Goal: Task Accomplishment & Management: Manage account settings

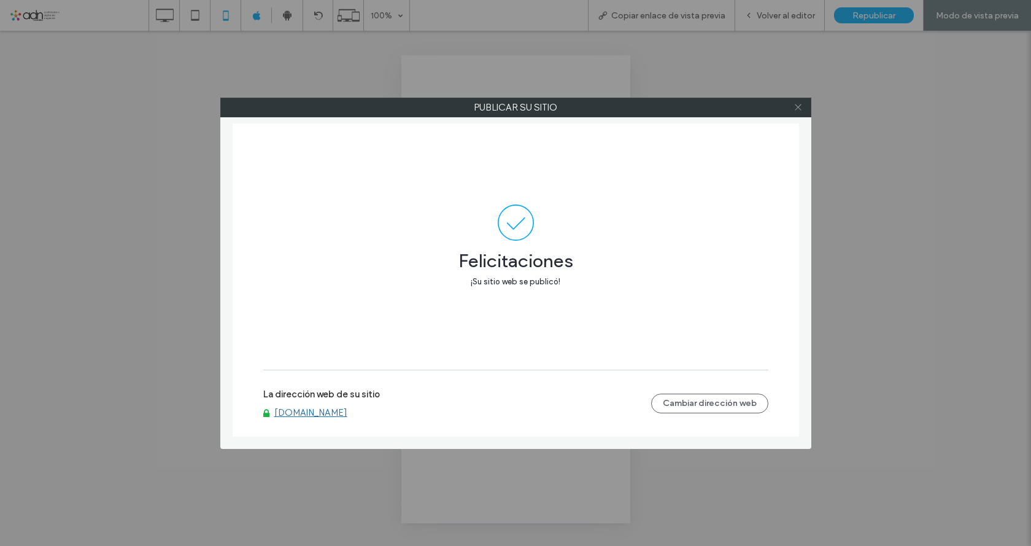
click at [795, 107] on icon at bounding box center [797, 106] width 9 height 9
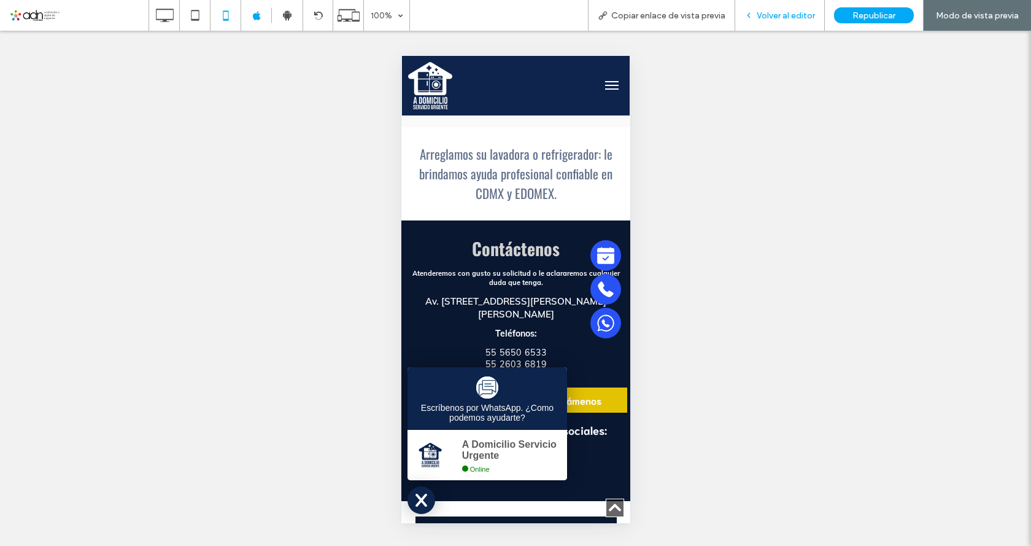
scroll to position [1411, 0]
click at [747, 17] on icon at bounding box center [748, 15] width 9 height 9
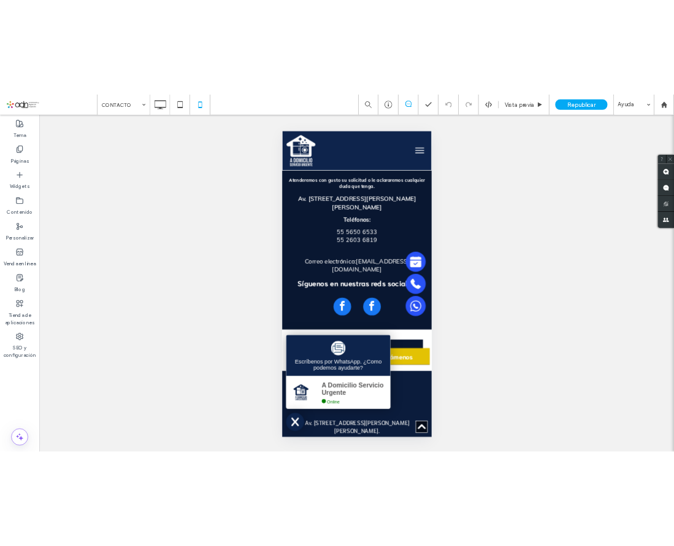
scroll to position [1657, 0]
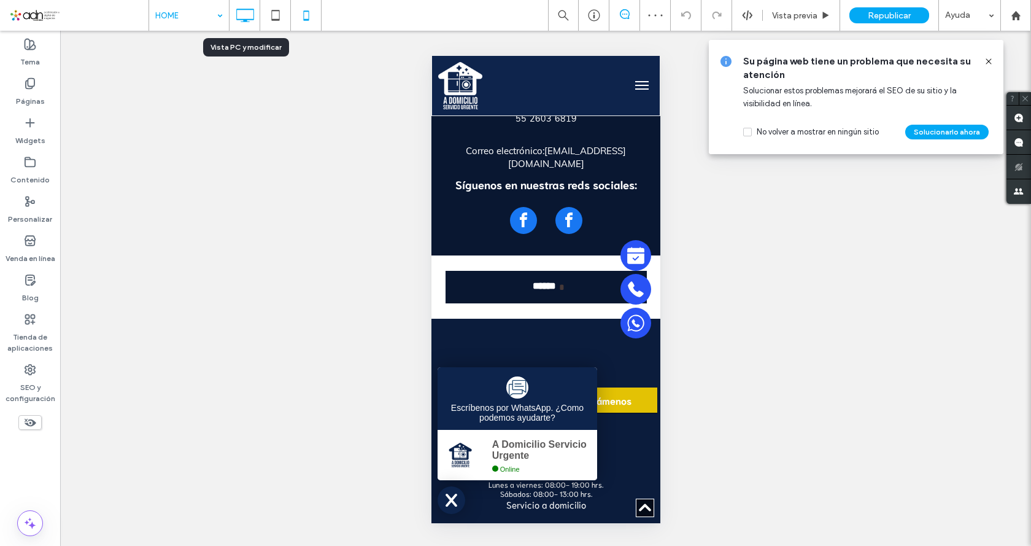
click at [245, 17] on icon at bounding box center [245, 15] width 25 height 25
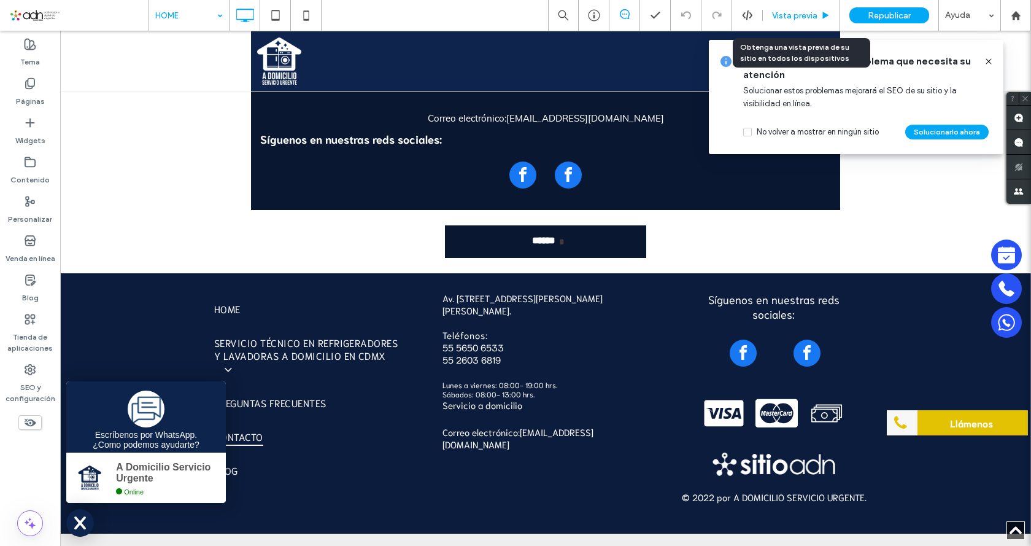
click at [774, 14] on span "Vista previa" at bounding box center [794, 15] width 45 height 10
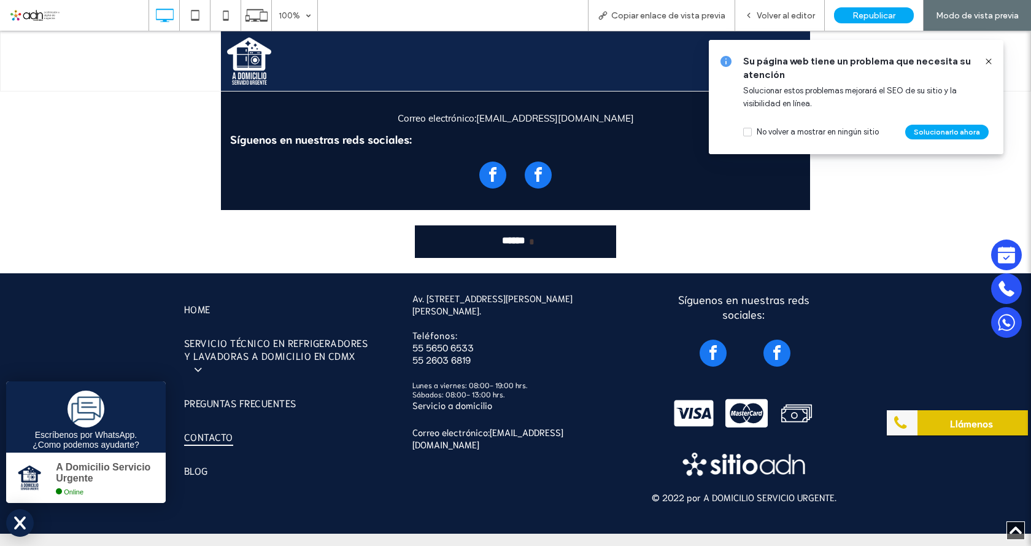
click at [988, 60] on icon at bounding box center [989, 61] width 10 height 10
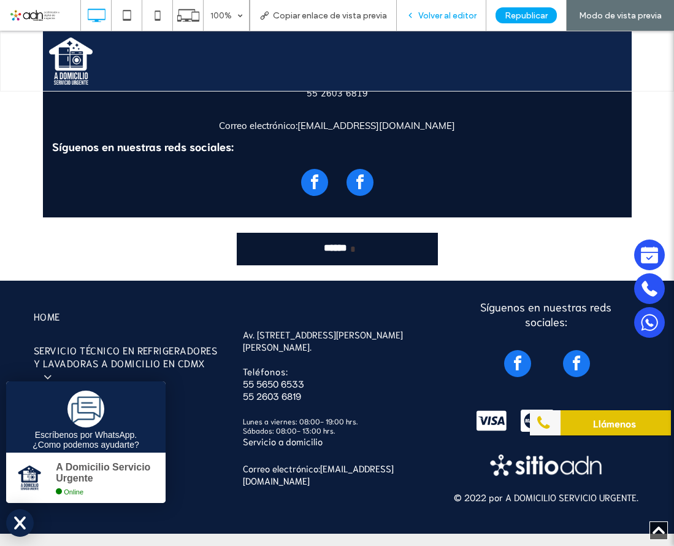
click at [414, 17] on icon at bounding box center [410, 15] width 9 height 9
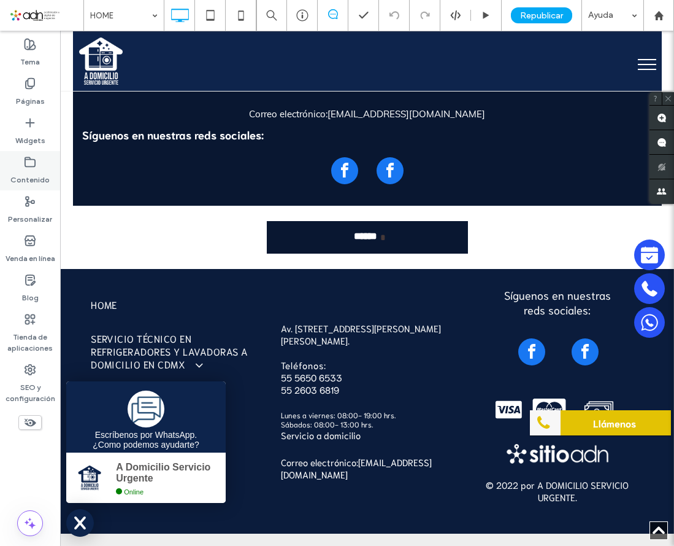
click at [31, 168] on icon at bounding box center [30, 162] width 12 height 12
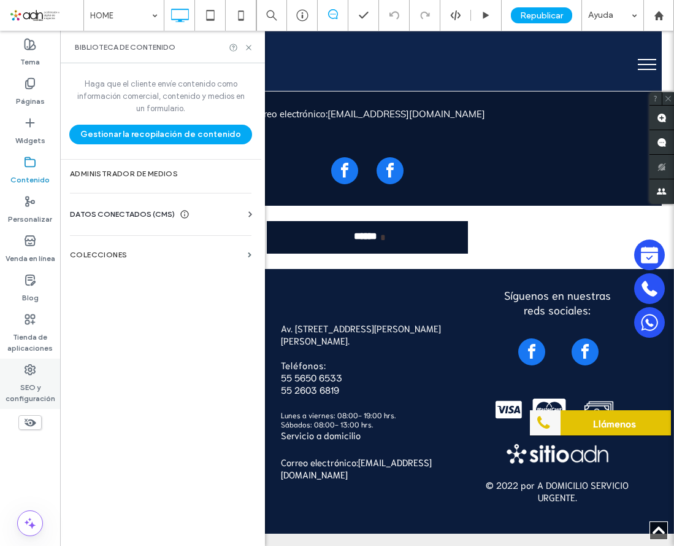
click at [33, 377] on label "SEO y configuración" at bounding box center [30, 390] width 60 height 28
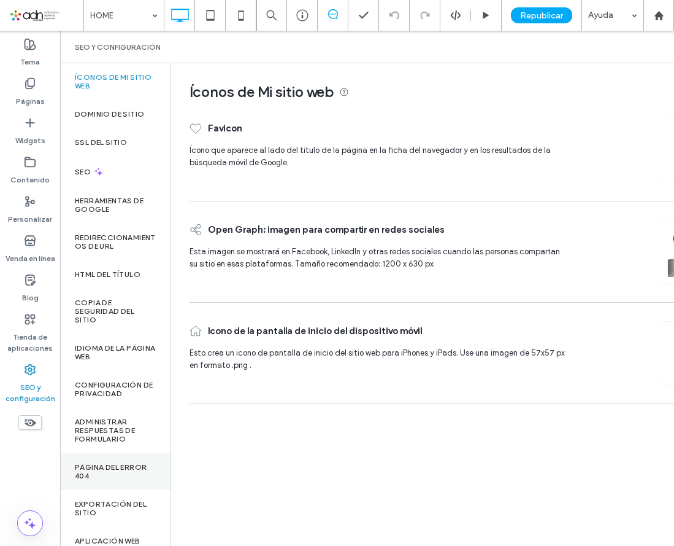
scroll to position [26, 0]
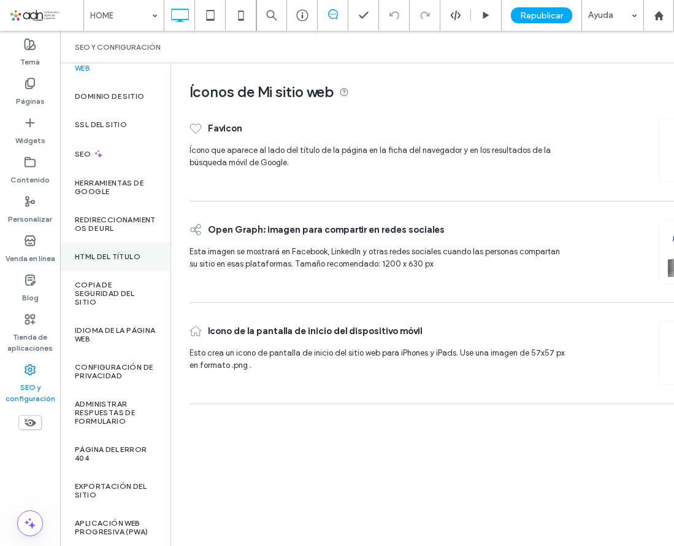
click at [123, 252] on label "HTML del título" at bounding box center [108, 256] width 66 height 9
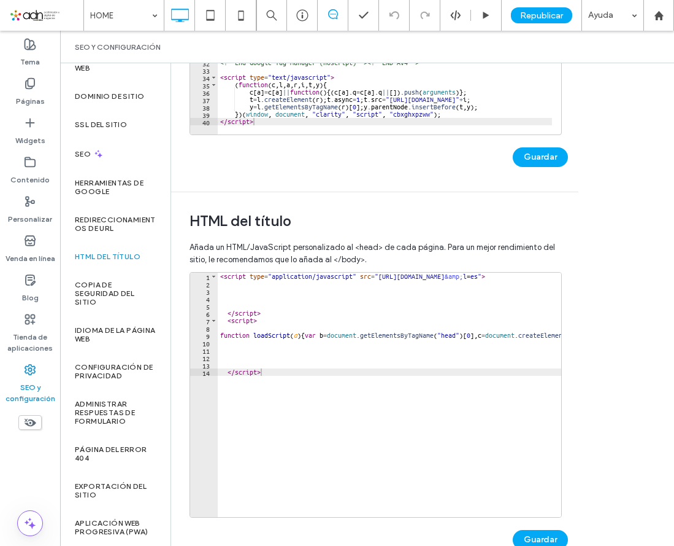
scroll to position [295, 0]
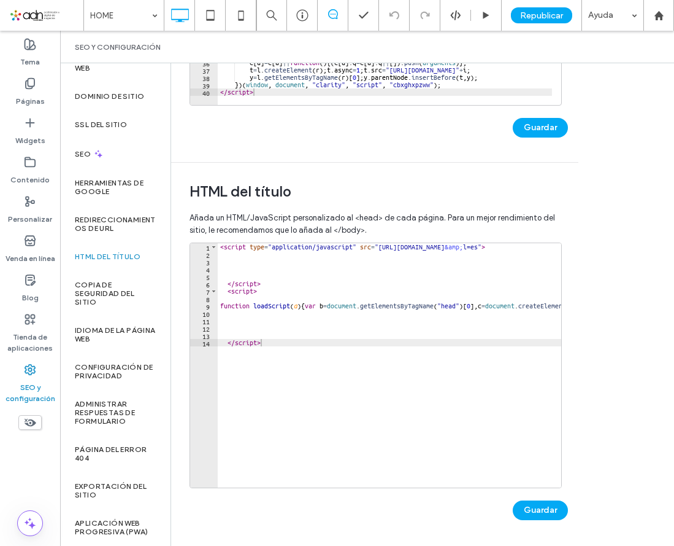
type textarea "*********"
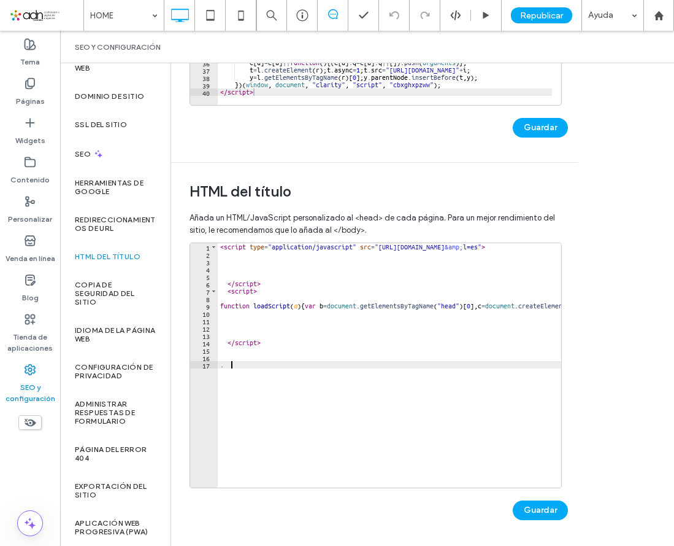
paste textarea "**********"
type textarea "**********"
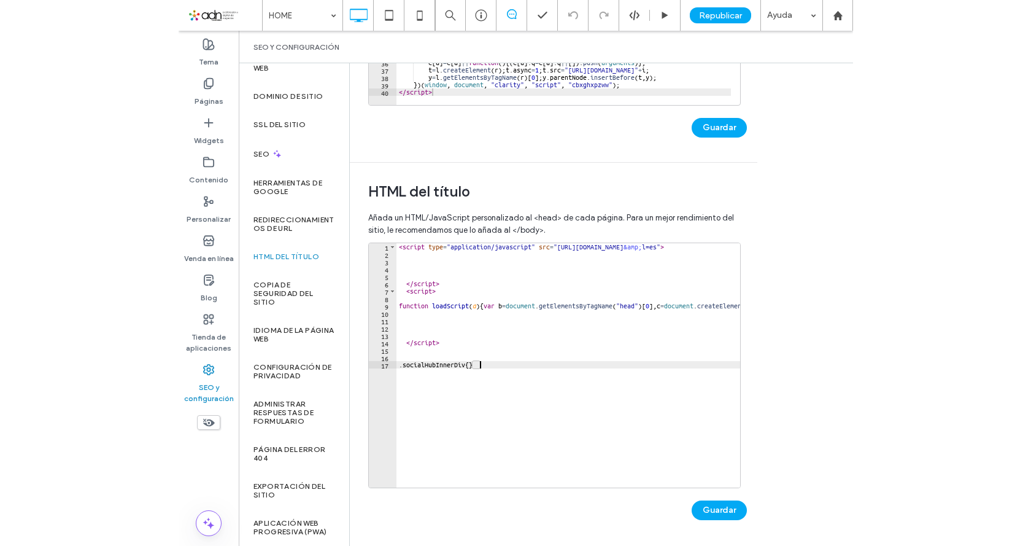
scroll to position [0, 0]
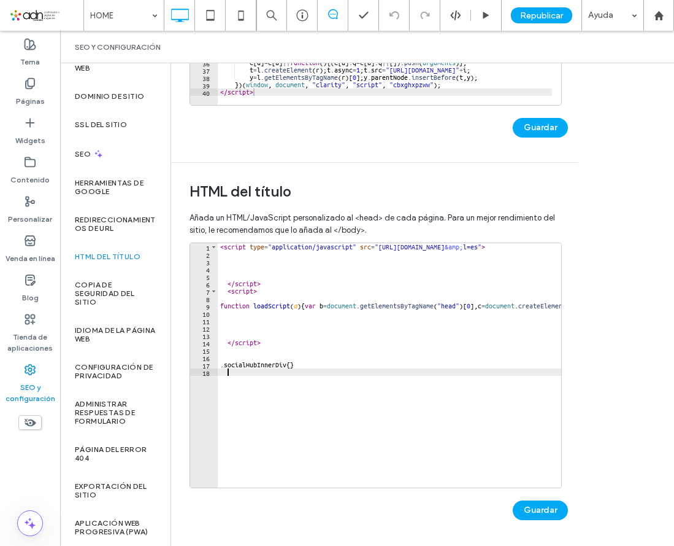
paste textarea "******"
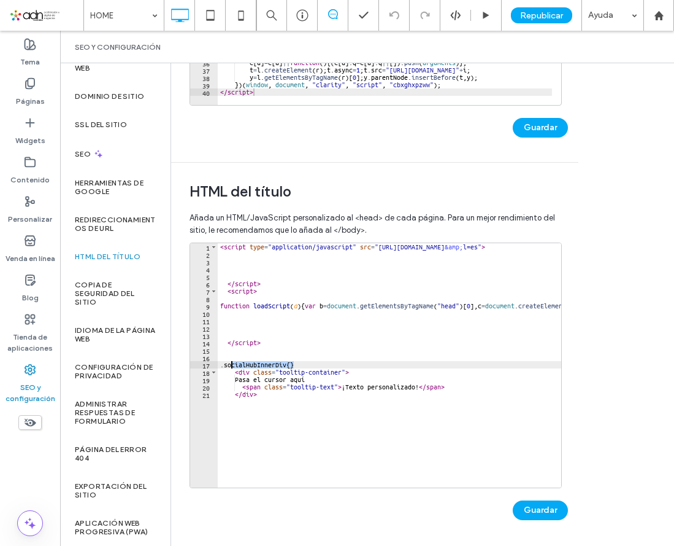
drag, startPoint x: 292, startPoint y: 364, endPoint x: 231, endPoint y: 365, distance: 61.4
drag, startPoint x: 279, startPoint y: 373, endPoint x: 341, endPoint y: 373, distance: 61.4
paste textarea "Cursor at row 18"
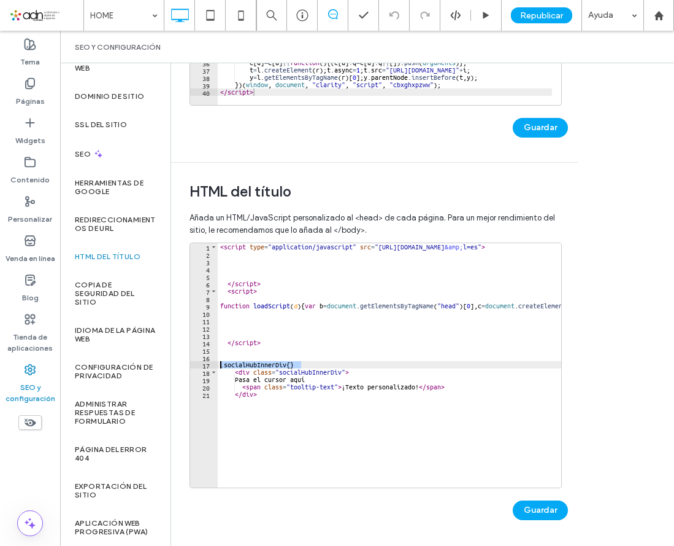
drag, startPoint x: 307, startPoint y: 363, endPoint x: 214, endPoint y: 365, distance: 93.9
click at [214, 365] on div "**********" at bounding box center [376, 364] width 372 height 245
type textarea "**********"
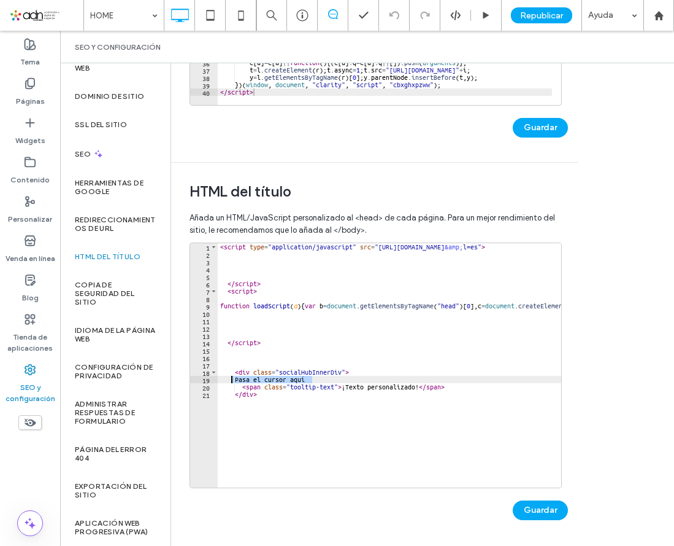
drag, startPoint x: 322, startPoint y: 379, endPoint x: 232, endPoint y: 380, distance: 90.2
type textarea "**********"
click at [534, 510] on button "Guardar" at bounding box center [540, 510] width 55 height 20
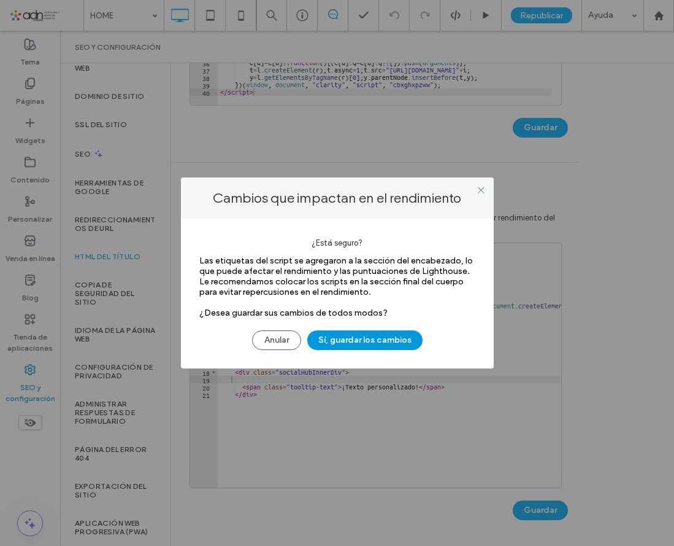
click at [334, 341] on button "Sí, guardar los cambios" at bounding box center [364, 340] width 115 height 20
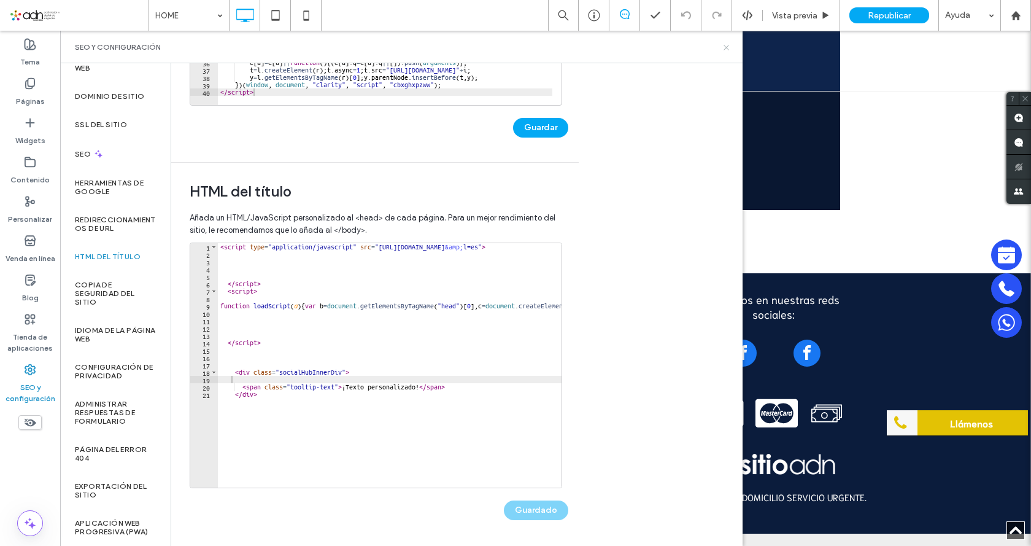
click at [726, 48] on use at bounding box center [725, 47] width 5 height 5
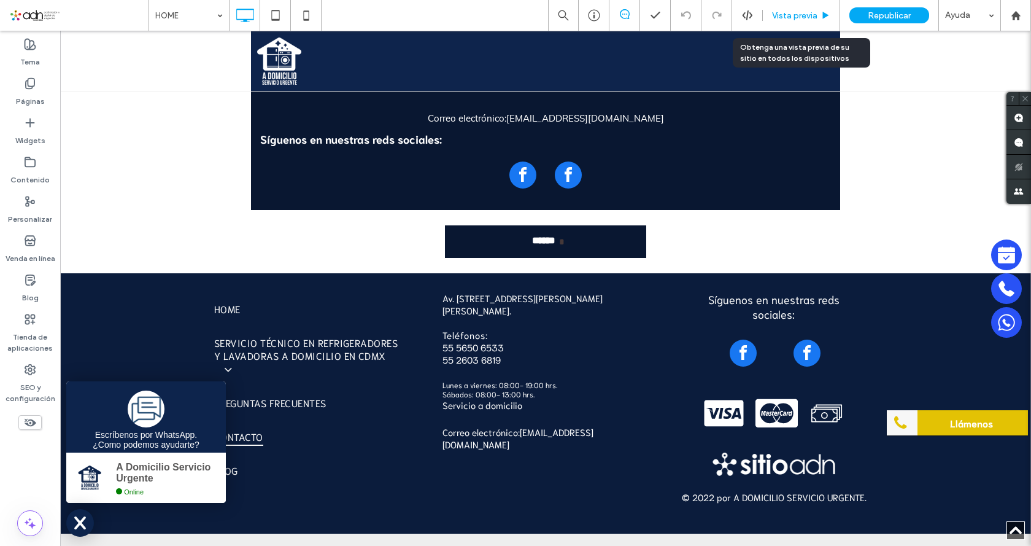
click at [777, 18] on span "Vista previa" at bounding box center [794, 15] width 45 height 10
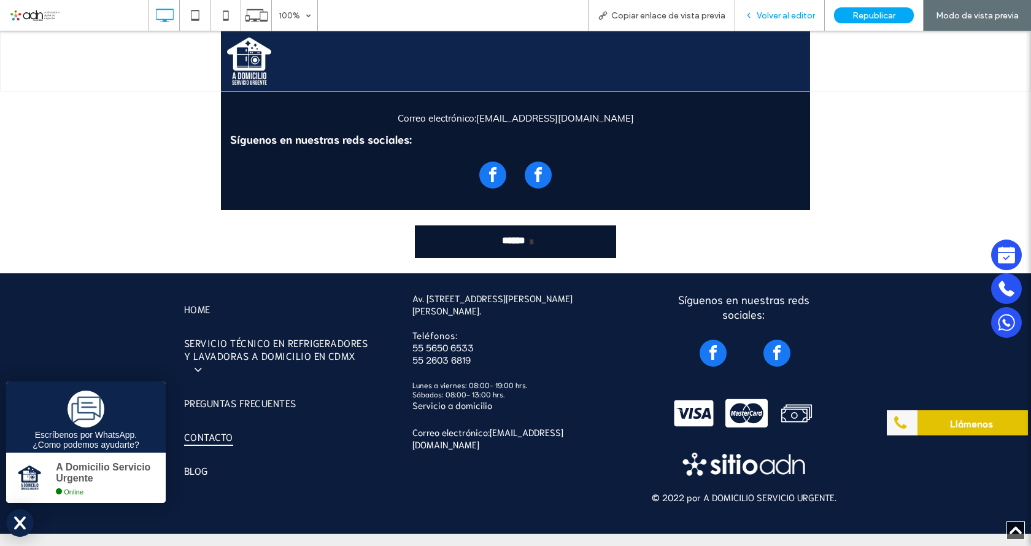
click at [780, 18] on span "Volver al editor" at bounding box center [786, 15] width 58 height 10
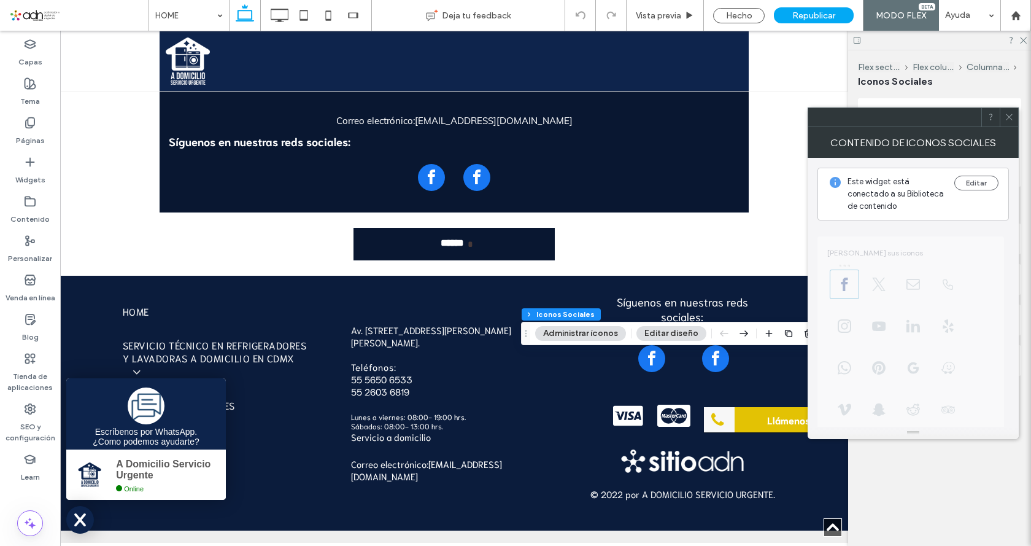
click at [1008, 118] on icon at bounding box center [1009, 116] width 9 height 9
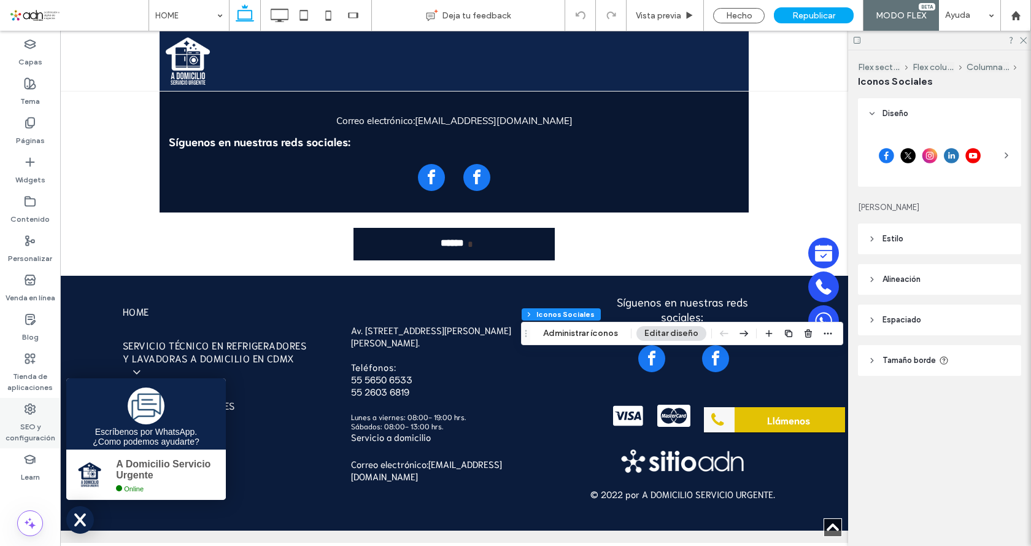
click at [21, 426] on label "SEO y configuración" at bounding box center [30, 429] width 60 height 28
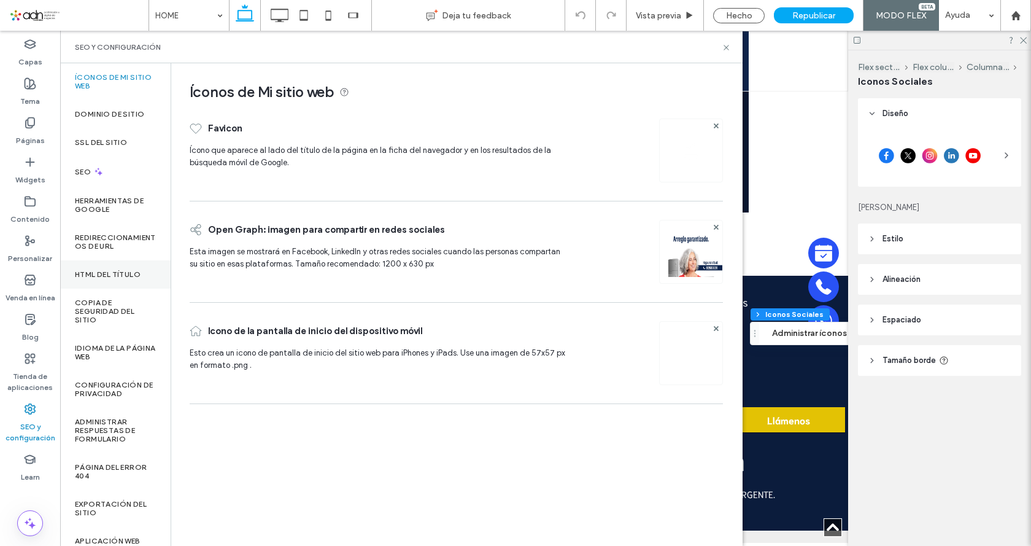
click at [93, 276] on label "HTML del título" at bounding box center [108, 274] width 66 height 9
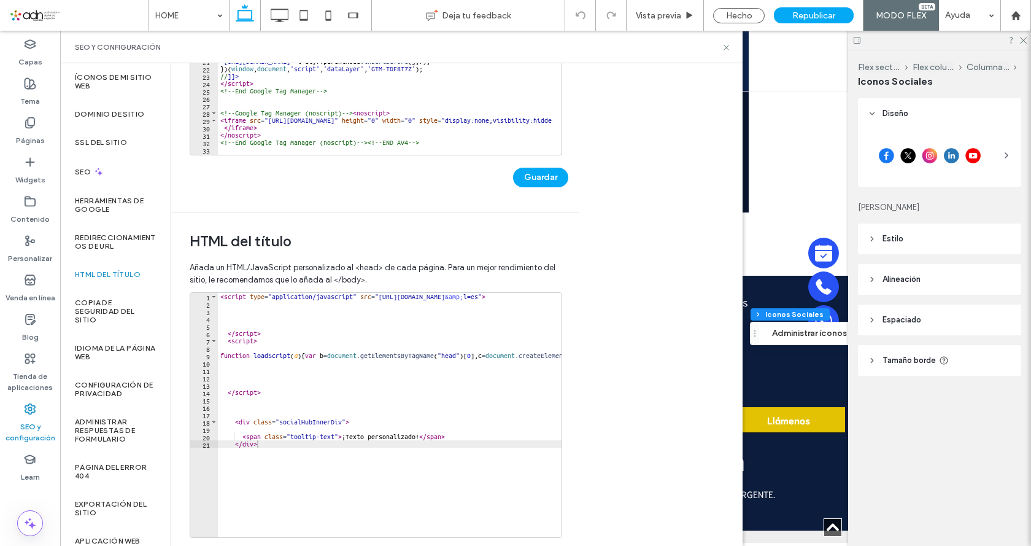
scroll to position [295, 0]
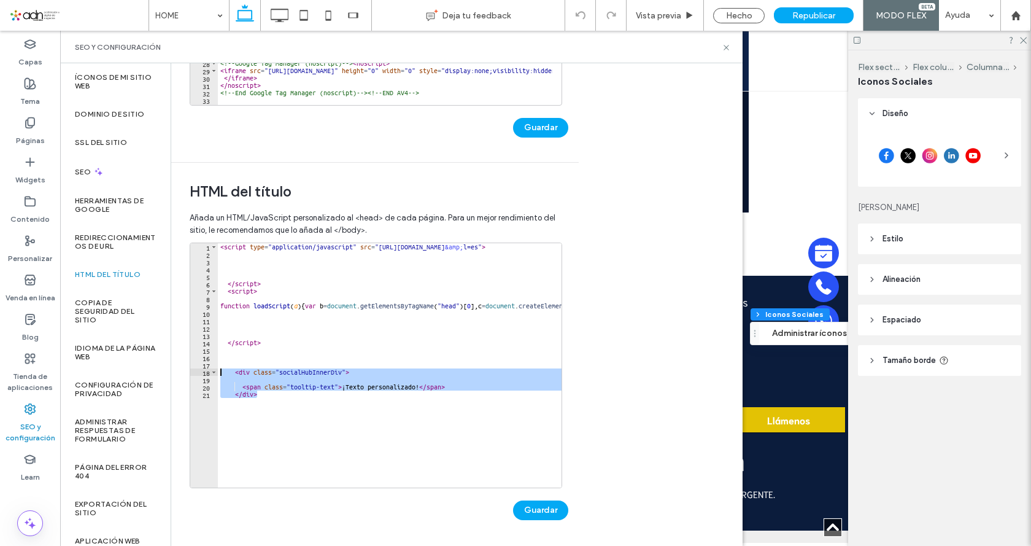
drag, startPoint x: 277, startPoint y: 408, endPoint x: 199, endPoint y: 374, distance: 85.7
click at [199, 374] on div "****** 1 2 3 4 5 6 7 8 9 10 11 12 13 14 15 16 17 18 19 20 21 < script type = "a…" at bounding box center [376, 364] width 372 height 245
click at [233, 371] on div "< script type = "application/javascript" src = "https://api.movylo.com/gwl/js.p…" at bounding box center [390, 365] width 344 height 244
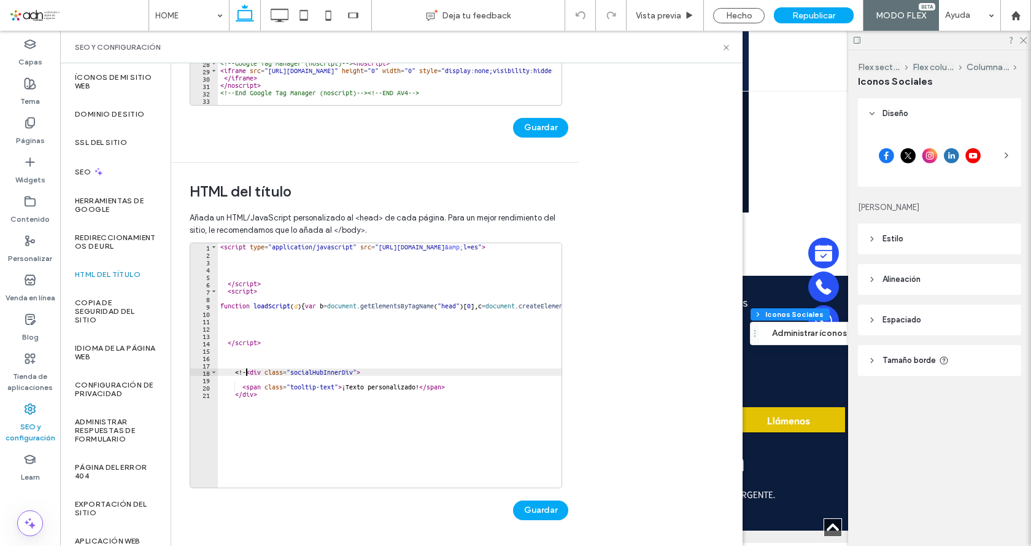
scroll to position [0, 2]
drag, startPoint x: 250, startPoint y: 370, endPoint x: 230, endPoint y: 371, distance: 20.3
click at [230, 371] on div "< script type = "application/javascript" src = "https://api.movylo.com/gwl/js.p…" at bounding box center [798, 368] width 1161 height 250
click at [264, 394] on div "< script type = "application/javascript" src = "https://api.movylo.com/gwl/js.p…" at bounding box center [798, 368] width 1161 height 250
type textarea "******"
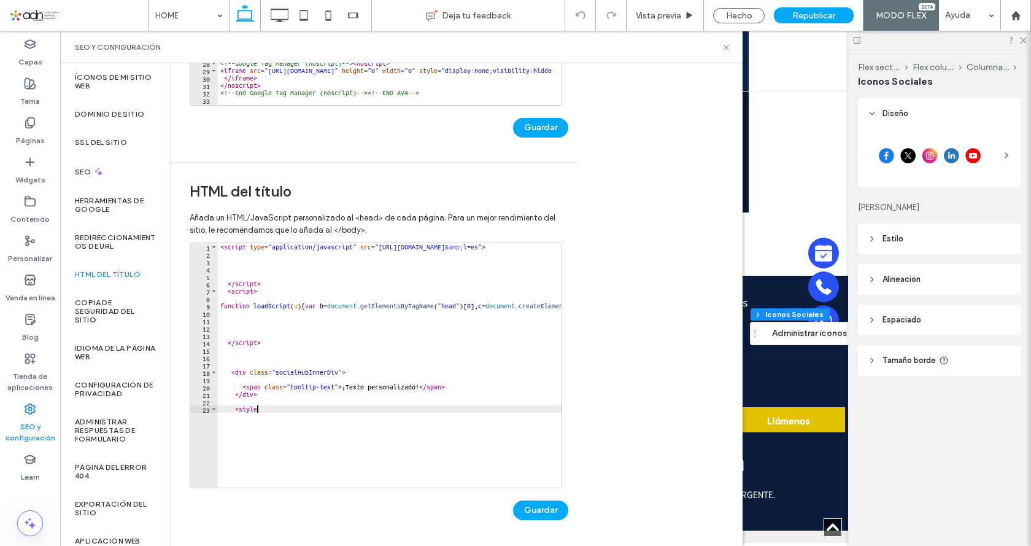
type textarea "*******"
click at [266, 410] on div "< script type = "application/javascript" src = "https://api.movylo.com/gwl/js.p…" at bounding box center [798, 368] width 1161 height 250
type textarea "*******"
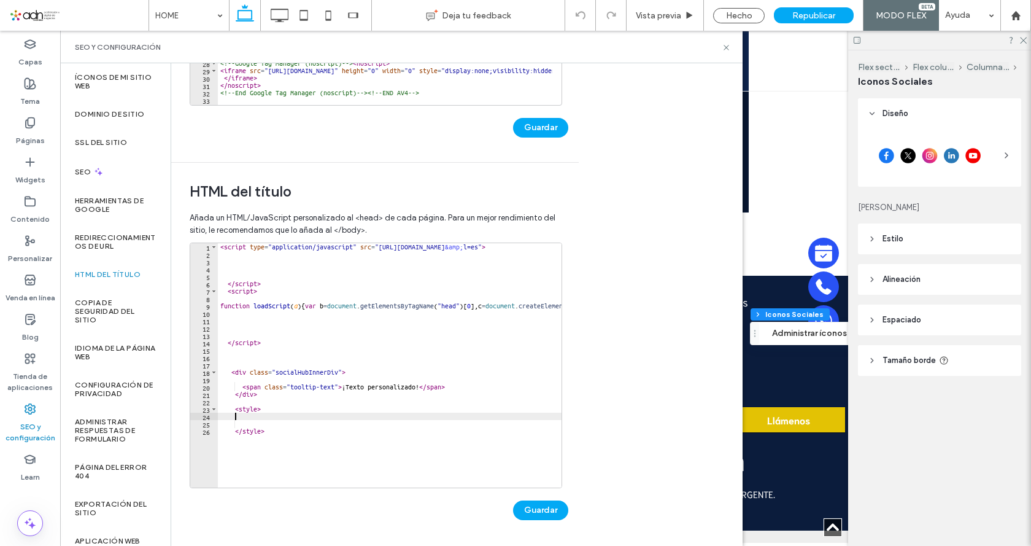
paste textarea "*"
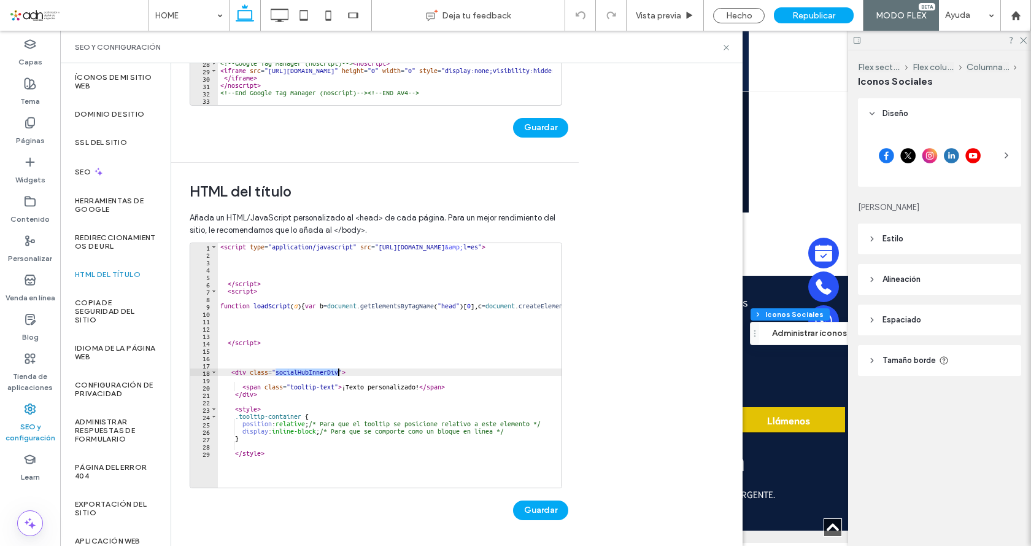
drag, startPoint x: 276, startPoint y: 374, endPoint x: 338, endPoint y: 370, distance: 62.1
click at [338, 370] on div "< script type = "application/javascript" src = "https://api.movylo.com/gwl/js.p…" at bounding box center [798, 368] width 1161 height 250
click at [241, 439] on div "< script type = "application/javascript" src = "https://api.movylo.com/gwl/js.p…" at bounding box center [798, 368] width 1161 height 250
type textarea "*"
paste textarea "*"
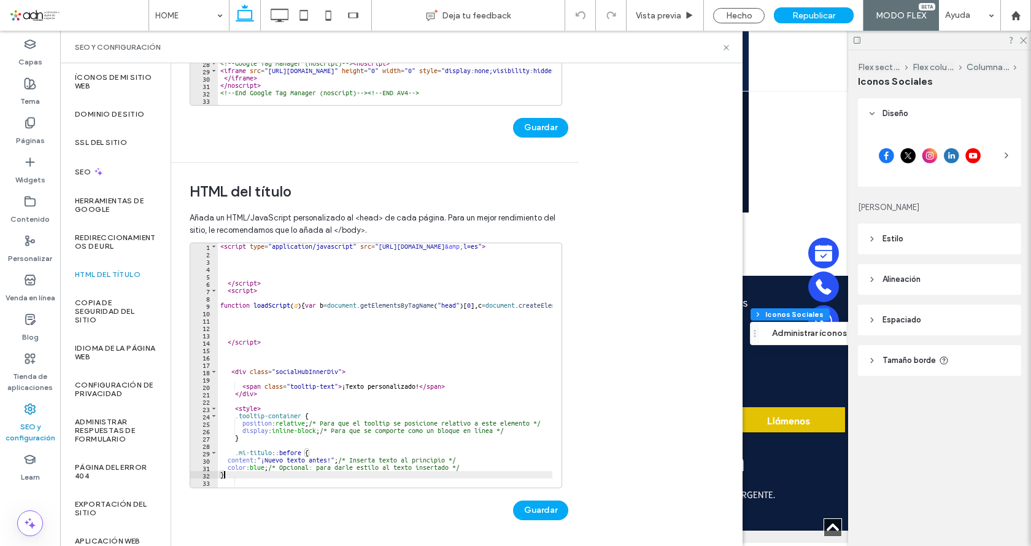
scroll to position [1, 0]
drag, startPoint x: 275, startPoint y: 371, endPoint x: 338, endPoint y: 371, distance: 63.2
click at [338, 371] on div "< script type = "application/javascript" src = "https://api.movylo.com/gwl/js.p…" at bounding box center [798, 367] width 1161 height 250
drag, startPoint x: 239, startPoint y: 452, endPoint x: 272, endPoint y: 450, distance: 33.8
click at [272, 450] on div "< script type = "application/javascript" src = "https://api.movylo.com/gwl/js.p…" at bounding box center [798, 367] width 1161 height 250
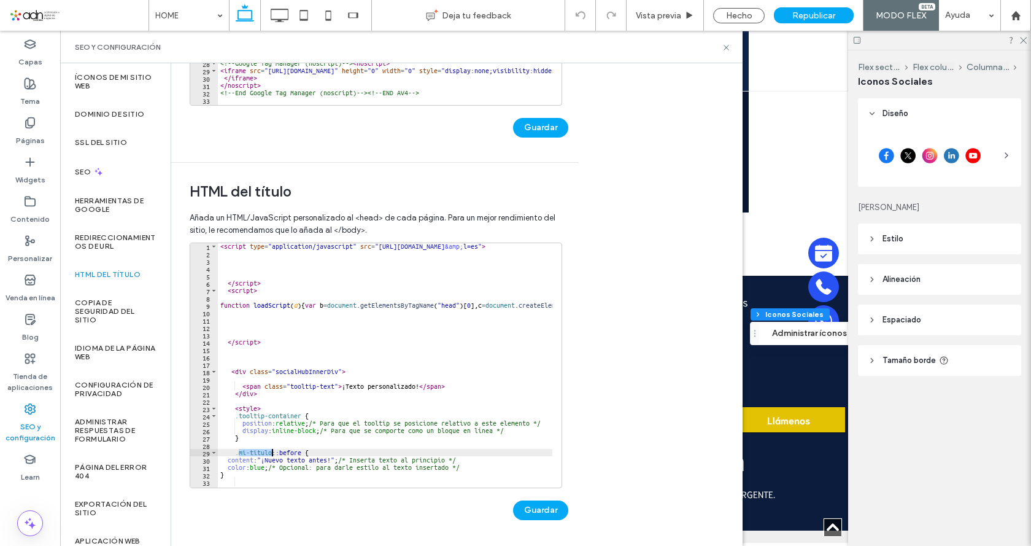
paste textarea "********"
drag, startPoint x: 283, startPoint y: 371, endPoint x: 333, endPoint y: 369, distance: 50.4
click at [336, 369] on div "< script type = "application/javascript" src = "https://api.movylo.com/gwl/js.p…" at bounding box center [798, 367] width 1161 height 250
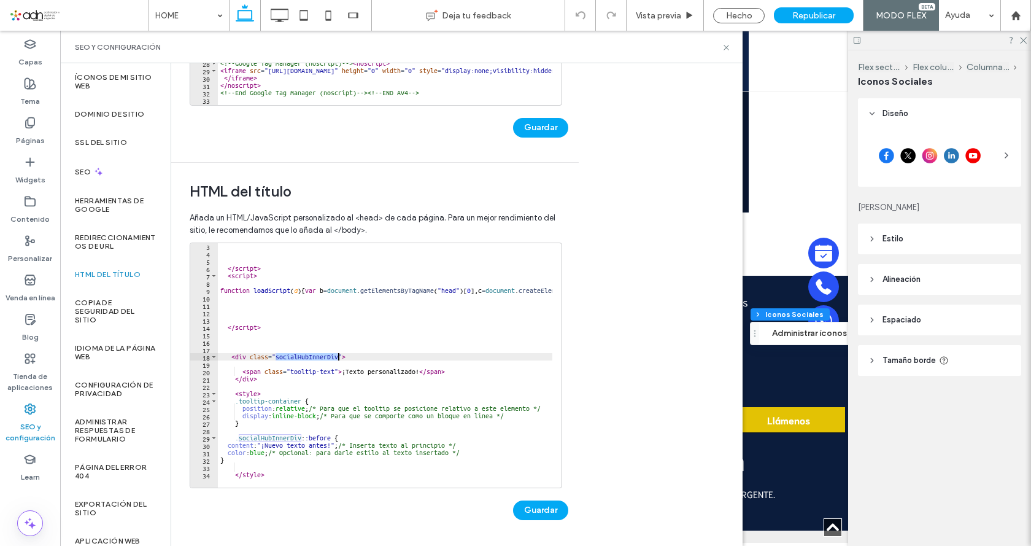
scroll to position [15, 0]
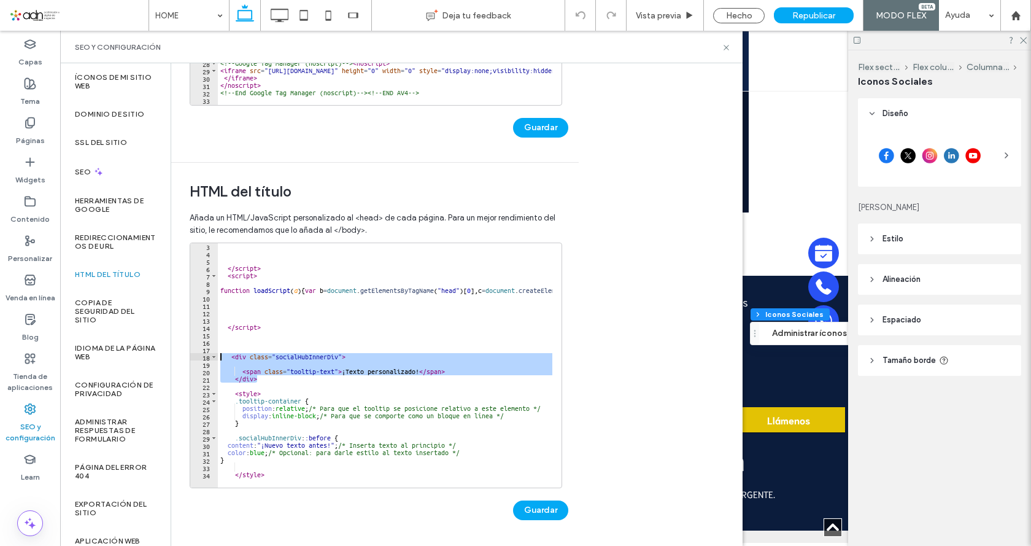
drag, startPoint x: 249, startPoint y: 375, endPoint x: 207, endPoint y: 358, distance: 45.5
click at [207, 358] on div "**********" at bounding box center [376, 364] width 372 height 245
click at [264, 380] on div "</ script > < script > function loadScript ( a ) { var b = document . getElemen…" at bounding box center [385, 365] width 334 height 244
type textarea "******"
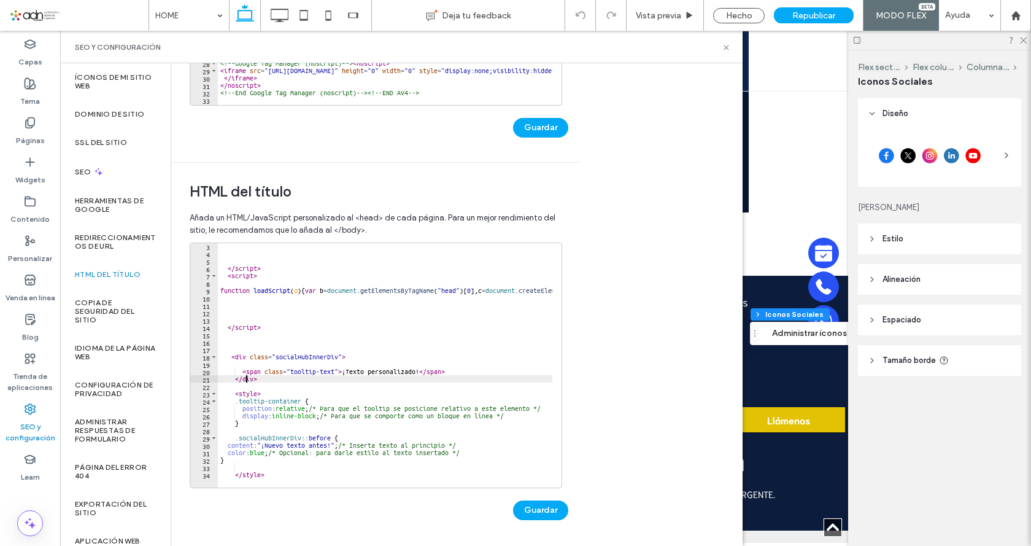
click at [245, 381] on div "</ script > < script > function loadScript ( a ) { var b = document . getElemen…" at bounding box center [798, 367] width 1161 height 250
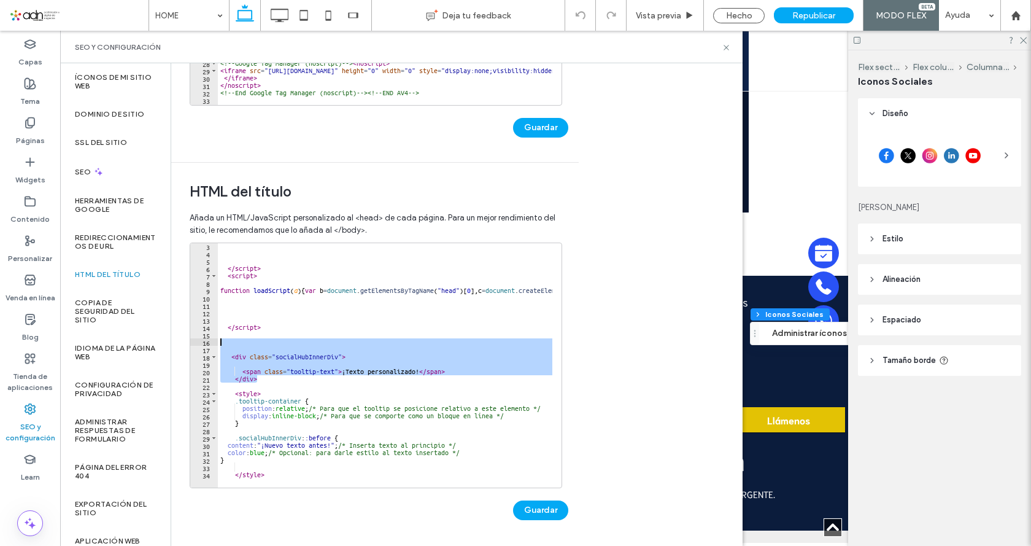
drag, startPoint x: 266, startPoint y: 379, endPoint x: 215, endPoint y: 345, distance: 60.9
click at [215, 345] on div "****** 3 4 5 6 7 8 9 10 11 12 13 14 15 16 17 18 19 20 21 22 23 24 25 26 27 28 2…" at bounding box center [376, 364] width 372 height 245
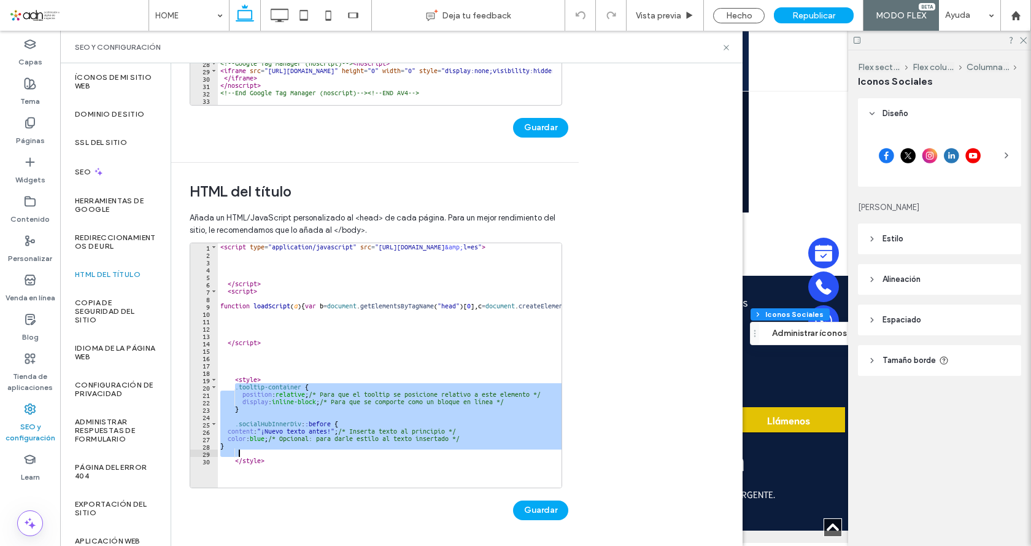
drag, startPoint x: 236, startPoint y: 388, endPoint x: 244, endPoint y: 450, distance: 63.2
click at [244, 450] on div "< script type = "application/javascript" src = "https://api.movylo.com/gwl/js.p…" at bounding box center [798, 368] width 1161 height 250
type textarea "*"
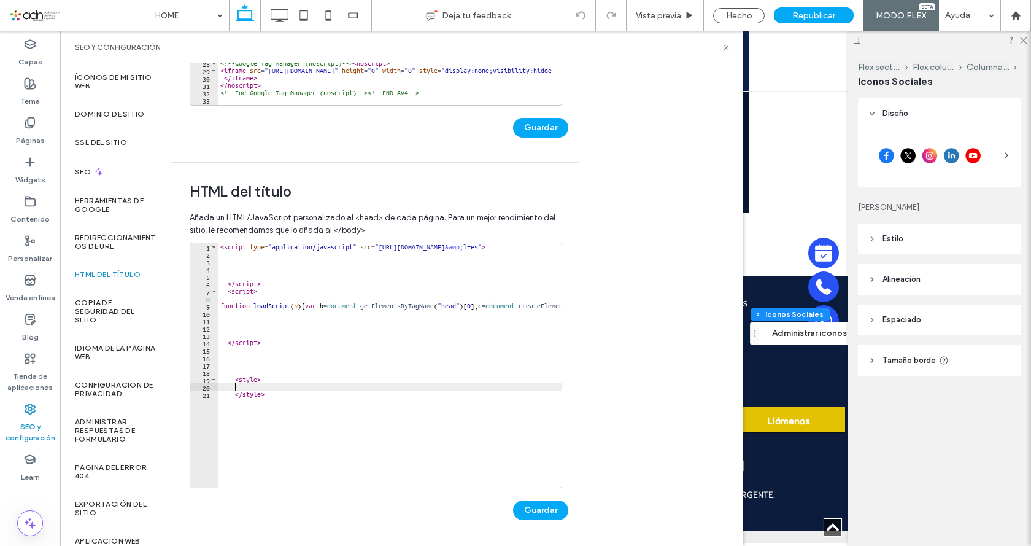
paste textarea "*"
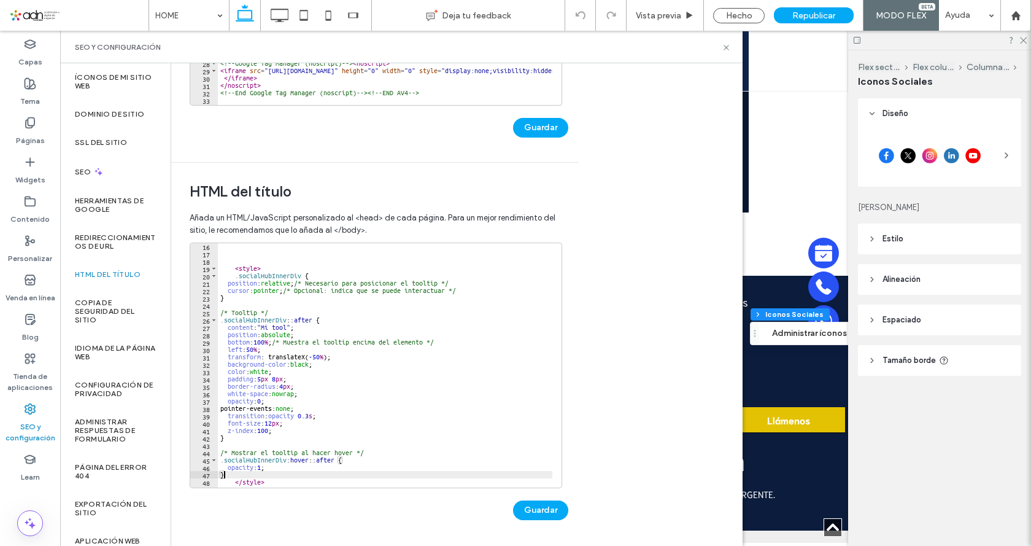
click at [244, 269] on div "< style > .socialHubInnerDiv { position : relative ; /* Necesario para posicion…" at bounding box center [798, 367] width 1161 height 250
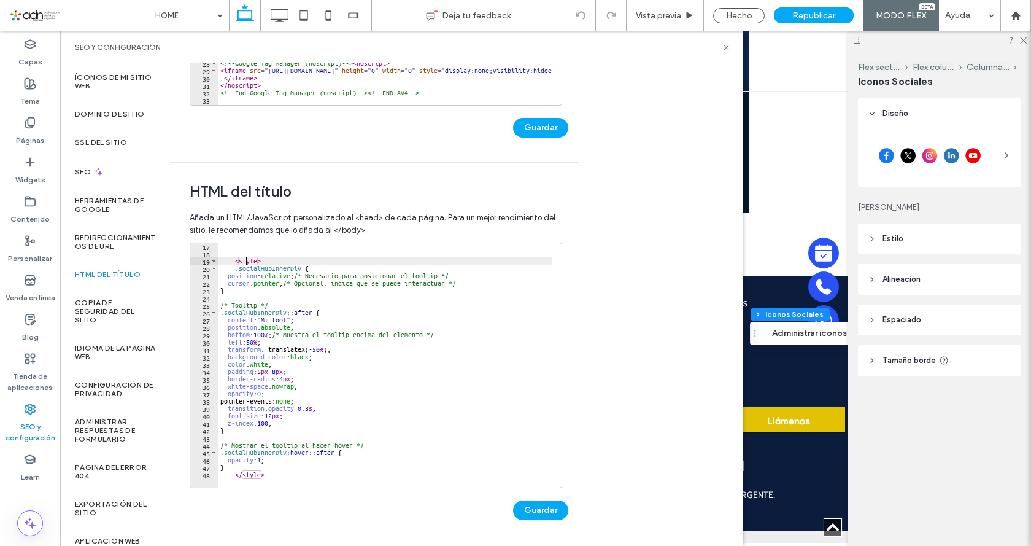
scroll to position [118, 0]
type textarea "*******"
click at [527, 511] on button "Guardar" at bounding box center [540, 510] width 55 height 20
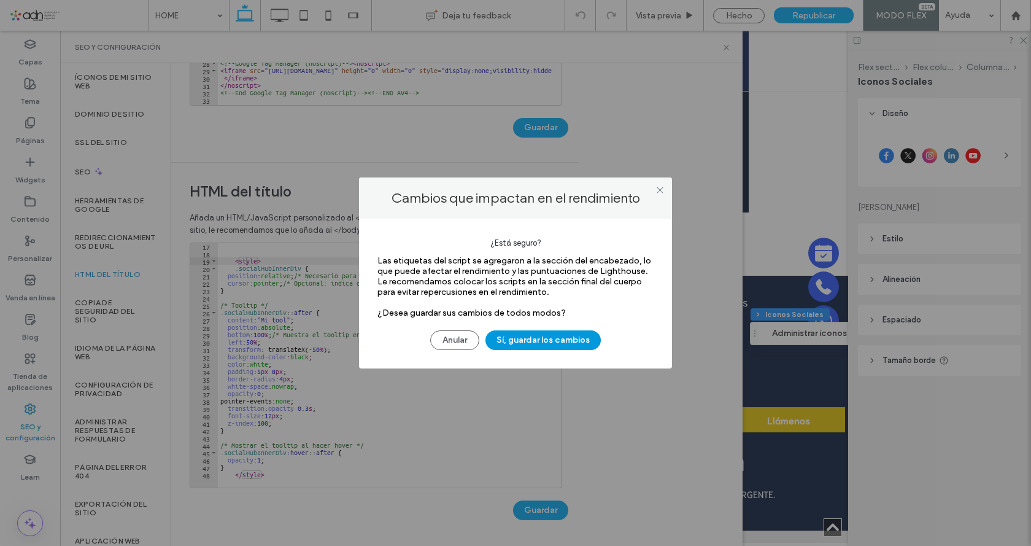
drag, startPoint x: 519, startPoint y: 344, endPoint x: 523, endPoint y: 350, distance: 7.0
click at [518, 344] on button "Sí, guardar los cambios" at bounding box center [542, 340] width 115 height 20
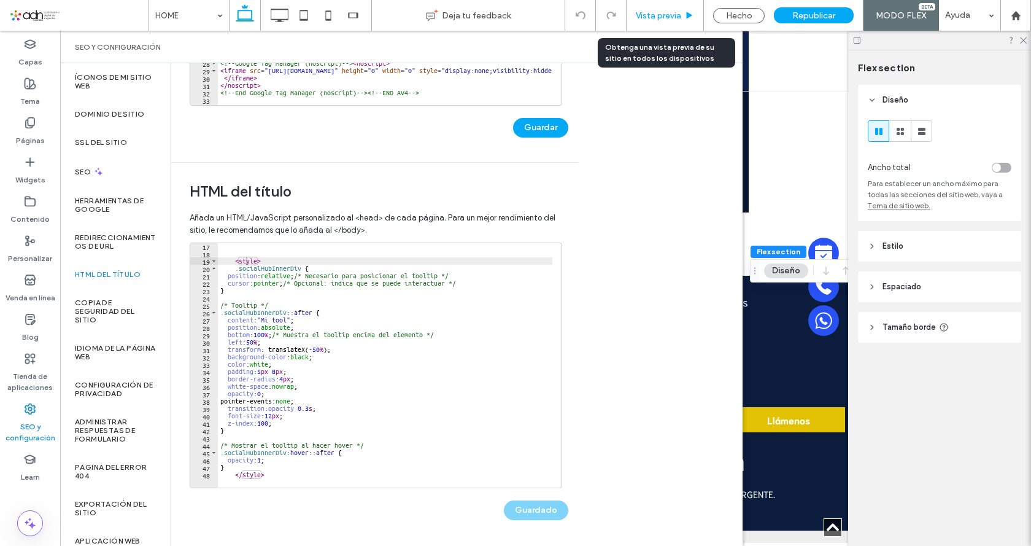
click at [651, 12] on span "Vista previa" at bounding box center [658, 15] width 45 height 10
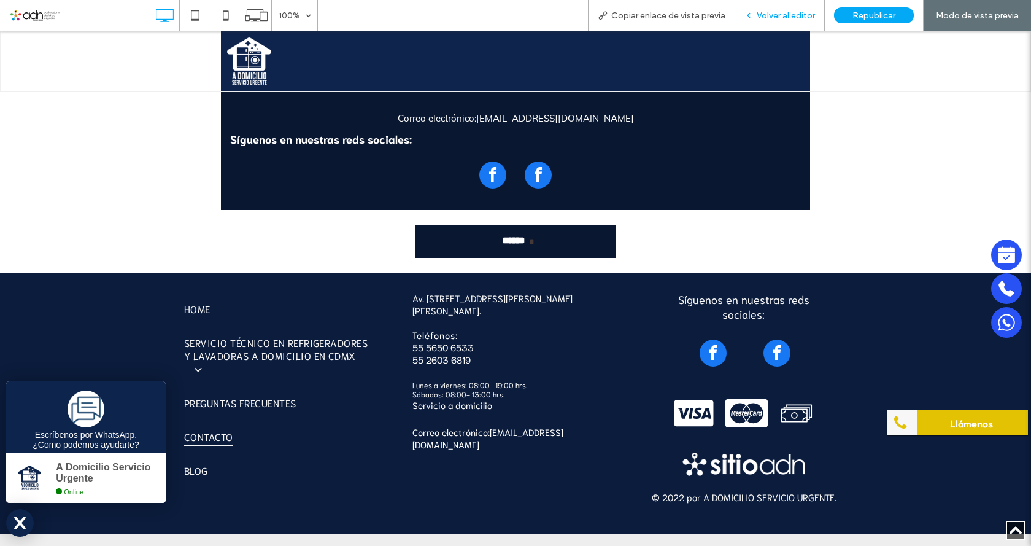
click at [754, 22] on div "Volver al editor" at bounding box center [780, 15] width 90 height 31
click at [766, 19] on span "Volver al editor" at bounding box center [786, 15] width 58 height 10
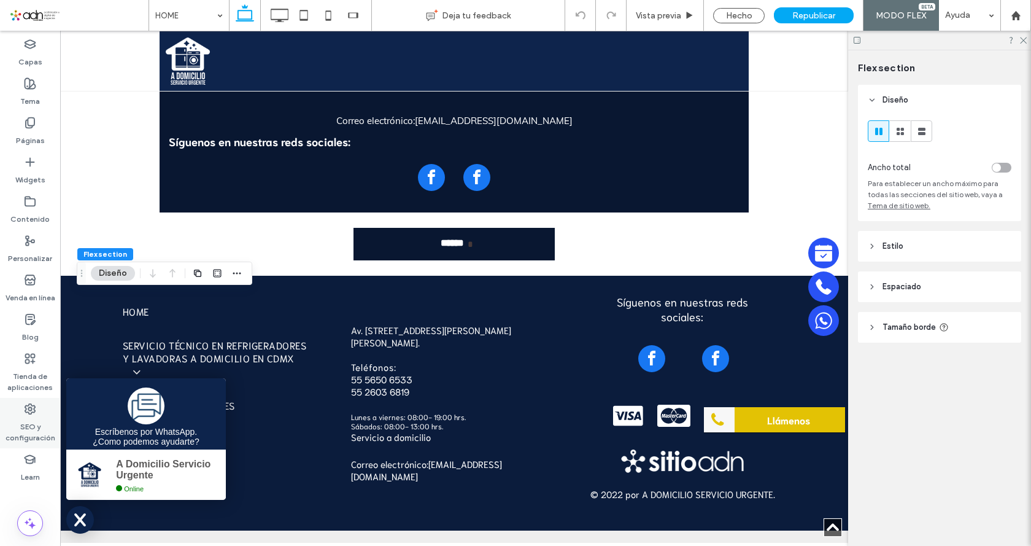
click at [22, 415] on label "SEO y configuración" at bounding box center [30, 429] width 60 height 28
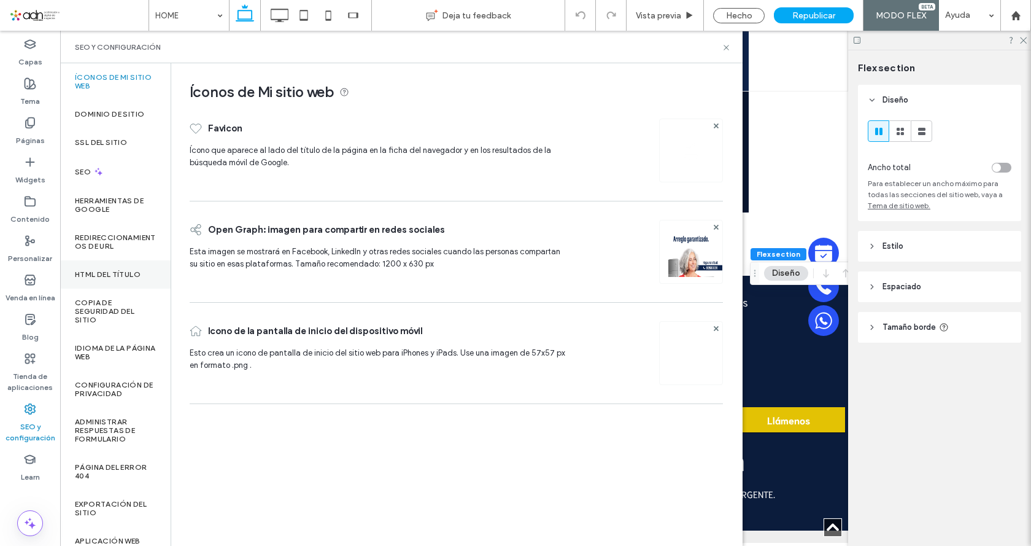
click at [103, 273] on label "HTML del título" at bounding box center [108, 274] width 66 height 9
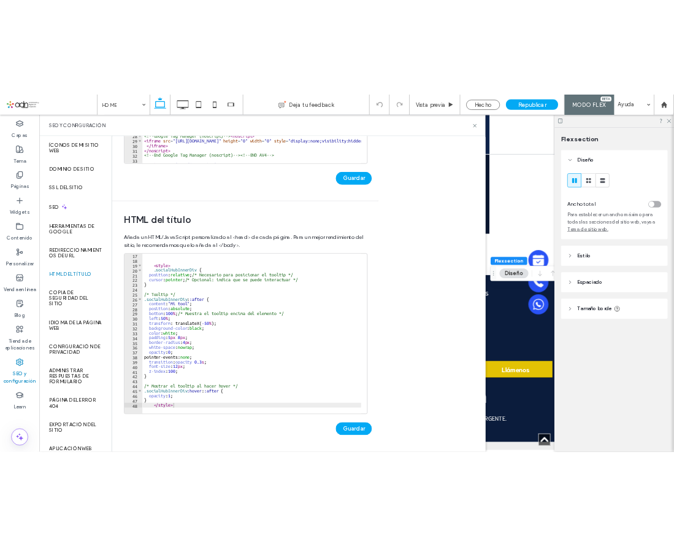
scroll to position [118, 0]
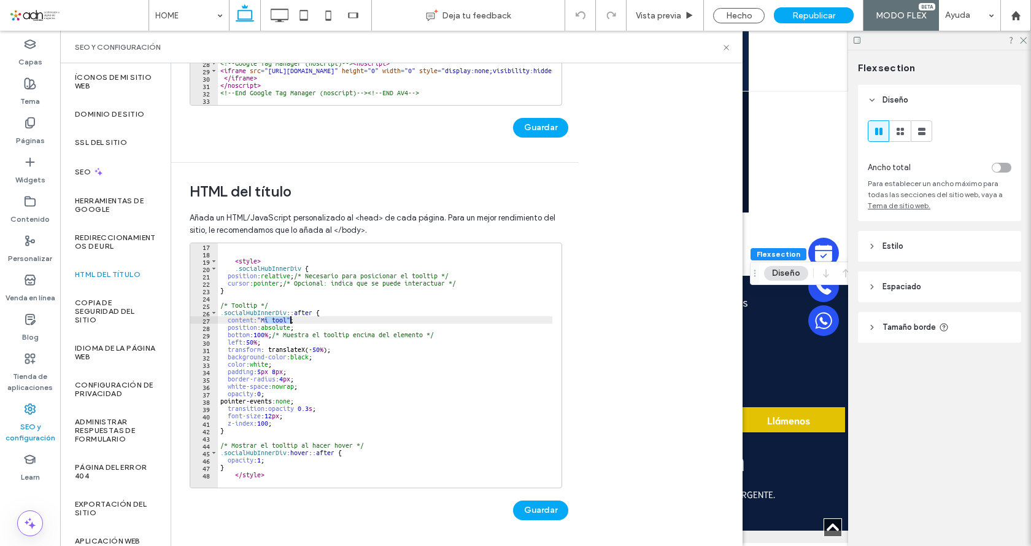
drag, startPoint x: 263, startPoint y: 320, endPoint x: 289, endPoint y: 318, distance: 25.8
click at [289, 318] on div "< style > .socialHubInnerDiv { position : relative ; /* Necesario para posicion…" at bounding box center [798, 367] width 1161 height 250
paste textarea "**********"
type textarea "**********"
click at [538, 514] on button "Guardar" at bounding box center [540, 510] width 55 height 20
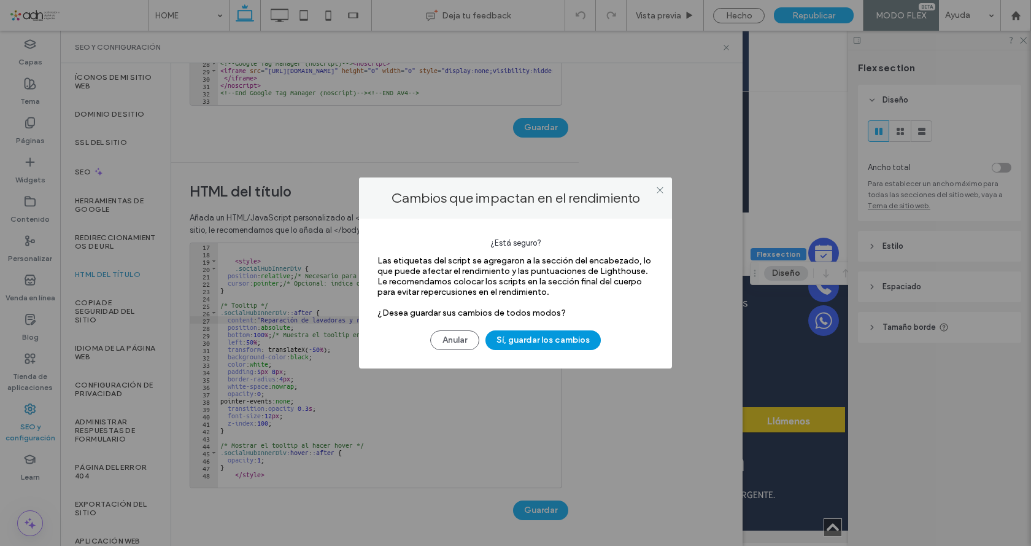
click at [531, 339] on button "Sí, guardar los cambios" at bounding box center [542, 340] width 115 height 20
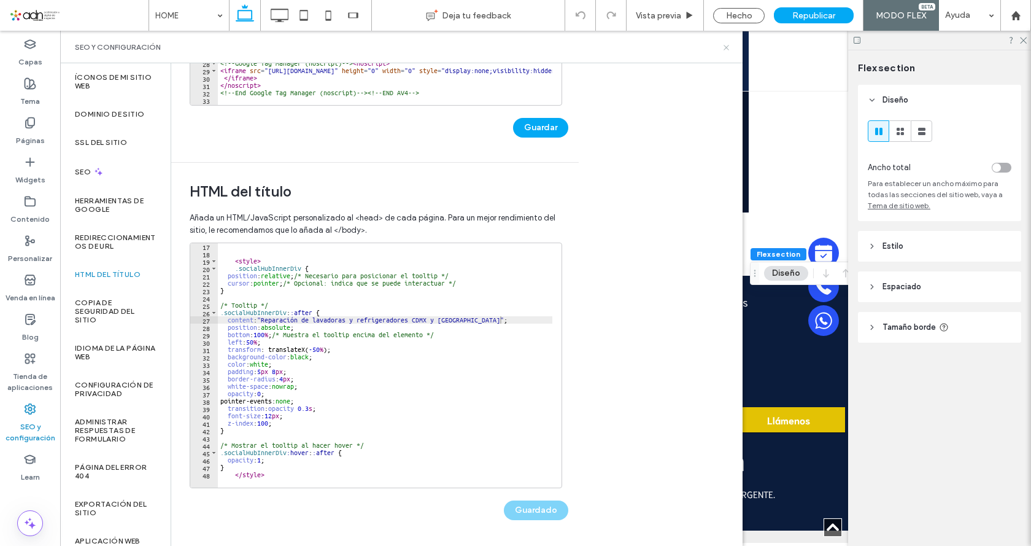
click at [722, 48] on icon at bounding box center [726, 47] width 9 height 9
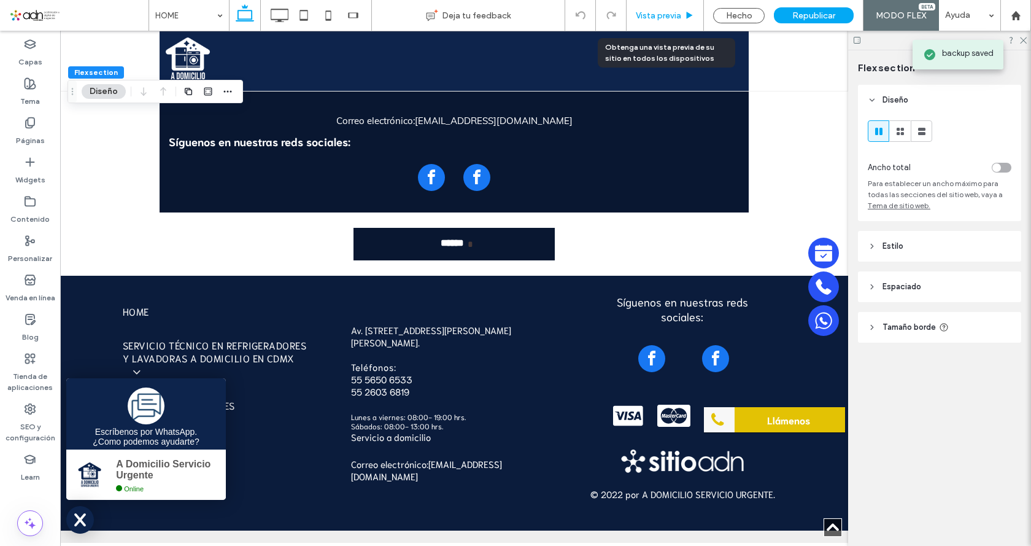
click at [655, 18] on span "Vista previa" at bounding box center [658, 15] width 45 height 10
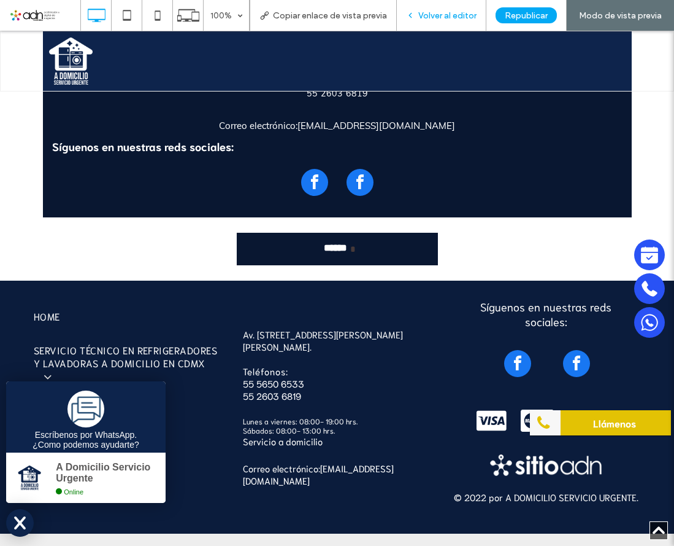
click at [422, 13] on span "Volver al editor" at bounding box center [448, 15] width 58 height 10
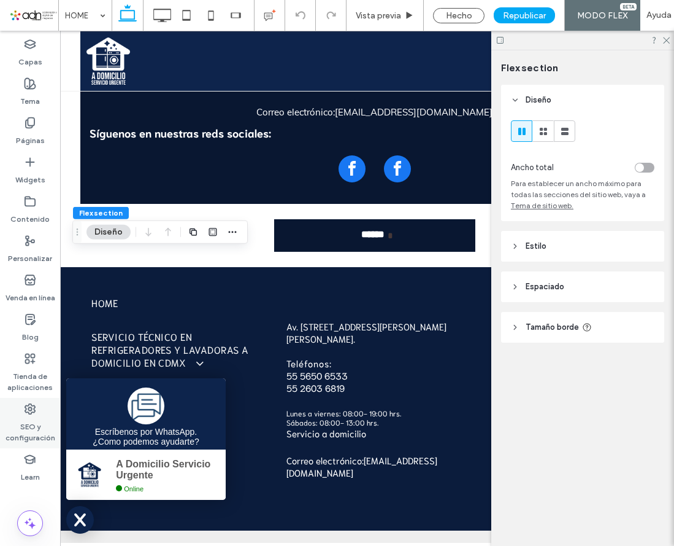
click at [23, 419] on label "SEO y configuración" at bounding box center [30, 429] width 60 height 28
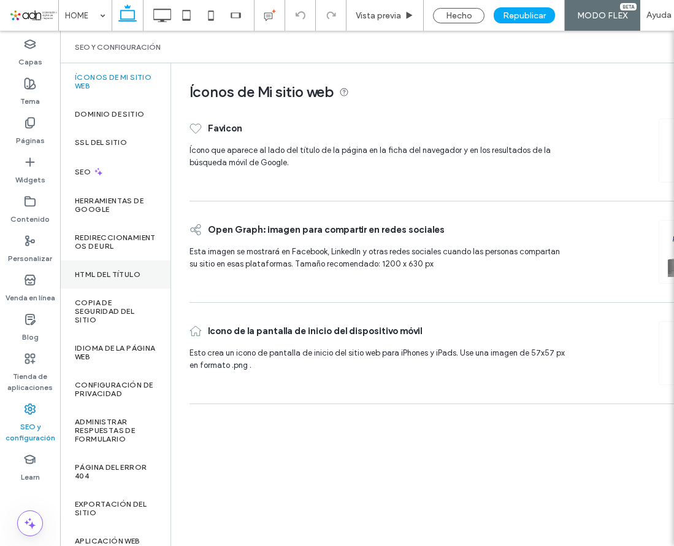
click at [88, 270] on label "HTML del título" at bounding box center [108, 274] width 66 height 9
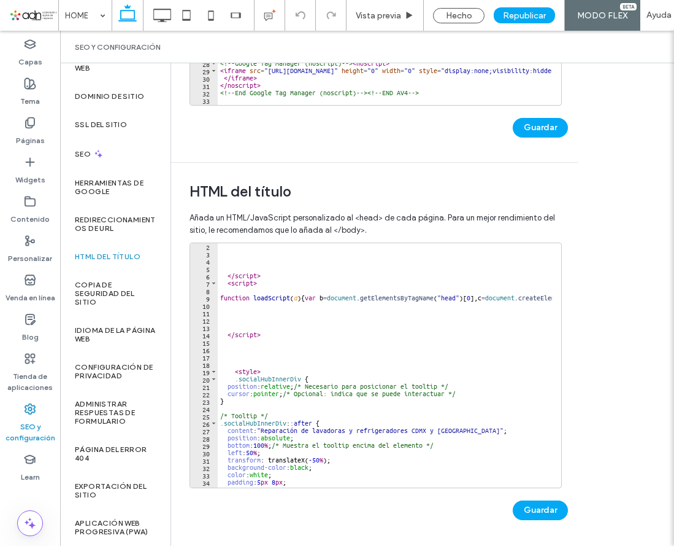
scroll to position [8, 0]
paste textarea "**********"
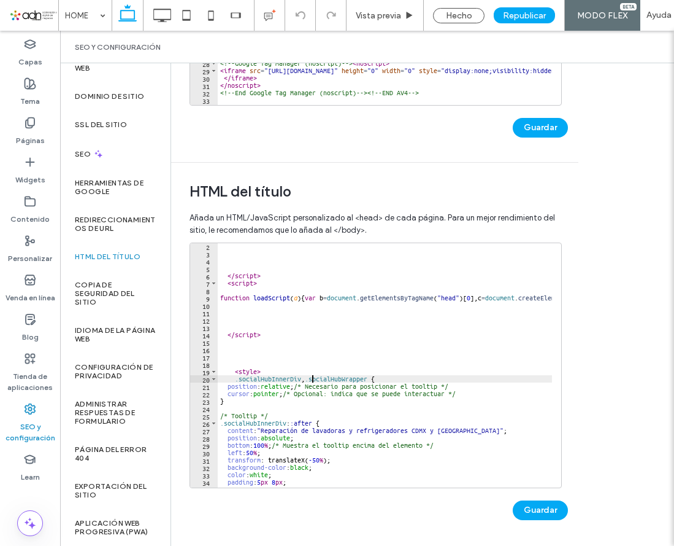
scroll to position [82, 0]
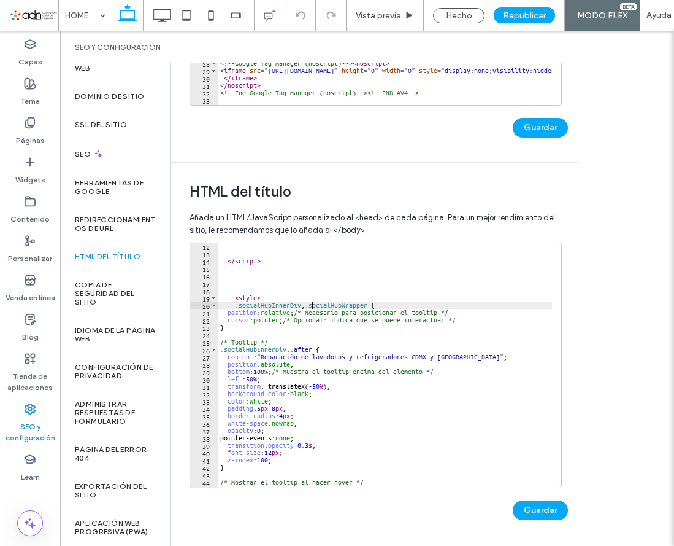
paste textarea "**********"
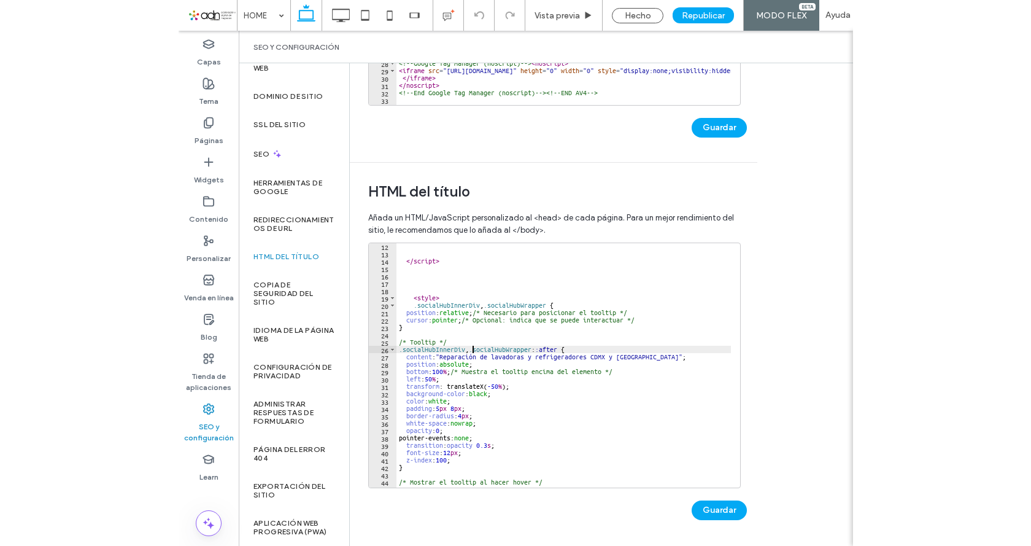
scroll to position [118, 0]
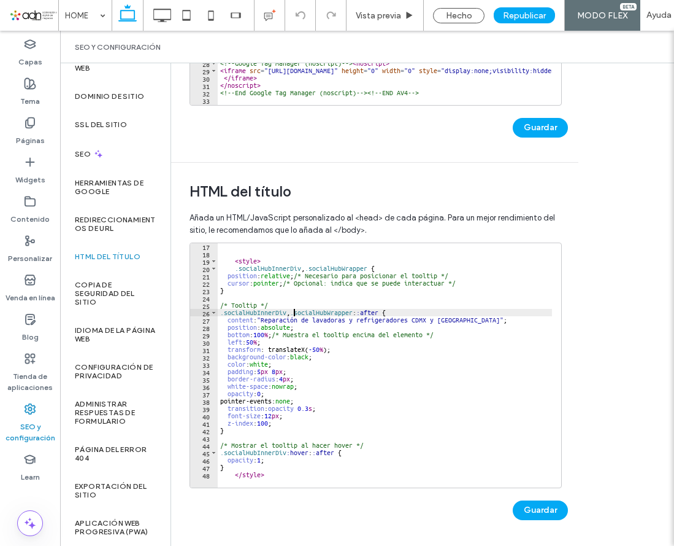
drag, startPoint x: 285, startPoint y: 441, endPoint x: 311, endPoint y: 465, distance: 36.0
paste textarea "**********"
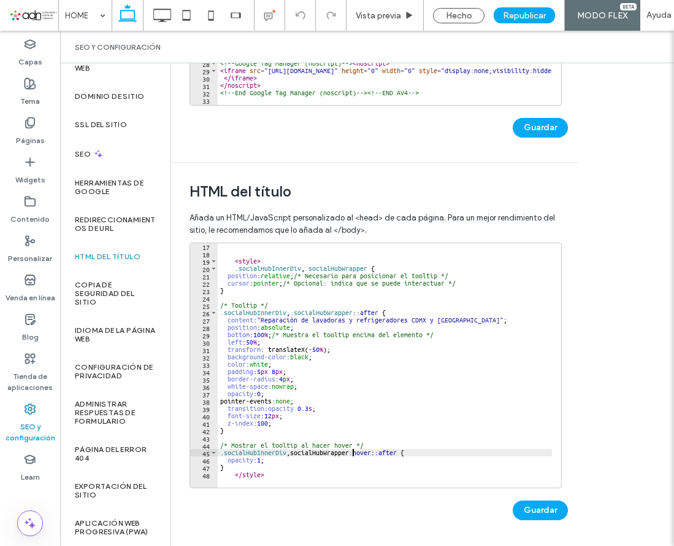
type textarea "**********"
click at [541, 501] on button "Guardar" at bounding box center [540, 510] width 55 height 20
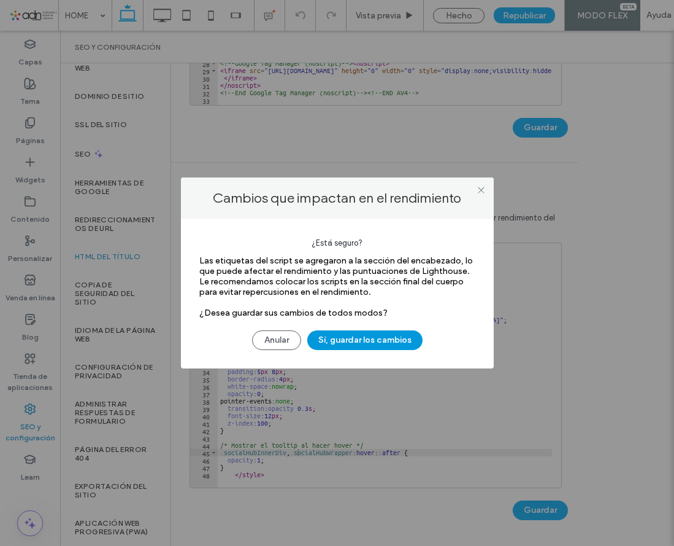
drag, startPoint x: 338, startPoint y: 343, endPoint x: 358, endPoint y: 361, distance: 27.4
click at [338, 343] on button "Sí, guardar los cambios" at bounding box center [364, 340] width 115 height 20
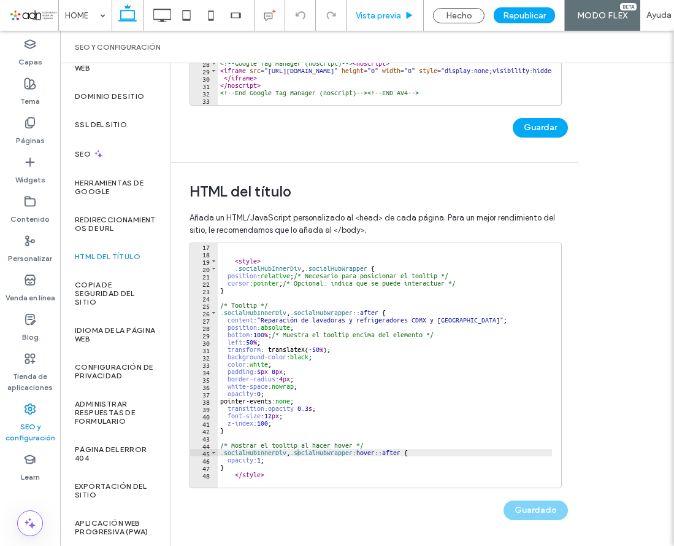
click at [372, 18] on span "Vista previa" at bounding box center [378, 15] width 45 height 10
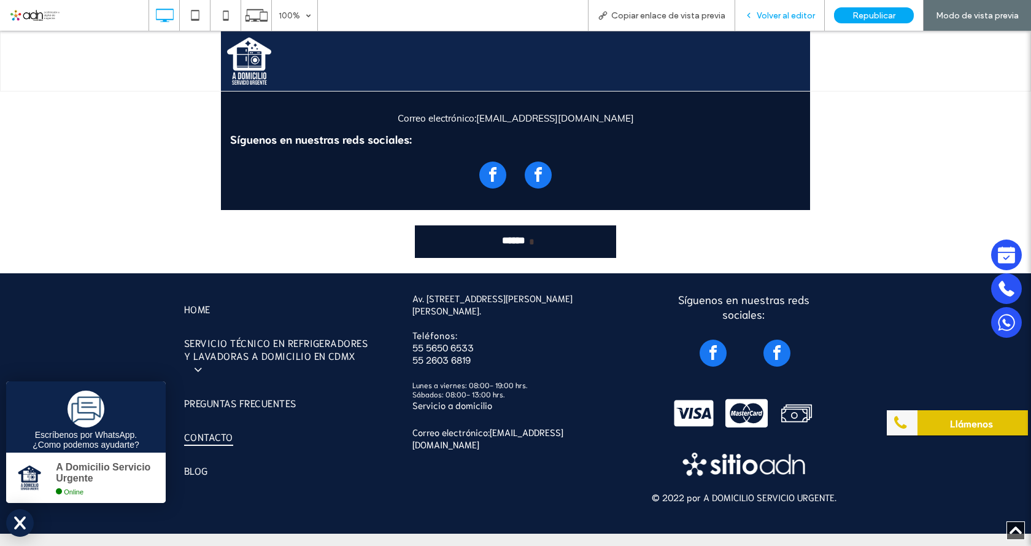
click at [766, 12] on span "Volver al editor" at bounding box center [786, 15] width 58 height 10
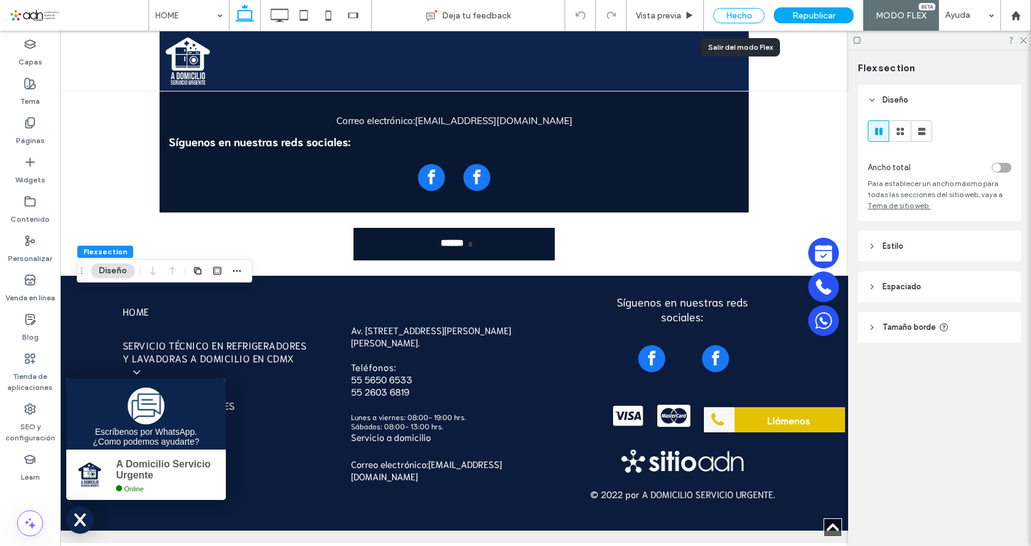
click at [722, 19] on div "Hecho" at bounding box center [739, 15] width 52 height 15
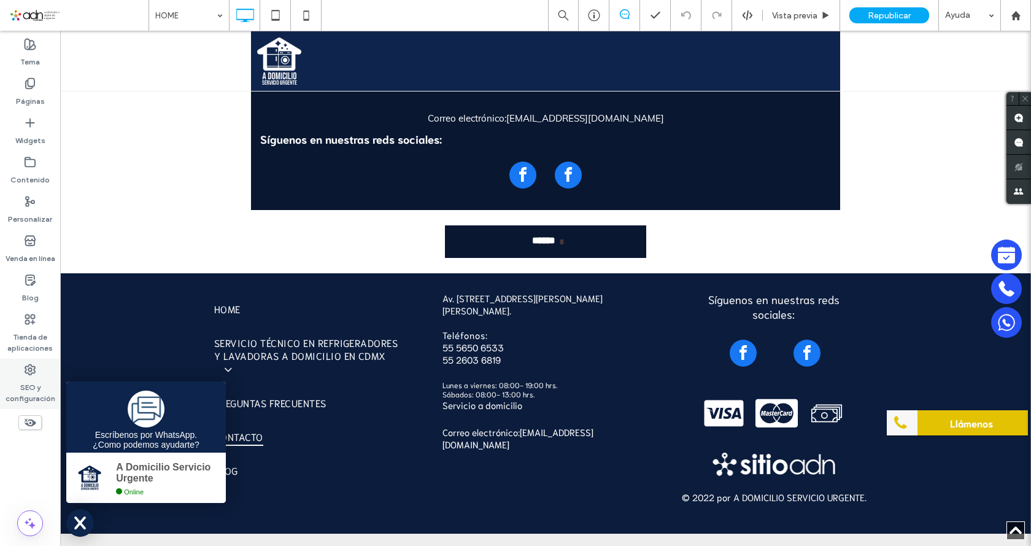
click at [23, 383] on label "SEO y configuración" at bounding box center [30, 390] width 60 height 28
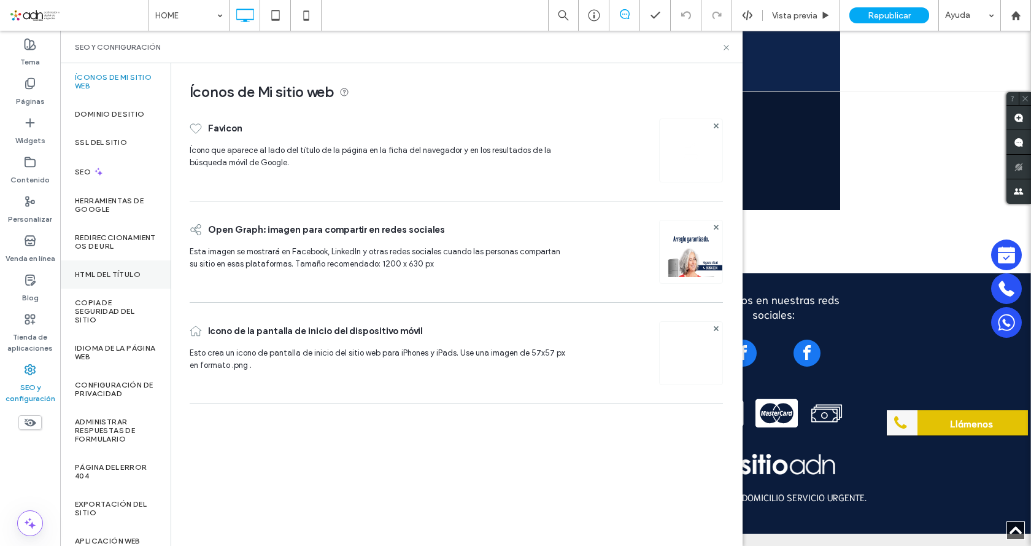
click at [96, 274] on label "HTML del título" at bounding box center [108, 274] width 66 height 9
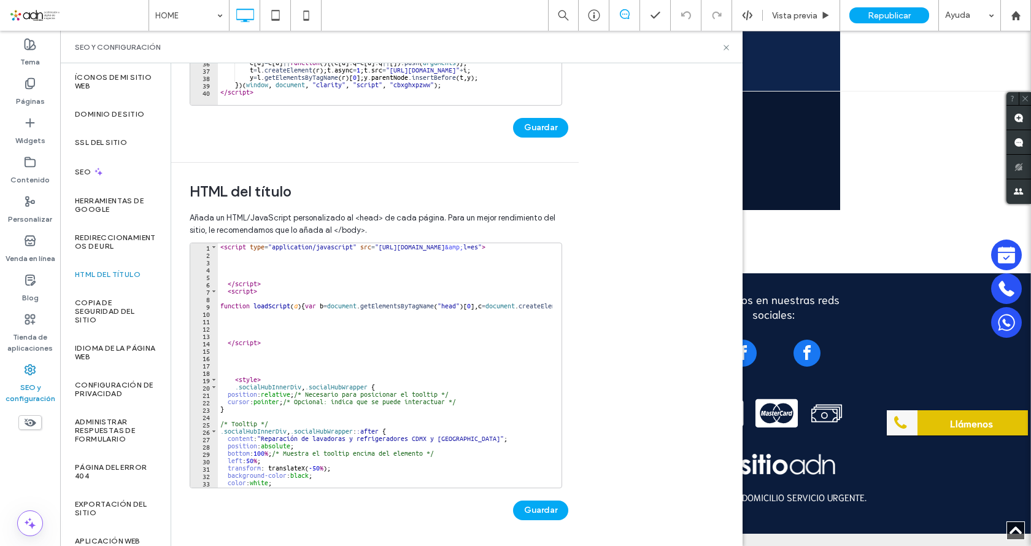
scroll to position [74, 0]
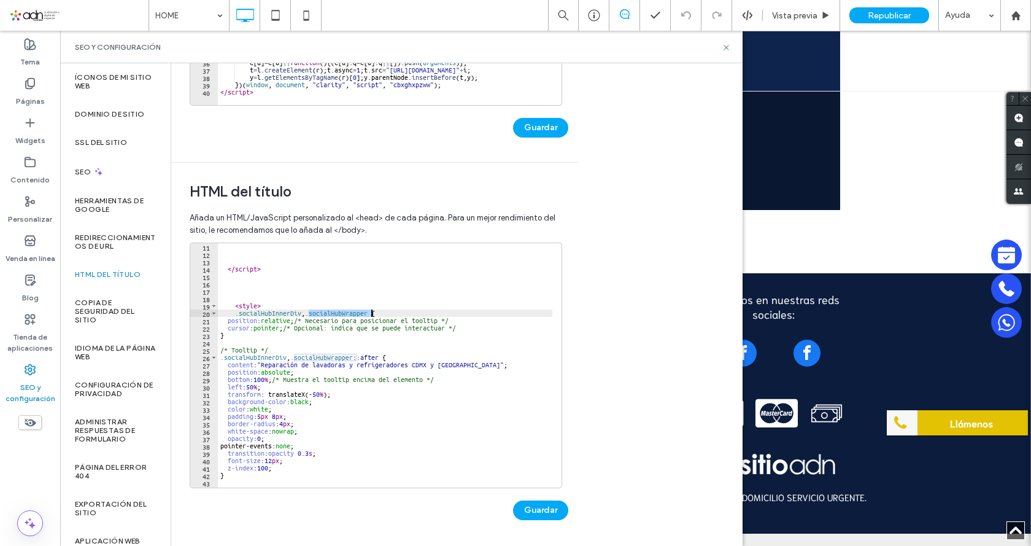
drag, startPoint x: 309, startPoint y: 312, endPoint x: 372, endPoint y: 310, distance: 63.3
click at [372, 310] on div "</ script > < style > .socialHubInnerDiv , .socialHubWrapper { position : relat…" at bounding box center [798, 368] width 1161 height 250
drag, startPoint x: 292, startPoint y: 357, endPoint x: 355, endPoint y: 358, distance: 62.6
click at [355, 358] on div "</ script > < style > .socialHubInnerDiv { position : relative ; /* Necesario p…" at bounding box center [798, 368] width 1161 height 250
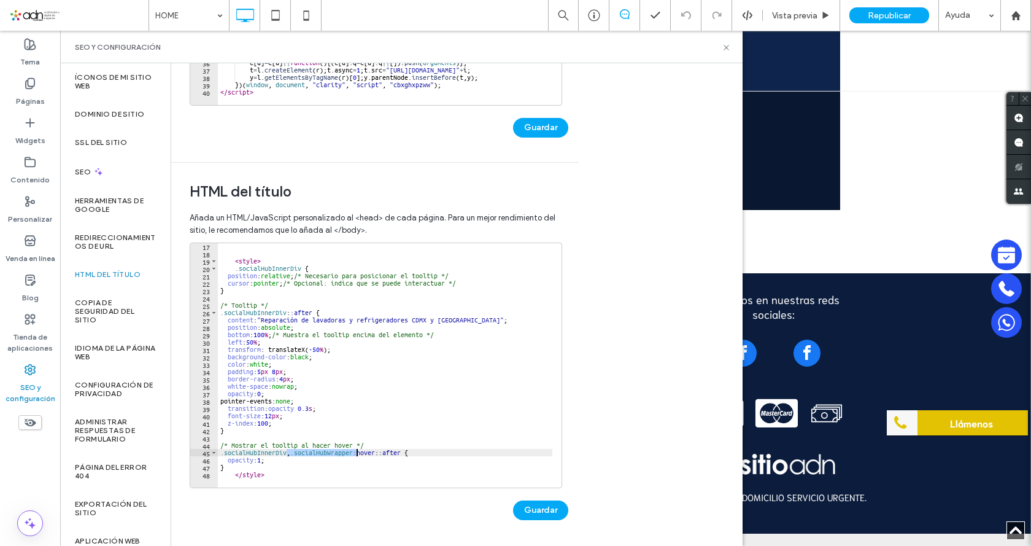
drag, startPoint x: 287, startPoint y: 453, endPoint x: 355, endPoint y: 453, distance: 68.7
click at [355, 453] on div "< style > .socialHubInnerDiv { position : relative ; /* Necesario para posicion…" at bounding box center [798, 367] width 1161 height 250
type textarea "**********"
click at [537, 506] on button "Guardar" at bounding box center [540, 510] width 55 height 20
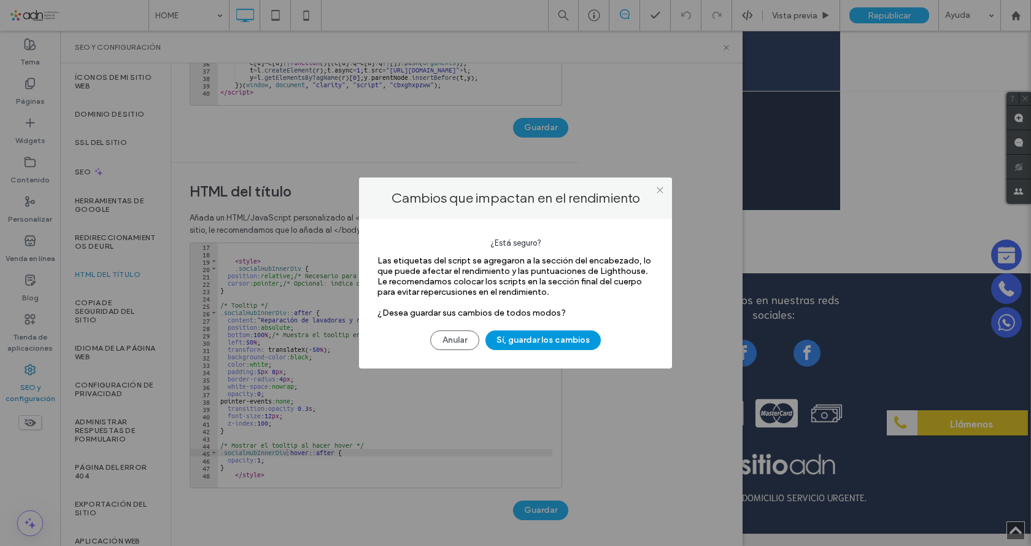
click at [501, 342] on button "Sí, guardar los cambios" at bounding box center [542, 340] width 115 height 20
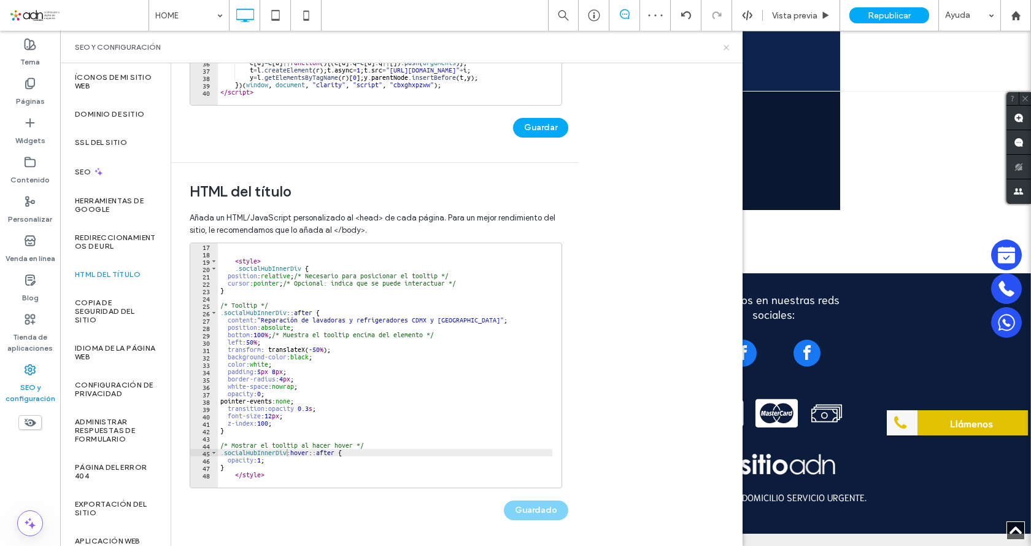
click at [723, 46] on icon at bounding box center [726, 47] width 9 height 9
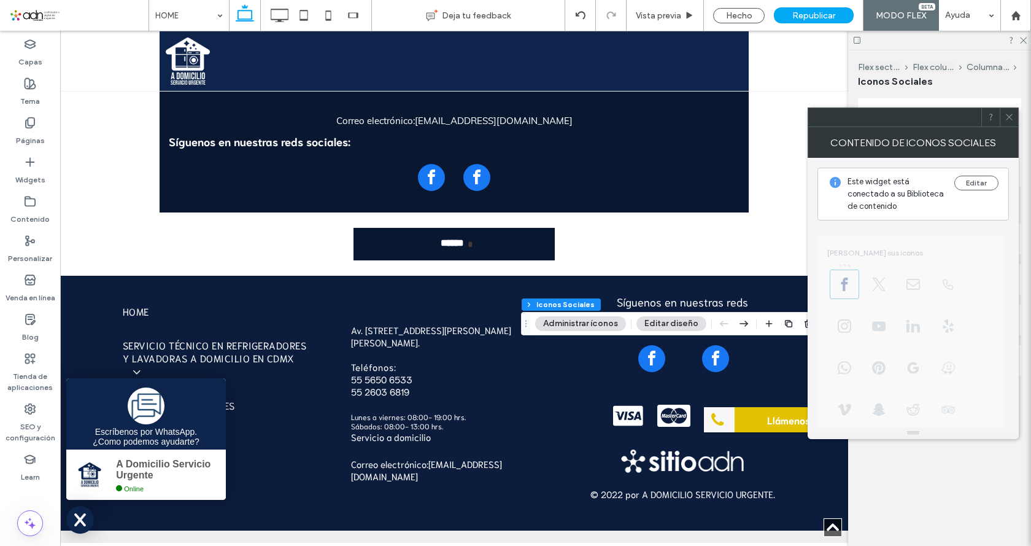
click at [1009, 115] on icon at bounding box center [1009, 116] width 9 height 9
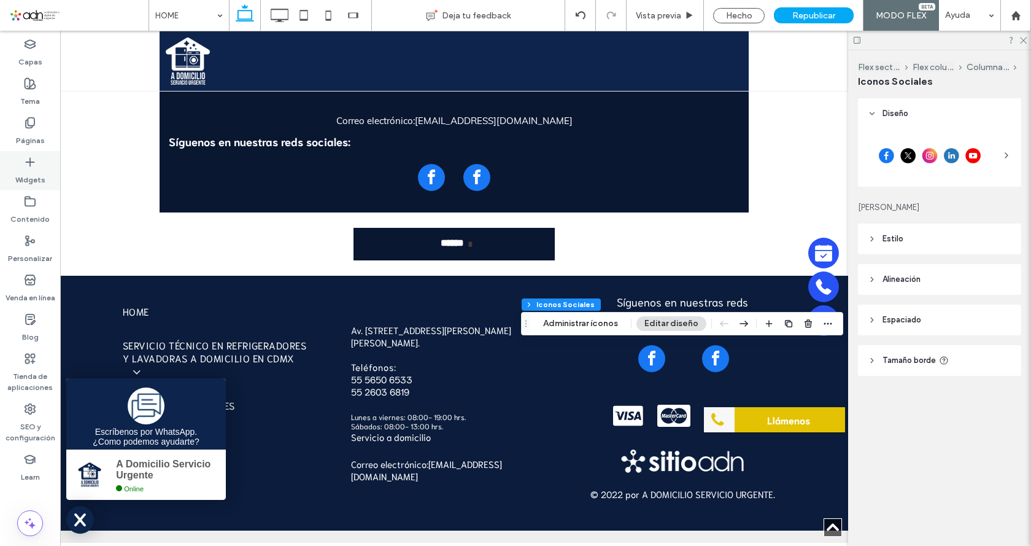
click at [15, 178] on div "Widgets" at bounding box center [30, 170] width 60 height 39
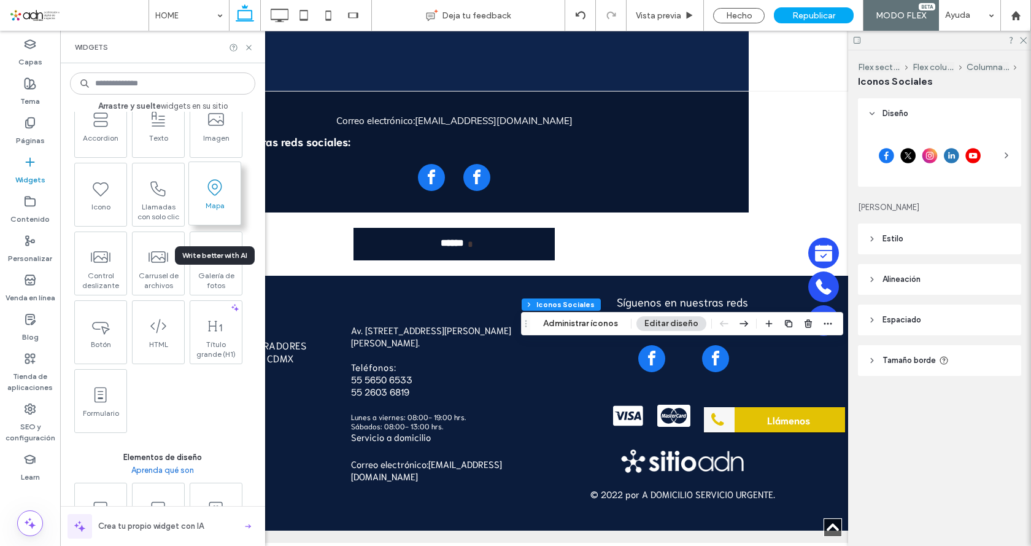
scroll to position [245, 0]
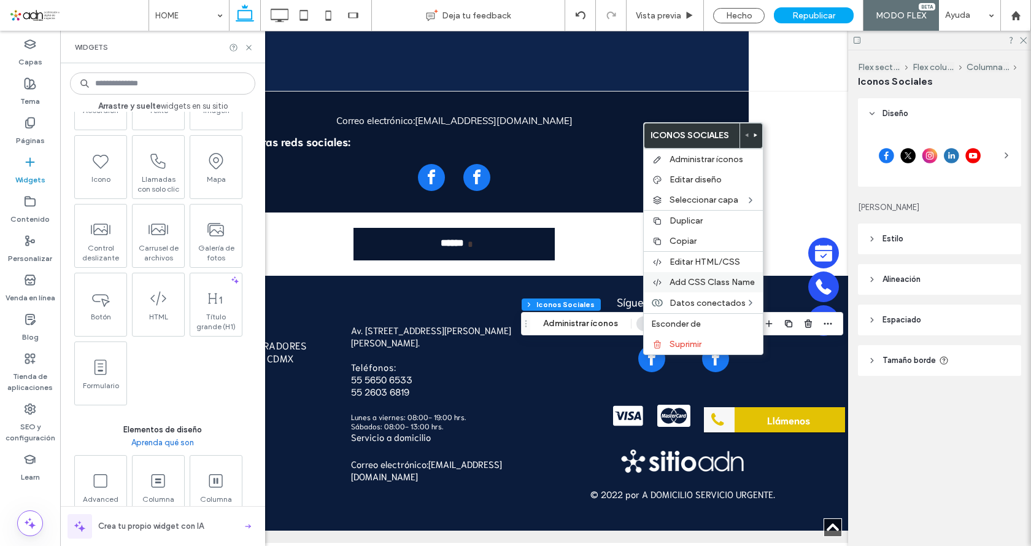
click at [692, 279] on span "Add CSS Class Name" at bounding box center [711, 282] width 85 height 10
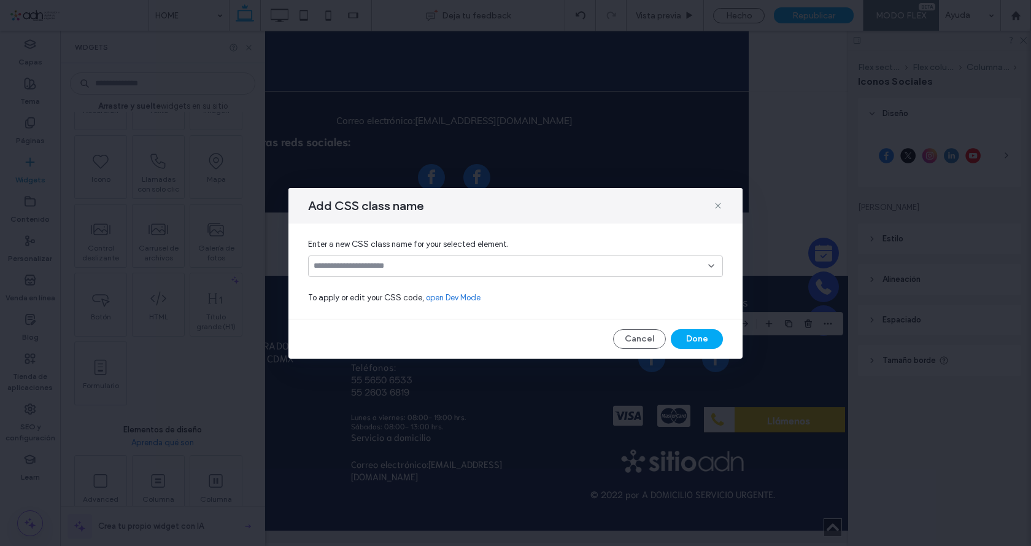
click at [397, 264] on input at bounding box center [511, 266] width 395 height 10
click at [712, 264] on icon at bounding box center [711, 266] width 10 height 10
click at [328, 261] on input at bounding box center [511, 266] width 395 height 10
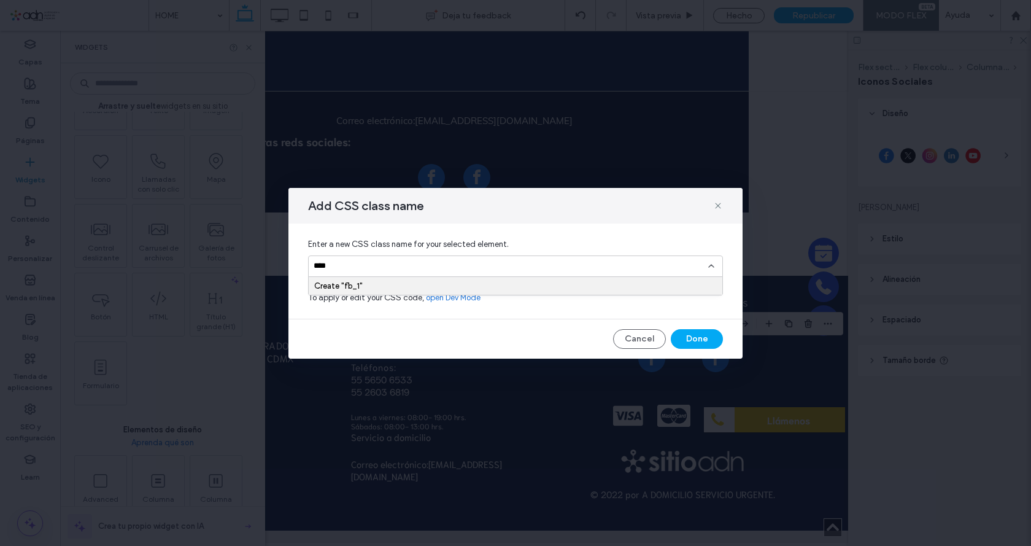
type input "****"
click at [340, 330] on div "Cancel Done" at bounding box center [515, 339] width 415 height 20
click at [348, 289] on div "Create "fb_1"" at bounding box center [515, 285] width 403 height 9
click at [696, 339] on button "Done" at bounding box center [697, 339] width 52 height 20
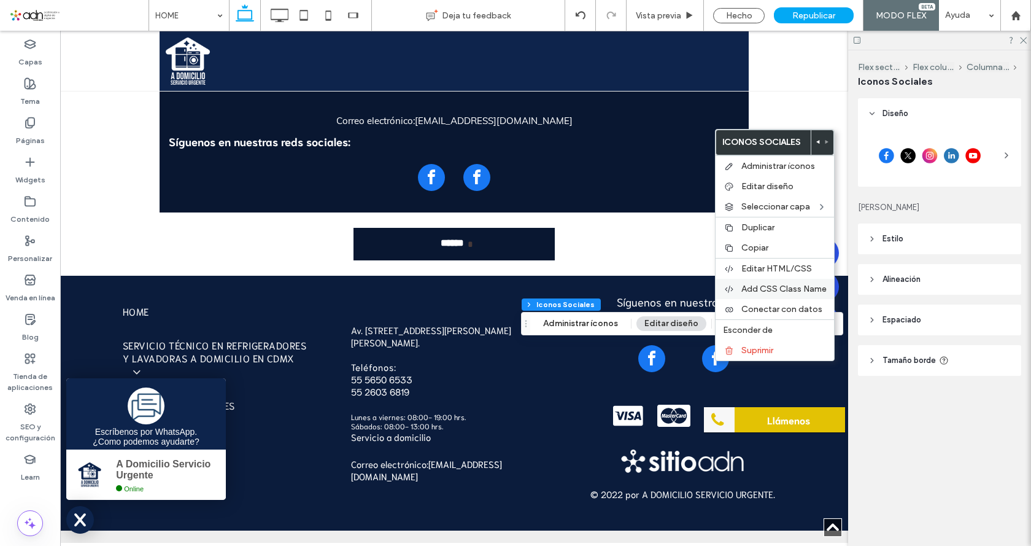
click at [771, 286] on span "Add CSS Class Name" at bounding box center [783, 289] width 85 height 10
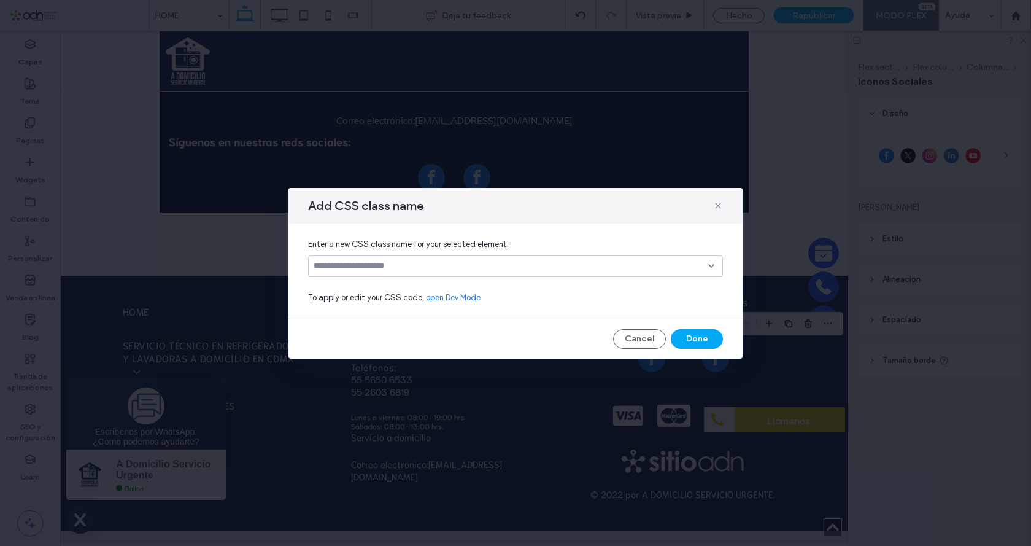
click at [356, 266] on input at bounding box center [511, 266] width 395 height 10
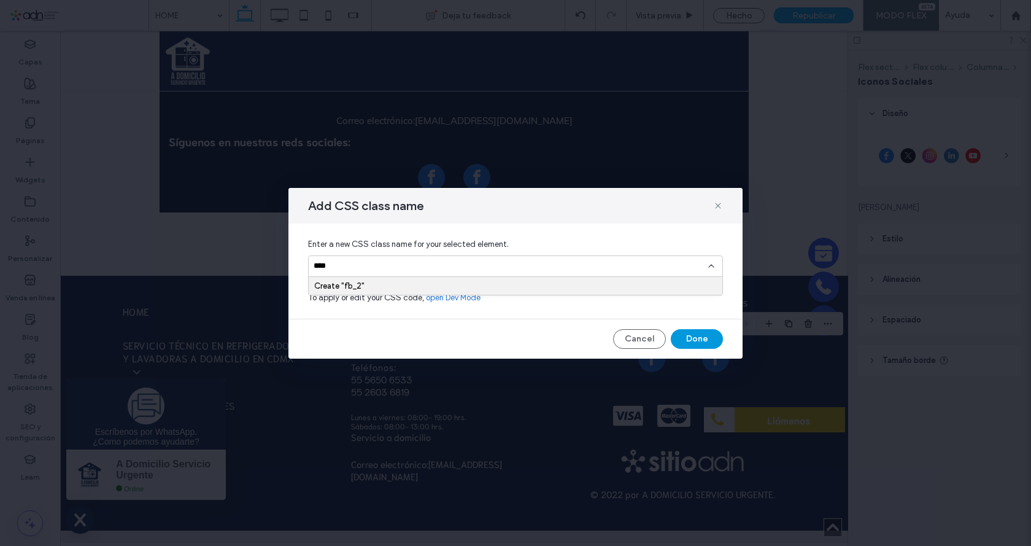
type input "****"
click at [702, 339] on button "Done" at bounding box center [697, 339] width 52 height 20
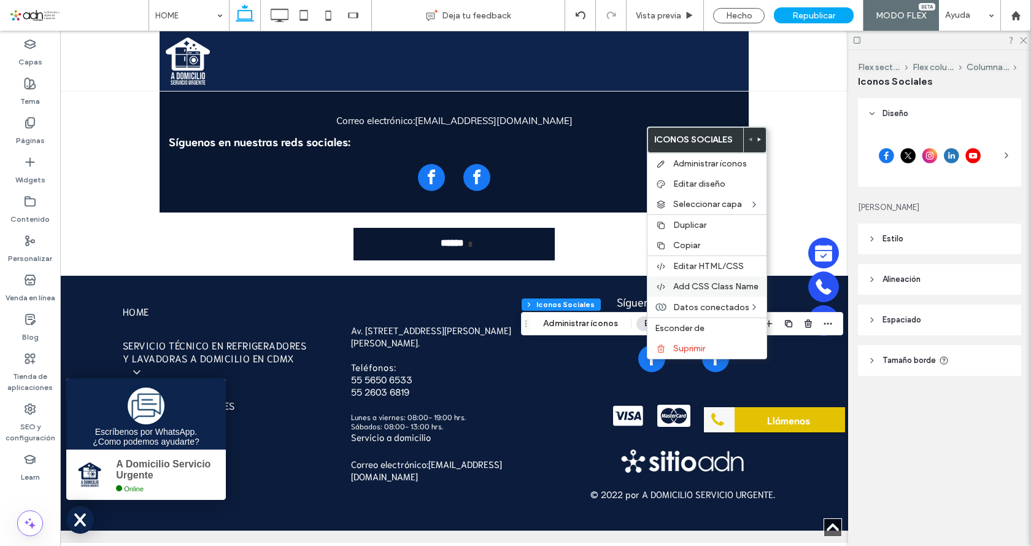
click at [707, 287] on span "Add CSS Class Name" at bounding box center [715, 286] width 85 height 10
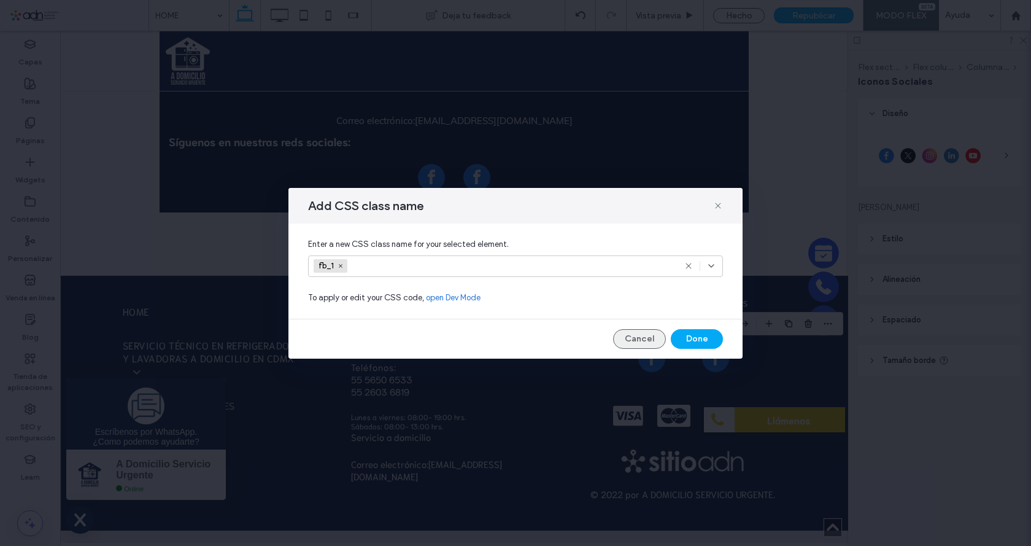
click at [649, 338] on button "Cancel" at bounding box center [639, 339] width 53 height 20
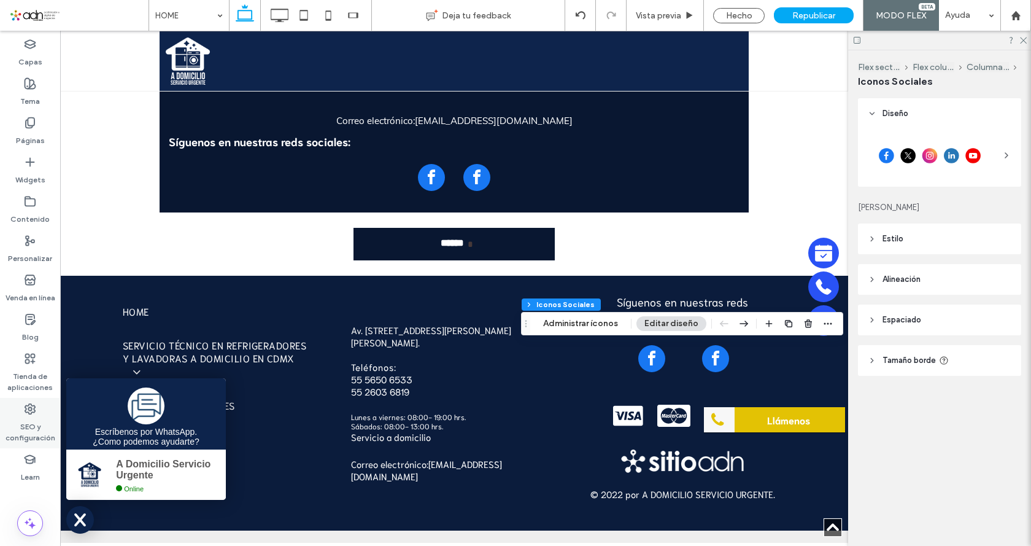
click at [41, 422] on label "SEO y configuración" at bounding box center [30, 429] width 60 height 28
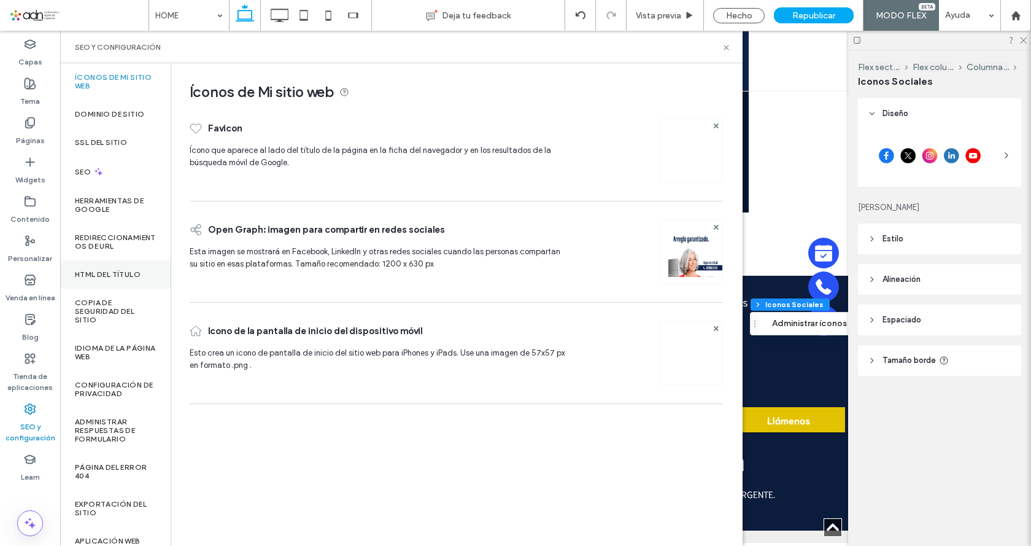
click at [117, 268] on div "HTML del título" at bounding box center [115, 274] width 110 height 28
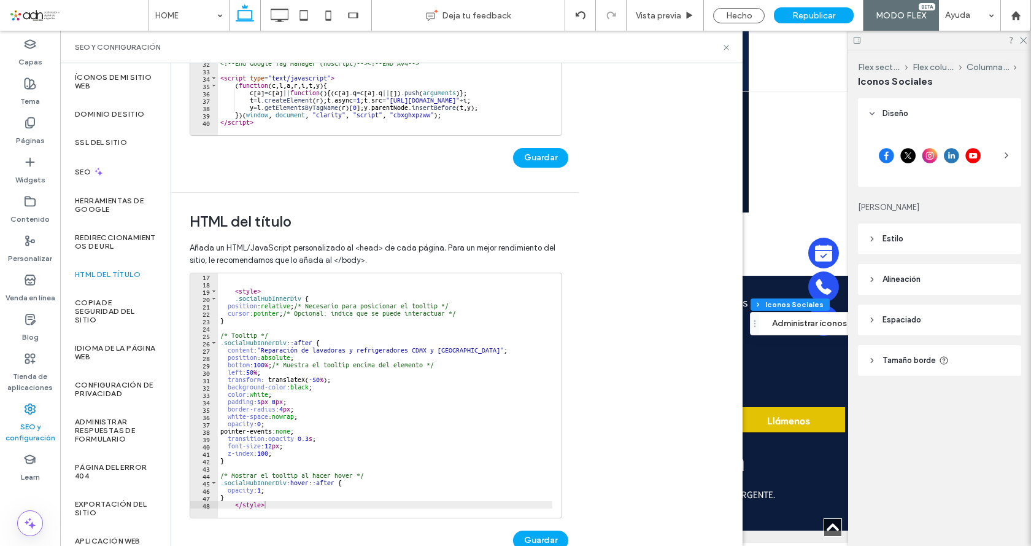
scroll to position [295, 0]
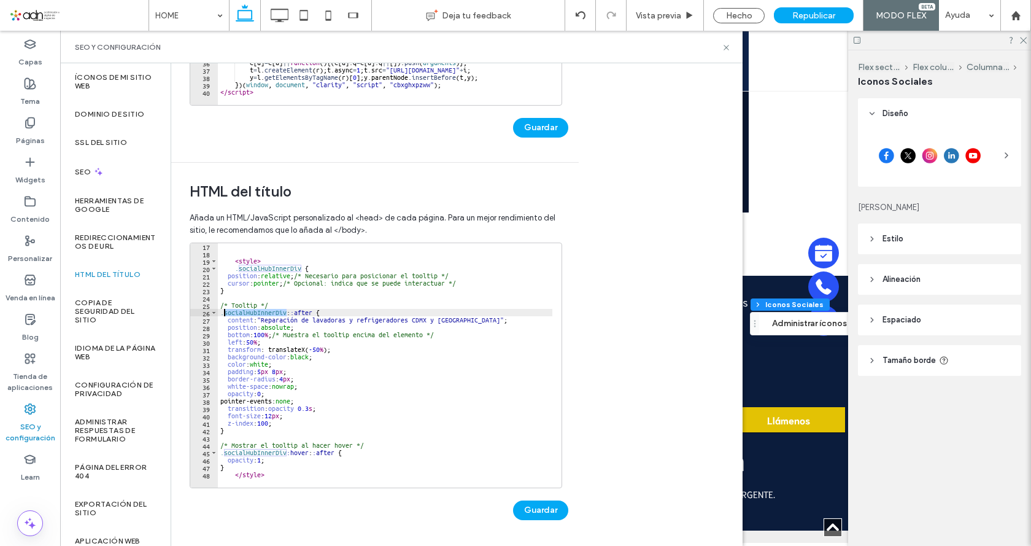
drag, startPoint x: 285, startPoint y: 311, endPoint x: 225, endPoint y: 314, distance: 60.2
click at [225, 314] on div "< style > .socialHubInnerDiv { position : relative ; /* Necesario para posicion…" at bounding box center [798, 367] width 1161 height 250
drag, startPoint x: 231, startPoint y: 312, endPoint x: 224, endPoint y: 315, distance: 8.0
click at [223, 313] on div "< style > .socialHubInnerDiv { position : relative ; /* Necesario para posicion…" at bounding box center [798, 367] width 1161 height 250
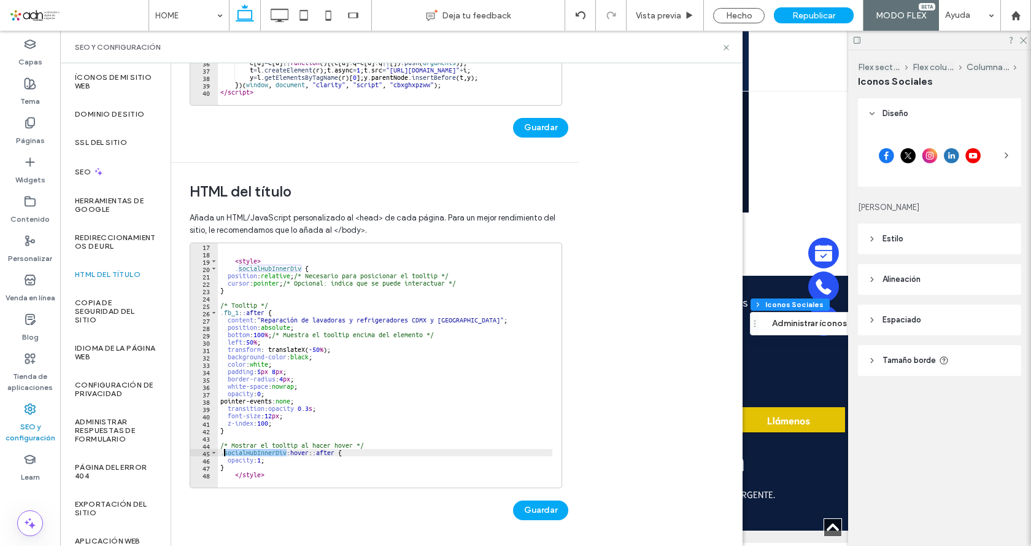
drag, startPoint x: 287, startPoint y: 450, endPoint x: 222, endPoint y: 454, distance: 64.5
click at [222, 454] on div "< style > .socialHubInnerDiv { position : relative ; /* Necesario para posicion…" at bounding box center [798, 367] width 1161 height 250
paste textarea "Cursor at row 45"
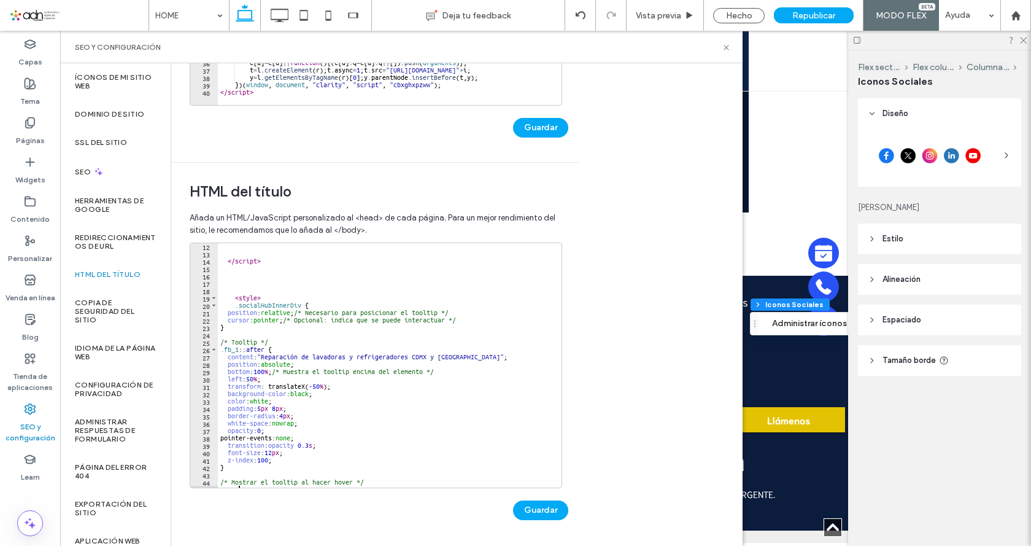
scroll to position [45, 0]
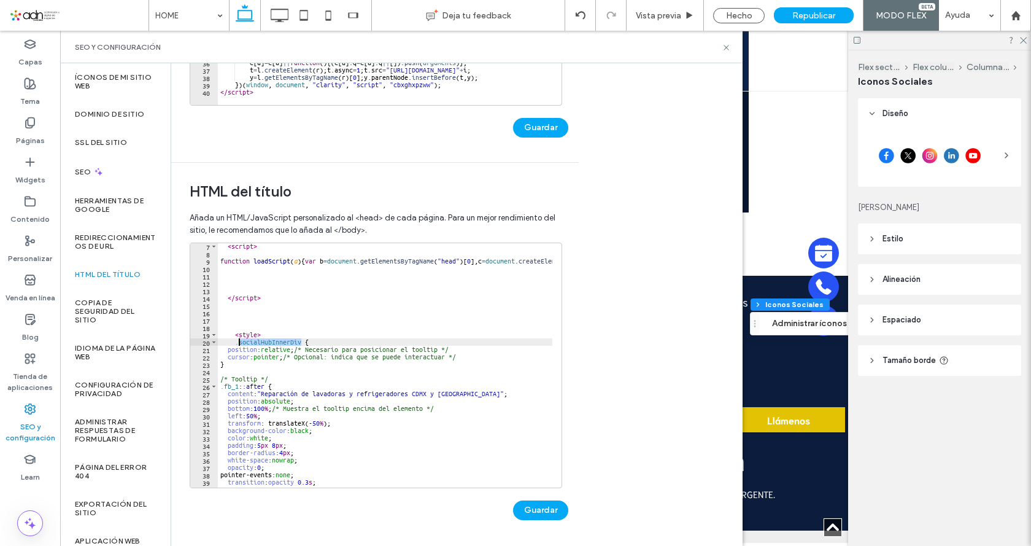
drag, startPoint x: 300, startPoint y: 342, endPoint x: 237, endPoint y: 341, distance: 62.6
click at [237, 341] on div "< script > function loadScript ( a ) { var b = document . getElementsByTagName …" at bounding box center [798, 367] width 1161 height 250
paste textarea "Cursor at row 20"
type textarea "*******"
click at [403, 326] on div "< script > function loadScript ( a ) { var b = document . getElementsByTagName …" at bounding box center [798, 367] width 1161 height 250
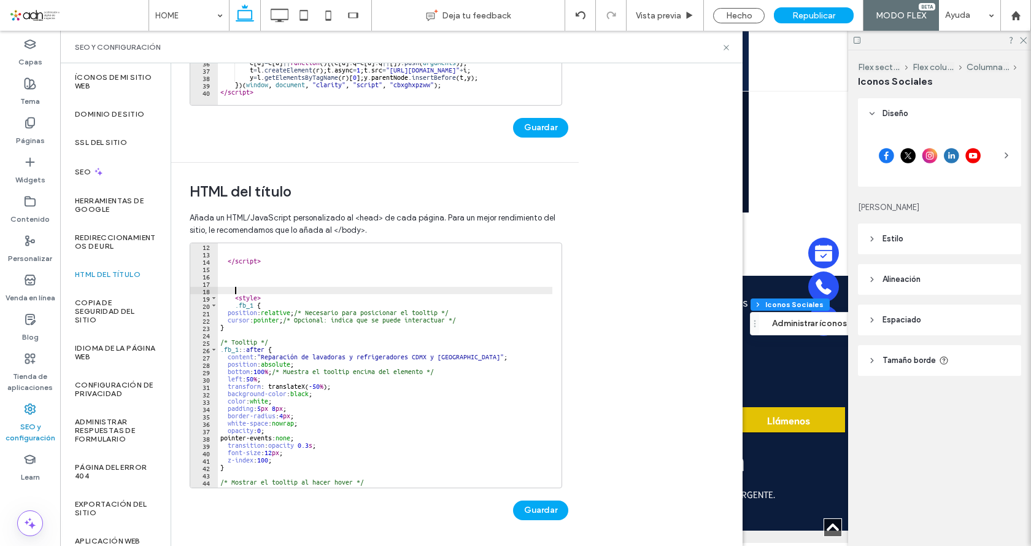
scroll to position [118, 0]
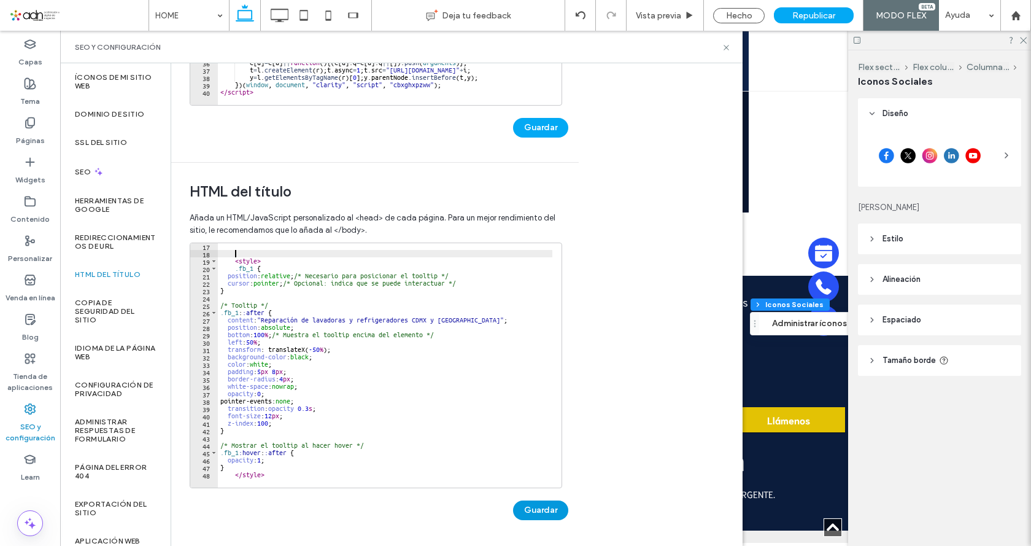
click at [552, 508] on button "Guardar" at bounding box center [540, 510] width 55 height 20
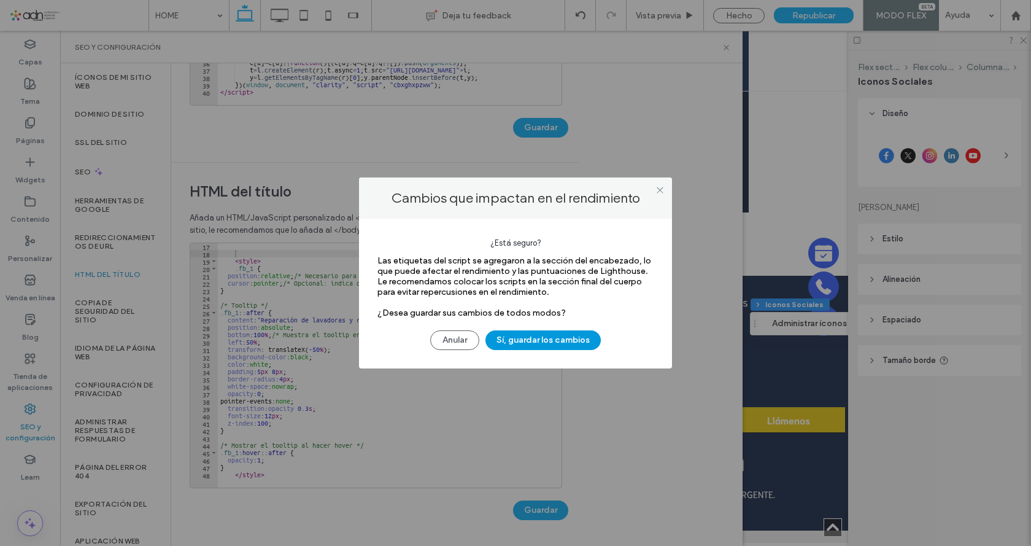
click at [513, 334] on button "Sí, guardar los cambios" at bounding box center [542, 340] width 115 height 20
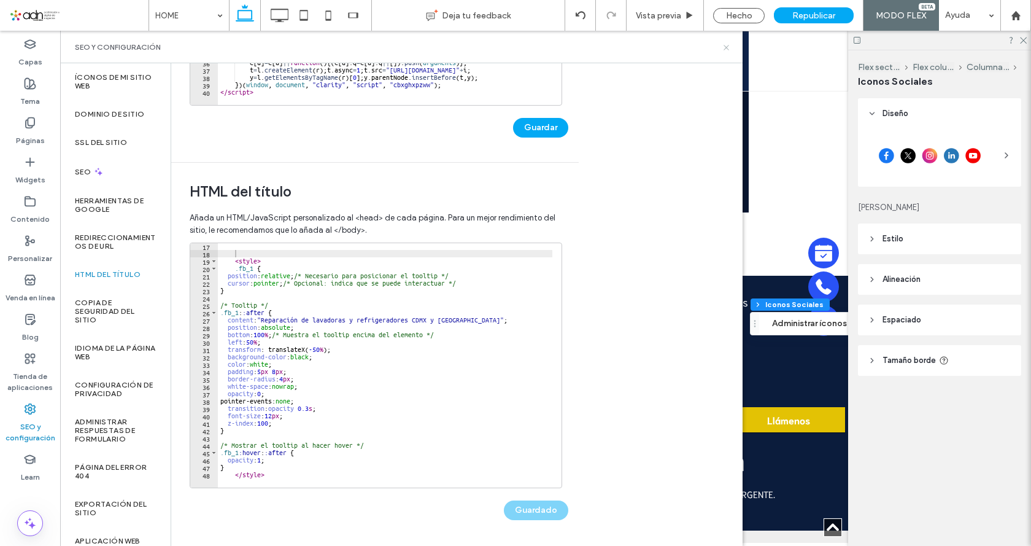
click at [723, 42] on div "SEO y configuración" at bounding box center [401, 47] width 682 height 33
click at [727, 45] on icon at bounding box center [726, 47] width 9 height 9
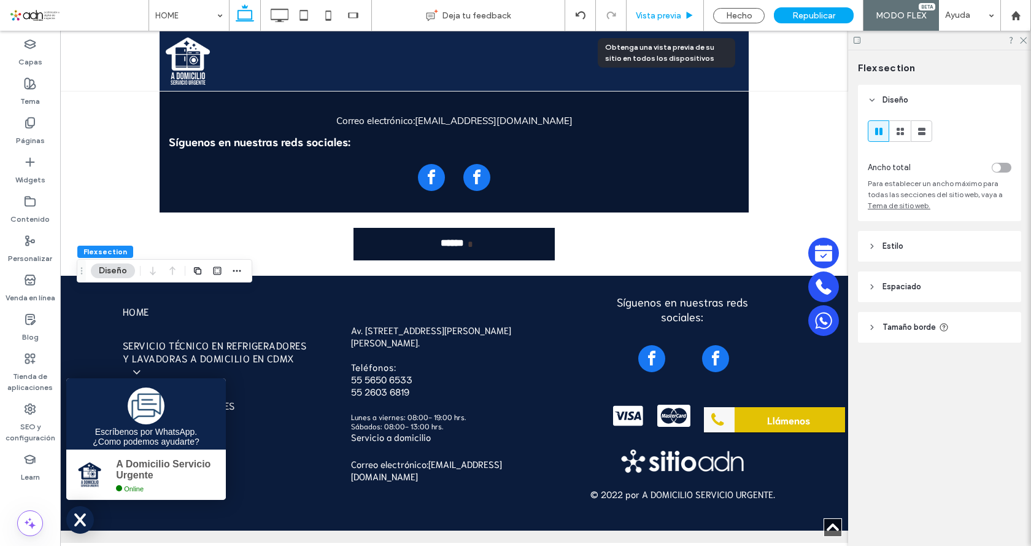
click at [662, 14] on span "Vista previa" at bounding box center [658, 15] width 45 height 10
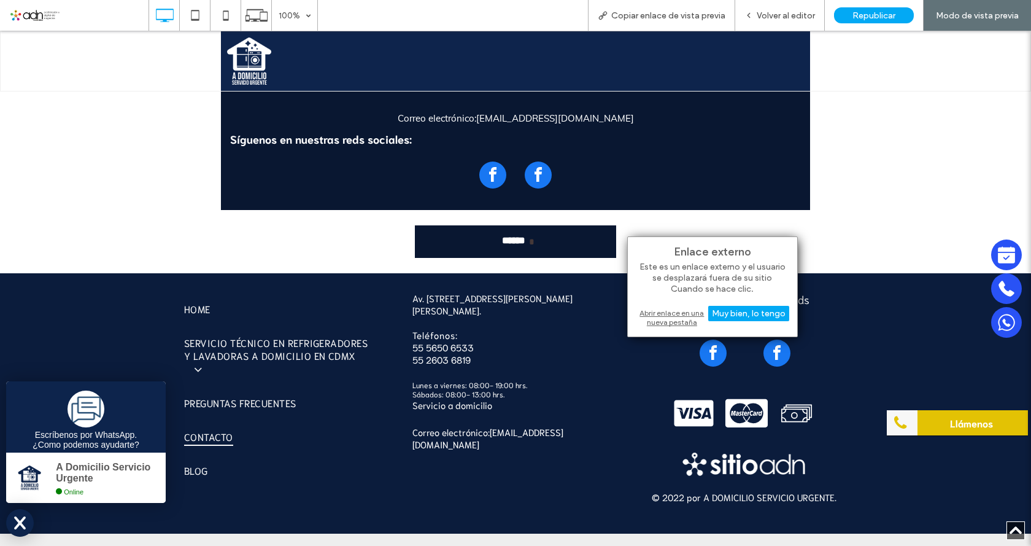
click at [681, 314] on div "Abrir enlace en una nueva pestaña" at bounding box center [712, 317] width 153 height 22
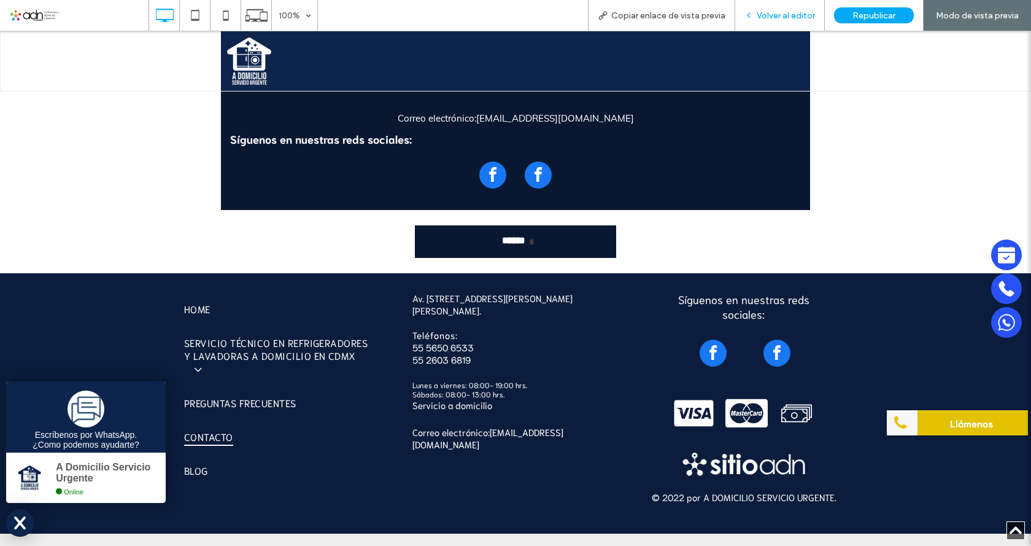
click at [752, 15] on icon at bounding box center [748, 15] width 9 height 9
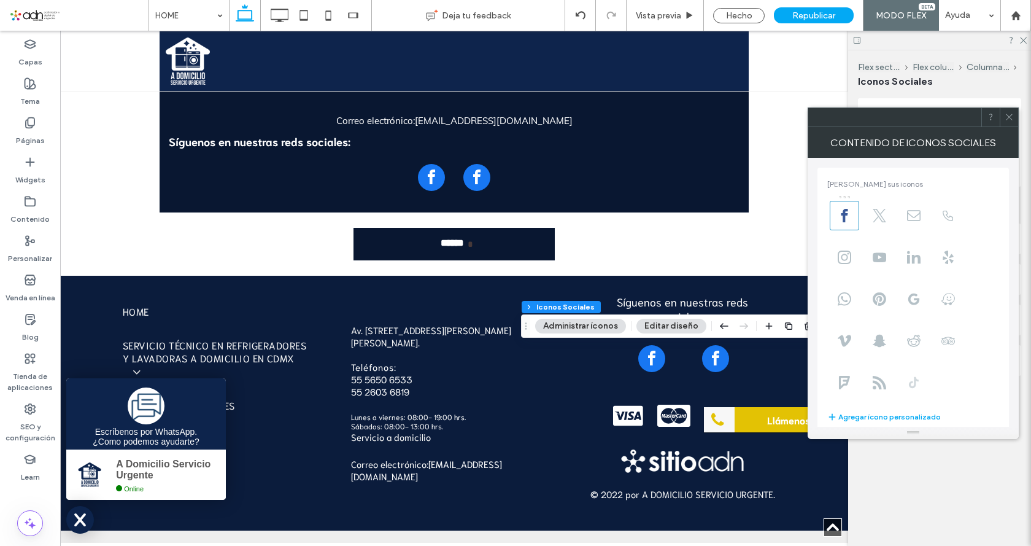
scroll to position [84, 0]
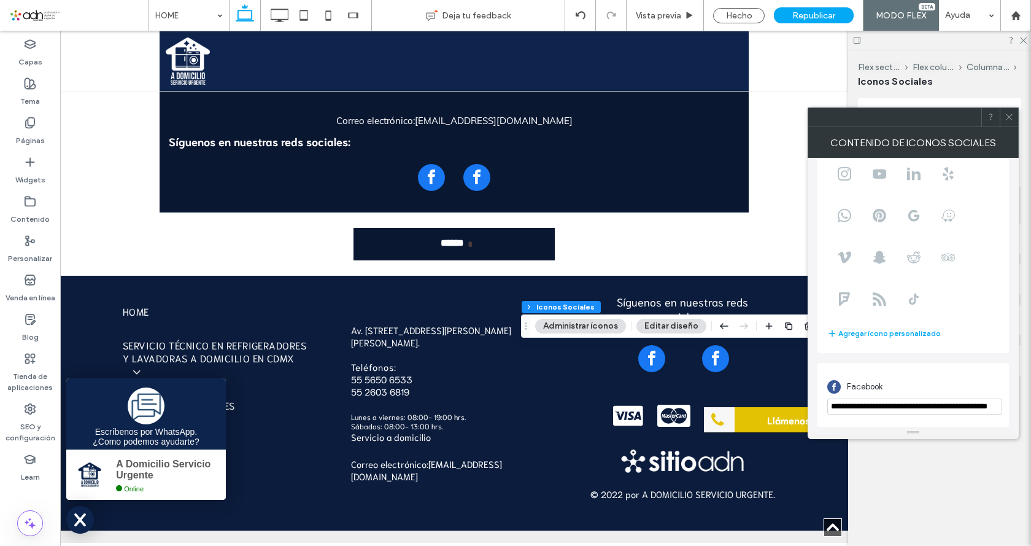
click at [1009, 113] on icon at bounding box center [1009, 116] width 9 height 9
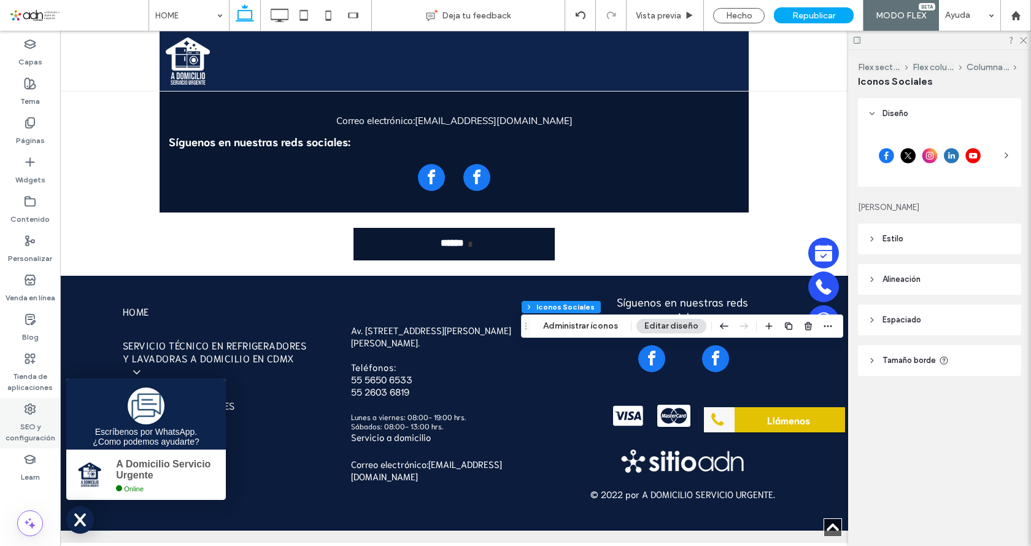
click at [25, 415] on label "SEO y configuración" at bounding box center [30, 429] width 60 height 28
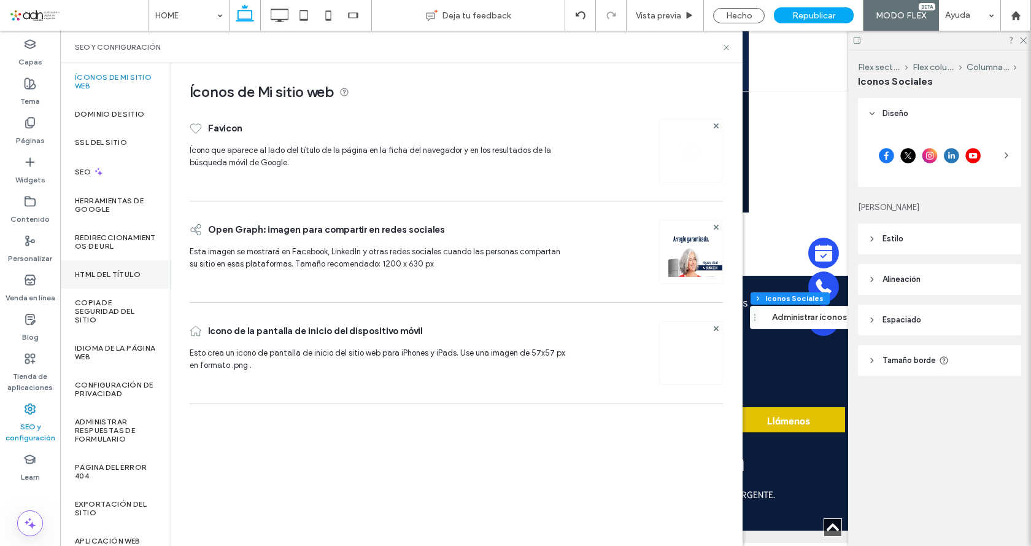
click at [123, 272] on label "HTML del título" at bounding box center [108, 274] width 66 height 9
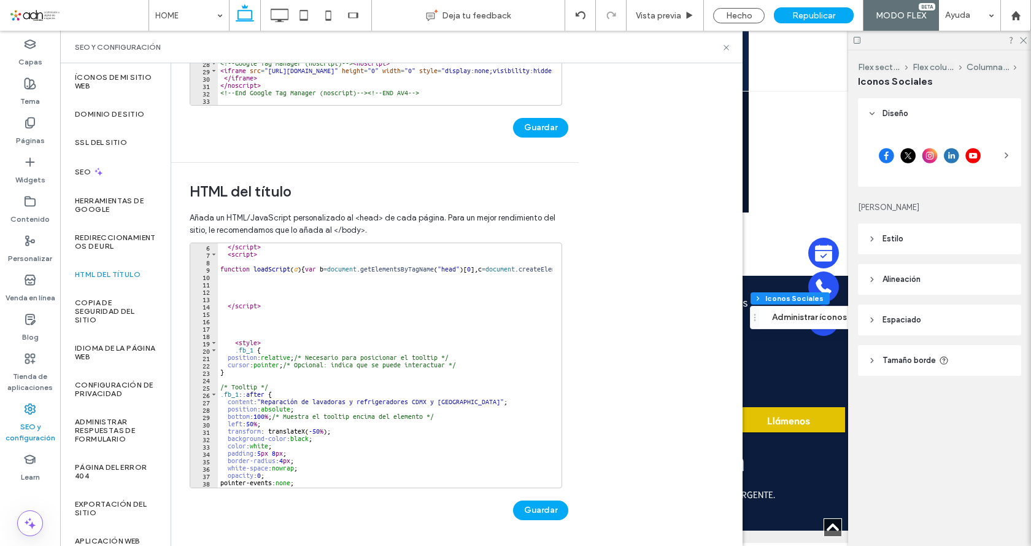
scroll to position [37, 0]
drag, startPoint x: 233, startPoint y: 341, endPoint x: 217, endPoint y: 336, distance: 16.9
click at [217, 336] on div "******* 6 7 8 9 10 11 12 13 14 15 16 17 18 19 20 21 22 23 24 25 26 27 28 29 30 …" at bounding box center [376, 364] width 372 height 245
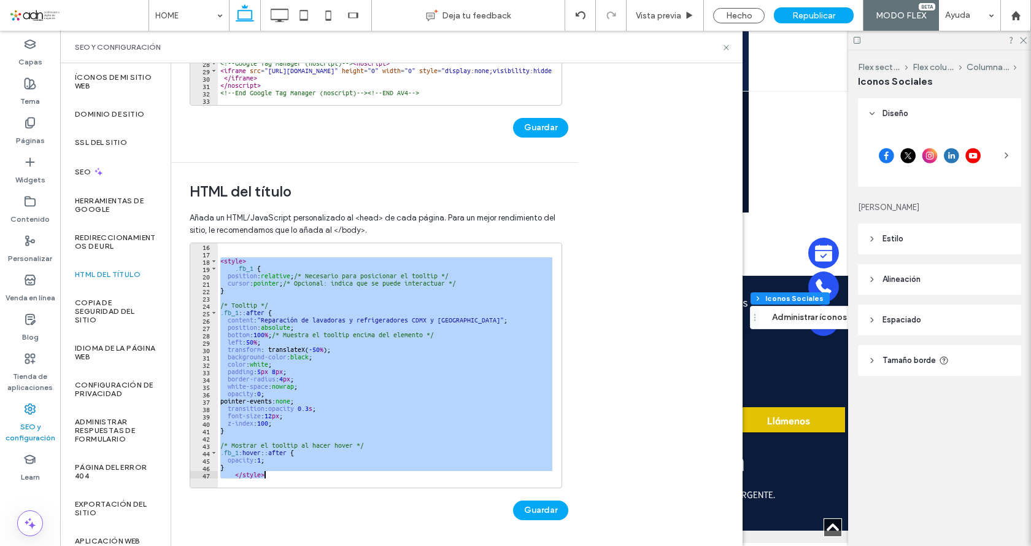
scroll to position [111, 0]
drag, startPoint x: 220, startPoint y: 336, endPoint x: 288, endPoint y: 482, distance: 161.4
click at [288, 482] on div "******* 16 17 18 19 20 21 22 23 24 25 26 27 28 29 30 31 32 33 34 35 36 37 38 39…" at bounding box center [376, 364] width 372 height 245
type textarea "**********"
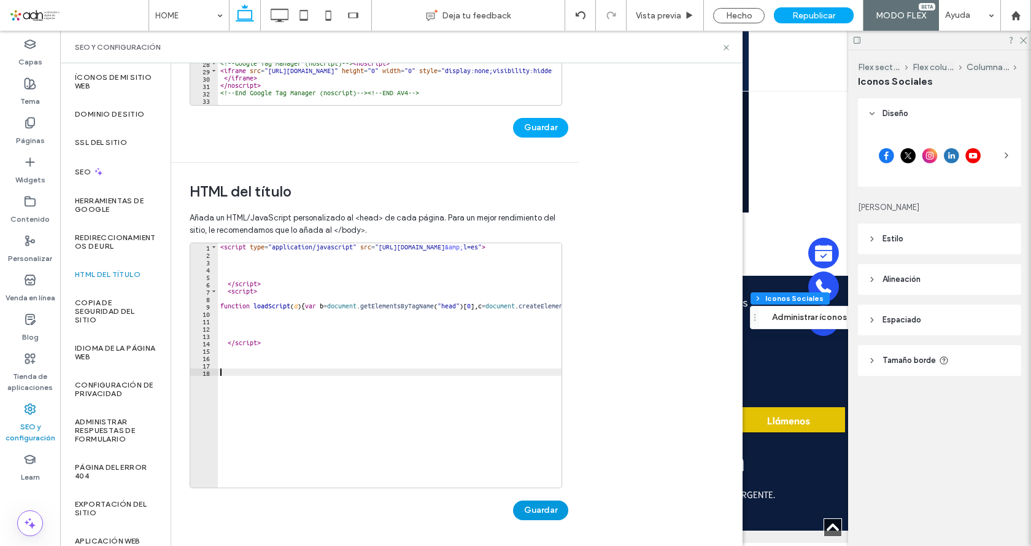
click at [528, 506] on button "Guardar" at bounding box center [540, 510] width 55 height 20
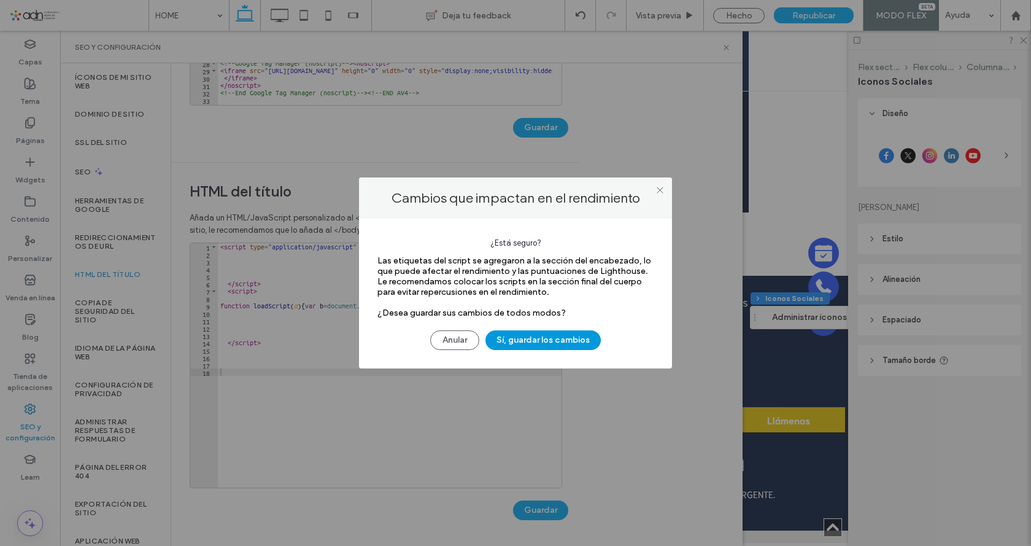
click at [563, 341] on button "Sí, guardar los cambios" at bounding box center [542, 340] width 115 height 20
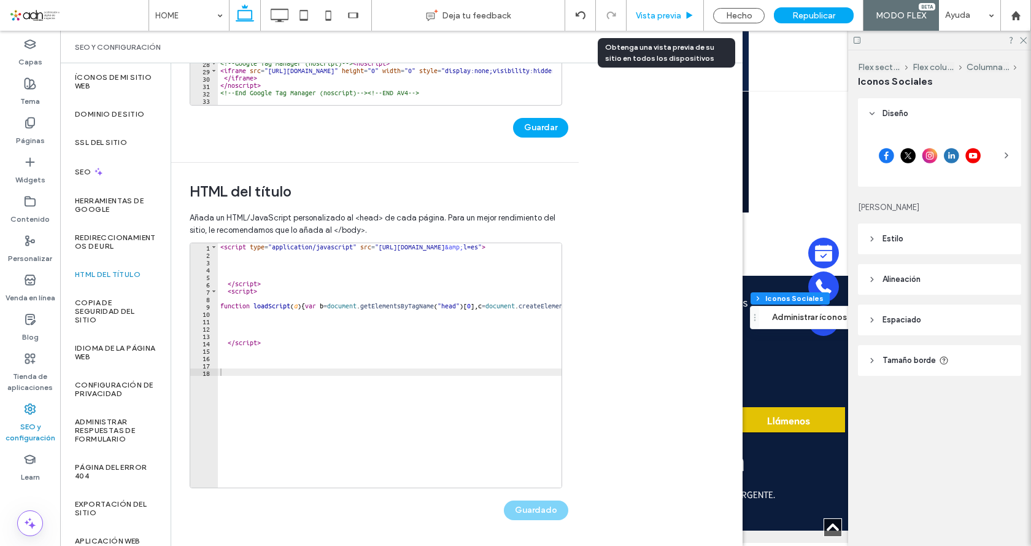
click at [668, 15] on span "Vista previa" at bounding box center [658, 15] width 45 height 10
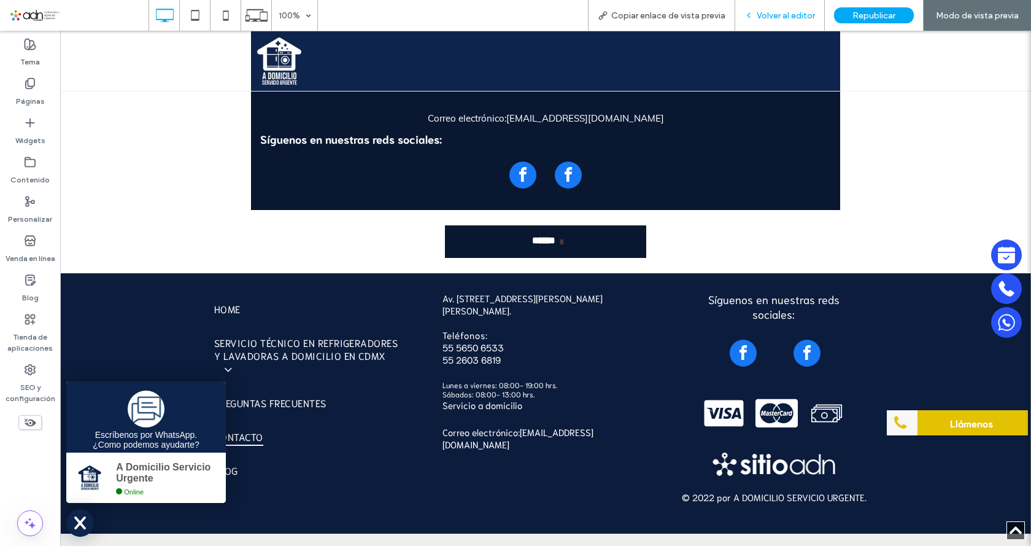
click at [765, 13] on span "Volver al editor" at bounding box center [786, 15] width 58 height 10
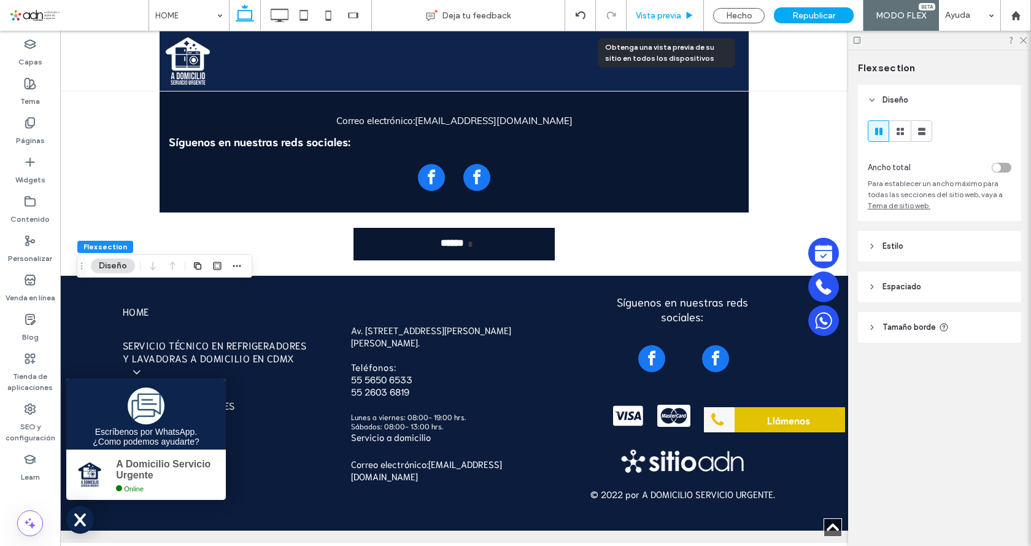
click at [646, 17] on span "Vista previa" at bounding box center [658, 15] width 45 height 10
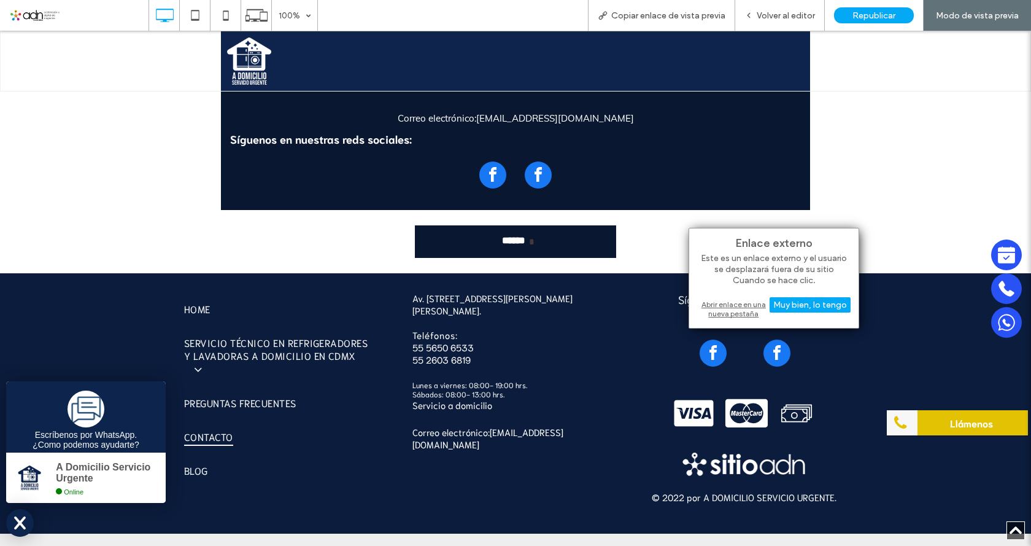
click at [744, 313] on div "Abrir enlace en una nueva pestaña" at bounding box center [773, 309] width 153 height 22
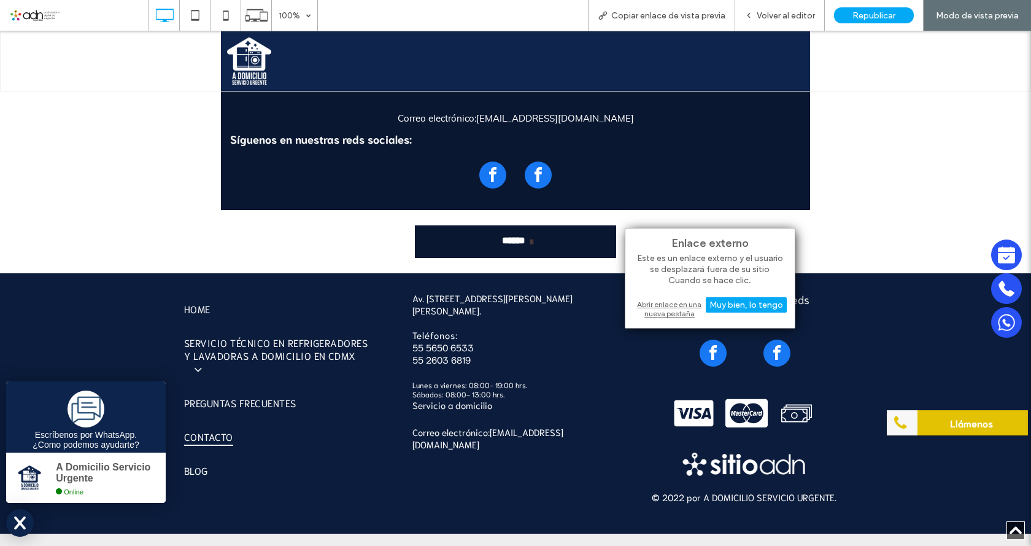
click at [677, 312] on div "Abrir enlace en una nueva pestaña" at bounding box center [709, 309] width 153 height 22
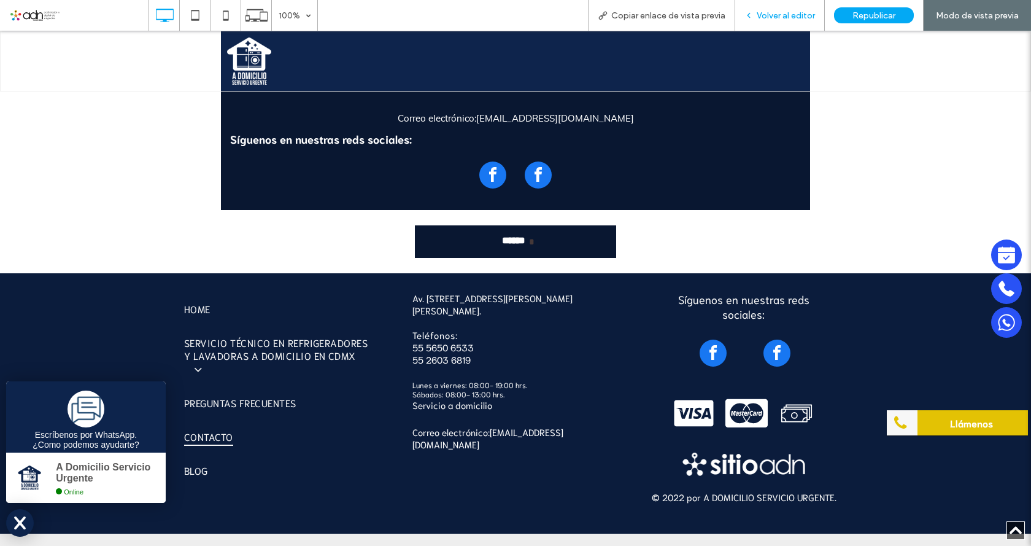
click at [744, 17] on div "Volver al editor" at bounding box center [779, 15] width 89 height 10
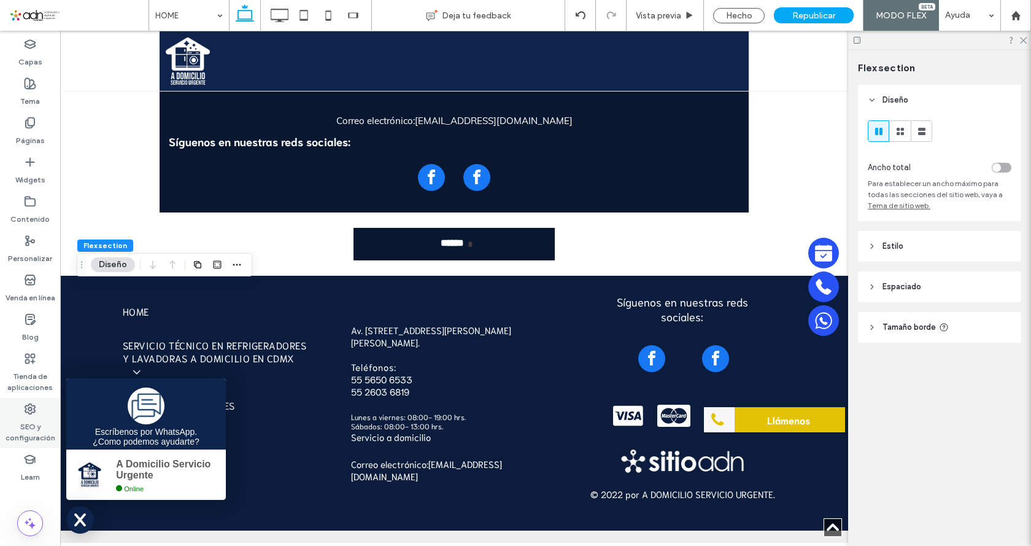
click at [28, 422] on label "SEO y configuración" at bounding box center [30, 429] width 60 height 28
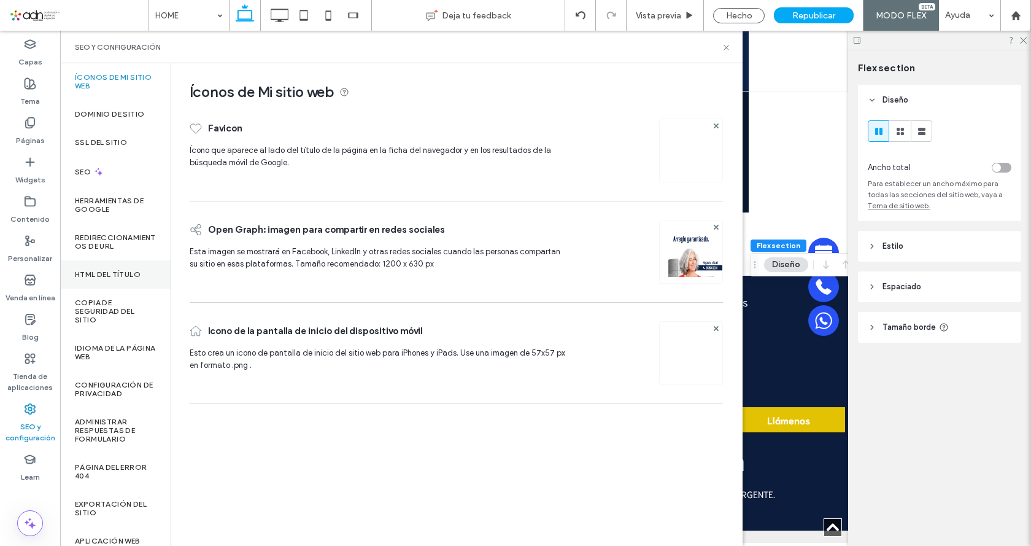
click at [81, 279] on div "HTML del título" at bounding box center [115, 274] width 110 height 28
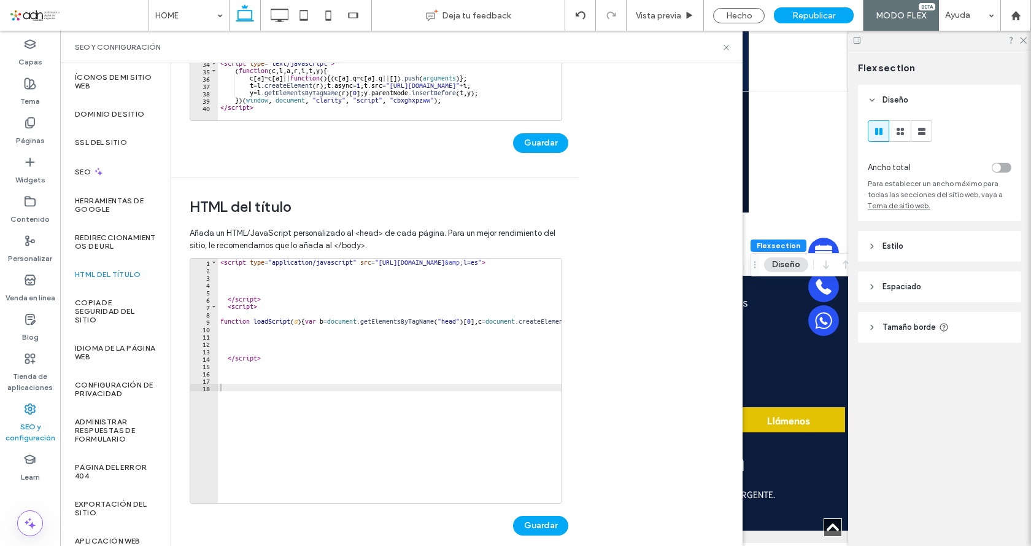
scroll to position [295, 0]
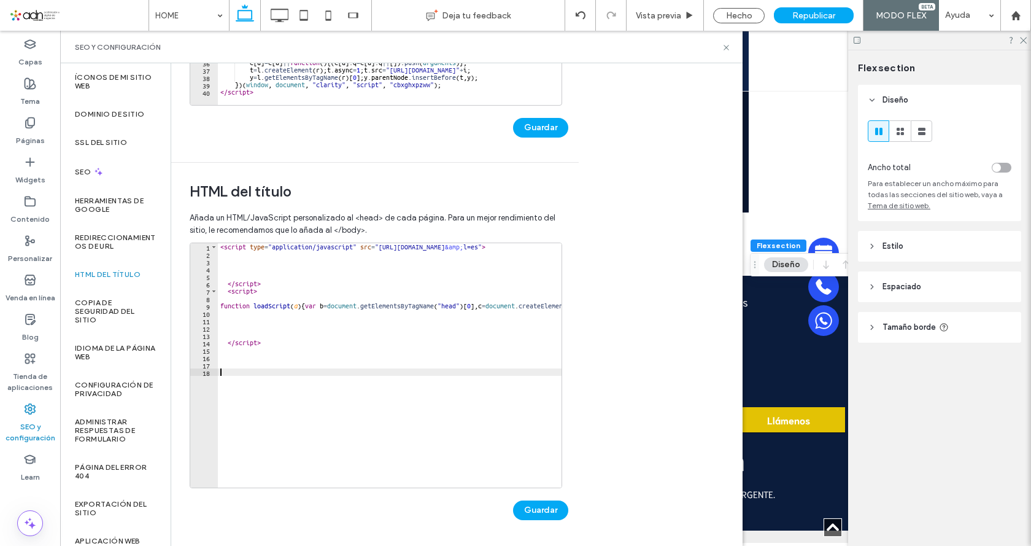
click at [239, 369] on div "< script type = "application/javascript" src = "https://api.movylo.com/gwl/js.p…" at bounding box center [798, 368] width 1161 height 250
paste textarea "**********"
type textarea "**********"
paste textarea "**********"
type textarea "*"
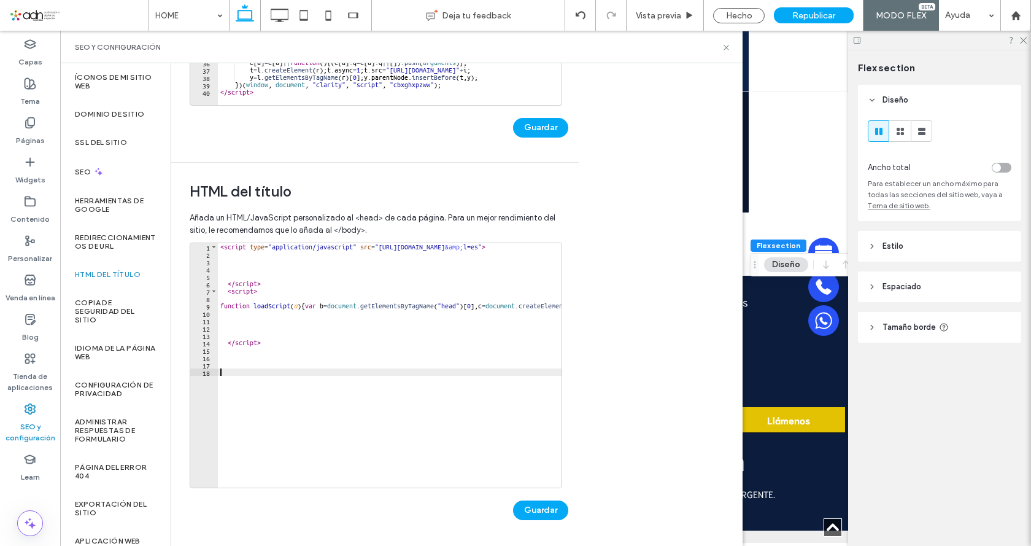
paste textarea "*"
type textarea "*"
type textarea "*******"
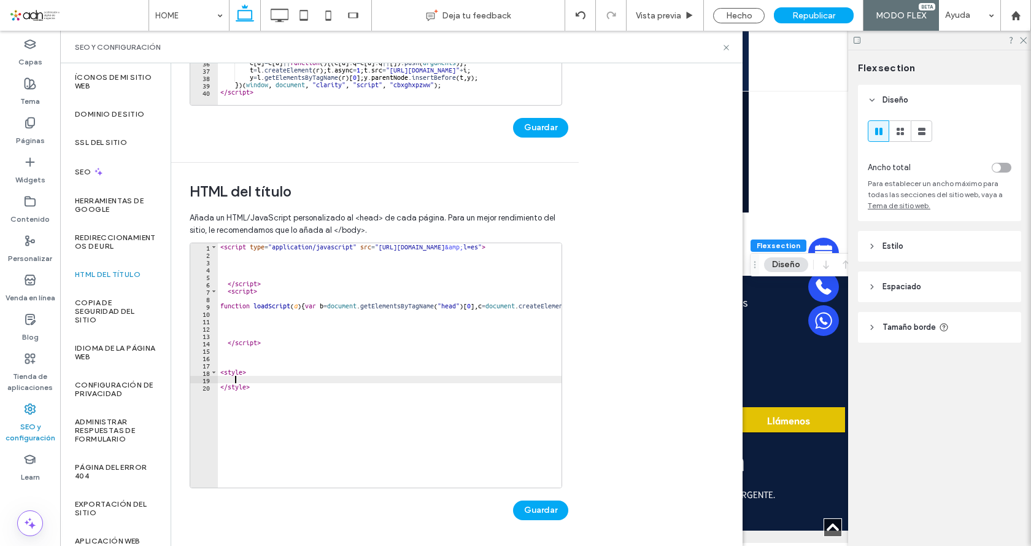
paste textarea "*"
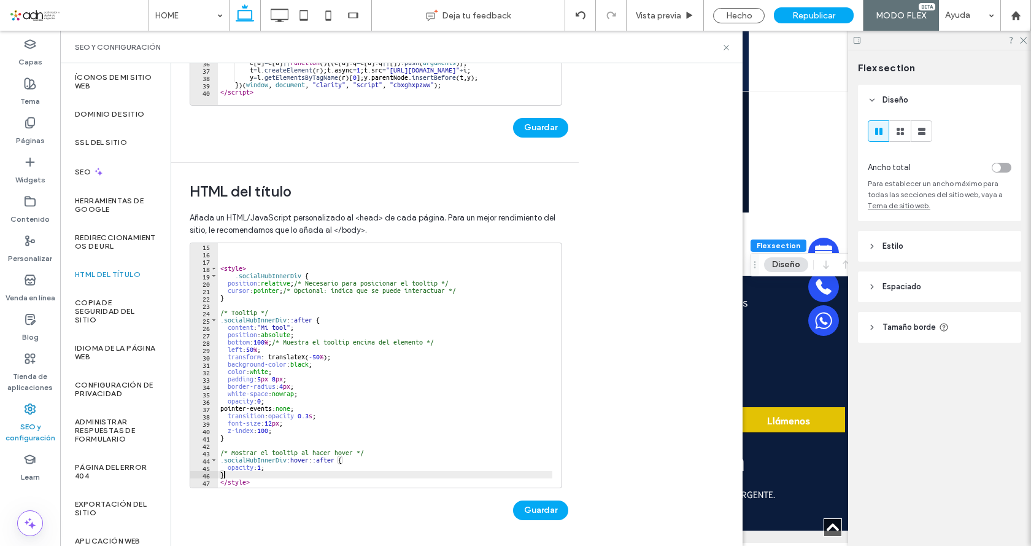
scroll to position [104, 0]
click at [533, 506] on button "Guardar" at bounding box center [540, 510] width 55 height 20
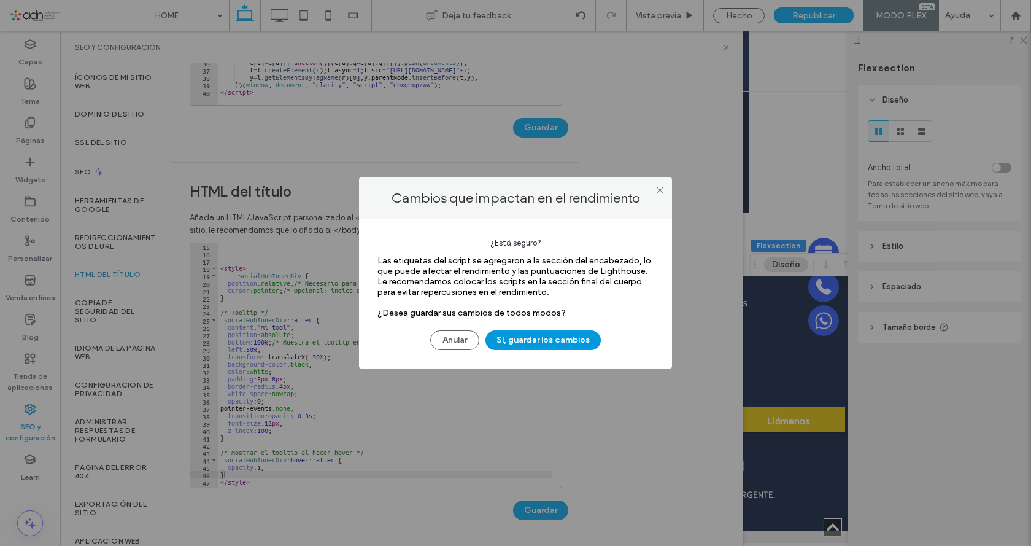
click at [534, 345] on button "Sí, guardar los cambios" at bounding box center [542, 340] width 115 height 20
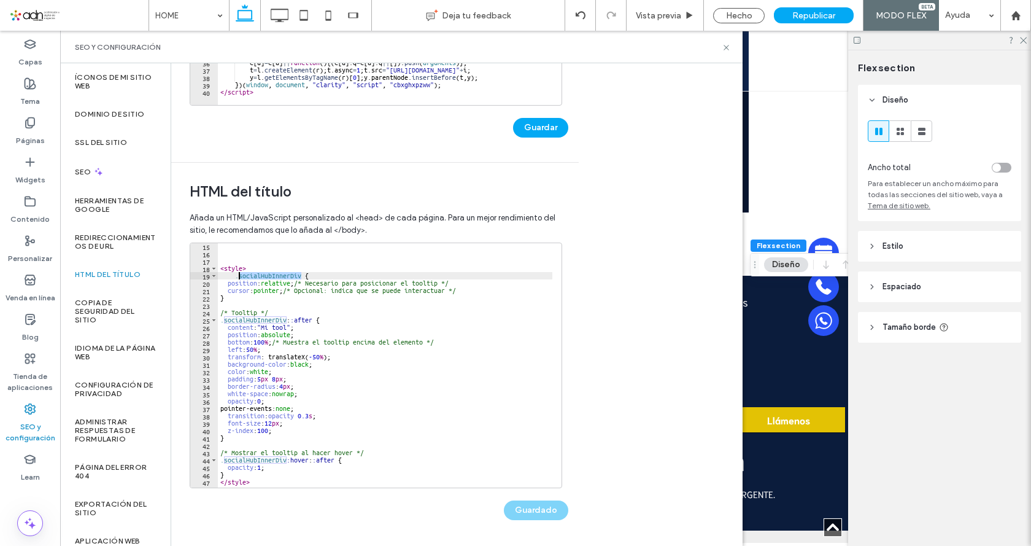
drag, startPoint x: 300, startPoint y: 275, endPoint x: 237, endPoint y: 275, distance: 63.2
click at [237, 275] on div "< style > .socialHubInnerDiv { position : relative ; /* Necesario para posicion…" at bounding box center [798, 367] width 1161 height 250
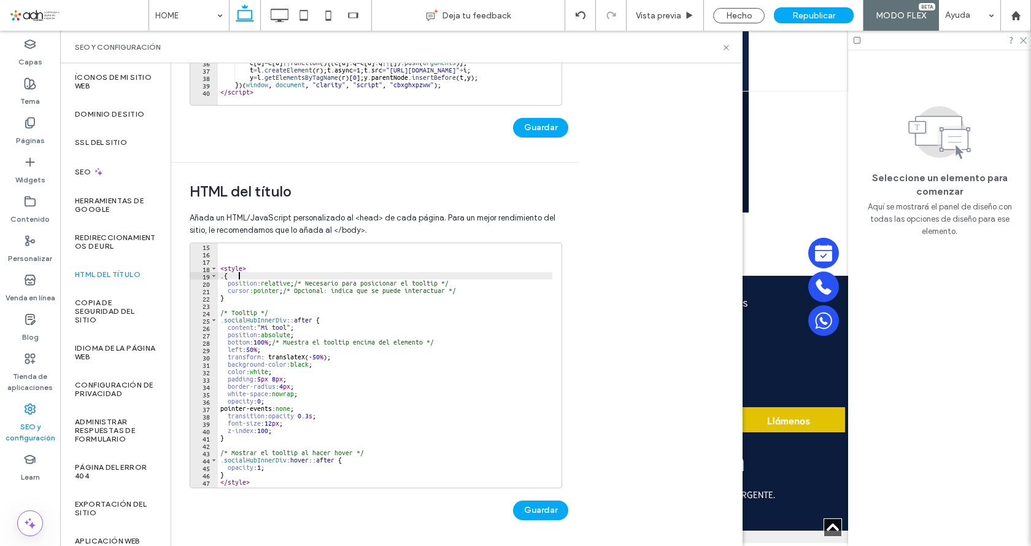
type textarea "*****"
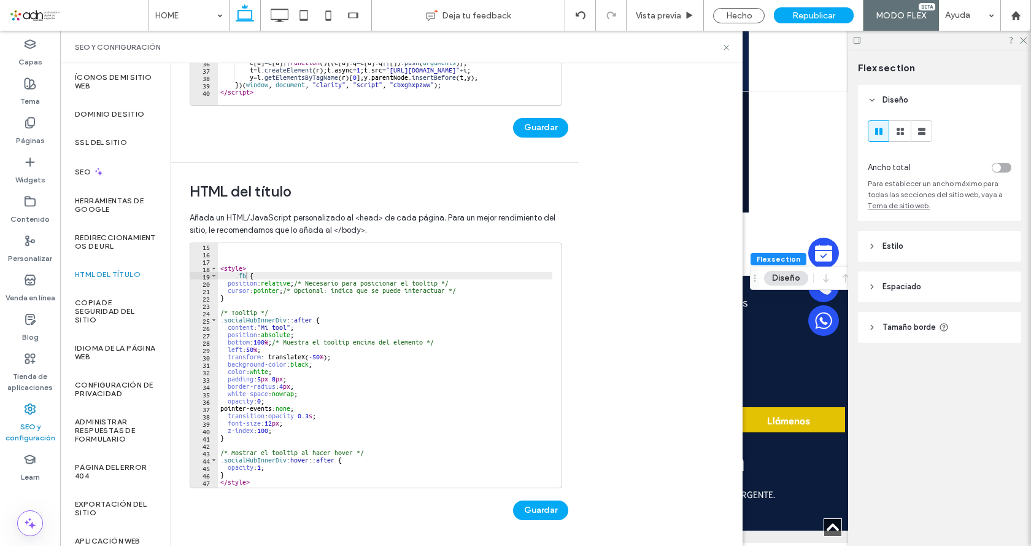
scroll to position [102, 0]
click at [245, 274] on div "< style > .fb { position : relative ; /* Necesario para posicionar el tooltip *…" at bounding box center [798, 367] width 1161 height 250
type input "*"
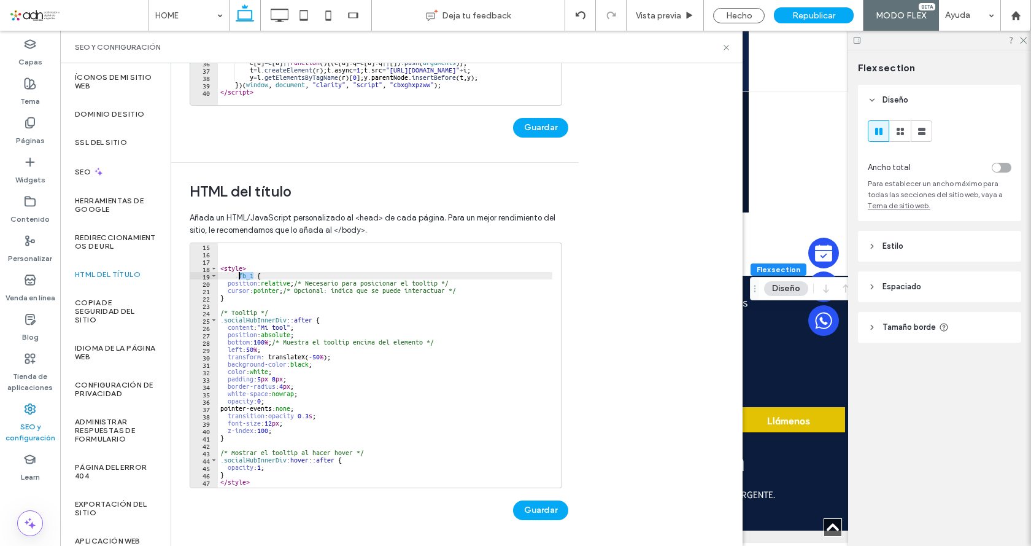
drag, startPoint x: 254, startPoint y: 277, endPoint x: 237, endPoint y: 279, distance: 16.6
click at [237, 279] on div "< style > .fb_1 { position : relative ; /* Necesario para posicionar el tooltip…" at bounding box center [798, 367] width 1161 height 250
drag, startPoint x: 287, startPoint y: 320, endPoint x: 226, endPoint y: 323, distance: 60.2
click at [226, 322] on div "< style > .fb_1 { position : relative ; /* Necesario para posicionar el tooltip…" at bounding box center [798, 367] width 1161 height 250
paste textarea "Cursor at row 25"
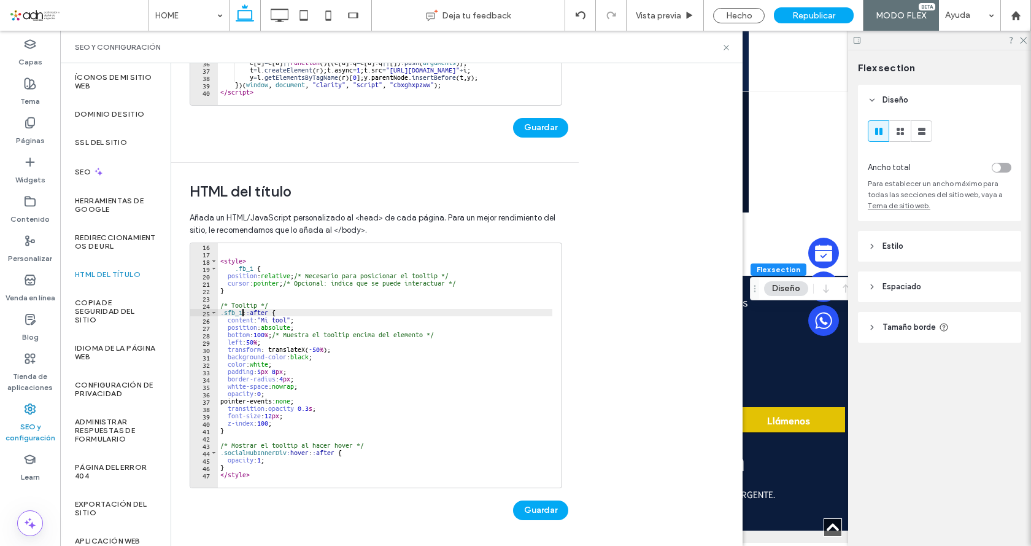
scroll to position [111, 0]
drag, startPoint x: 282, startPoint y: 452, endPoint x: 337, endPoint y: 463, distance: 56.4
click at [224, 449] on div "< style > .fb_1 { position : relative ; /* Necesario para posicionar el tooltip…" at bounding box center [798, 367] width 1161 height 250
paste textarea "Cursor at row 44"
click at [527, 507] on button "Guardar" at bounding box center [540, 510] width 55 height 20
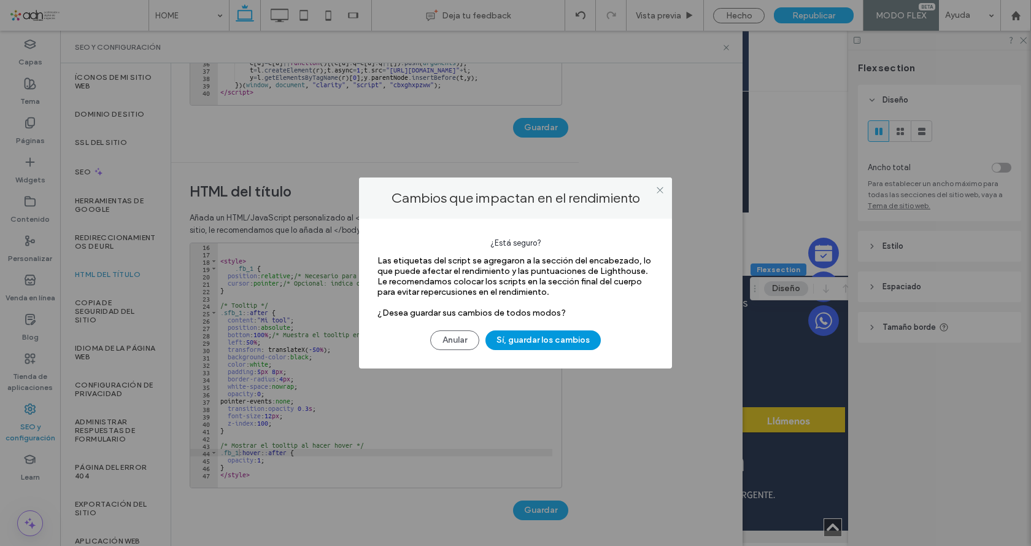
click at [551, 336] on button "Sí, guardar los cambios" at bounding box center [542, 340] width 115 height 20
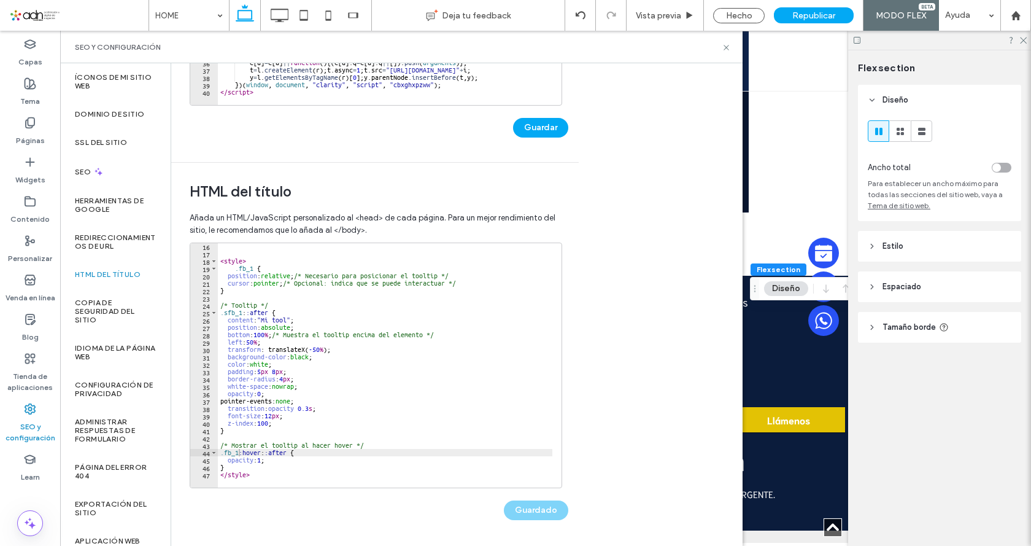
click at [226, 314] on div "< style > .fb_1 { position : relative ; /* Necesario para posicionar el tooltip…" at bounding box center [798, 367] width 1161 height 250
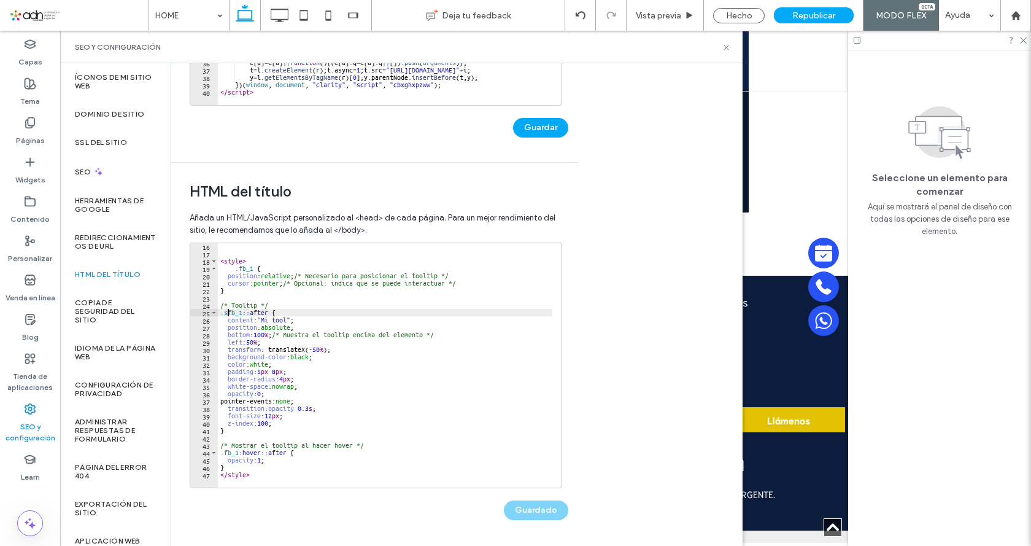
type textarea "**********"
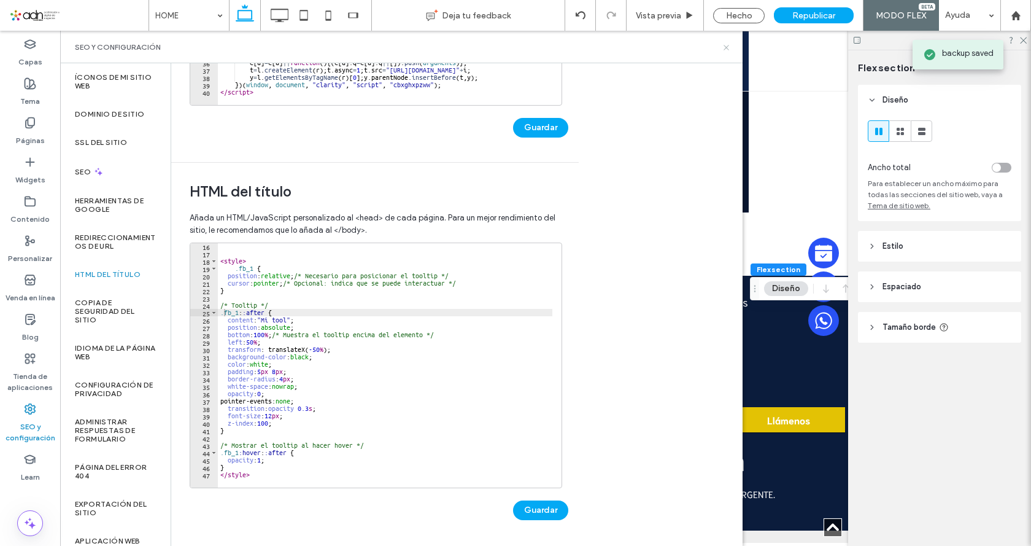
click at [723, 47] on icon at bounding box center [726, 47] width 9 height 9
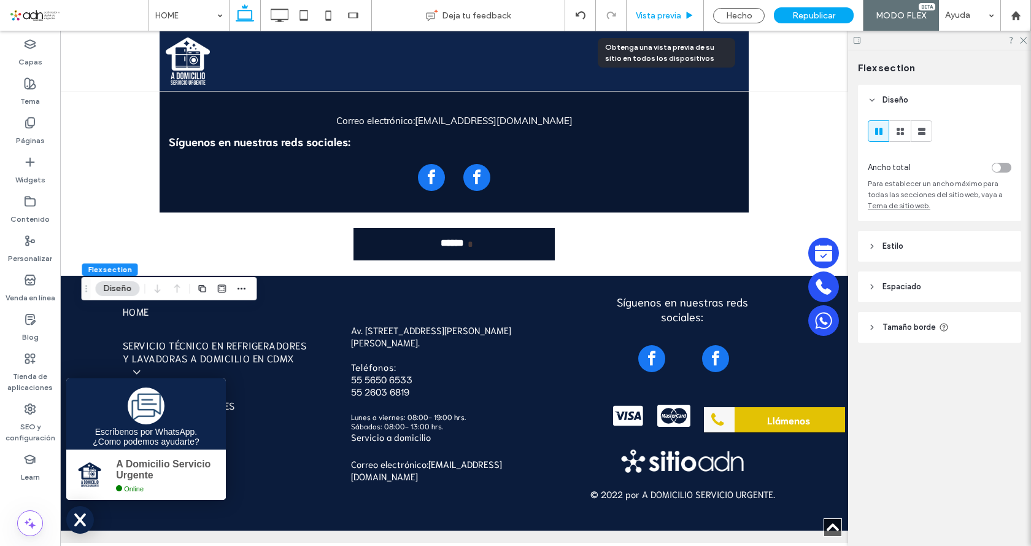
click at [661, 14] on span "Vista previa" at bounding box center [658, 15] width 45 height 10
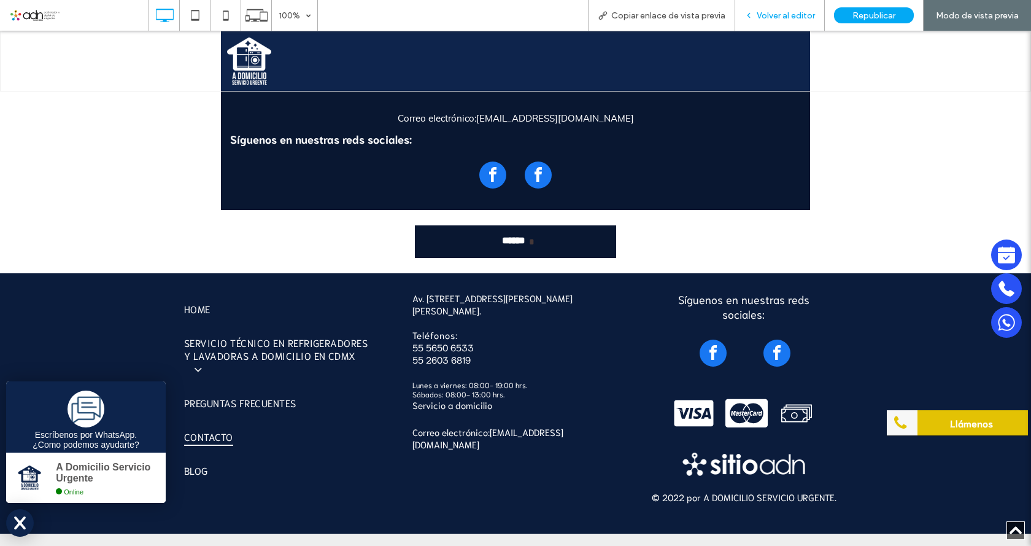
click at [769, 15] on span "Volver al editor" at bounding box center [786, 15] width 58 height 10
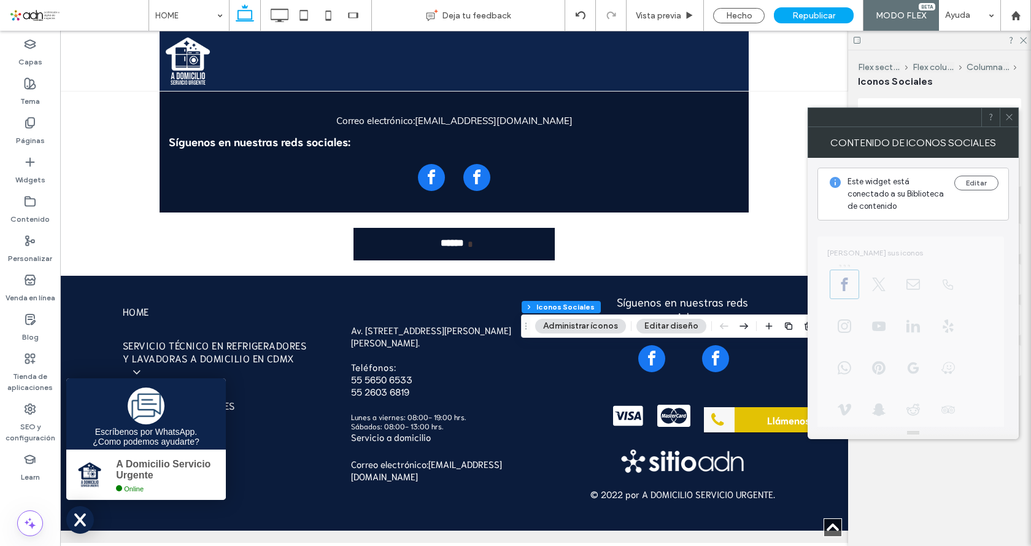
click at [1009, 117] on use at bounding box center [1009, 117] width 6 height 6
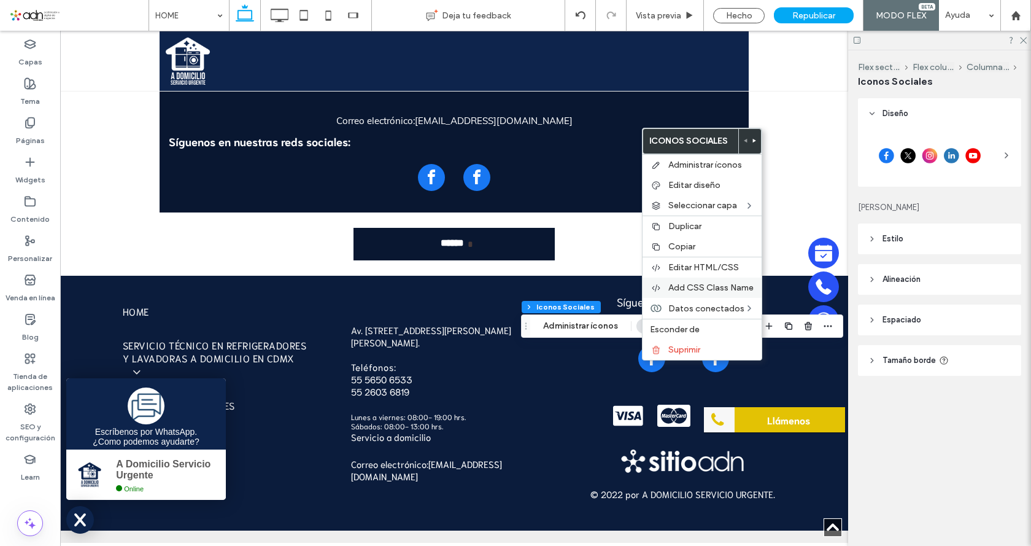
click at [691, 288] on span "Add CSS Class Name" at bounding box center [710, 287] width 85 height 10
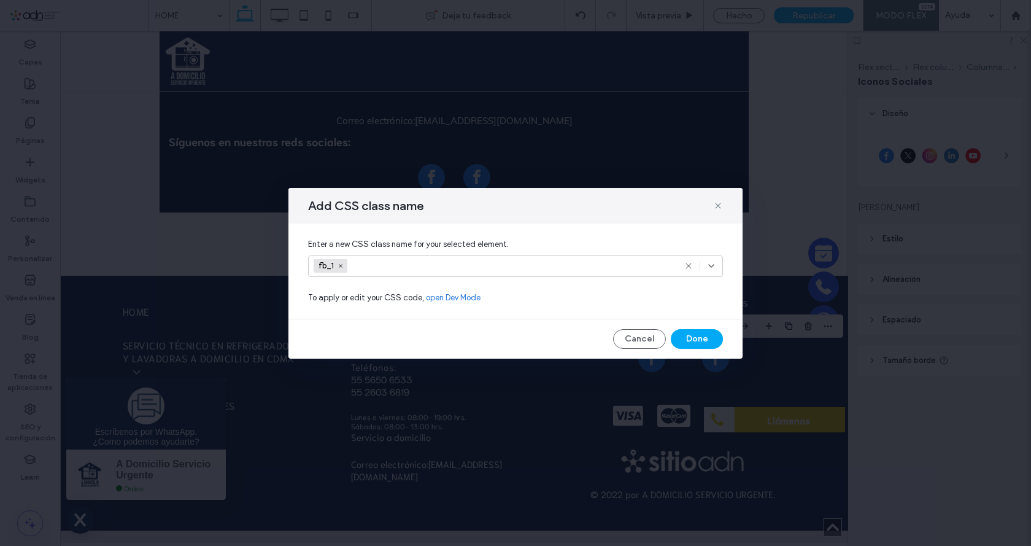
drag, startPoint x: 719, startPoint y: 207, endPoint x: 708, endPoint y: 335, distance: 128.1
click at [719, 207] on icon at bounding box center [718, 206] width 10 height 10
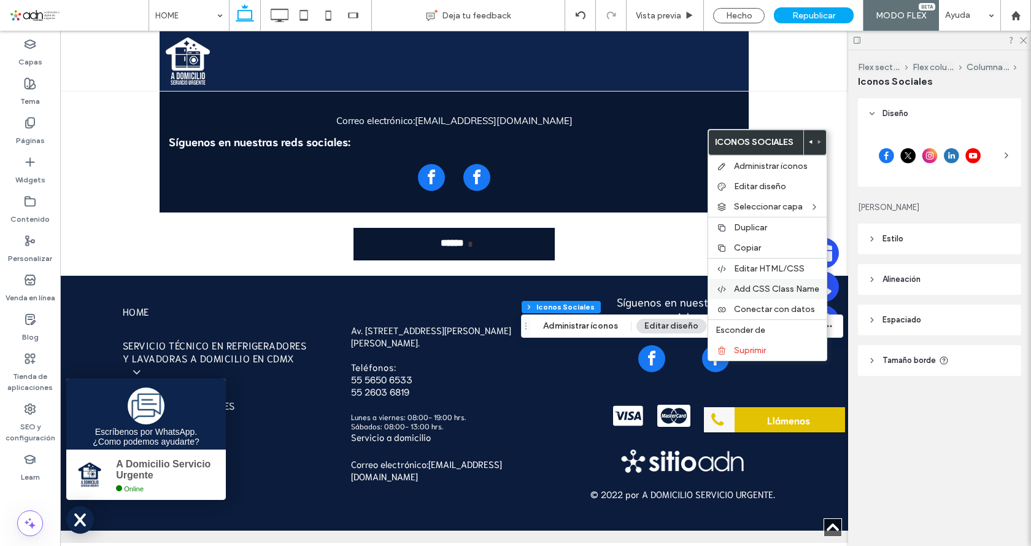
click at [736, 291] on span "Add CSS Class Name" at bounding box center [776, 289] width 85 height 10
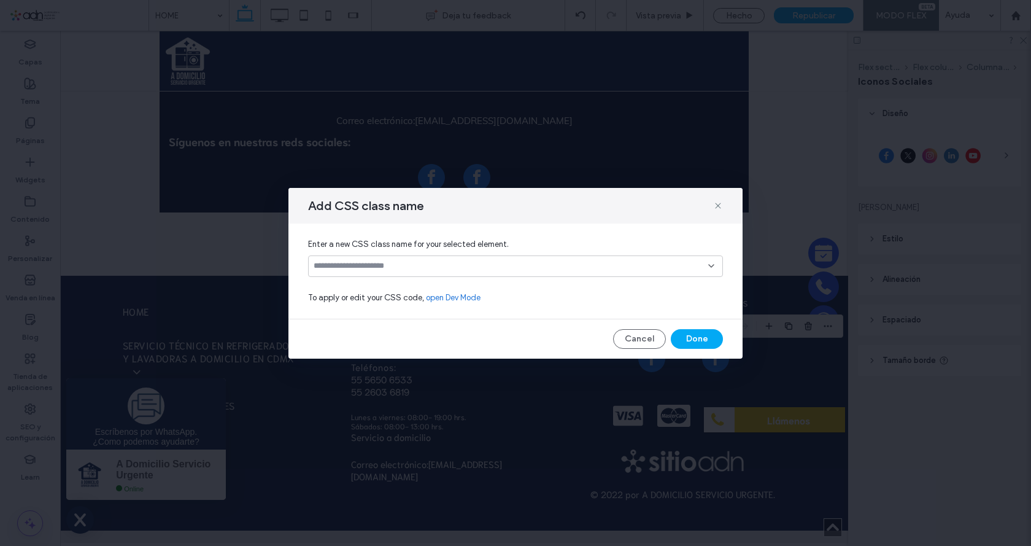
click at [344, 264] on input at bounding box center [511, 266] width 395 height 10
click at [357, 288] on div "fb_1" at bounding box center [519, 287] width 385 height 21
click at [343, 267] on icon at bounding box center [341, 266] width 6 height 6
click at [343, 267] on input at bounding box center [511, 266] width 395 height 10
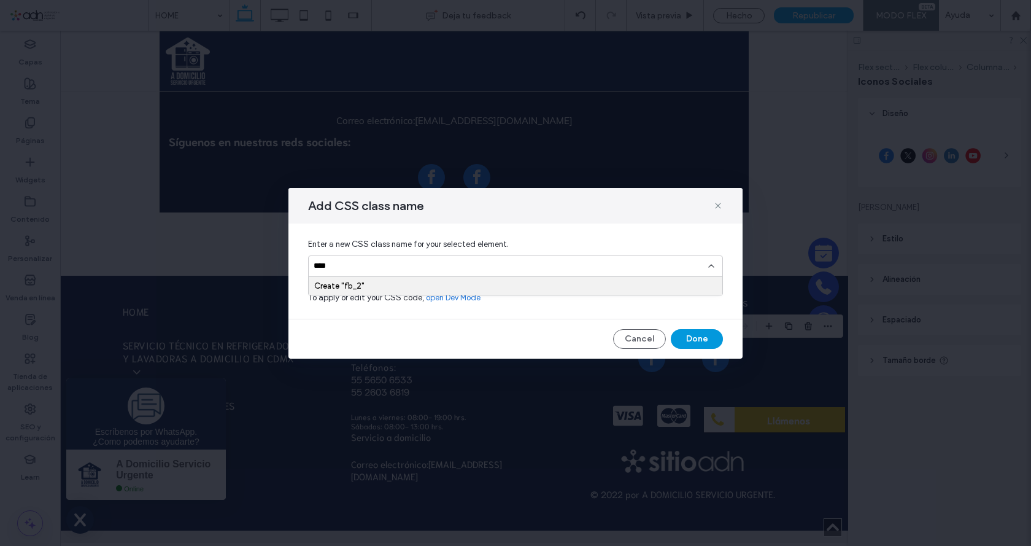
type input "****"
click at [704, 340] on button "Done" at bounding box center [697, 339] width 52 height 20
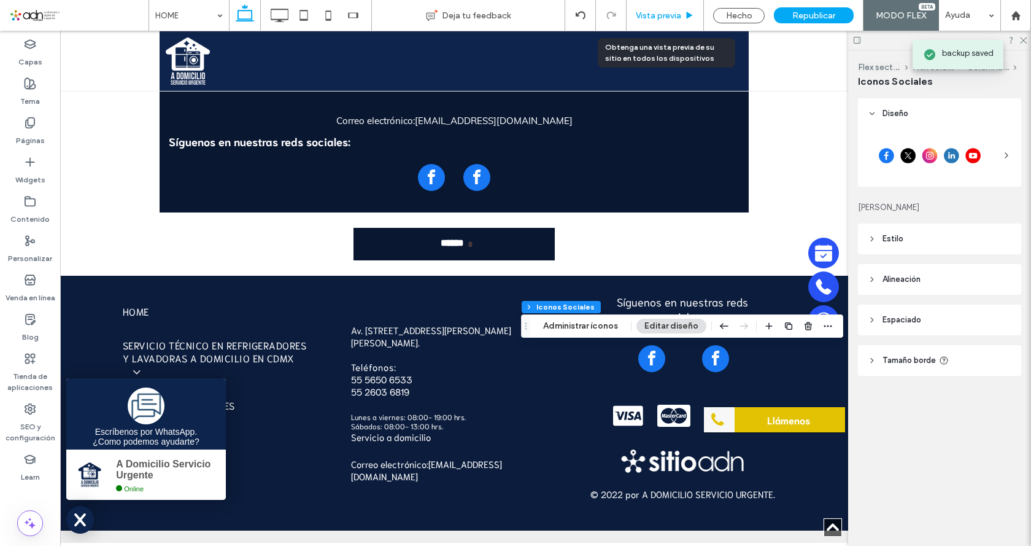
click at [650, 16] on span "Vista previa" at bounding box center [658, 15] width 45 height 10
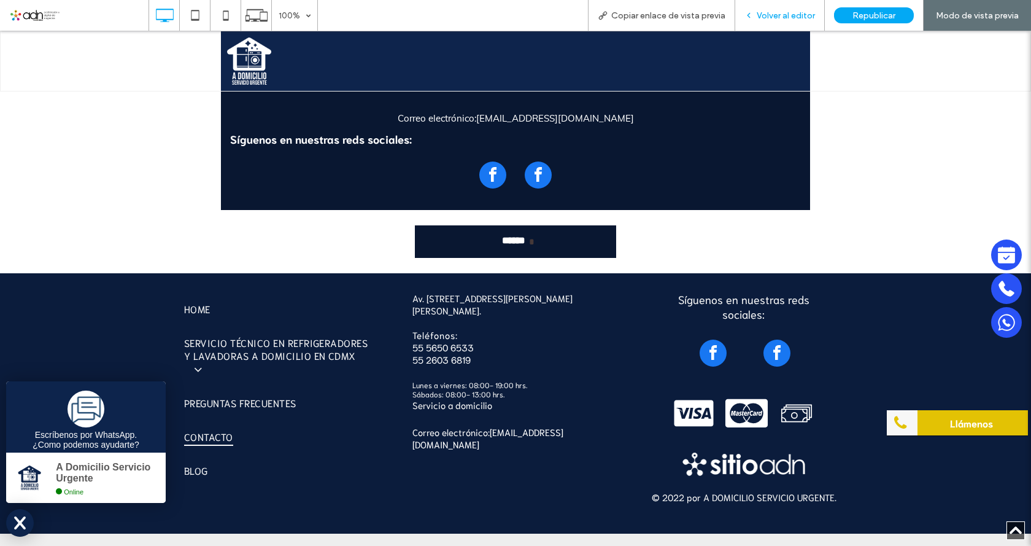
click at [753, 15] on icon at bounding box center [748, 15] width 9 height 9
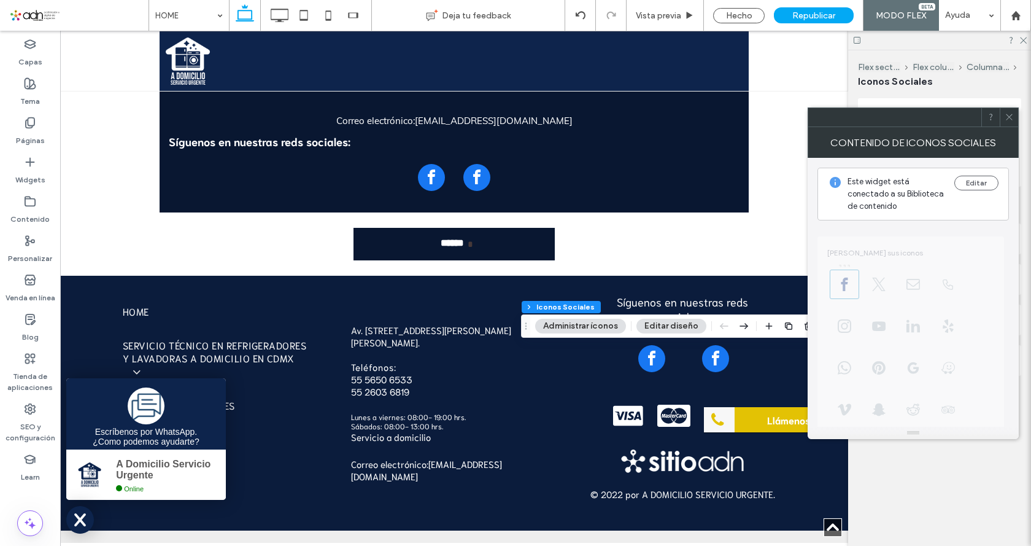
click at [1011, 120] on icon at bounding box center [1009, 116] width 9 height 9
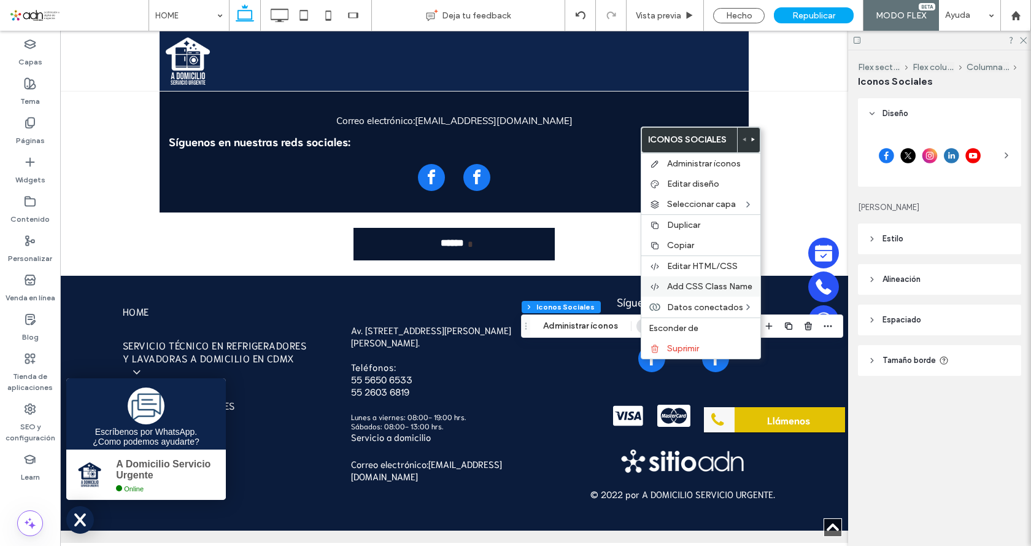
click at [675, 286] on span "Add CSS Class Name" at bounding box center [709, 286] width 85 height 10
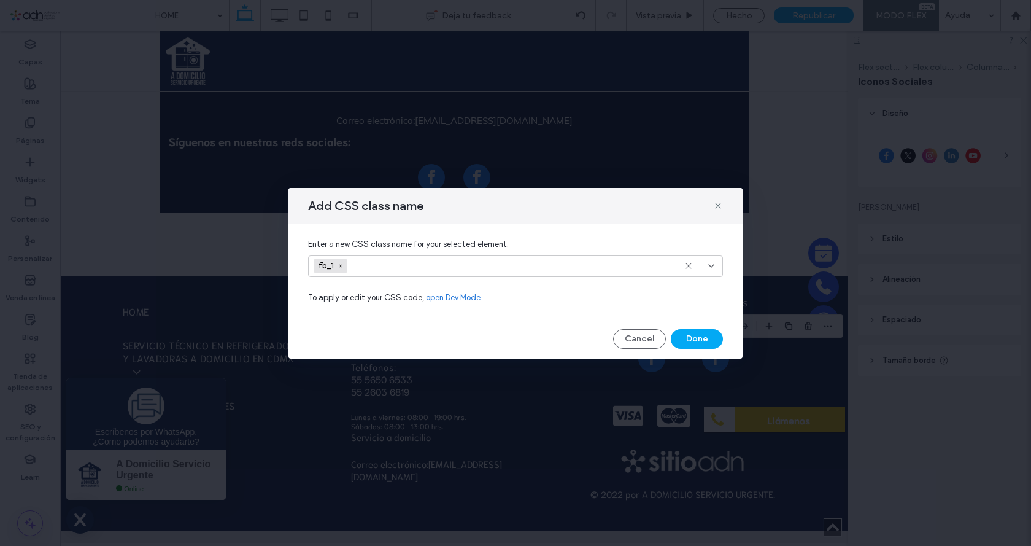
click at [712, 208] on div "Add CSS class name" at bounding box center [515, 206] width 454 height 36
click at [696, 334] on button "Done" at bounding box center [697, 339] width 52 height 20
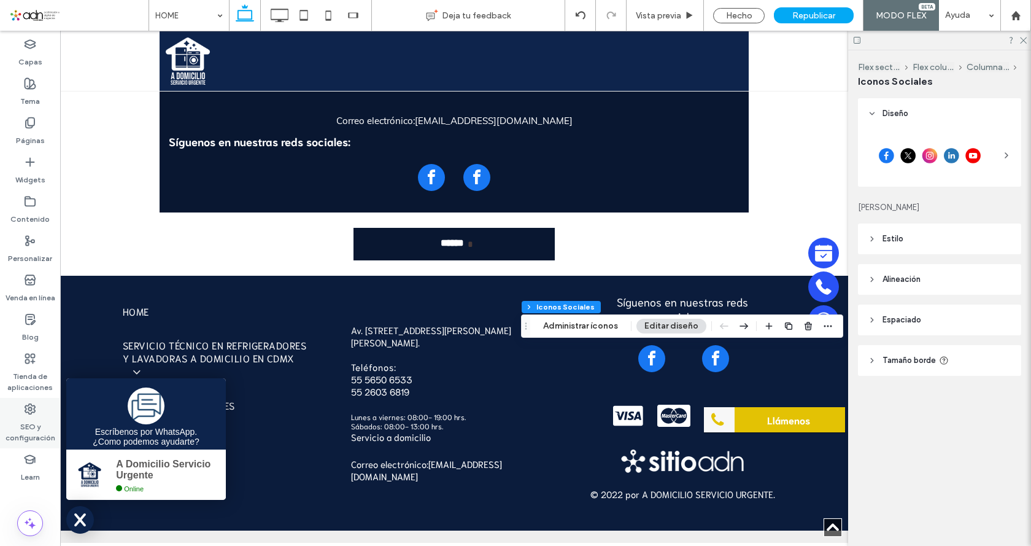
click at [31, 430] on label "SEO y configuración" at bounding box center [30, 429] width 60 height 28
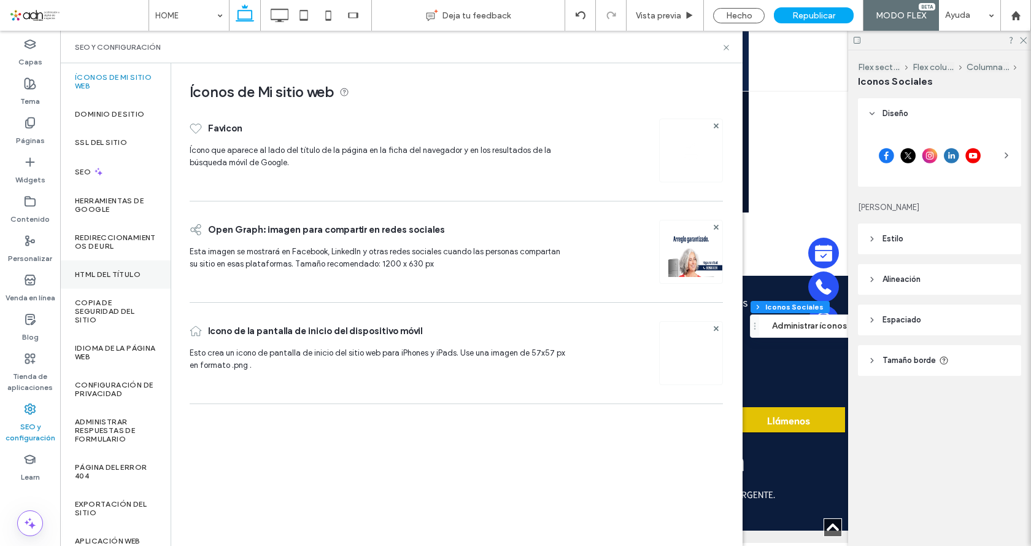
click at [111, 269] on div "HTML del título" at bounding box center [115, 274] width 110 height 28
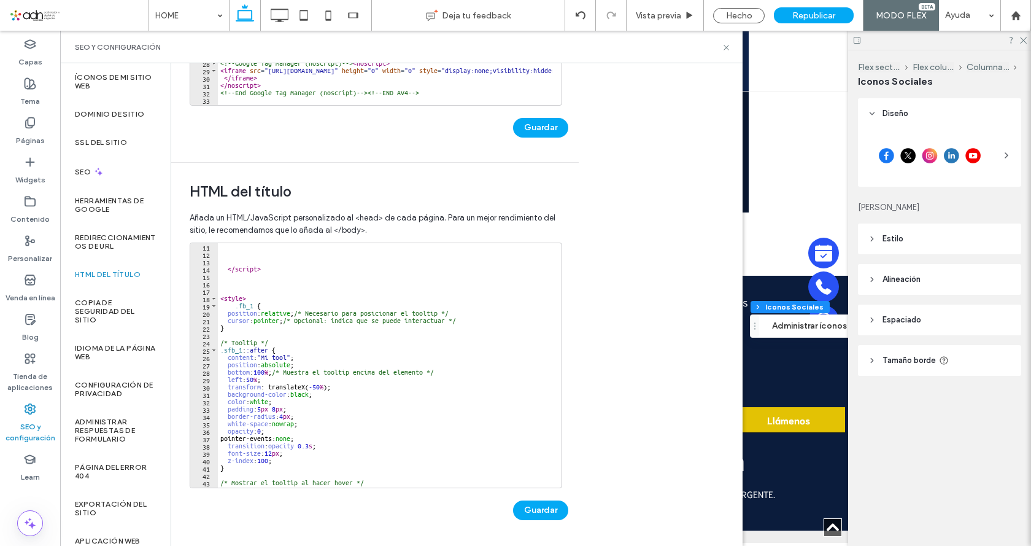
scroll to position [74, 0]
click at [227, 350] on div "</ script > < style > .fb_1 { position : relative ; /* Necesario para posiciona…" at bounding box center [798, 368] width 1161 height 250
type textarea "**********"
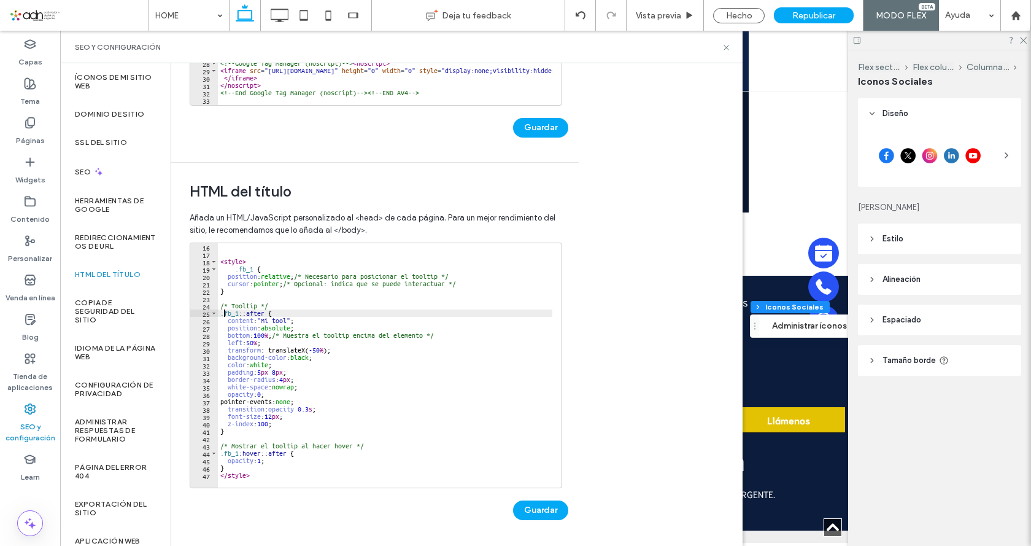
scroll to position [110, 0]
click at [540, 513] on button "Guardar" at bounding box center [540, 510] width 55 height 20
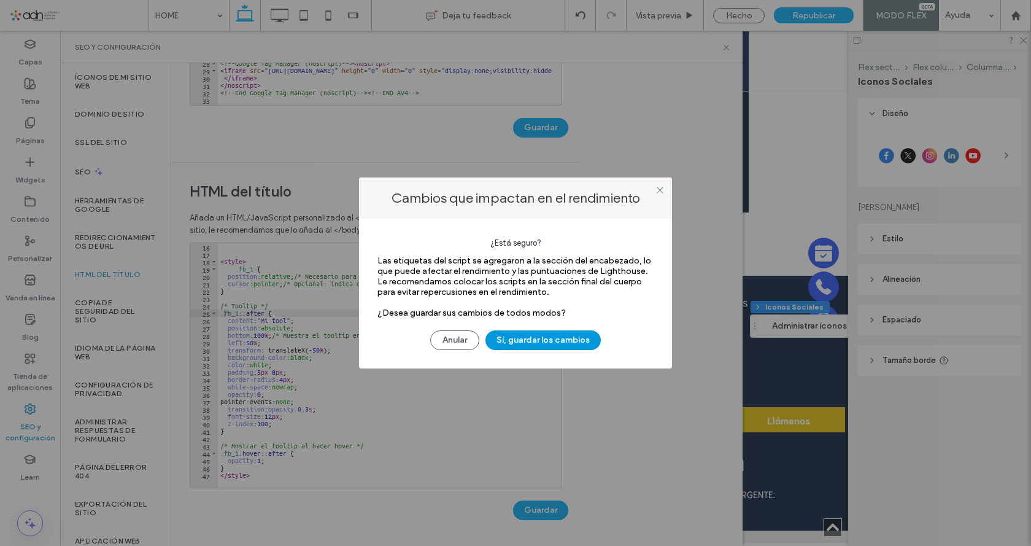
click at [558, 342] on button "Sí, guardar los cambios" at bounding box center [542, 340] width 115 height 20
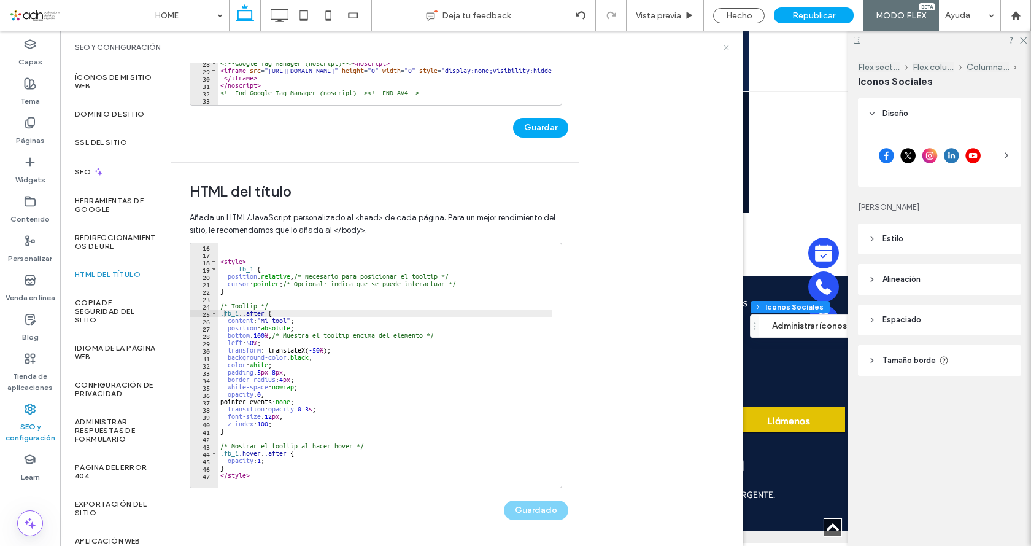
click at [727, 50] on icon at bounding box center [726, 47] width 9 height 9
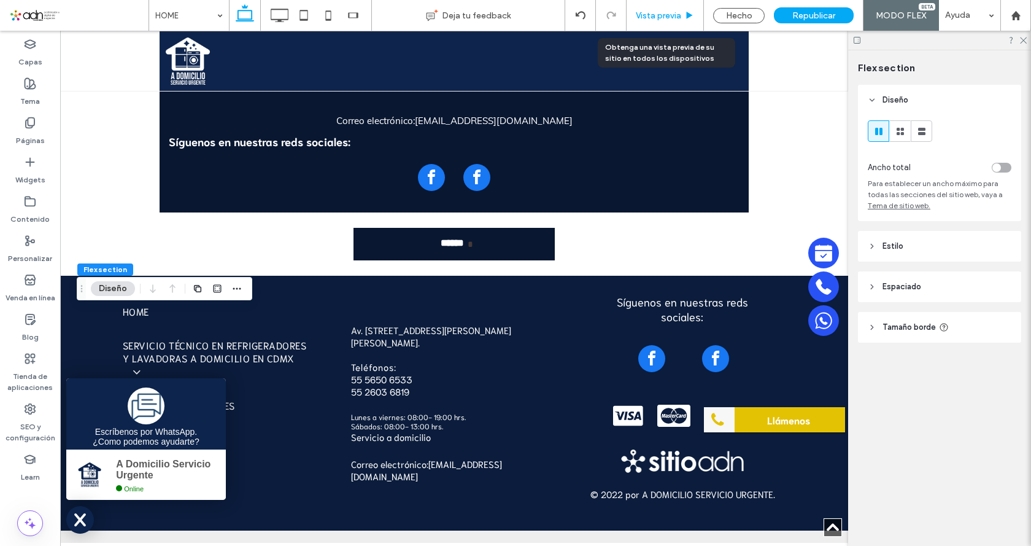
click at [662, 17] on span "Vista previa" at bounding box center [658, 15] width 45 height 10
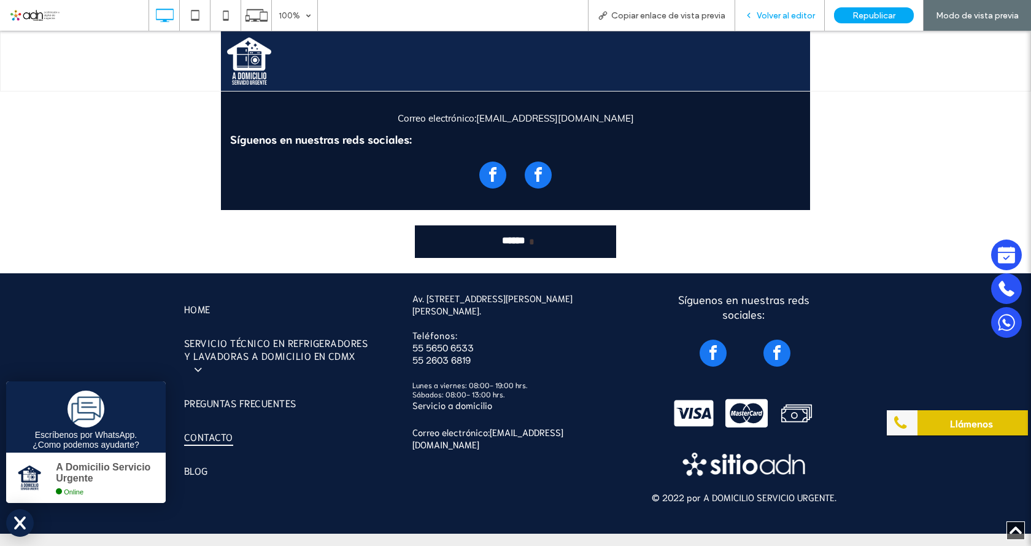
click at [750, 22] on div "Volver al editor" at bounding box center [780, 15] width 90 height 31
click at [751, 17] on icon at bounding box center [748, 15] width 9 height 9
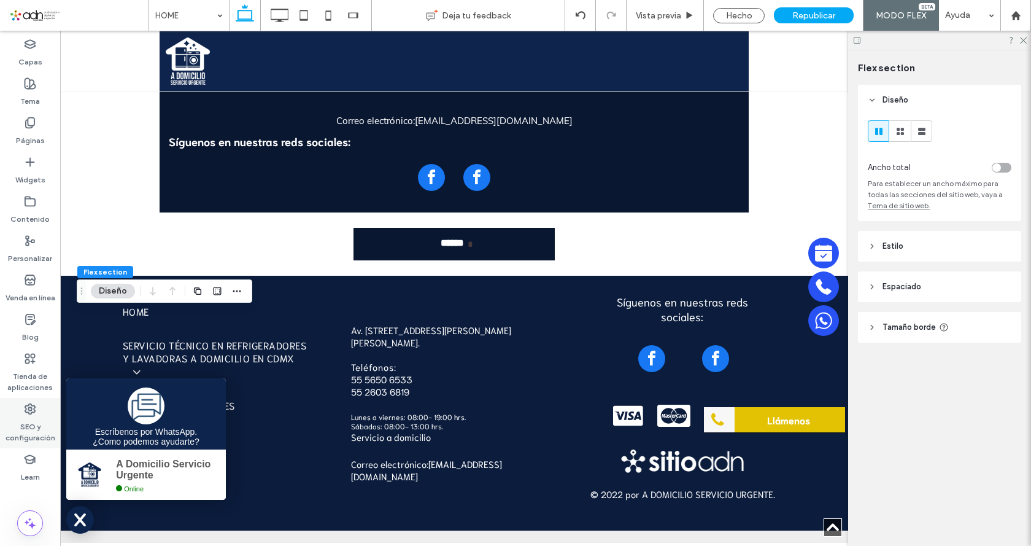
click at [33, 417] on label "SEO y configuración" at bounding box center [30, 429] width 60 height 28
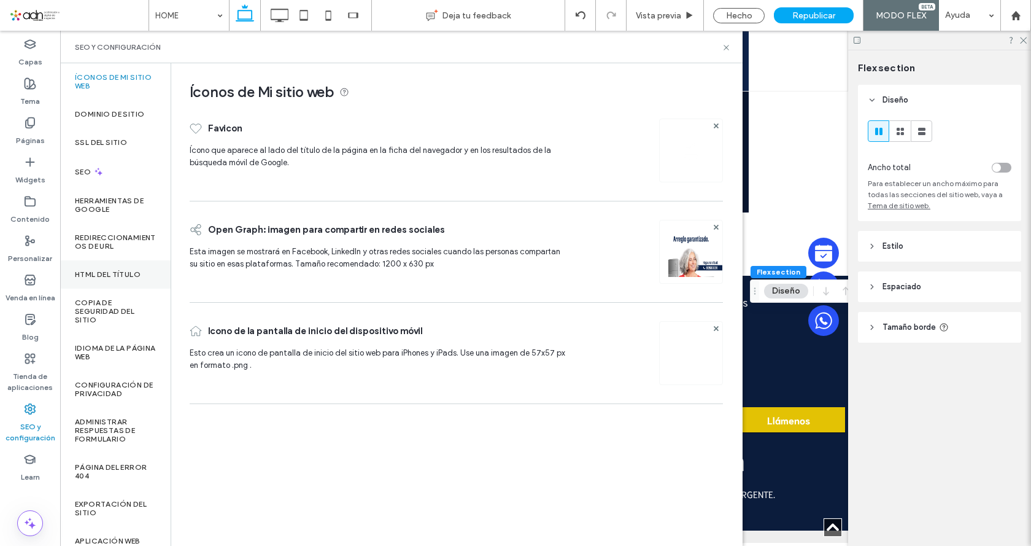
click at [117, 270] on label "HTML del título" at bounding box center [108, 274] width 66 height 9
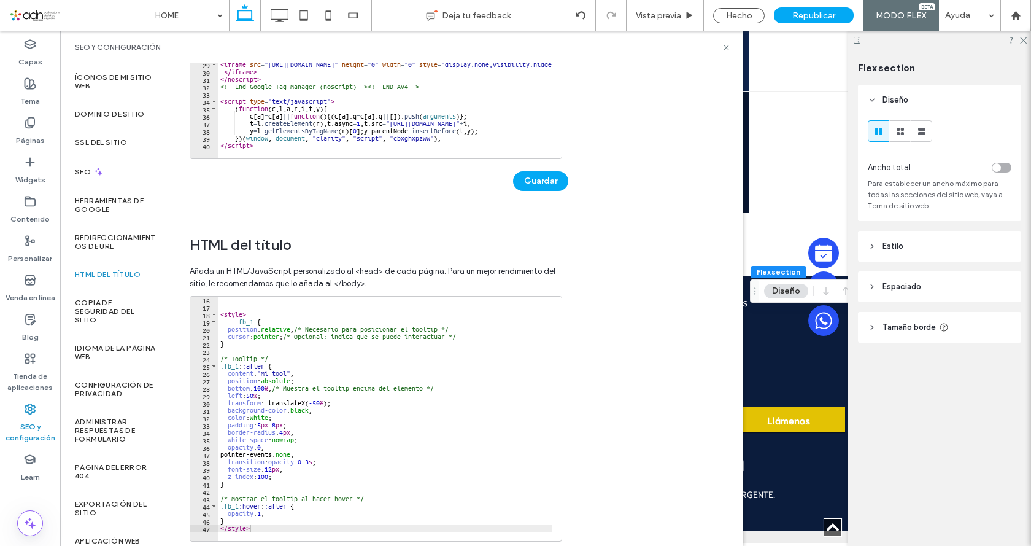
scroll to position [295, 0]
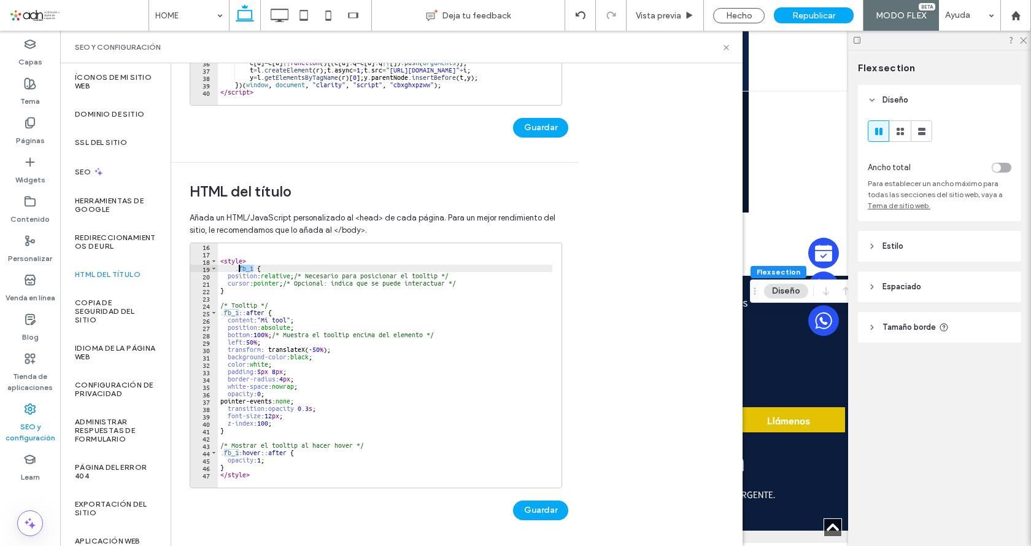
drag, startPoint x: 253, startPoint y: 268, endPoint x: 240, endPoint y: 269, distance: 12.9
click at [240, 269] on div "< style > .fb_1 { position : relative ; /* Necesario para posicionar el tooltip…" at bounding box center [798, 367] width 1161 height 250
paste textarea "****"
click at [256, 270] on div "< style > .fb_1 , fb_1 { position : relative ; /* Necesario para posicionar el …" at bounding box center [798, 367] width 1161 height 250
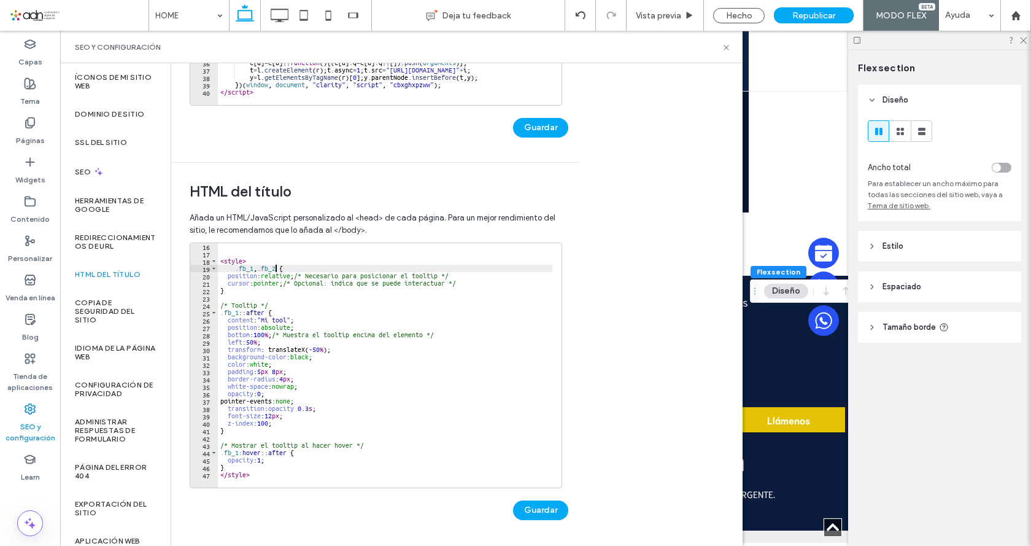
scroll to position [0, 4]
drag, startPoint x: 257, startPoint y: 268, endPoint x: 274, endPoint y: 269, distance: 17.3
click at [274, 269] on div "< style > .fb_1 , .fb_2 { position : relative ; /* Necesario para posicionar el…" at bounding box center [798, 367] width 1161 height 250
click at [239, 454] on div "< style > .fb_1 , .fb_2 { position : relative ; /* Necesario para posicionar el…" at bounding box center [798, 367] width 1161 height 250
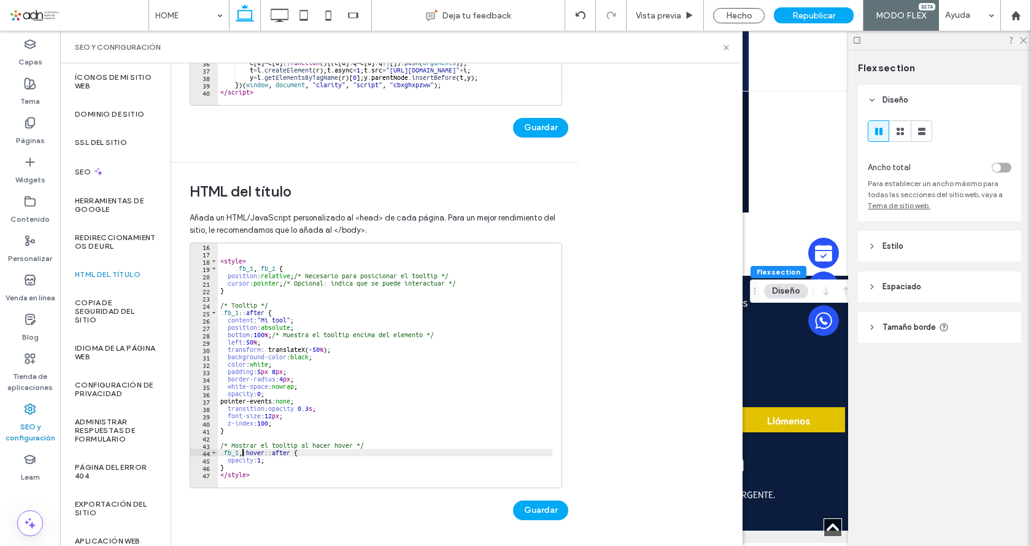
paste textarea "*****"
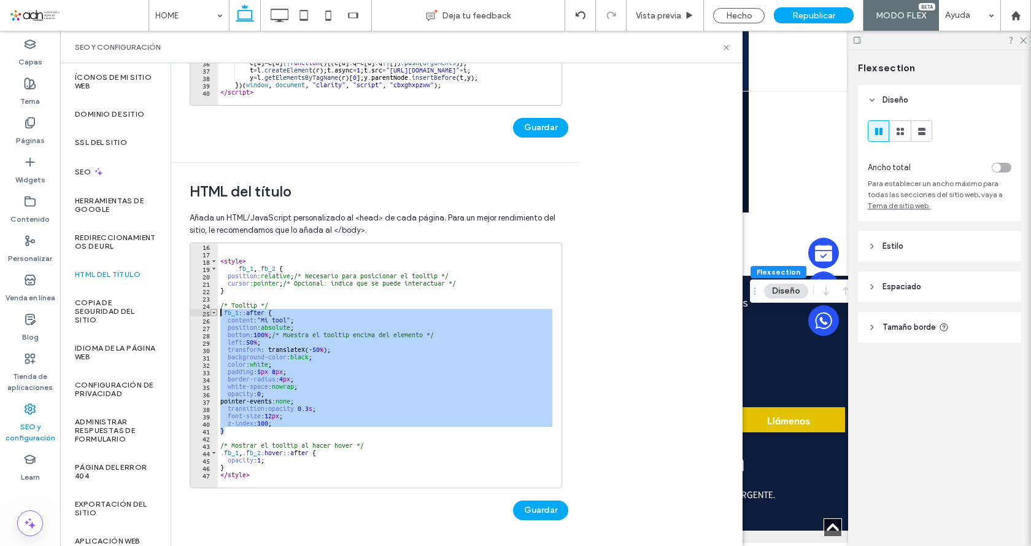
drag, startPoint x: 224, startPoint y: 432, endPoint x: 210, endPoint y: 312, distance: 120.4
click at [210, 312] on div "**********" at bounding box center [376, 364] width 372 height 245
click at [276, 318] on div "< style > .fb_1 , .fb_2 { position : relative ; /* Necesario para posicionar el…" at bounding box center [385, 365] width 334 height 244
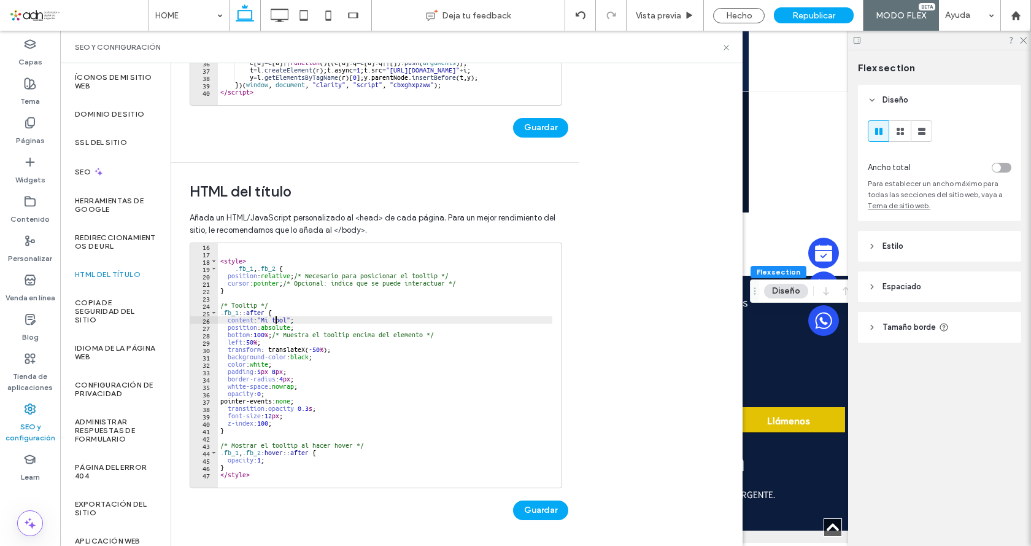
click at [279, 304] on div "< style > .fb_1 , .fb_2 { position : relative ; /* Necesario para posicionar el…" at bounding box center [798, 367] width 1161 height 250
type textarea "**********"
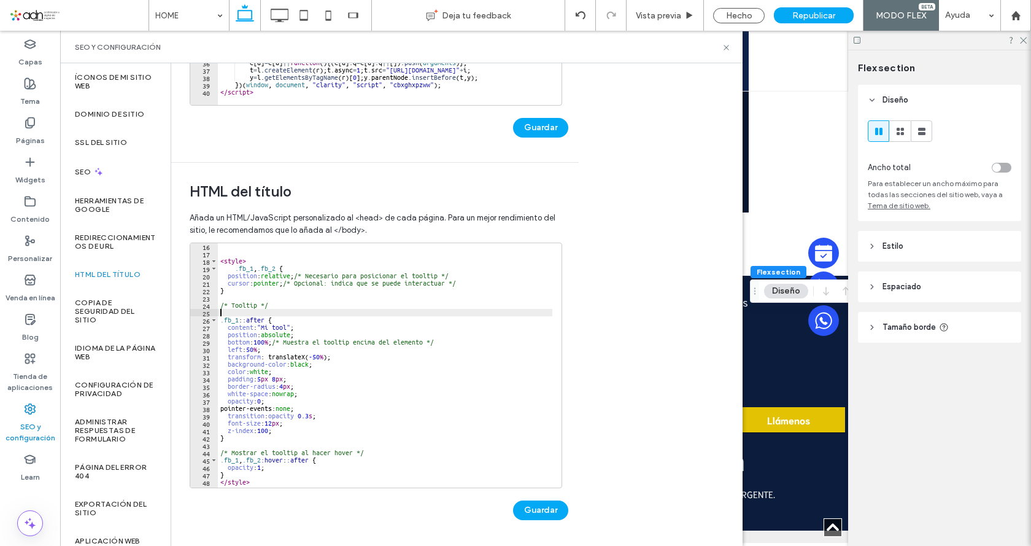
scroll to position [0, 0]
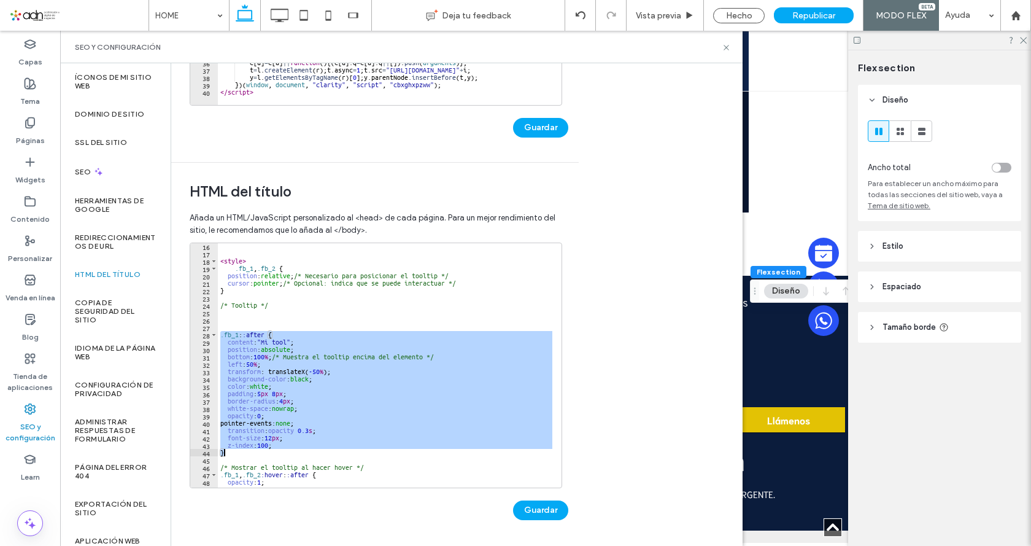
drag, startPoint x: 220, startPoint y: 331, endPoint x: 230, endPoint y: 455, distance: 124.4
click at [230, 455] on div "< style > .fb_1 , .fb_2 { position : relative ; /* Necesario para posicionar el…" at bounding box center [798, 367] width 1161 height 250
click at [229, 455] on div "< style > .fb_1 , .fb_2 { position : relative ; /* Necesario para posicionar el…" at bounding box center [385, 365] width 334 height 244
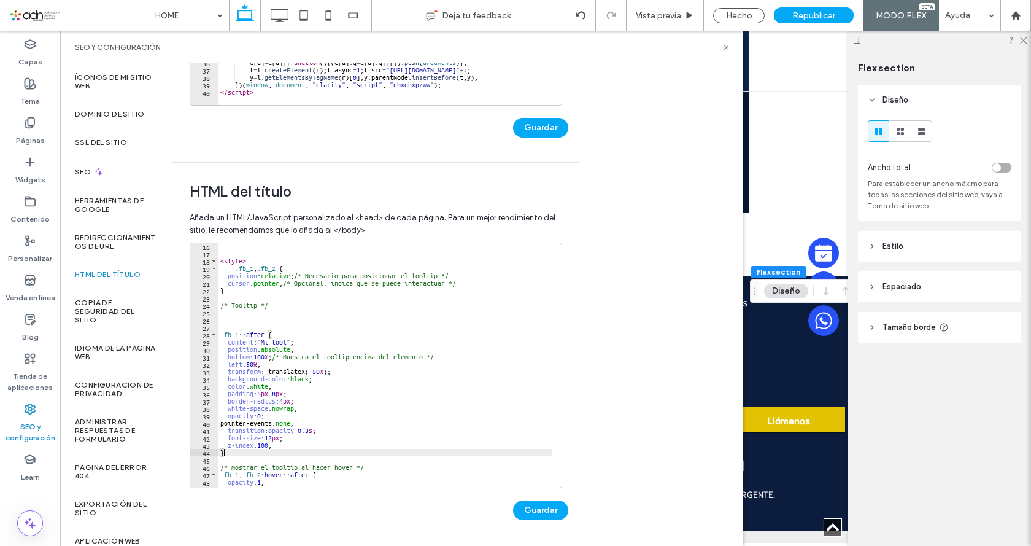
type textarea "*"
paste textarea "*"
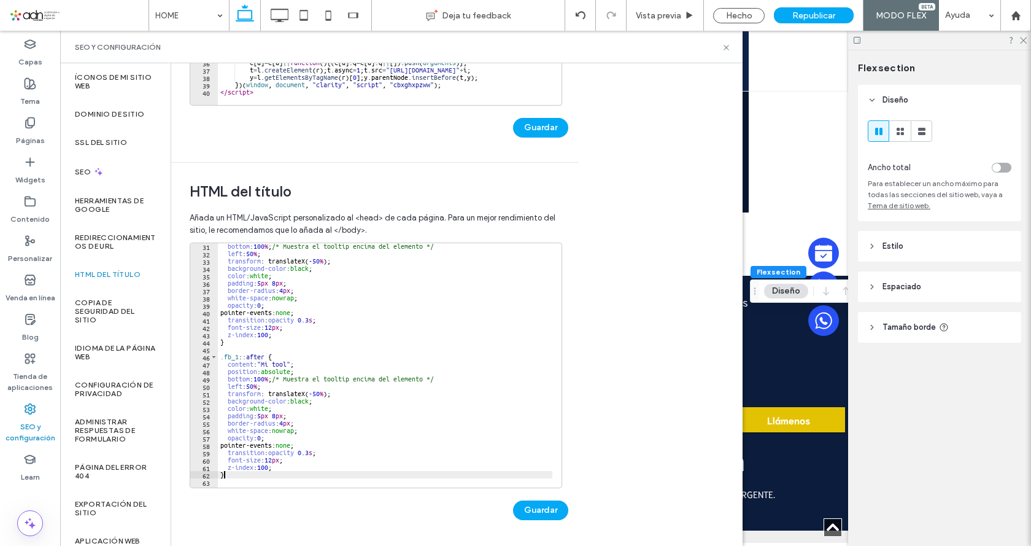
scroll to position [222, 0]
click at [236, 357] on div "bottom : 100 % ; /* Muestra el tooltip encima del elemento */ left : 50 % ; tra…" at bounding box center [798, 367] width 1161 height 250
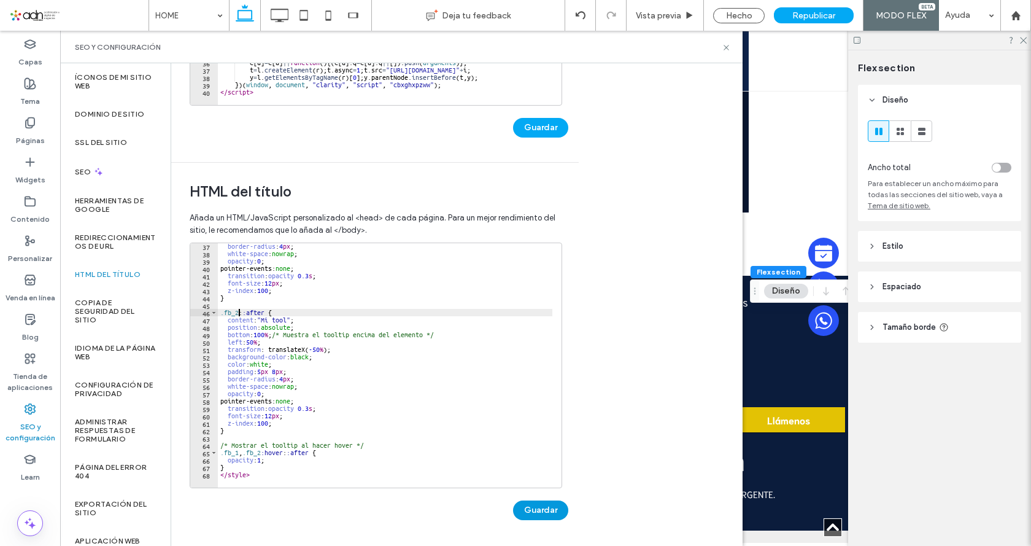
type textarea "**********"
click at [530, 505] on button "Guardar" at bounding box center [540, 510] width 55 height 20
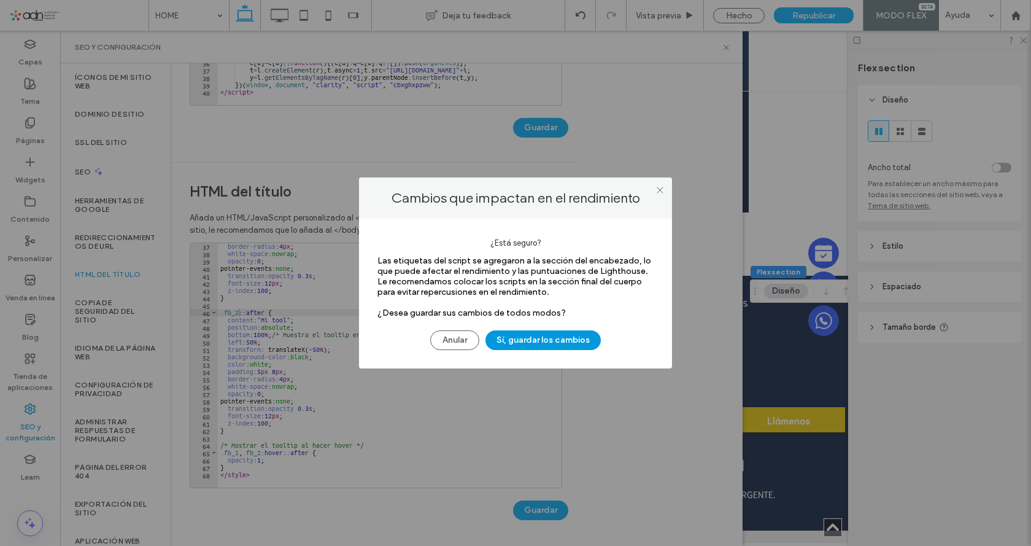
click at [541, 338] on button "Sí, guardar los cambios" at bounding box center [542, 340] width 115 height 20
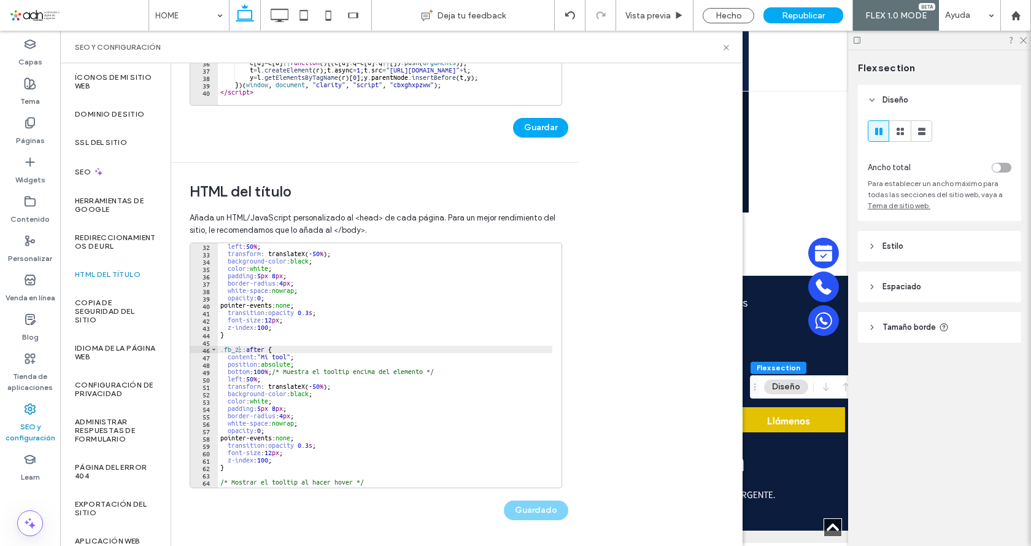
scroll to position [229, 0]
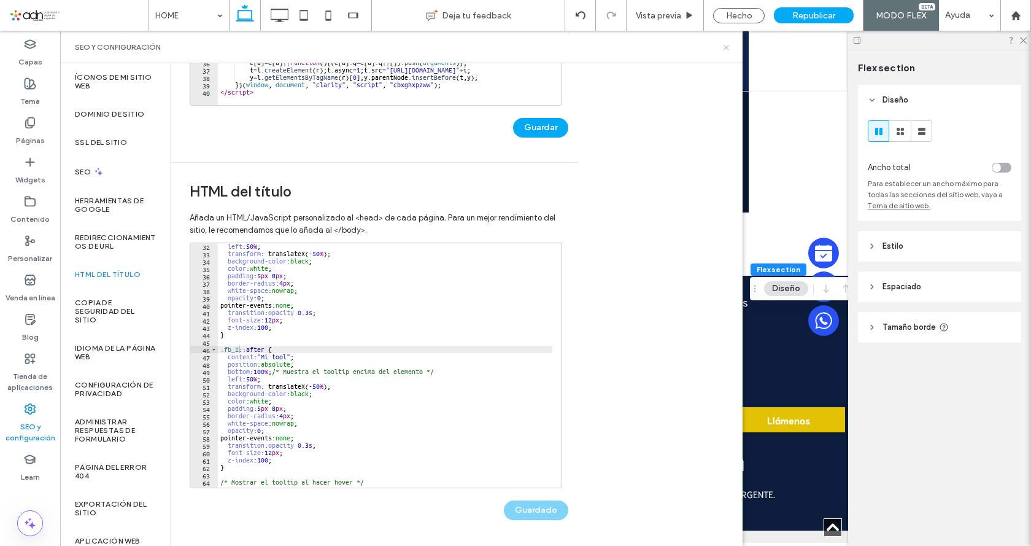
click at [728, 46] on icon at bounding box center [726, 47] width 9 height 9
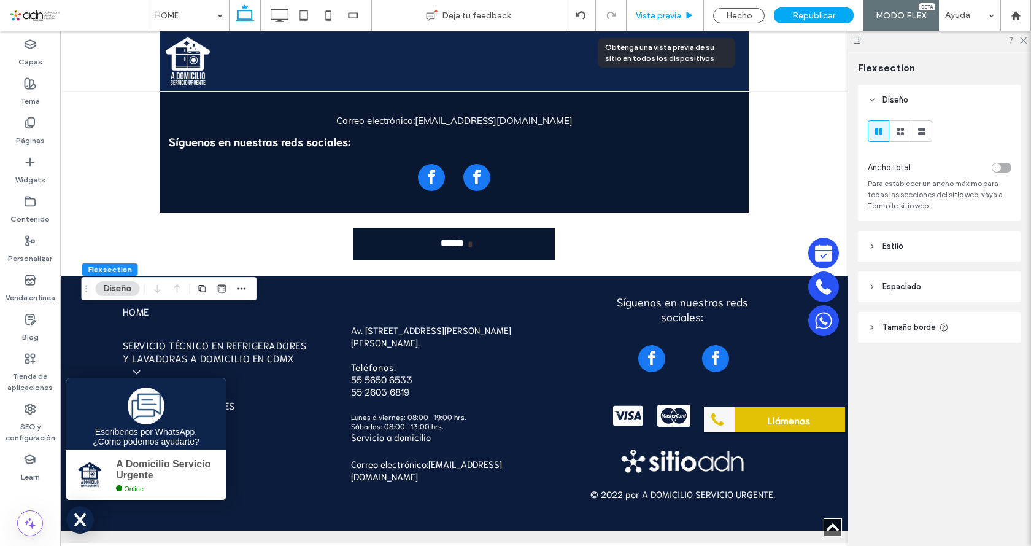
click at [657, 14] on span "Vista previa" at bounding box center [658, 15] width 45 height 10
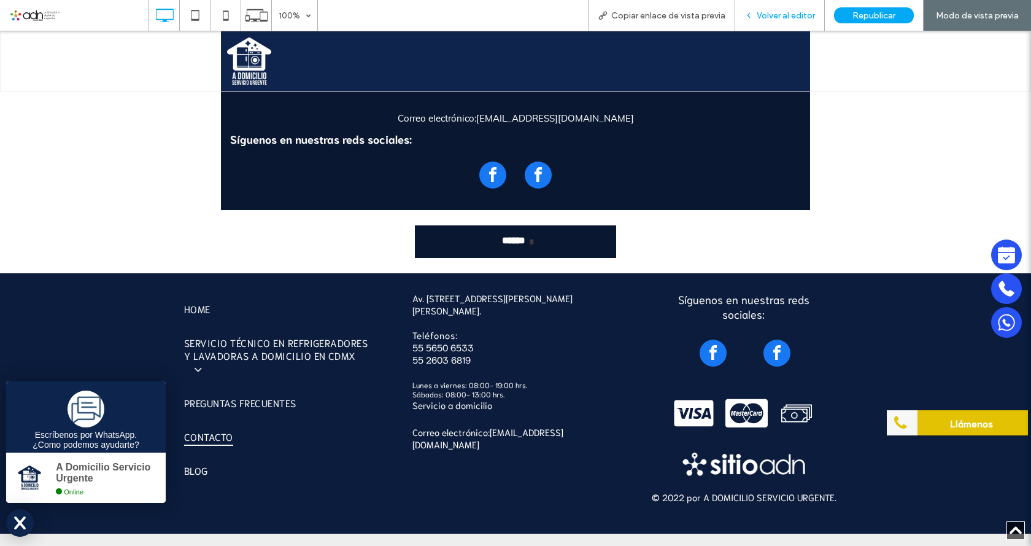
click at [771, 15] on span "Volver al editor" at bounding box center [786, 15] width 58 height 10
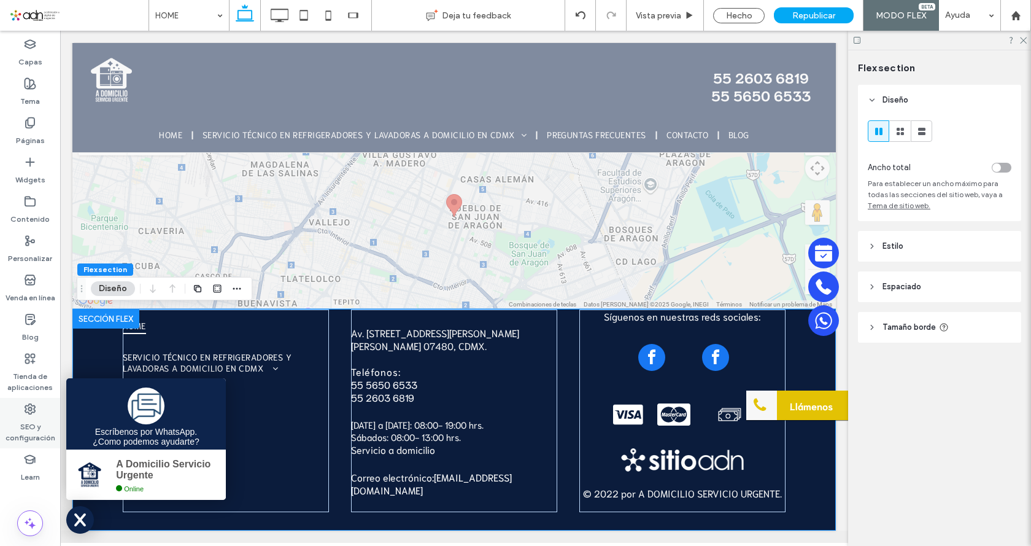
click at [29, 420] on label "SEO y configuración" at bounding box center [30, 429] width 60 height 28
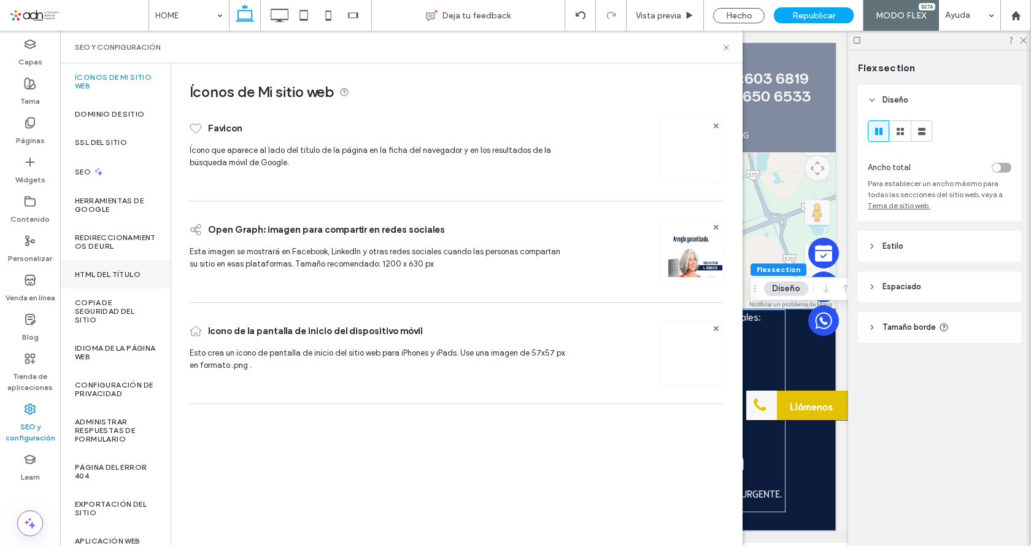
click at [118, 273] on label "HTML del título" at bounding box center [108, 274] width 66 height 9
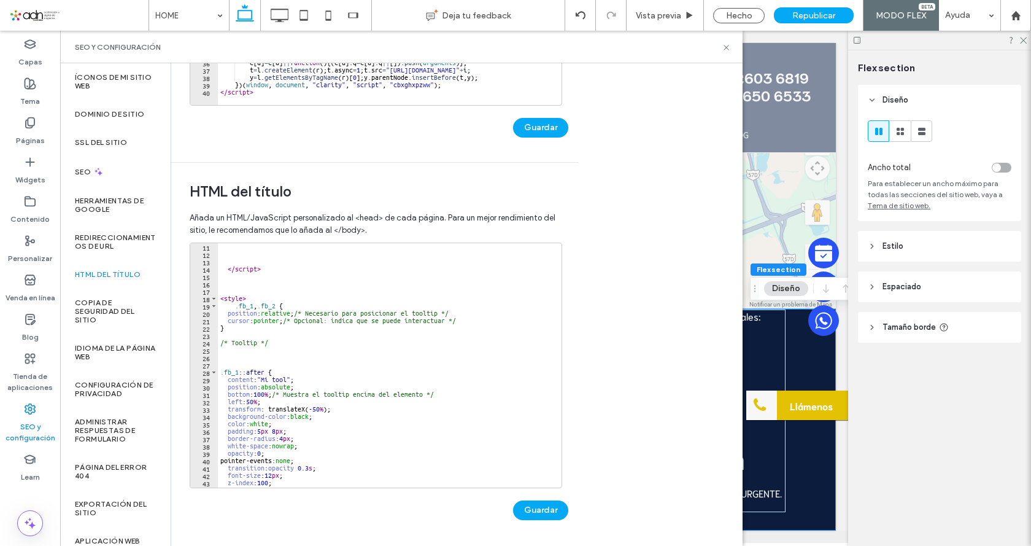
scroll to position [74, 0]
drag, startPoint x: 257, startPoint y: 304, endPoint x: 275, endPoint y: 306, distance: 18.0
click at [275, 306] on div "</ script > < style > .fb_1 , .fb_2 { position : relative ; /* Necesario para p…" at bounding box center [798, 368] width 1161 height 250
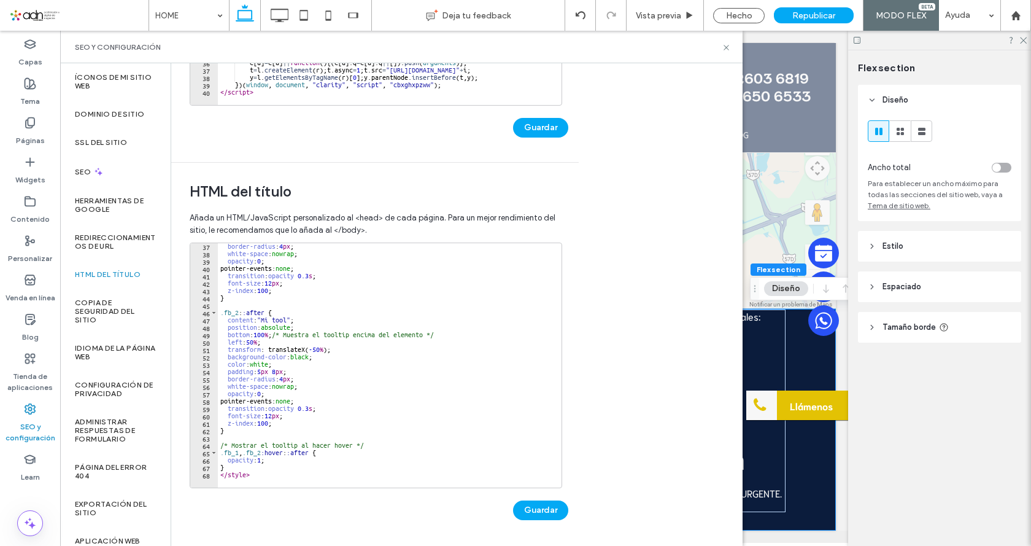
scroll to position [266, 0]
drag, startPoint x: 239, startPoint y: 454, endPoint x: 261, endPoint y: 454, distance: 22.7
click at [261, 454] on div "border-radius : 4 px ; white-space : nowrap ; opacity : 0 ; pointer-events: non…" at bounding box center [798, 367] width 1161 height 250
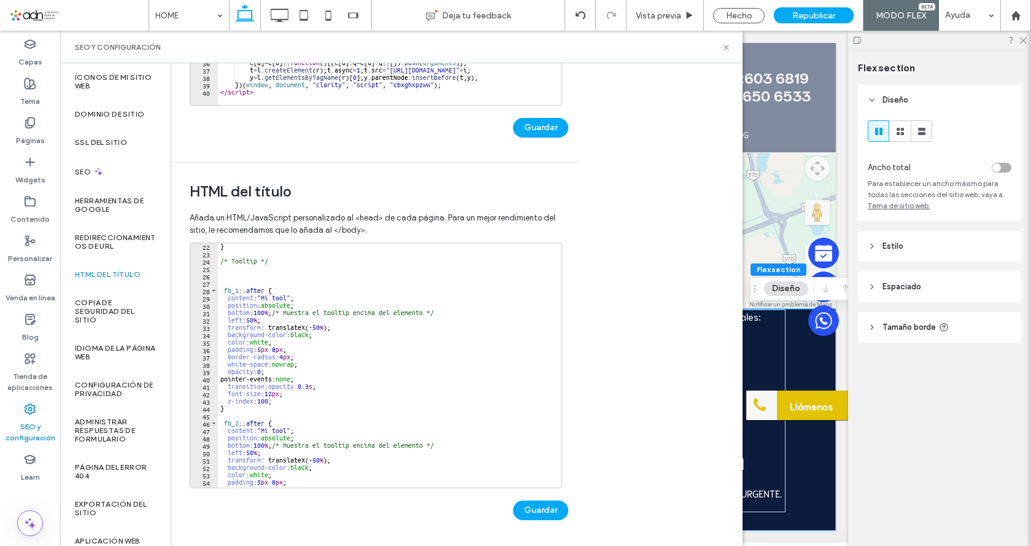
scroll to position [45, 0]
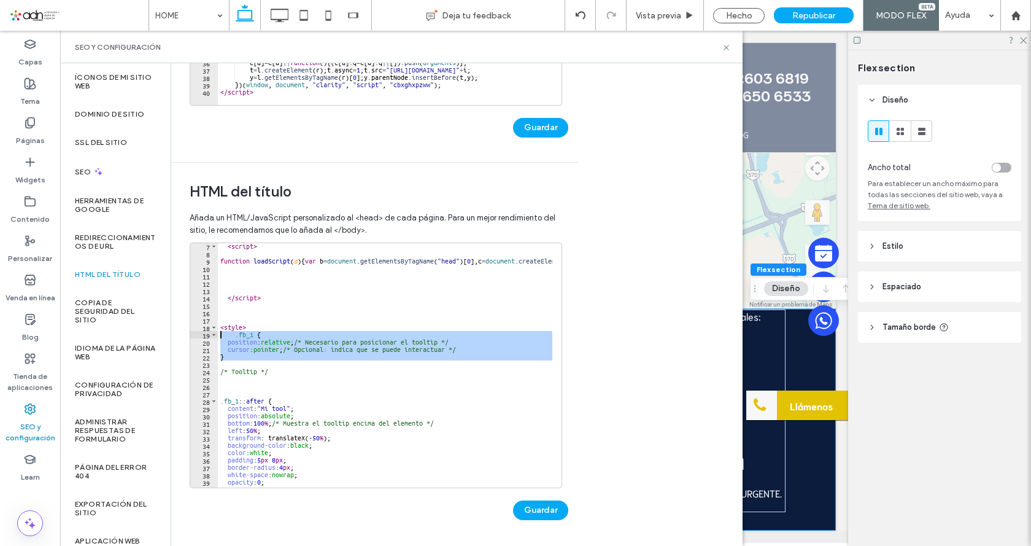
drag, startPoint x: 231, startPoint y: 360, endPoint x: 196, endPoint y: 336, distance: 42.0
click at [196, 336] on div "**********" at bounding box center [376, 364] width 372 height 245
click at [226, 360] on div "< script > function loadScript ( a ) { var b = document . getElementsByTagName …" at bounding box center [385, 365] width 334 height 244
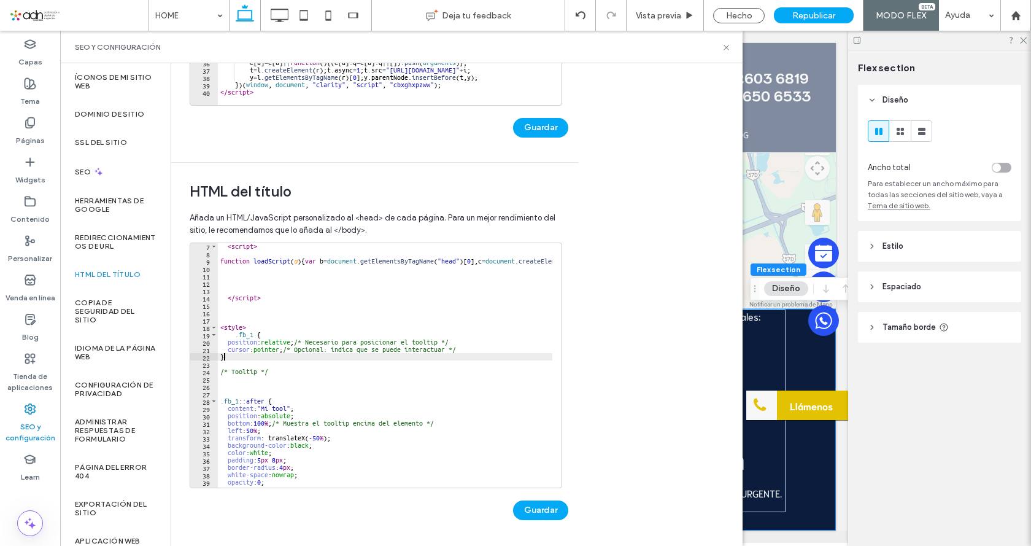
type textarea "*"
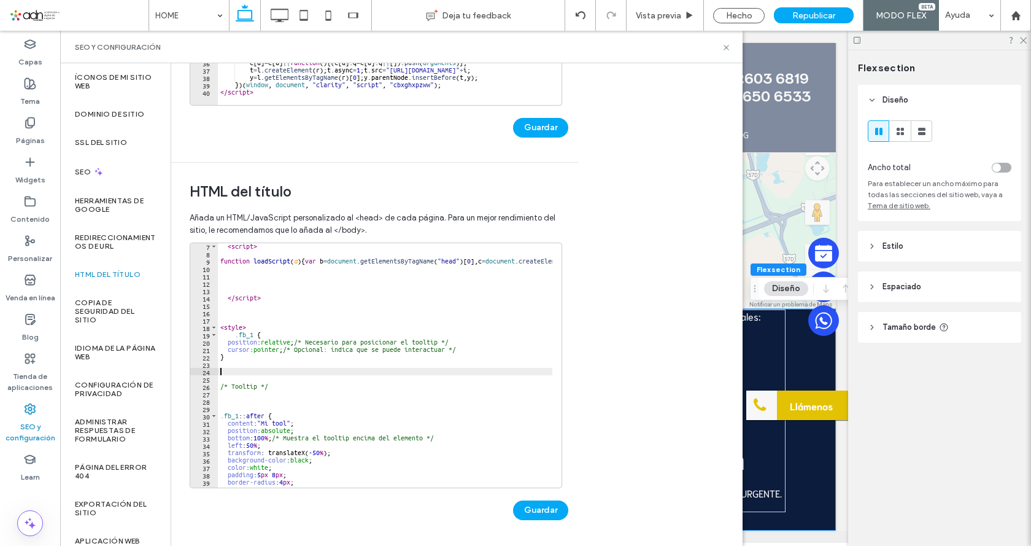
paste textarea "*******"
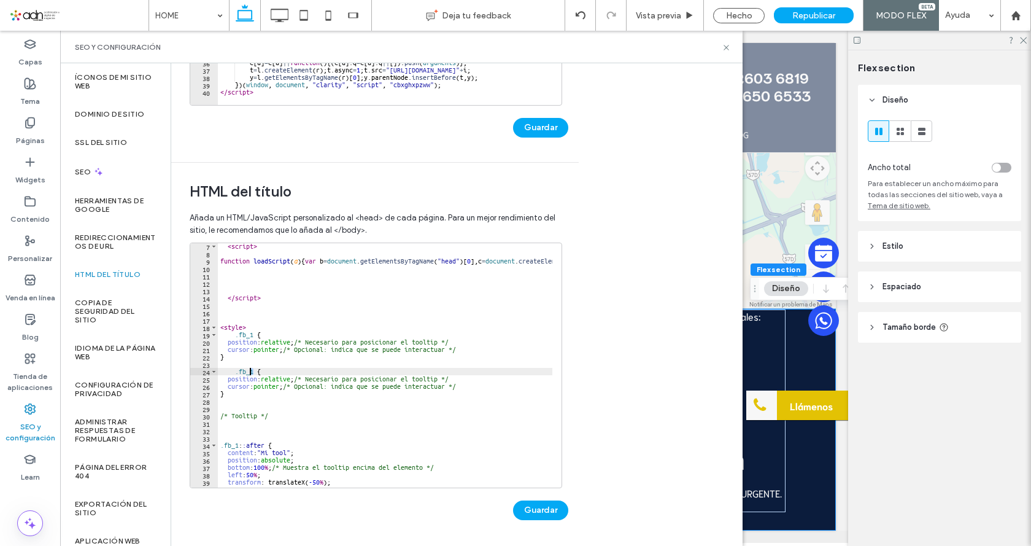
click at [250, 371] on div "< script > function loadScript ( a ) { var b = document . getElementsByTagName …" at bounding box center [798, 367] width 1161 height 250
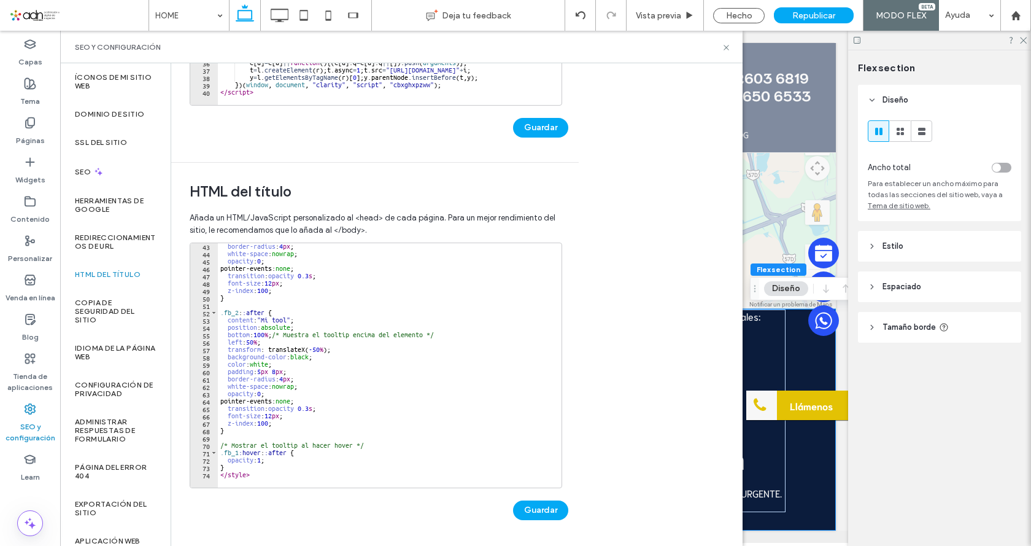
scroll to position [310, 0]
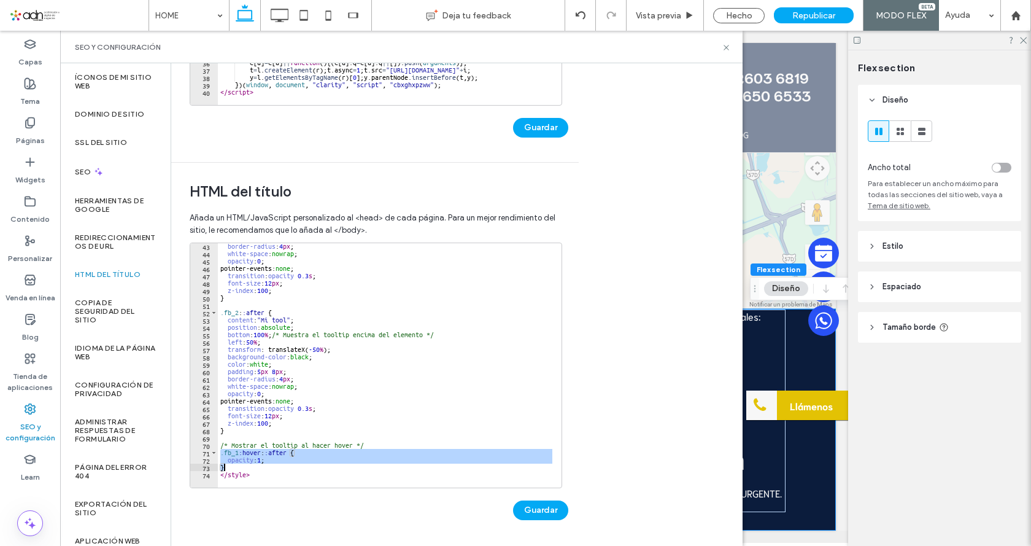
drag, startPoint x: 218, startPoint y: 452, endPoint x: 231, endPoint y: 469, distance: 21.5
click at [231, 469] on div "border-radius : 4 px ; white-space : nowrap ; opacity : 0 ; pointer-events: non…" at bounding box center [798, 367] width 1161 height 250
click at [231, 469] on div "border-radius : 4 px ; white-space : nowrap ; opacity : 0 ; pointer-events: non…" at bounding box center [385, 365] width 334 height 244
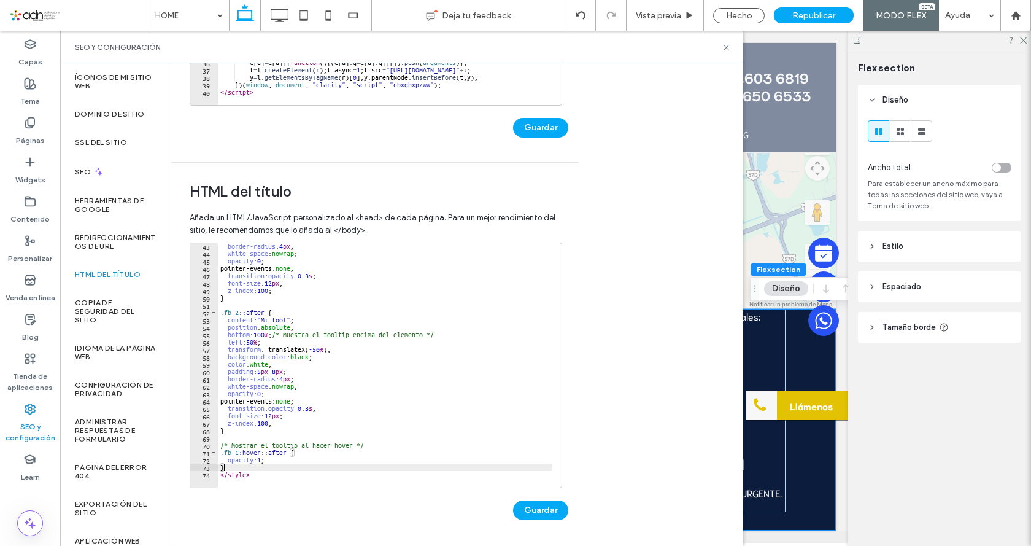
type textarea "*"
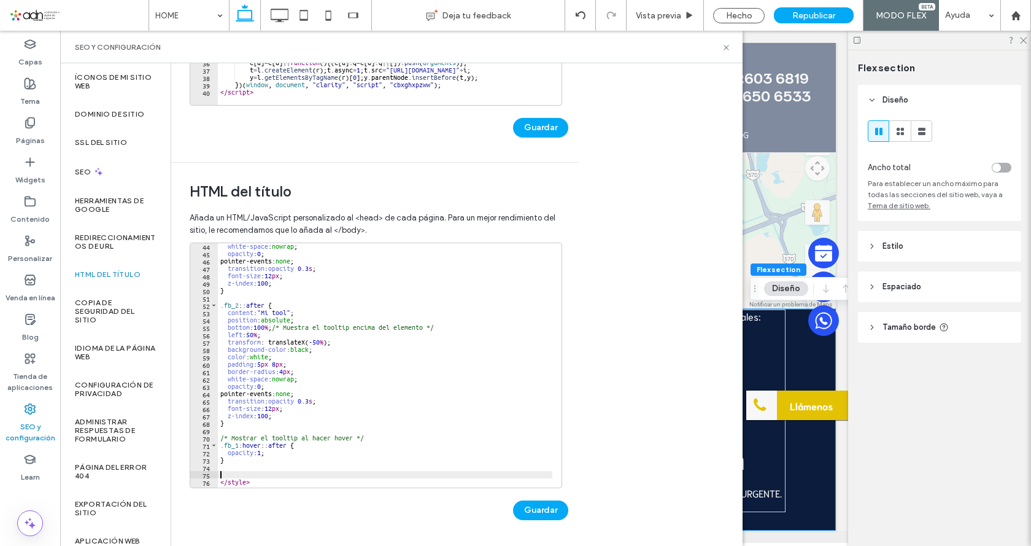
paste textarea "*"
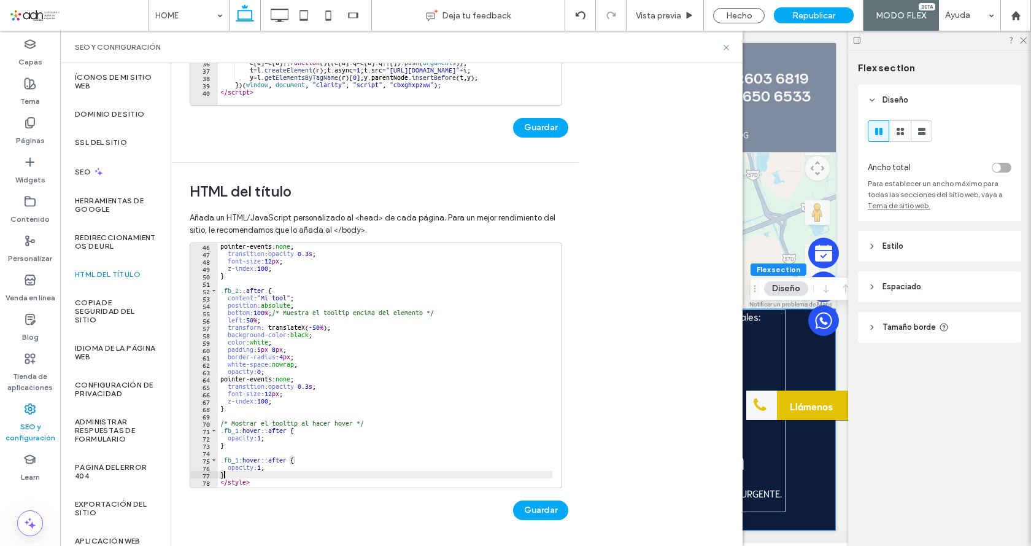
scroll to position [332, 0]
click at [237, 461] on div "pointer-events: none ; transition : opacity 0.3 s ; font-size : 12 px ; z-index…" at bounding box center [798, 367] width 1161 height 250
click at [527, 509] on button "Guardar" at bounding box center [540, 510] width 55 height 20
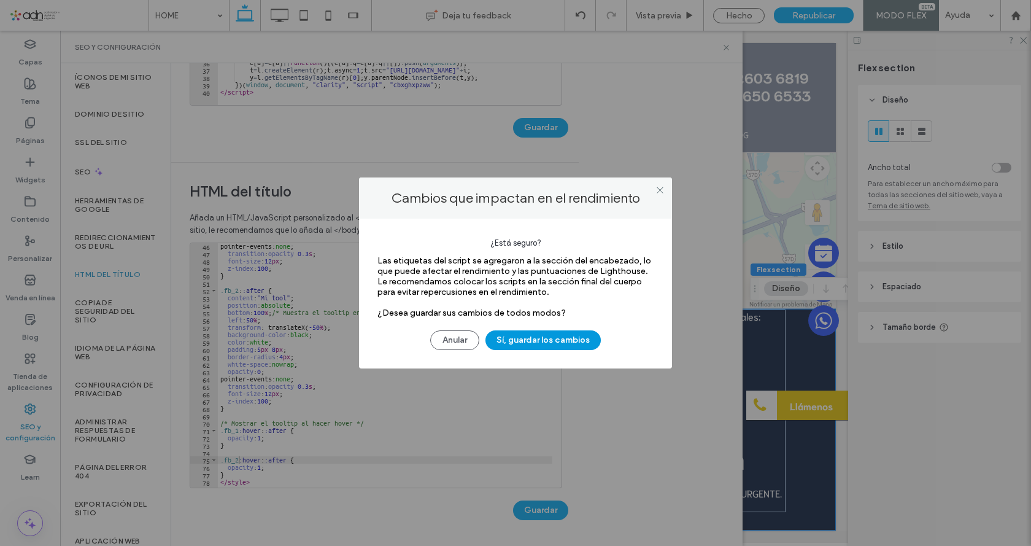
click at [542, 344] on button "Sí, guardar los cambios" at bounding box center [542, 340] width 115 height 20
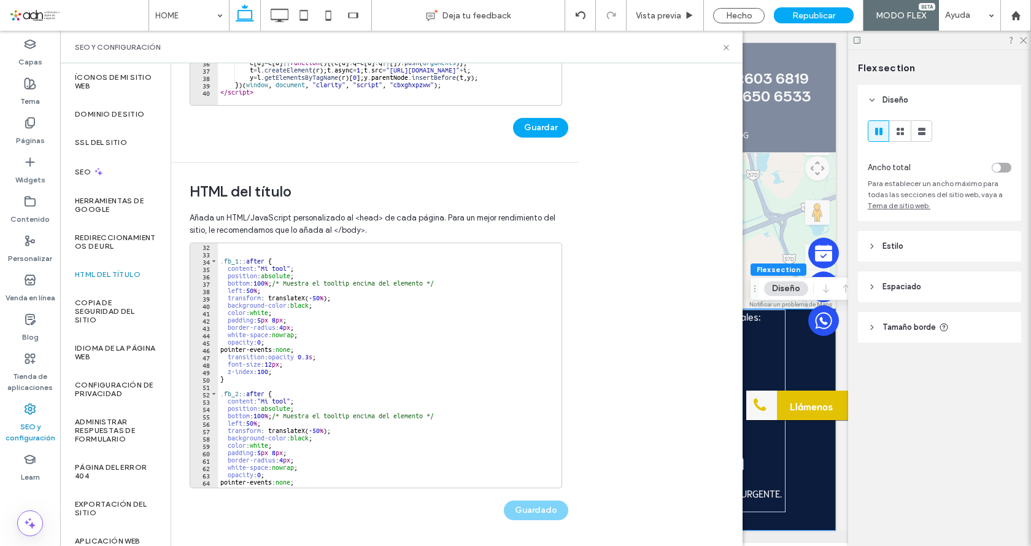
scroll to position [229, 0]
click at [286, 399] on div ".fb_1 : :after { content : " Mi tool " ; position : absolute ; bottom : 100 % ;…" at bounding box center [798, 367] width 1161 height 250
type textarea "**********"
click at [538, 508] on button "Guardar" at bounding box center [540, 510] width 55 height 20
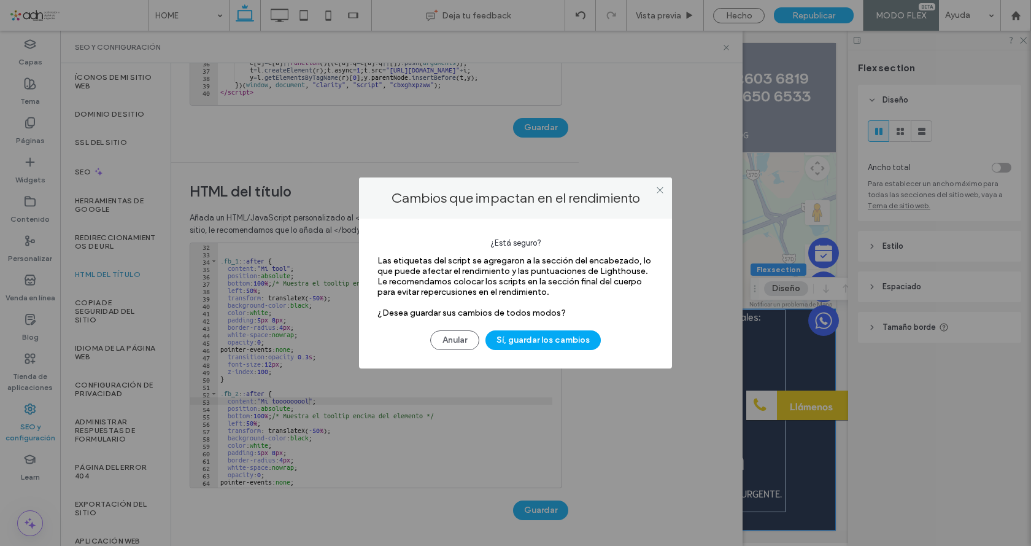
drag, startPoint x: 560, startPoint y: 341, endPoint x: 578, endPoint y: 355, distance: 22.3
click at [560, 344] on button "Sí, guardar los cambios" at bounding box center [542, 340] width 115 height 20
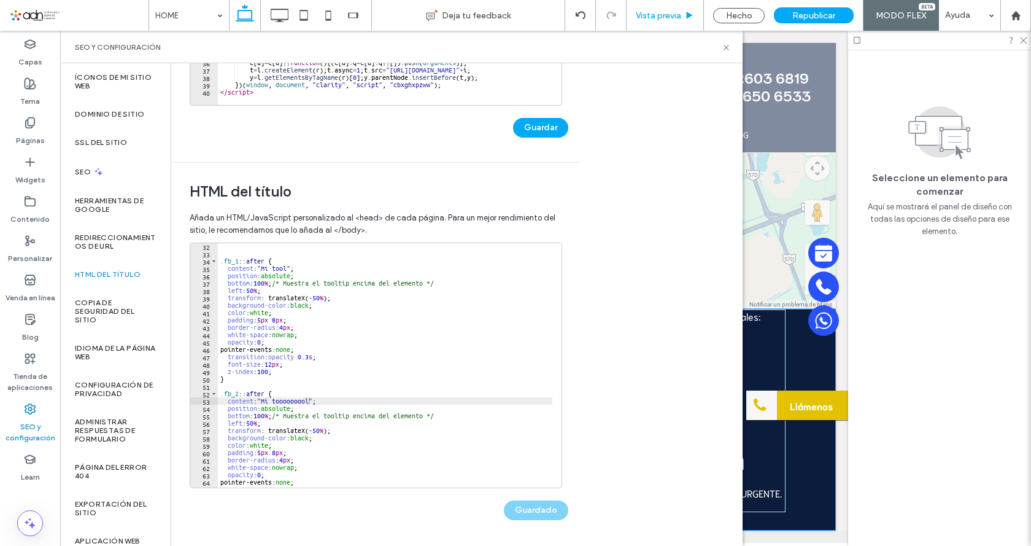
click at [664, 15] on span "Vista previa" at bounding box center [658, 15] width 45 height 10
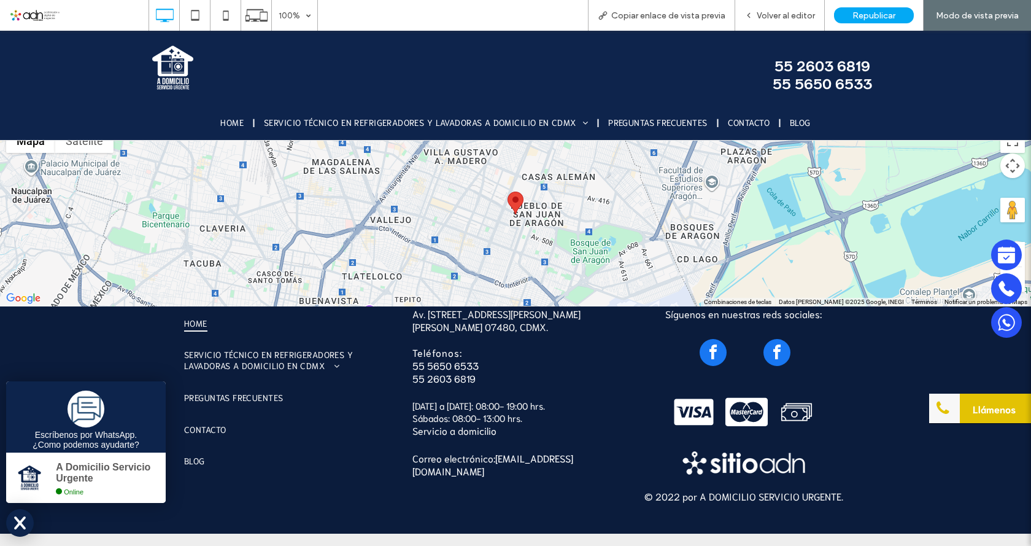
click at [766, 358] on span "facebook" at bounding box center [776, 352] width 27 height 27
click at [700, 352] on span "facebook" at bounding box center [713, 352] width 27 height 27
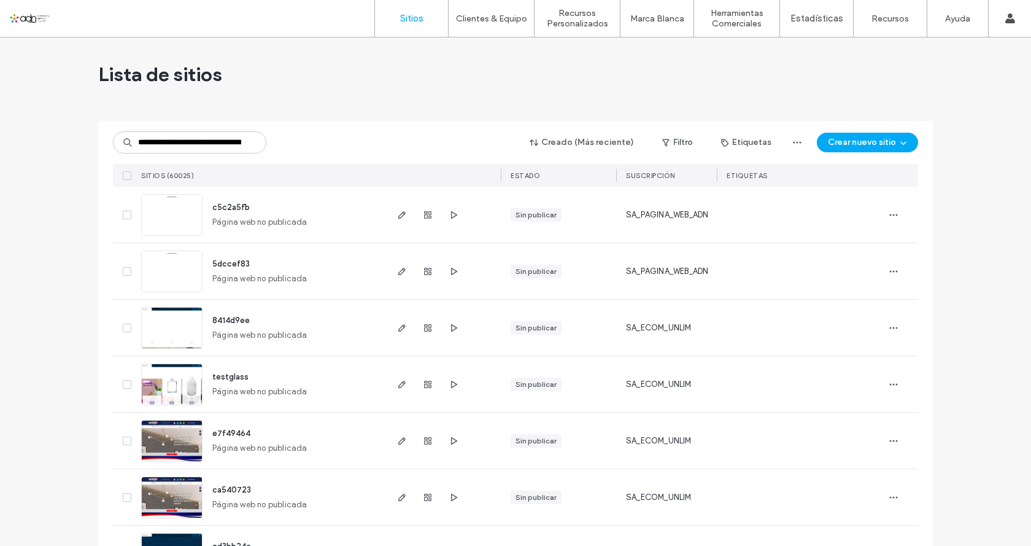
type input "**********"
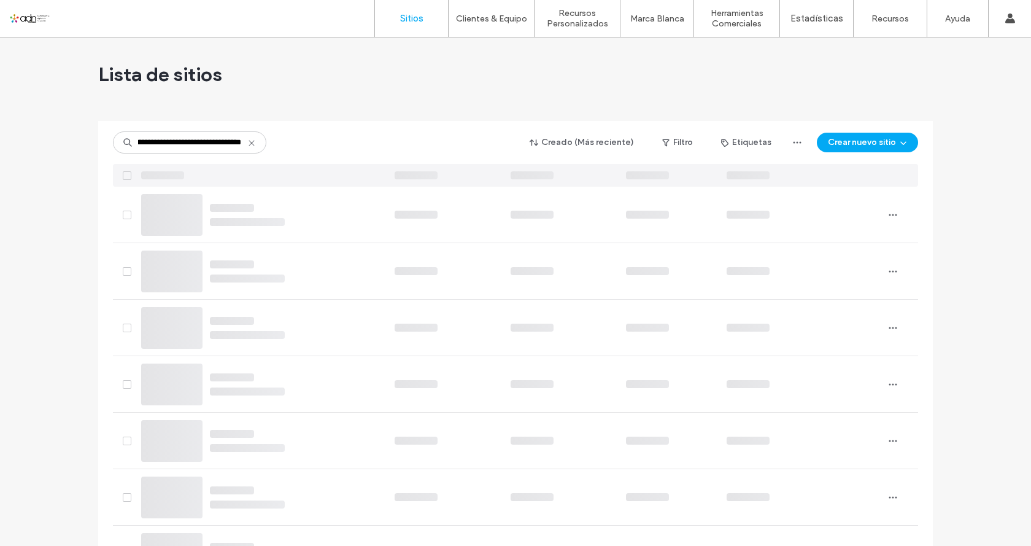
scroll to position [0, 66]
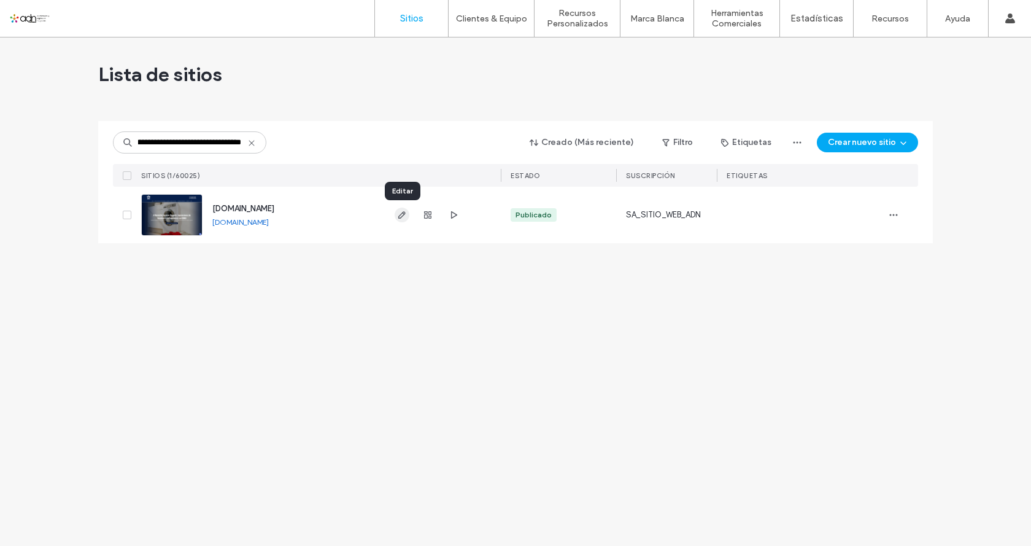
click at [398, 216] on icon "button" at bounding box center [402, 215] width 10 height 10
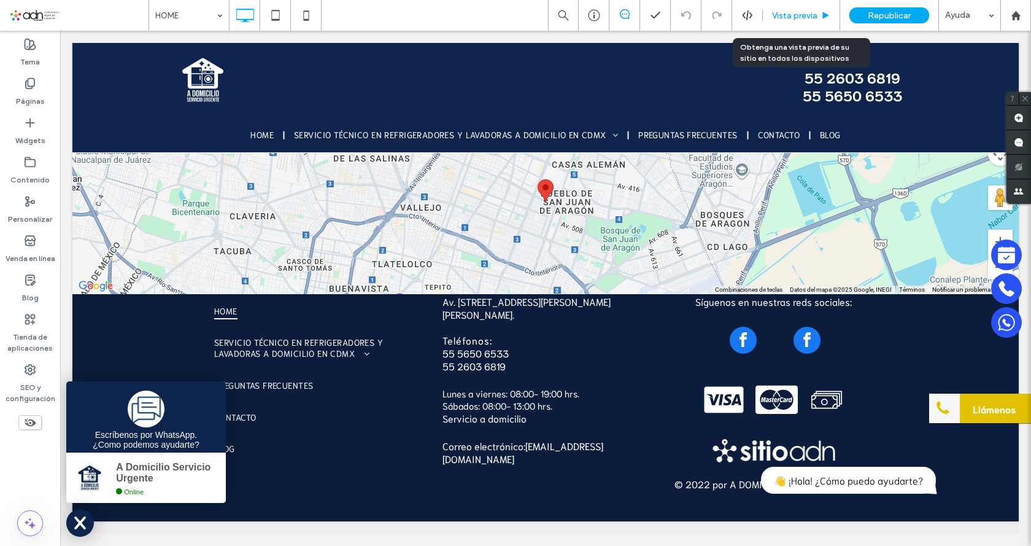
click at [782, 19] on span "Vista previa" at bounding box center [794, 15] width 45 height 10
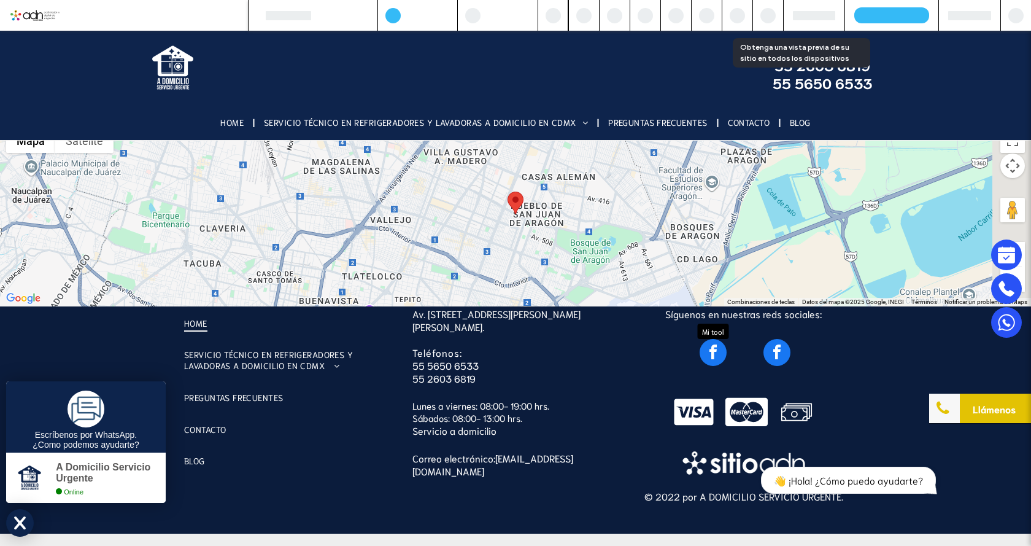
scroll to position [3319, 0]
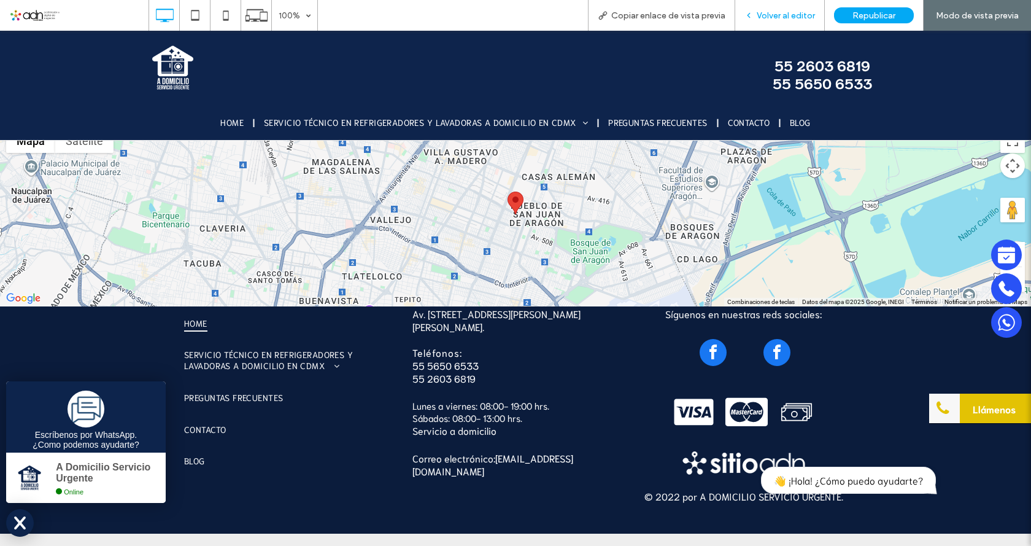
click at [768, 17] on span "Volver al editor" at bounding box center [786, 15] width 58 height 10
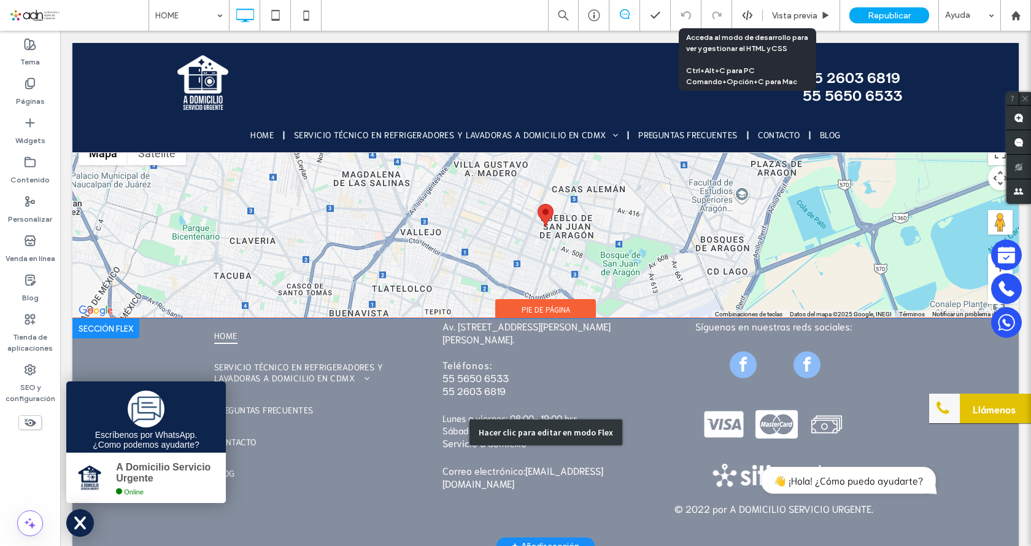
click at [793, 360] on div "Hacer clic para editar en modo Flex" at bounding box center [545, 431] width 946 height 227
click at [793, 360] on span "facebook" at bounding box center [806, 364] width 27 height 27
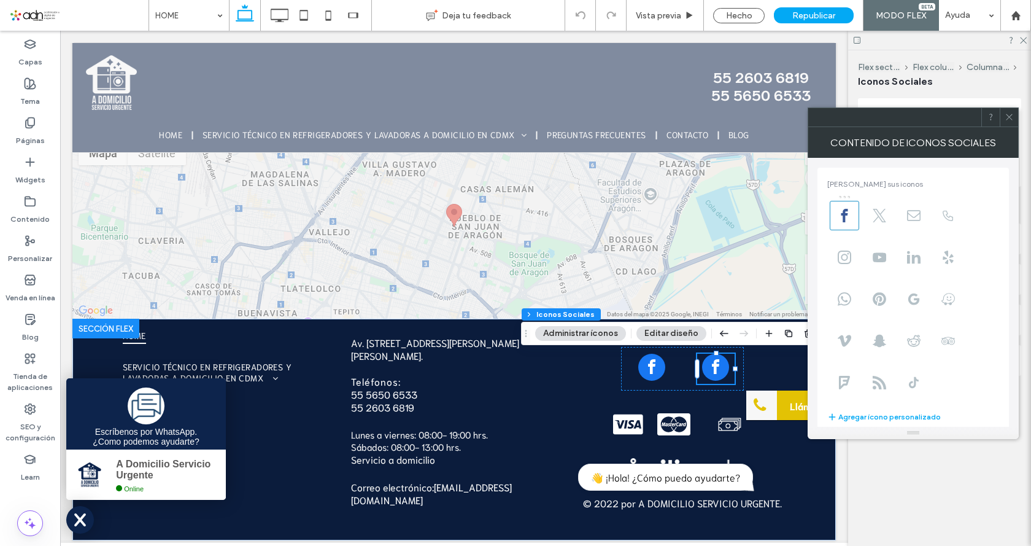
click at [1008, 117] on icon at bounding box center [1009, 116] width 9 height 9
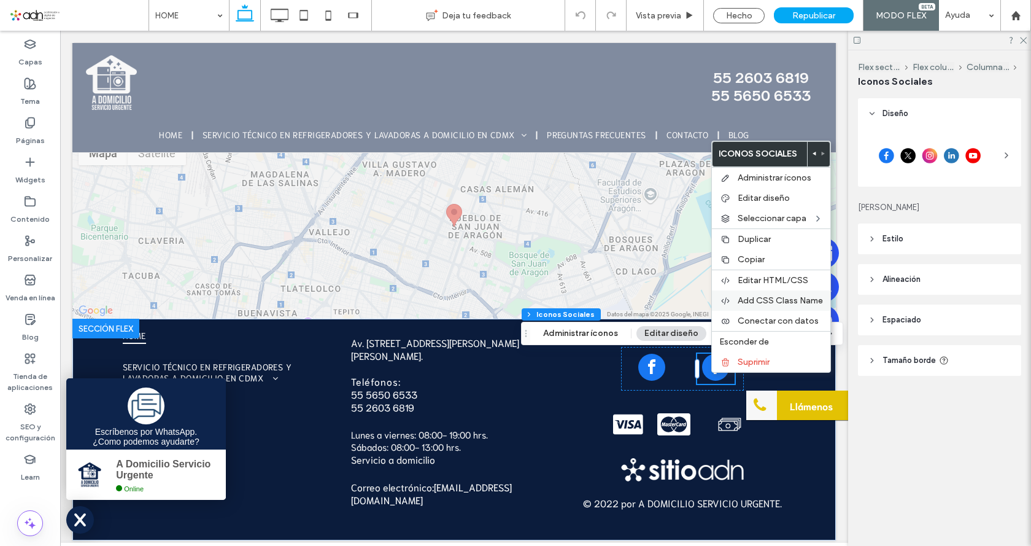
click at [782, 303] on span "Add CSS Class Name" at bounding box center [780, 300] width 85 height 10
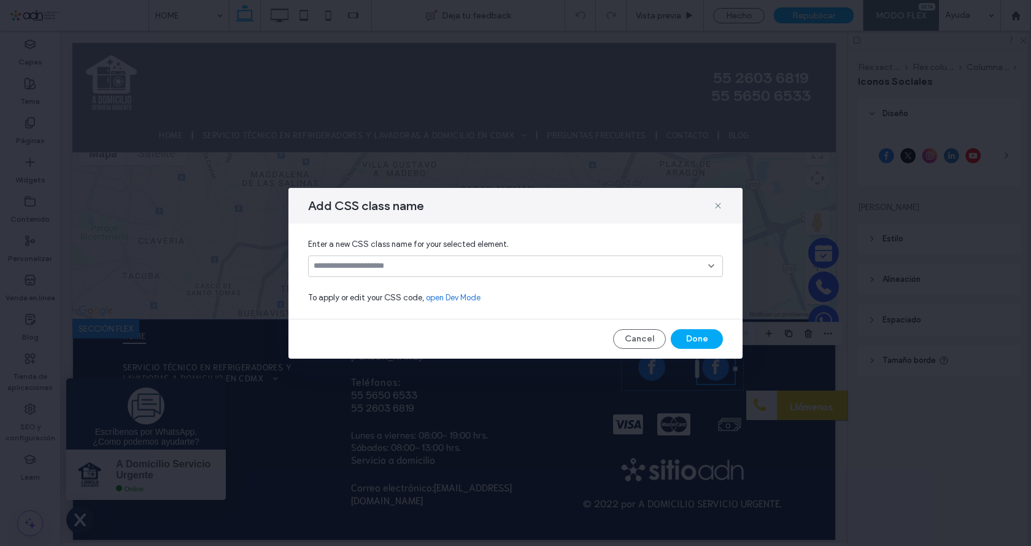
click at [336, 271] on div at bounding box center [515, 265] width 415 height 21
click at [336, 266] on input at bounding box center [511, 266] width 395 height 10
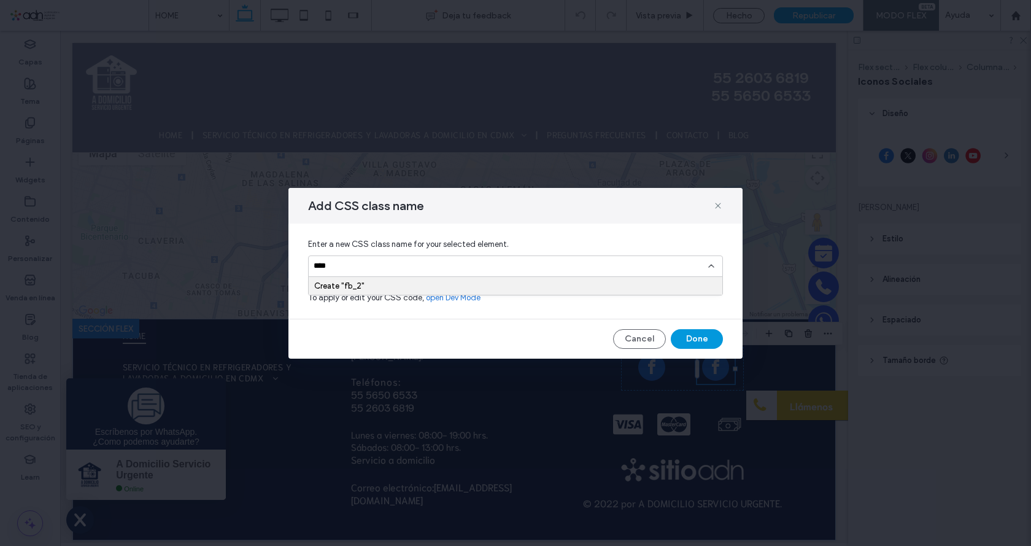
type input "****"
click at [696, 337] on button "Done" at bounding box center [697, 339] width 52 height 20
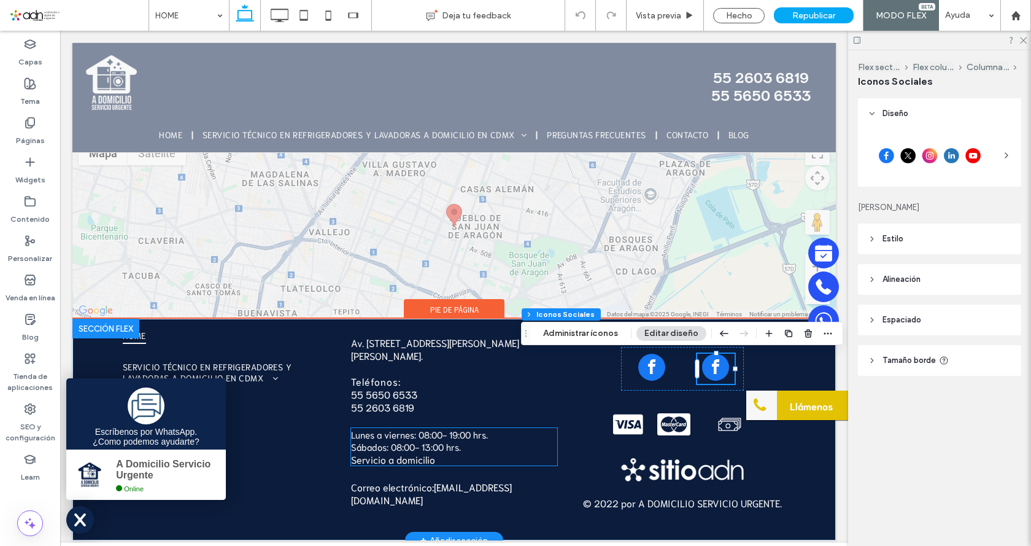
click at [532, 454] on p "Servicio a domicilio" at bounding box center [454, 458] width 206 height 13
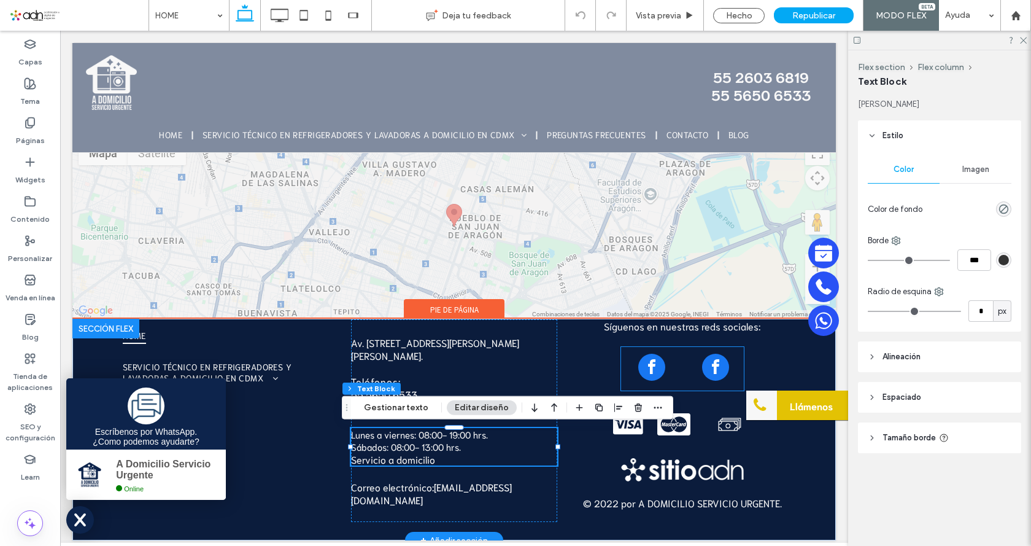
click at [706, 366] on span "facebook" at bounding box center [715, 366] width 27 height 27
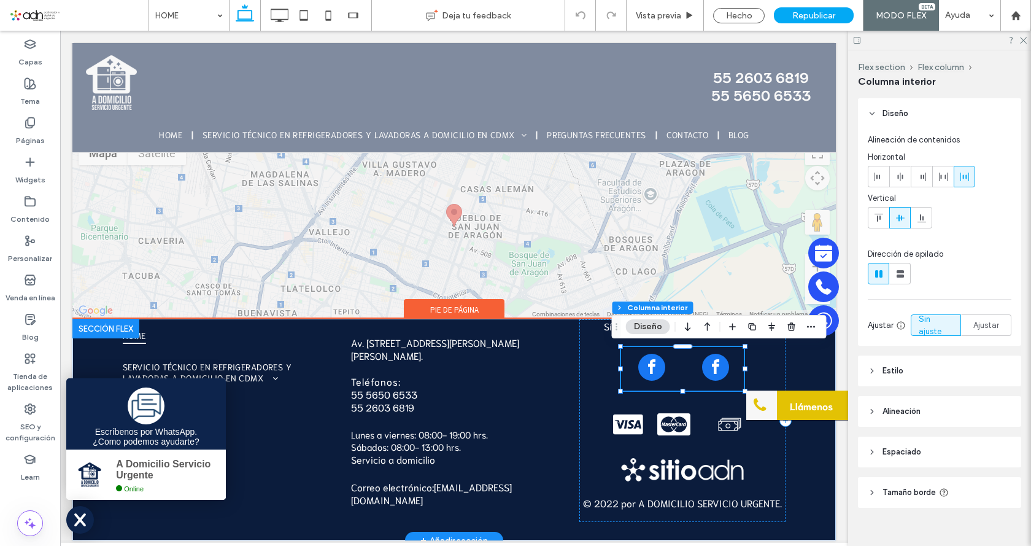
click at [706, 366] on span "facebook" at bounding box center [715, 366] width 27 height 27
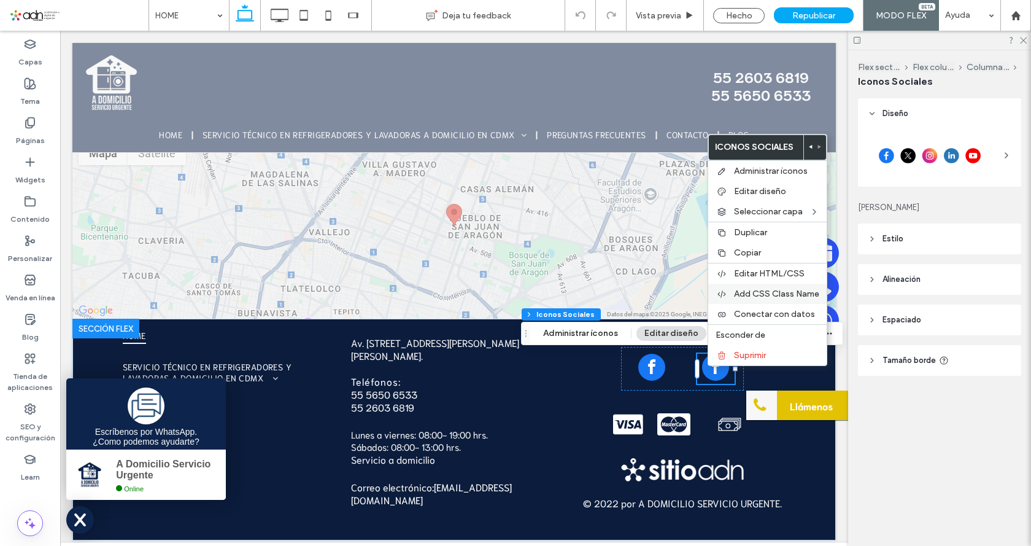
click at [754, 294] on span "Add CSS Class Name" at bounding box center [776, 293] width 85 height 10
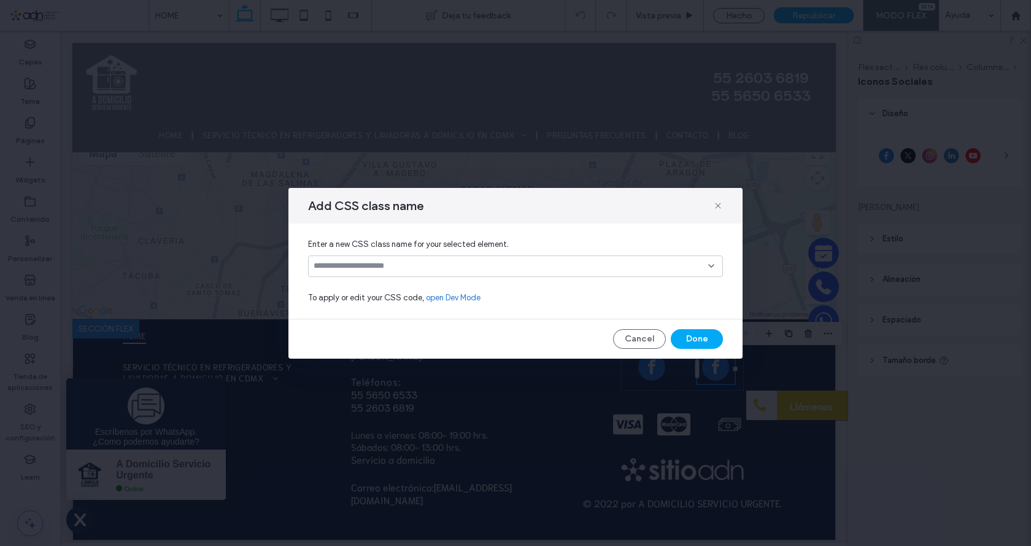
click at [324, 268] on input at bounding box center [511, 266] width 395 height 10
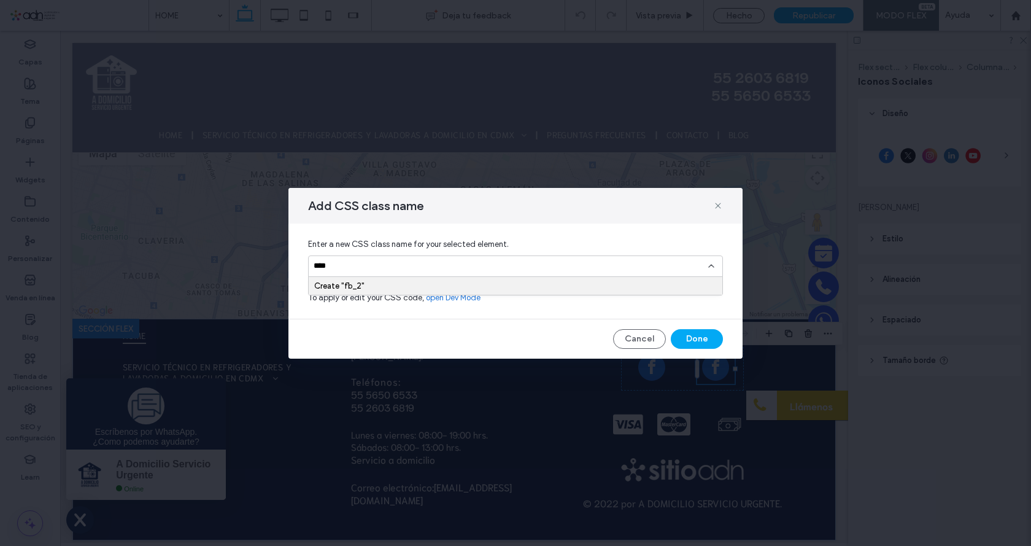
type input "****"
click at [331, 284] on div "Create "fb_2"" at bounding box center [515, 285] width 403 height 9
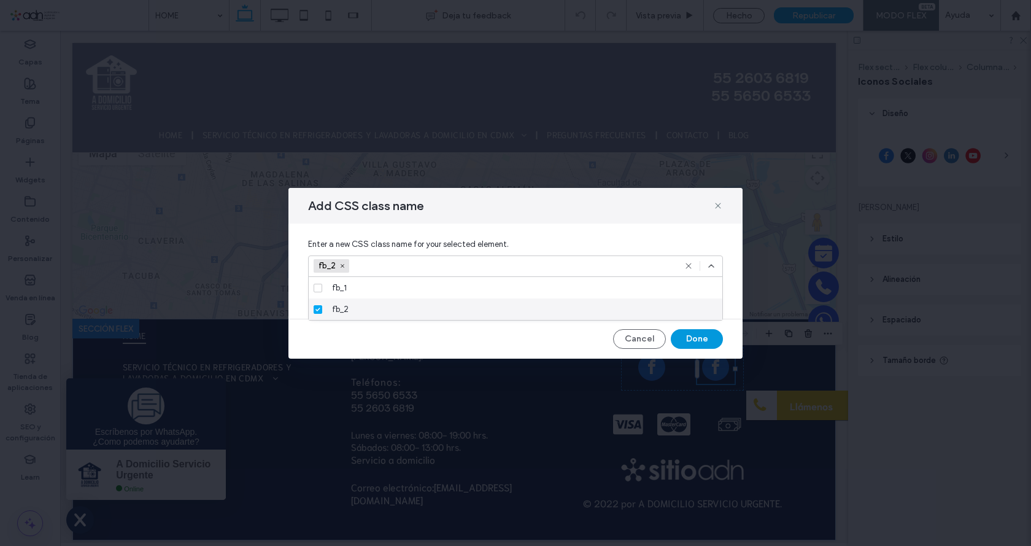
click at [690, 337] on button "Done" at bounding box center [697, 339] width 52 height 20
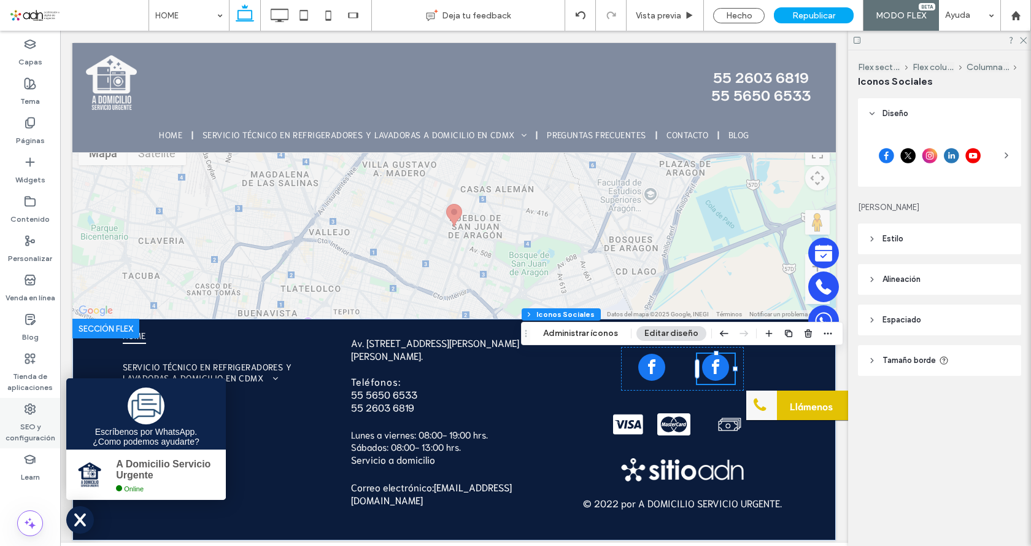
click at [26, 428] on label "SEO y configuración" at bounding box center [30, 429] width 60 height 28
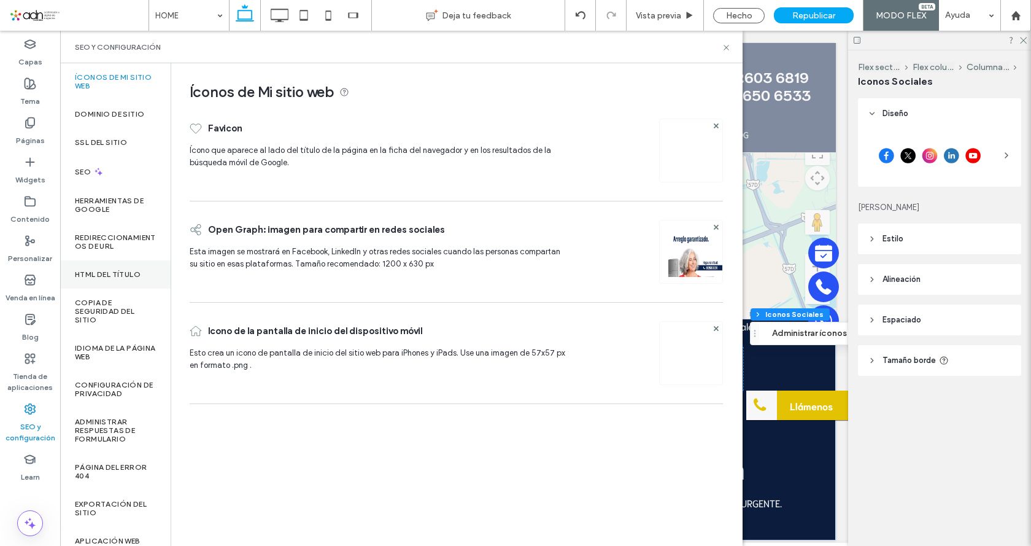
click at [97, 271] on label "HTML del título" at bounding box center [108, 274] width 66 height 9
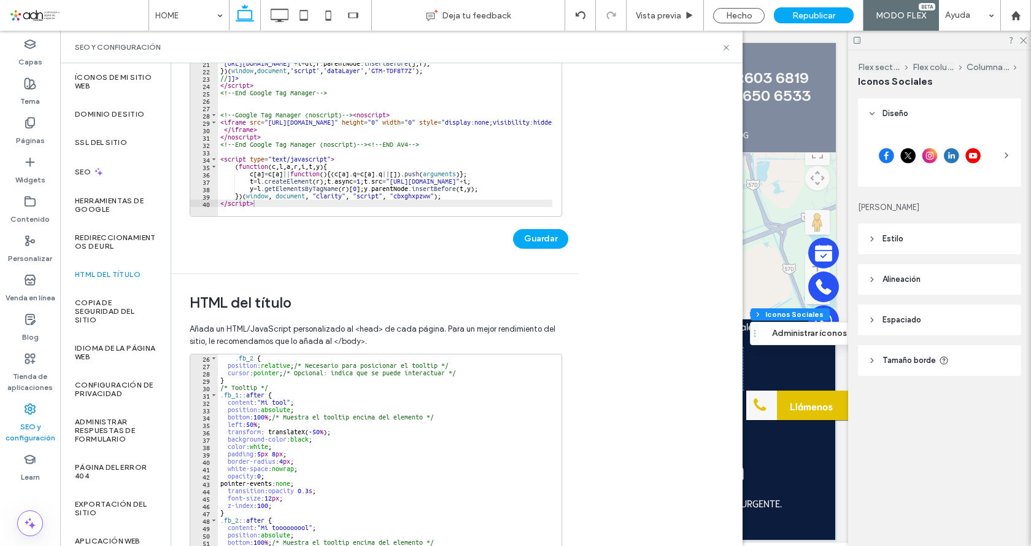
scroll to position [221, 0]
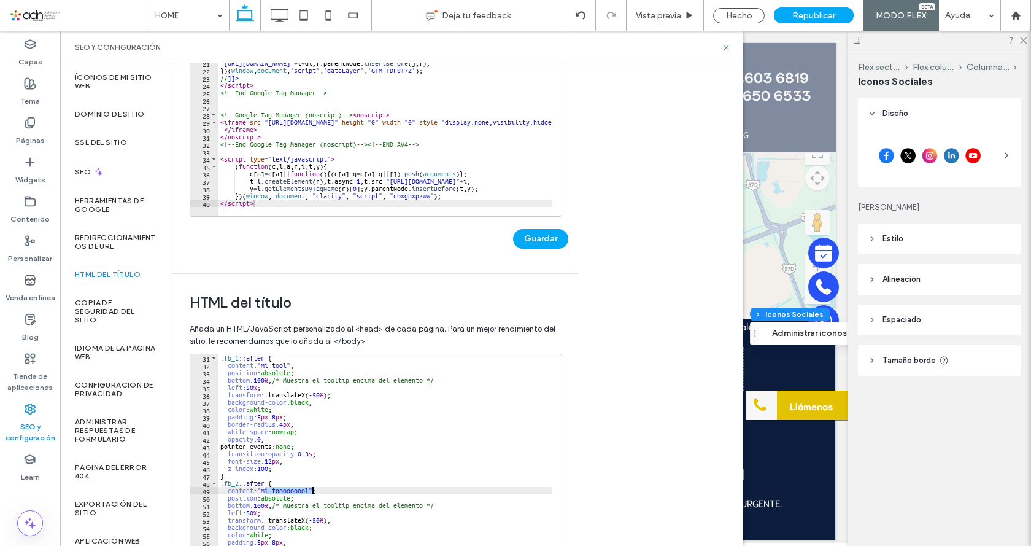
drag, startPoint x: 280, startPoint y: 490, endPoint x: 312, endPoint y: 489, distance: 31.9
click at [312, 489] on div ".fb_1 : :after { content : " Mi tool " ; position : absolute ; bottom : 100 % ;…" at bounding box center [798, 479] width 1161 height 250
paste textarea "**********"
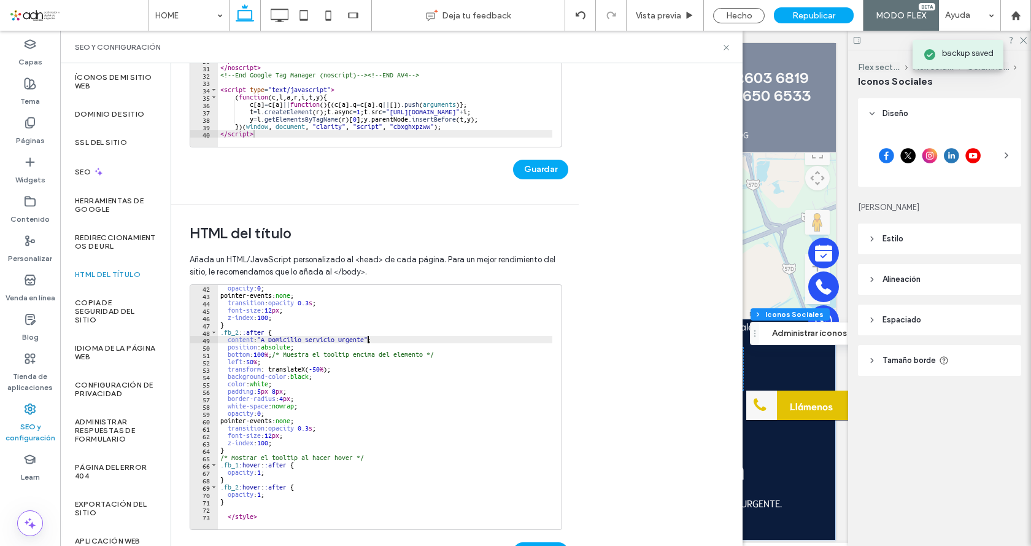
scroll to position [295, 0]
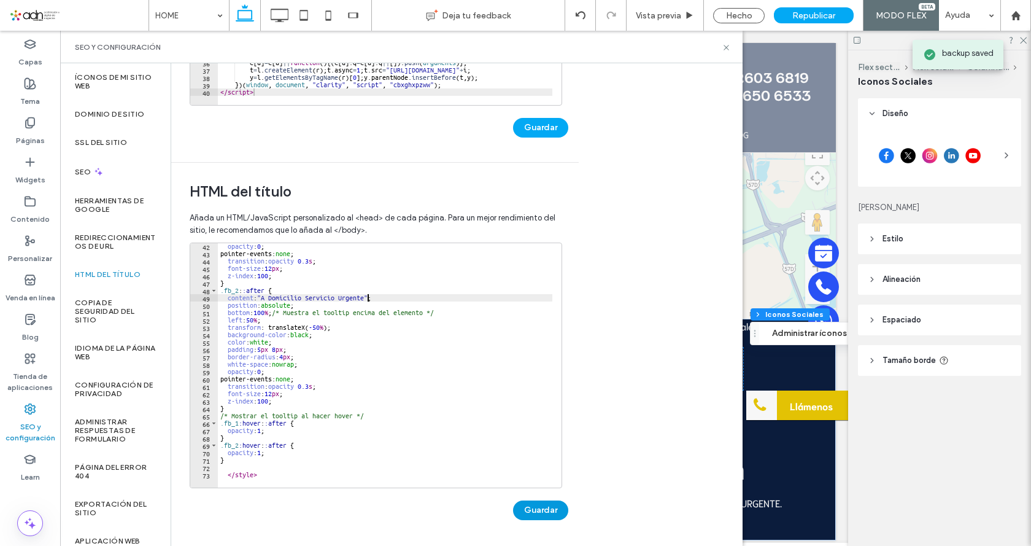
click at [528, 512] on button "Guardar" at bounding box center [540, 510] width 55 height 20
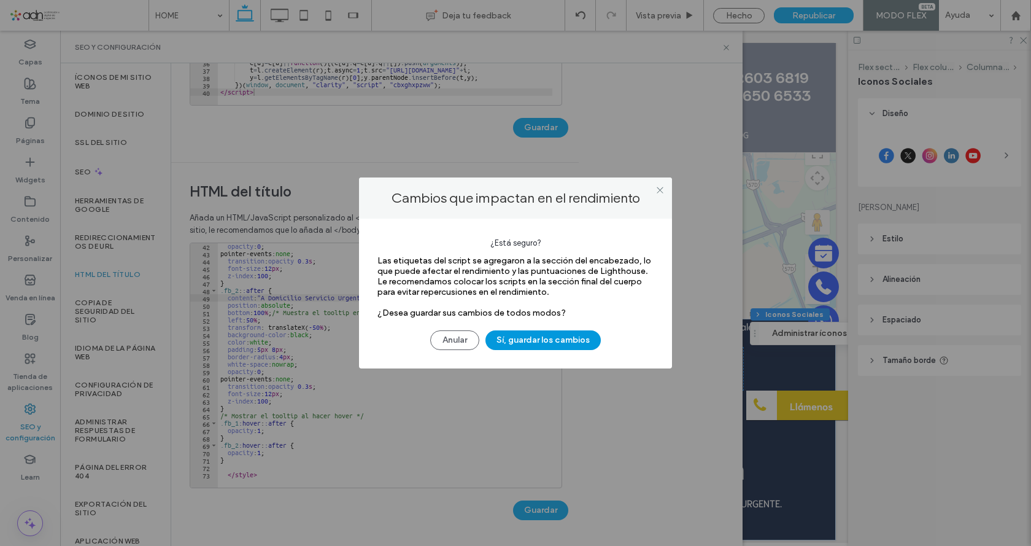
click at [511, 340] on button "Sí, guardar los cambios" at bounding box center [542, 340] width 115 height 20
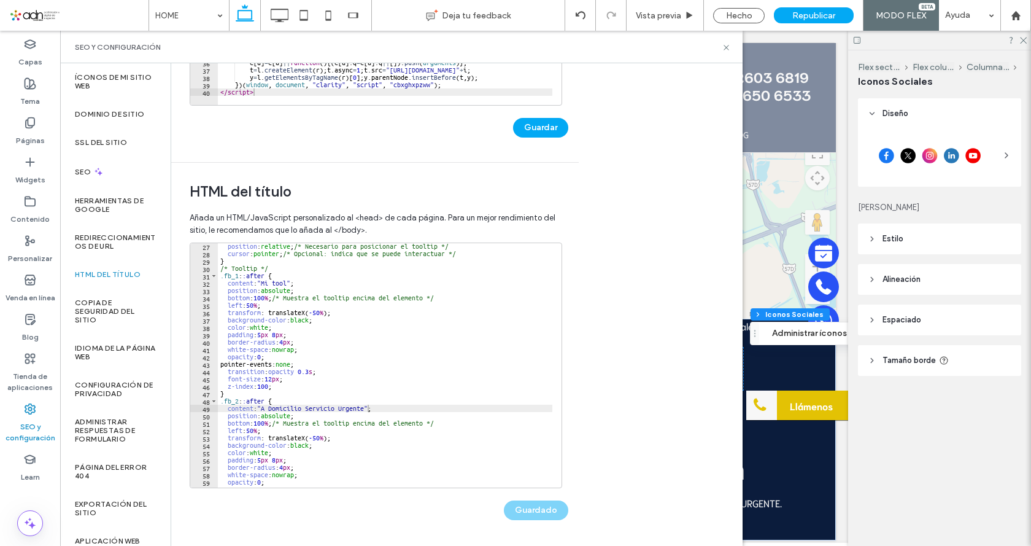
scroll to position [192, 0]
drag, startPoint x: 291, startPoint y: 284, endPoint x: 324, endPoint y: 317, distance: 46.4
click at [290, 284] on div "position : relative ; /* Necesario para posicionar el tooltip */ cursor : point…" at bounding box center [798, 367] width 1161 height 250
paste textarea "**********"
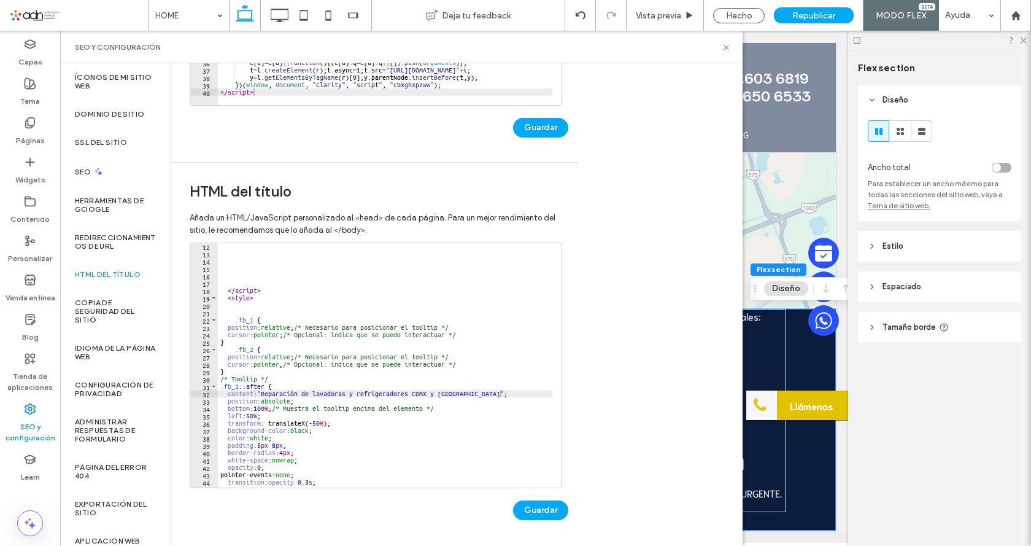
scroll to position [0, 0]
click at [235, 350] on div "</ script > < style > .fb_1 { position : relative ; /* Necesario para posiciona…" at bounding box center [798, 367] width 1161 height 250
type textarea "**********"
click at [332, 279] on div "</ script > < style > .fb_1 .fb_2 { position : relative ; /* Necesario para pos…" at bounding box center [798, 367] width 1161 height 250
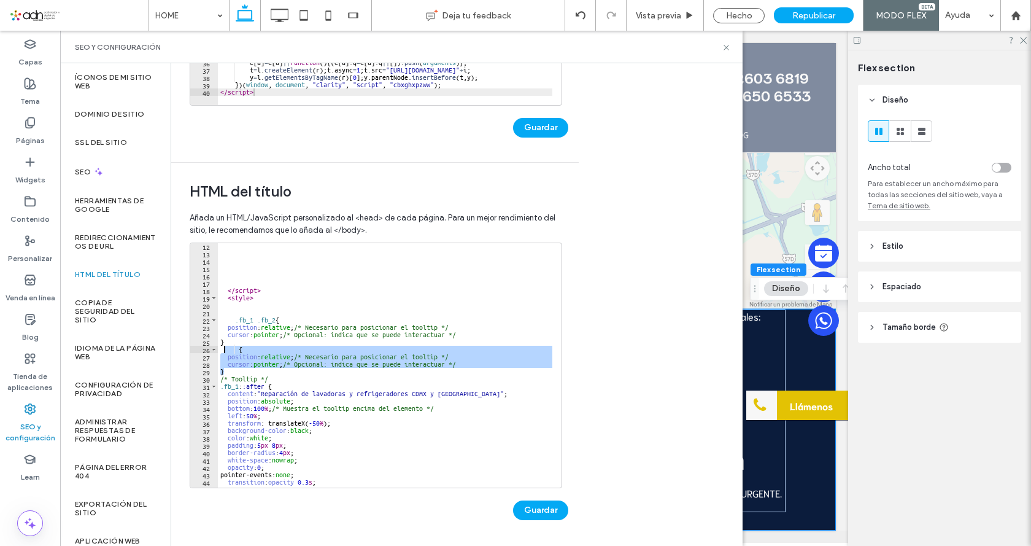
drag, startPoint x: 228, startPoint y: 371, endPoint x: 222, endPoint y: 352, distance: 19.2
click at [222, 352] on div "</ script > < style > .fb_1 .fb_2 { position : relative ; /* Necesario para pos…" at bounding box center [798, 367] width 1161 height 250
type textarea "**********"
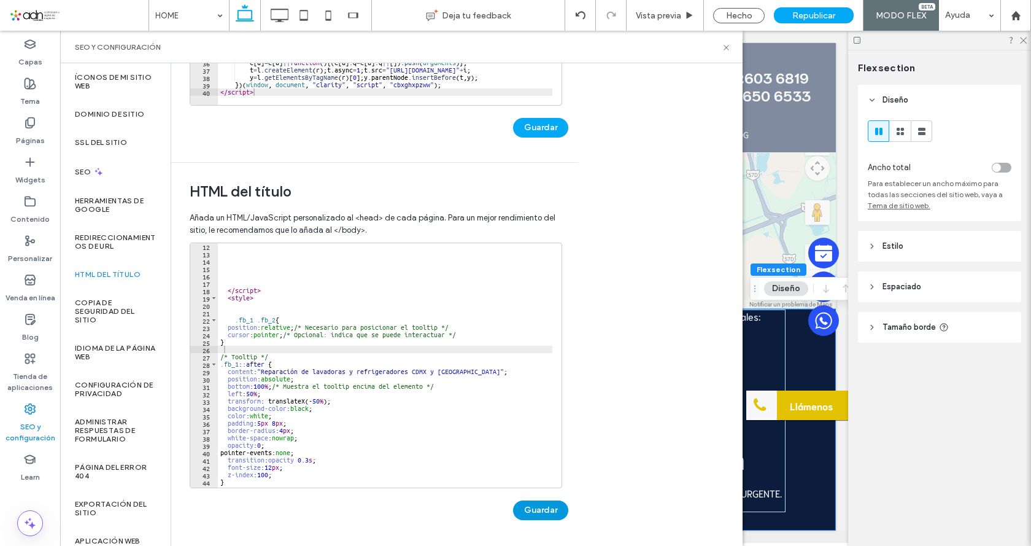
click at [547, 509] on button "Guardar" at bounding box center [540, 510] width 55 height 20
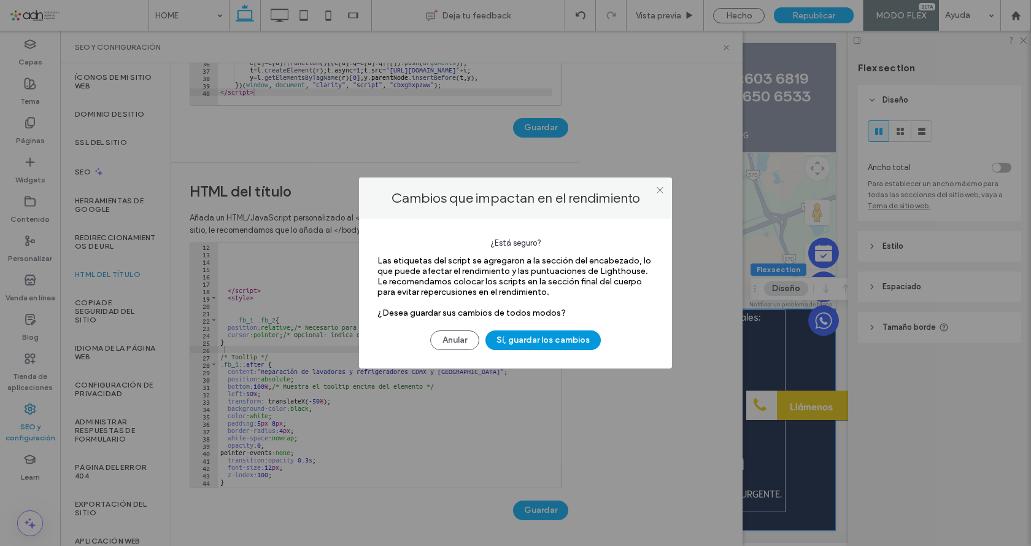
click at [527, 338] on button "Sí, guardar los cambios" at bounding box center [542, 340] width 115 height 20
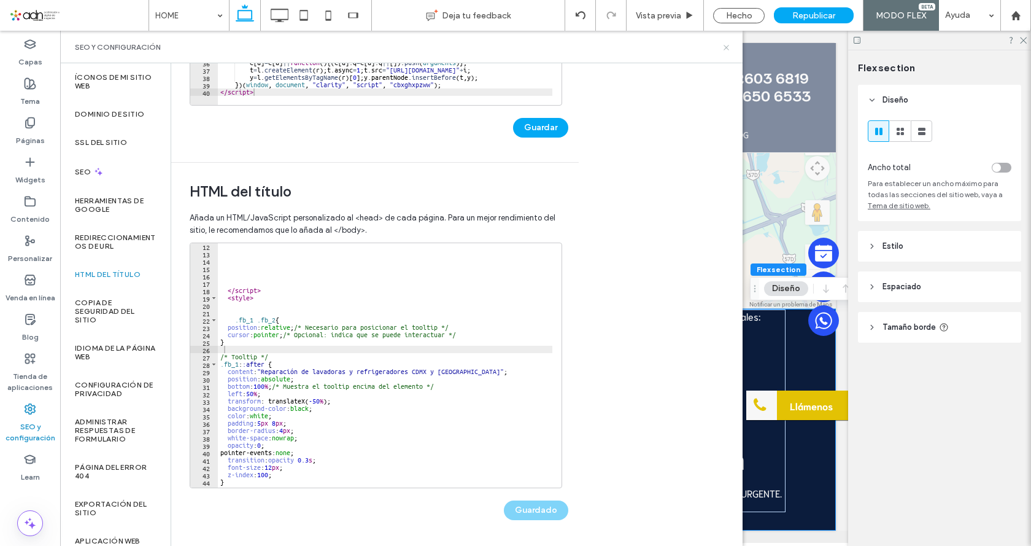
click at [726, 51] on icon at bounding box center [726, 47] width 9 height 9
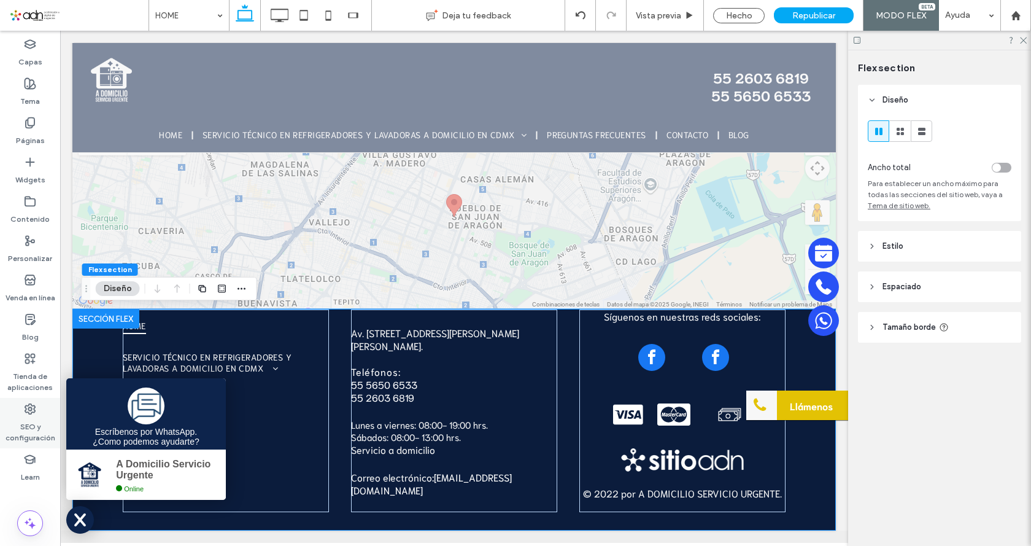
click at [31, 414] on icon at bounding box center [30, 409] width 12 height 12
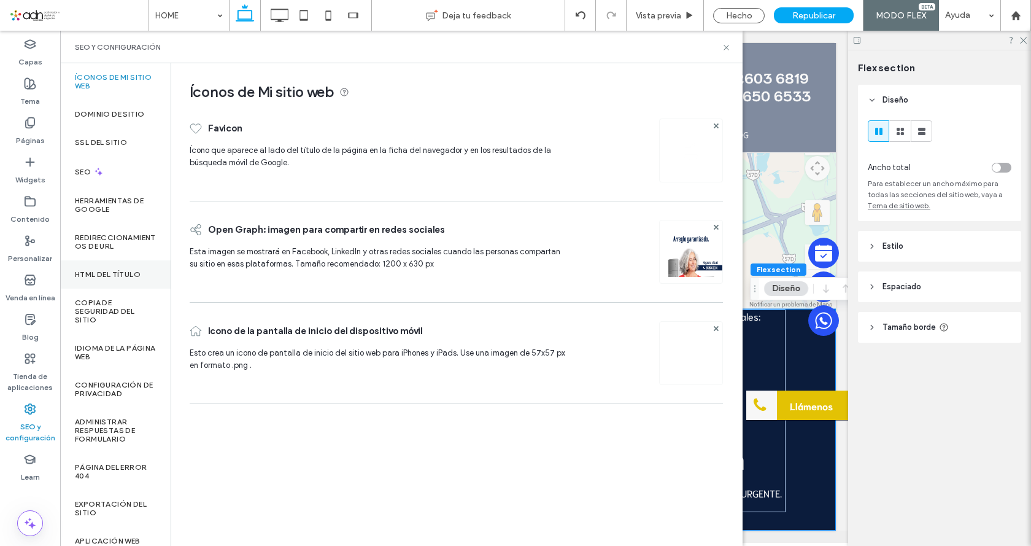
click at [109, 271] on label "HTML del título" at bounding box center [108, 274] width 66 height 9
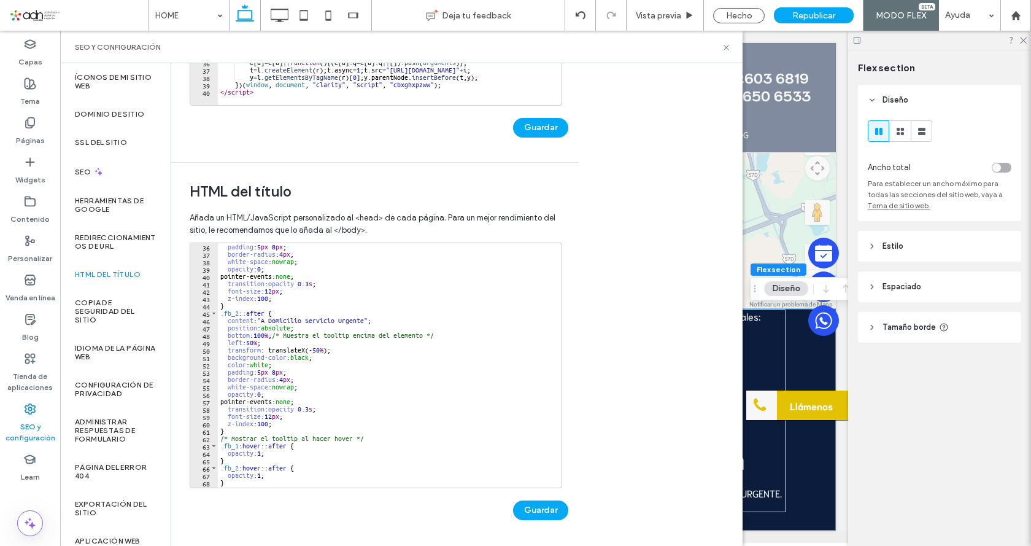
scroll to position [280, 0]
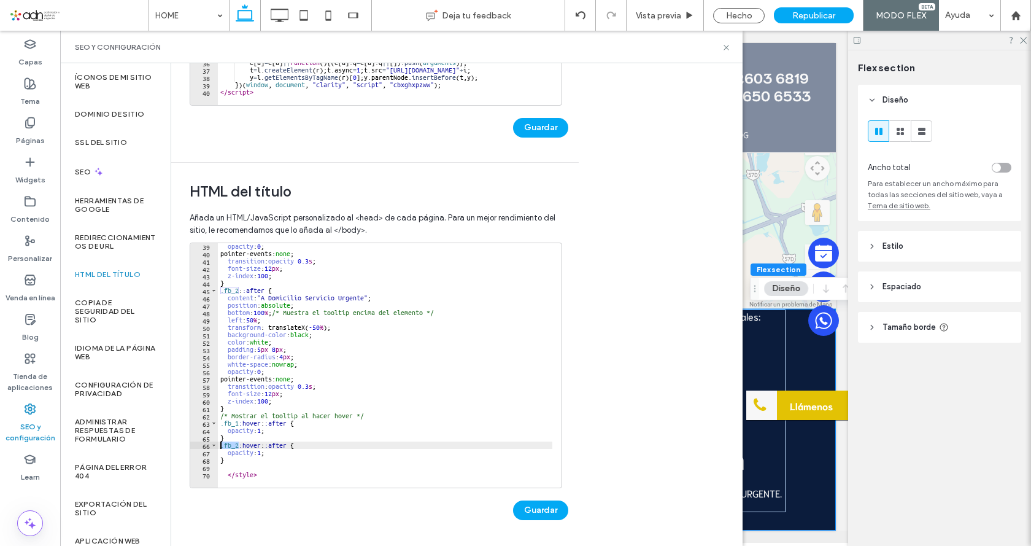
drag, startPoint x: 237, startPoint y: 444, endPoint x: 222, endPoint y: 447, distance: 15.5
click at [222, 447] on div "opacity : 0 ; pointer-events: none ; transition : opacity 0.3 s ; font-size : 1…" at bounding box center [798, 367] width 1161 height 250
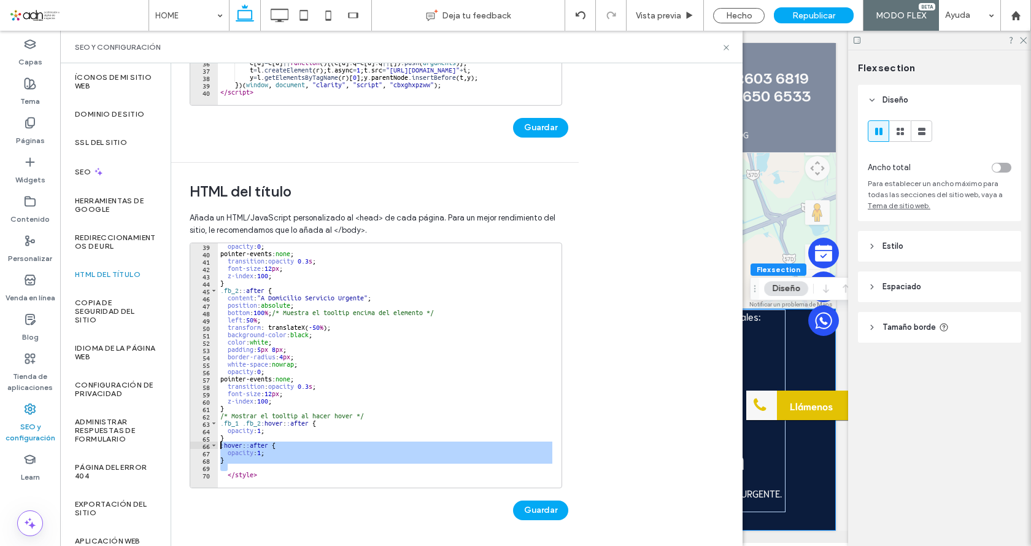
drag, startPoint x: 204, startPoint y: 455, endPoint x: 201, endPoint y: 447, distance: 8.8
click at [201, 447] on div "**********" at bounding box center [376, 364] width 372 height 245
type textarea "**********"
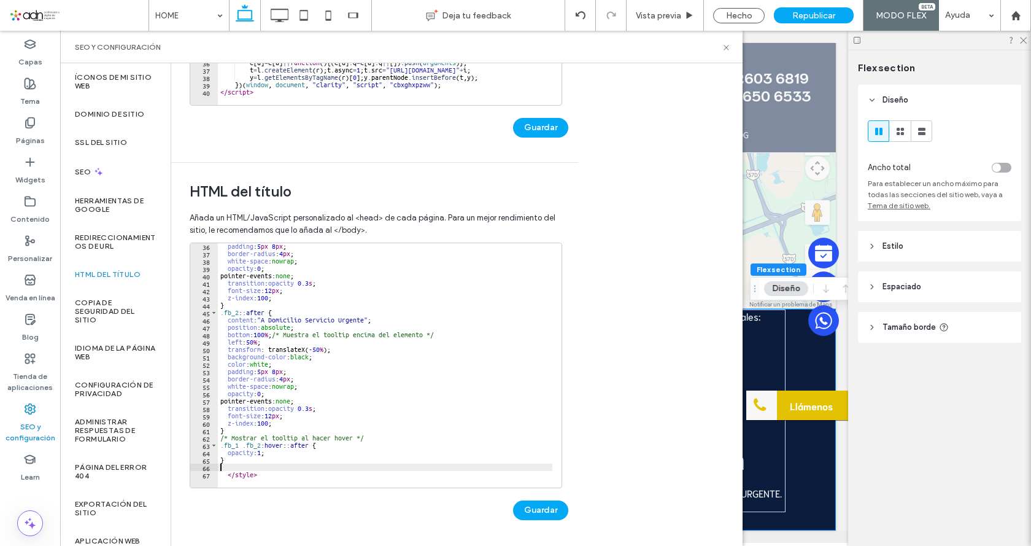
scroll to position [258, 0]
click at [532, 510] on button "Guardar" at bounding box center [540, 510] width 55 height 20
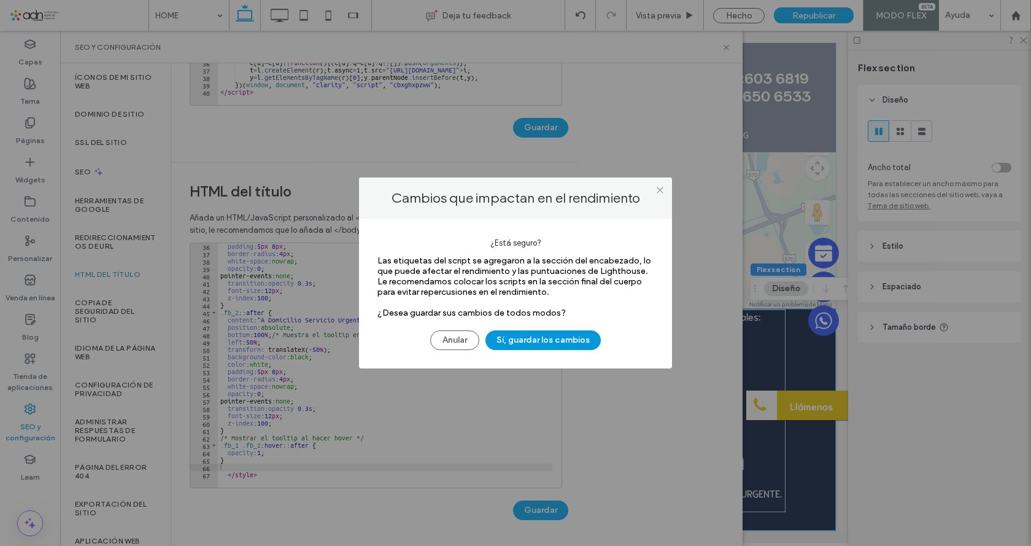
click at [513, 349] on button "Sí, guardar los cambios" at bounding box center [542, 340] width 115 height 20
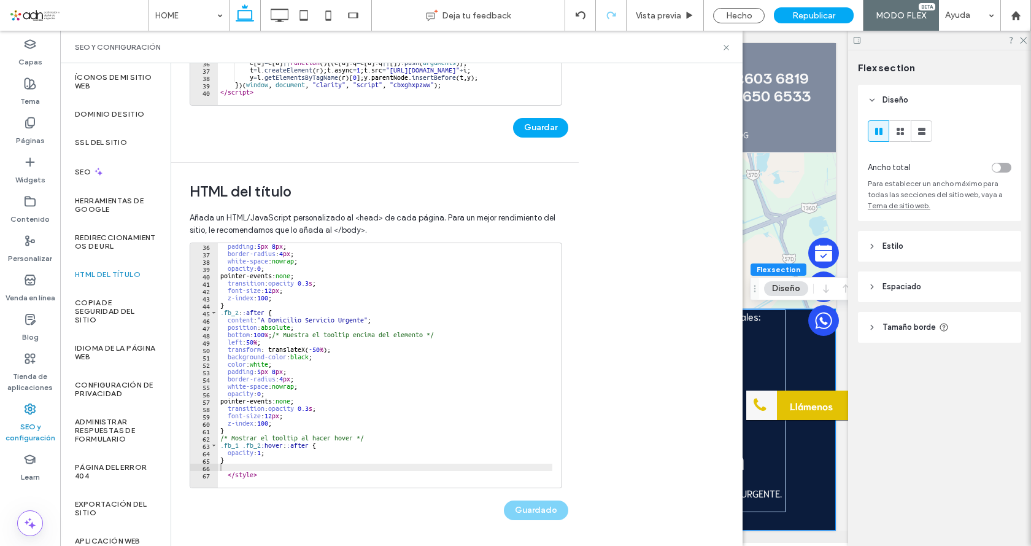
scroll to position [0, 0]
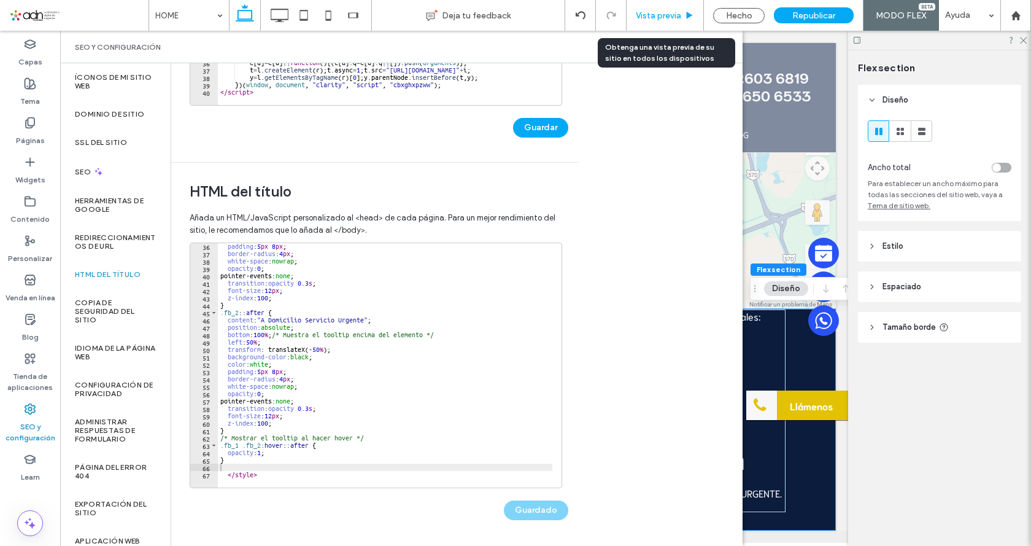
click at [647, 14] on span "Vista previa" at bounding box center [658, 15] width 45 height 10
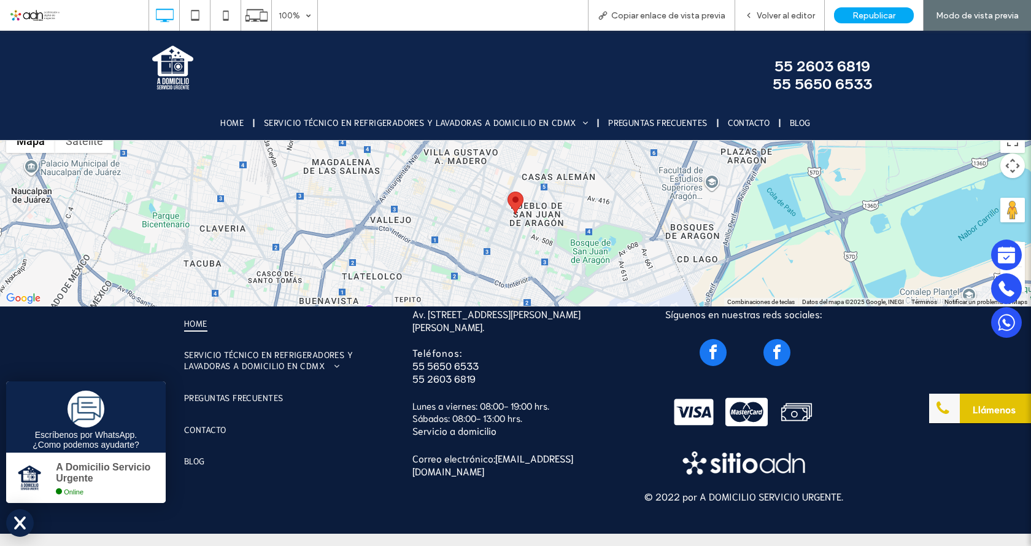
scroll to position [3314, 0]
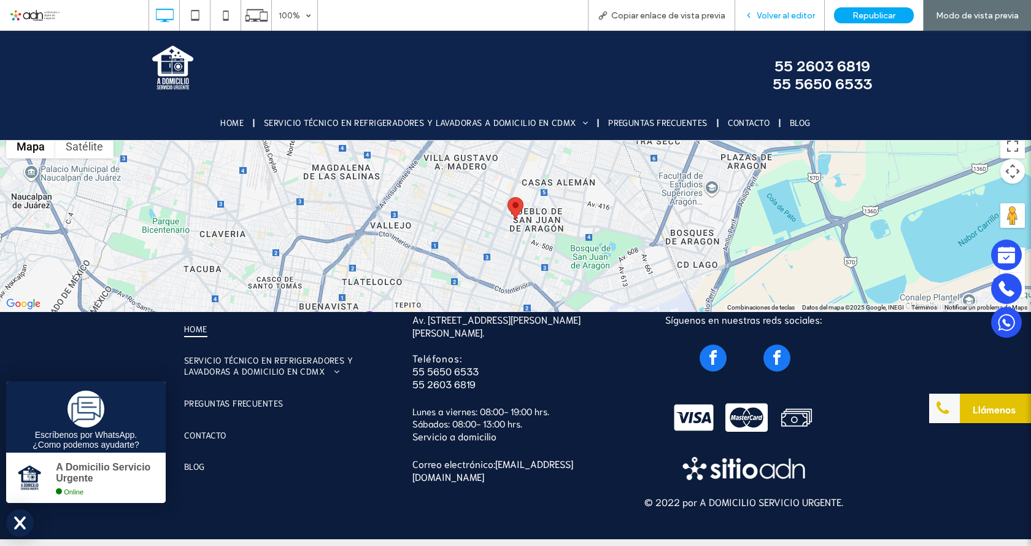
click at [757, 14] on div "Volver al editor" at bounding box center [779, 15] width 89 height 10
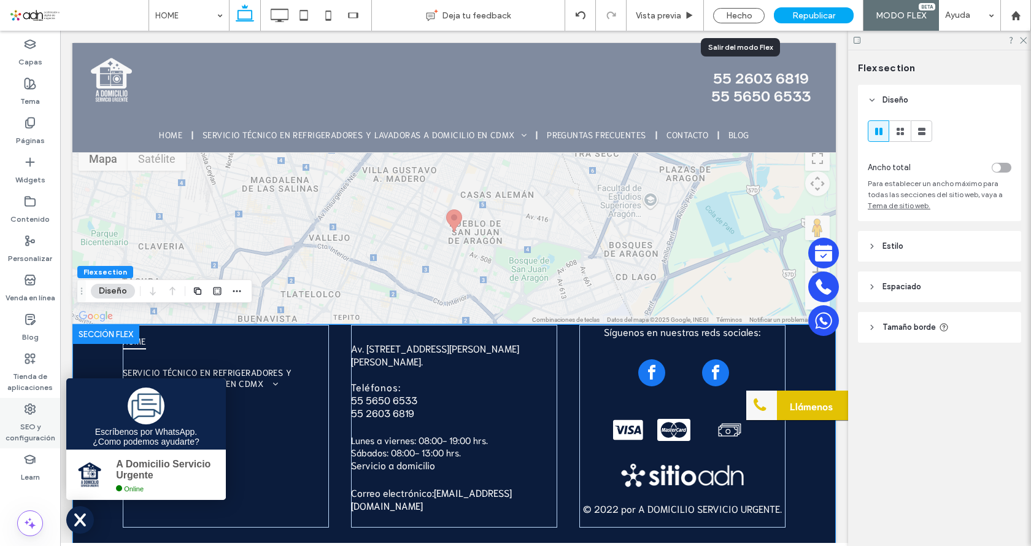
scroll to position [3327, 0]
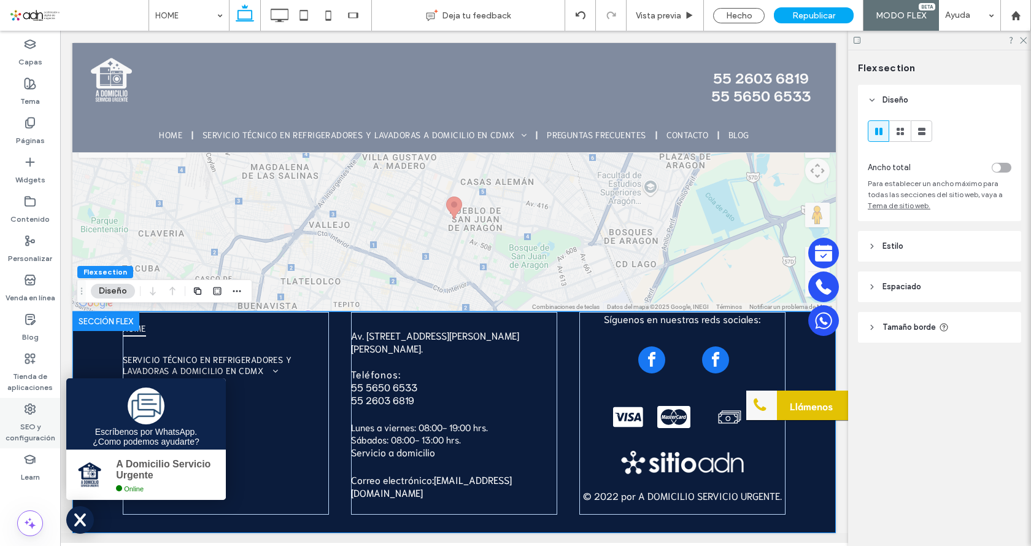
click at [23, 432] on label "SEO y configuración" at bounding box center [30, 429] width 60 height 28
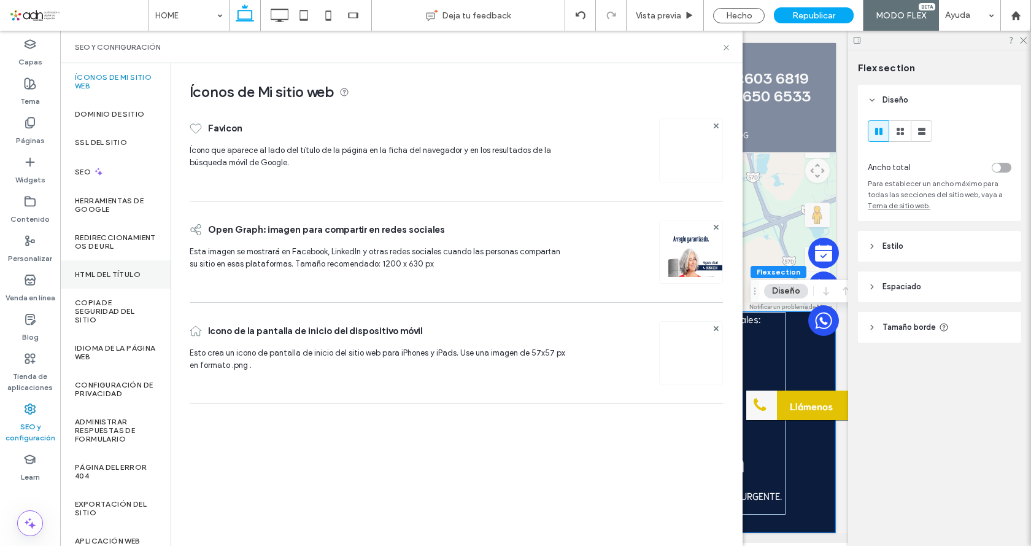
click at [107, 271] on label "HTML del título" at bounding box center [108, 274] width 66 height 9
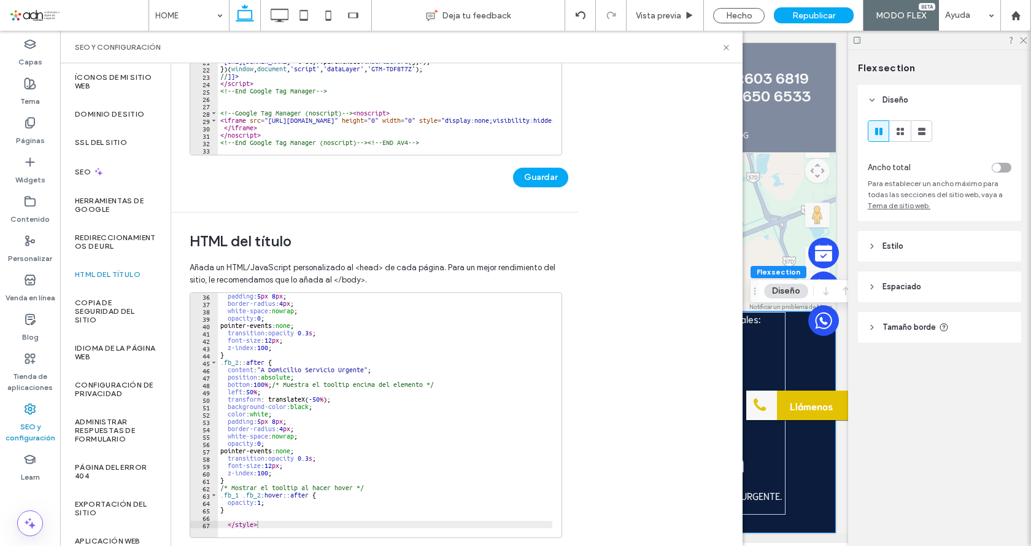
scroll to position [258, 0]
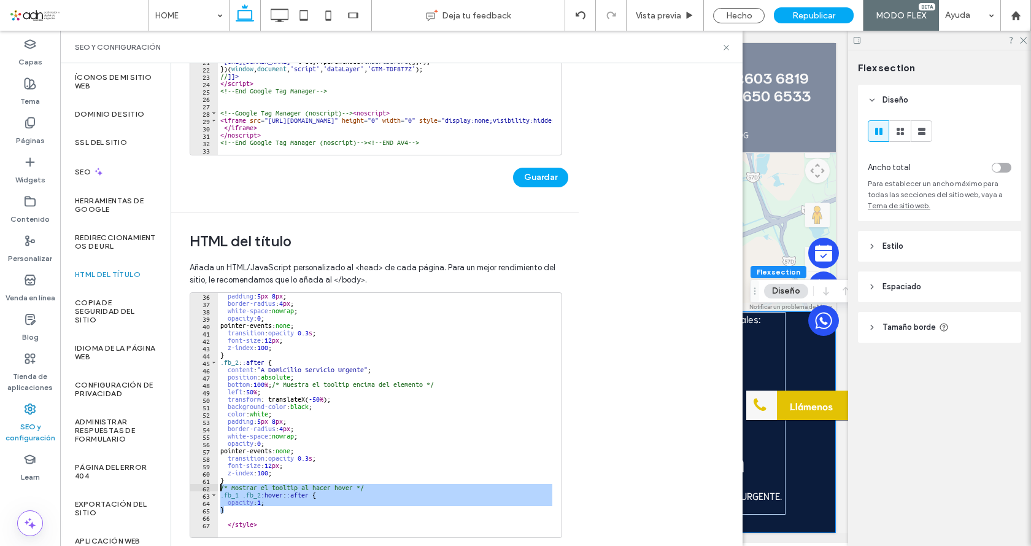
drag, startPoint x: 228, startPoint y: 509, endPoint x: 203, endPoint y: 490, distance: 32.4
click at [203, 490] on div "* 36 37 38 39 40 41 42 43 44 45 46 47 48 49 50 51 52 53 54 55 56 57 58 59 60 61…" at bounding box center [376, 414] width 372 height 245
click at [242, 512] on div "padding : 5 px 8 px ; border-radius : 4 px ; white-space : nowrap ; opacity : 0…" at bounding box center [385, 415] width 334 height 244
drag, startPoint x: 230, startPoint y: 511, endPoint x: 221, endPoint y: 497, distance: 16.0
click at [221, 497] on div "padding : 5 px 8 px ; border-radius : 4 px ; white-space : nowrap ; opacity : 0…" at bounding box center [798, 417] width 1161 height 250
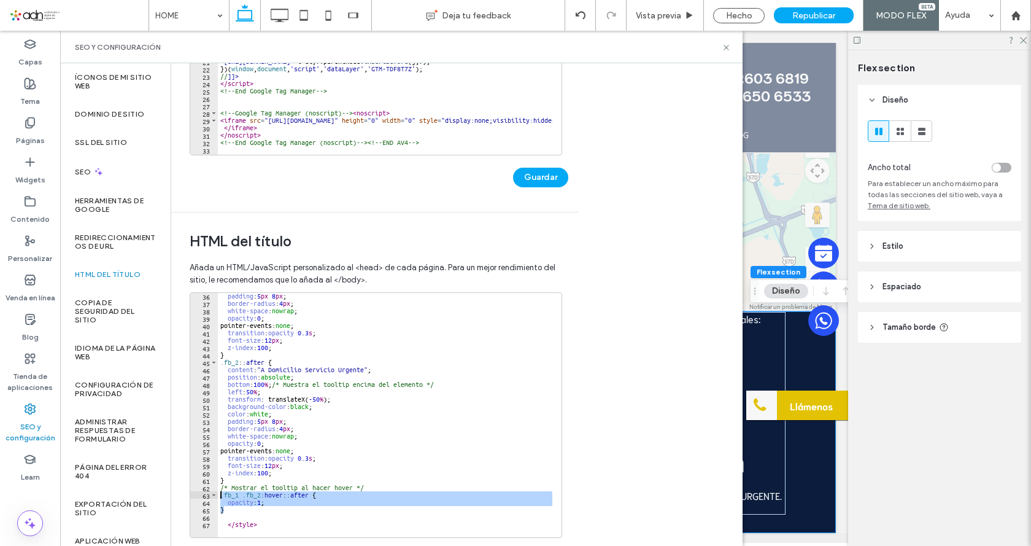
click at [228, 509] on div "padding : 5 px 8 px ; border-radius : 4 px ; white-space : nowrap ; opacity : 0…" at bounding box center [385, 415] width 334 height 244
type textarea "*"
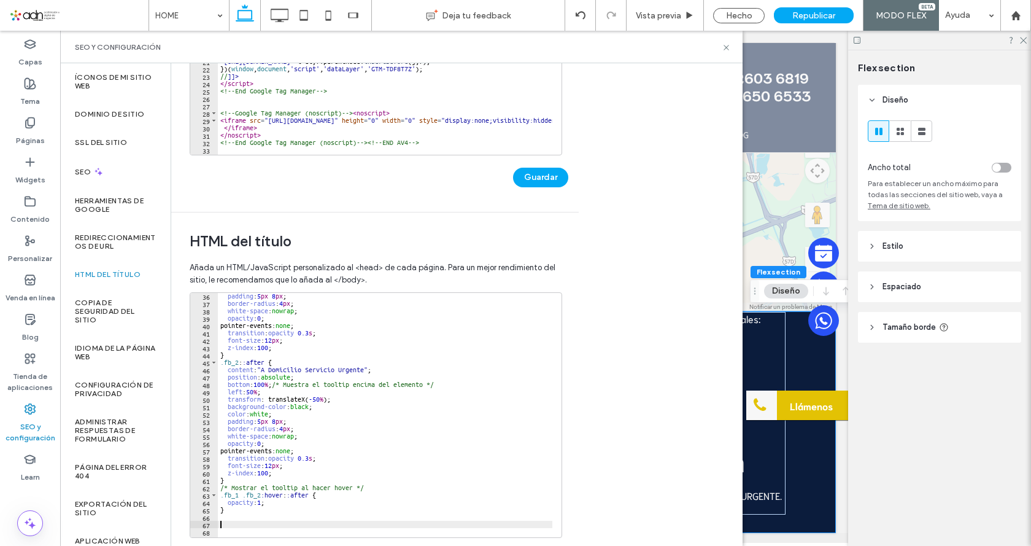
paste textarea "*"
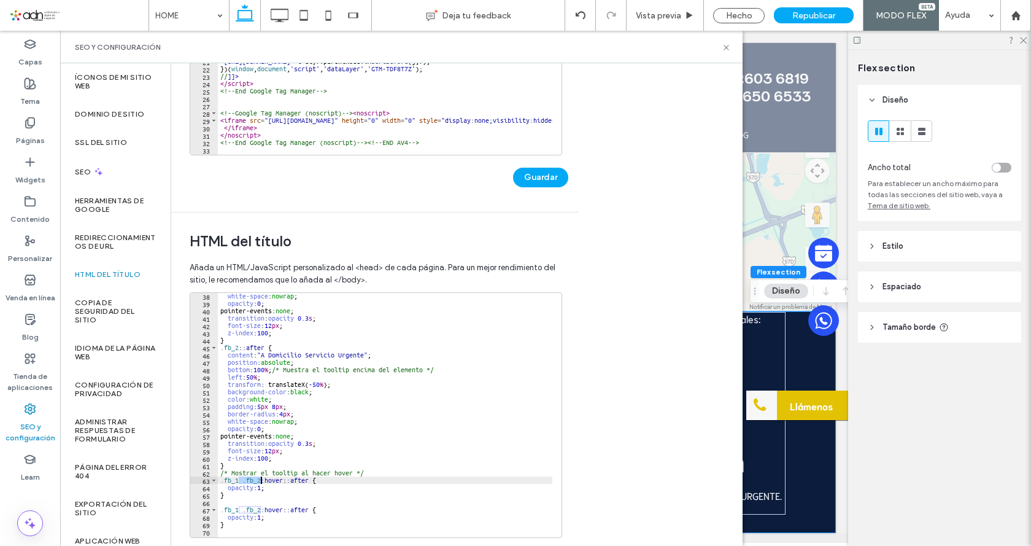
drag, startPoint x: 238, startPoint y: 479, endPoint x: 260, endPoint y: 480, distance: 22.2
click at [260, 480] on div "white-space : nowrap ; opacity : 0 ; pointer-events: none ; transition : opacit…" at bounding box center [798, 417] width 1161 height 250
drag, startPoint x: 235, startPoint y: 510, endPoint x: 257, endPoint y: 510, distance: 21.5
click at [257, 510] on div "white-space : nowrap ; opacity : 0 ; pointer-events: none ; transition : opacit…" at bounding box center [798, 417] width 1161 height 250
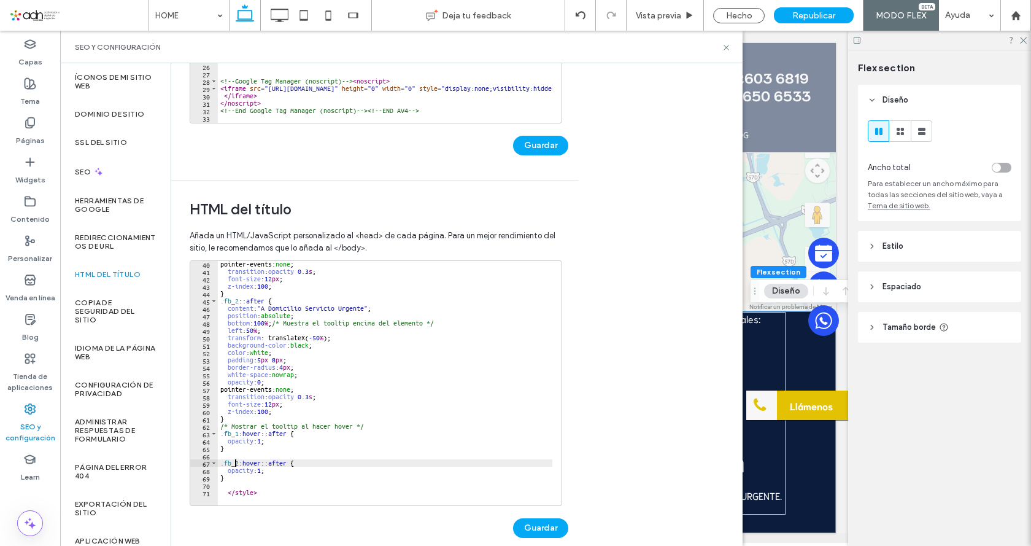
scroll to position [295, 0]
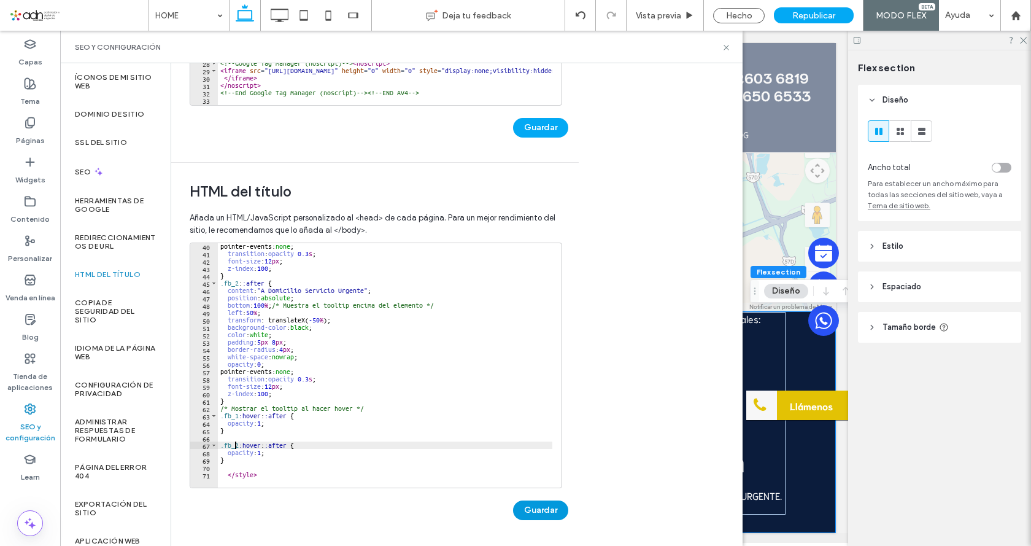
type textarea "**********"
click at [545, 516] on button "Guardar" at bounding box center [540, 510] width 55 height 20
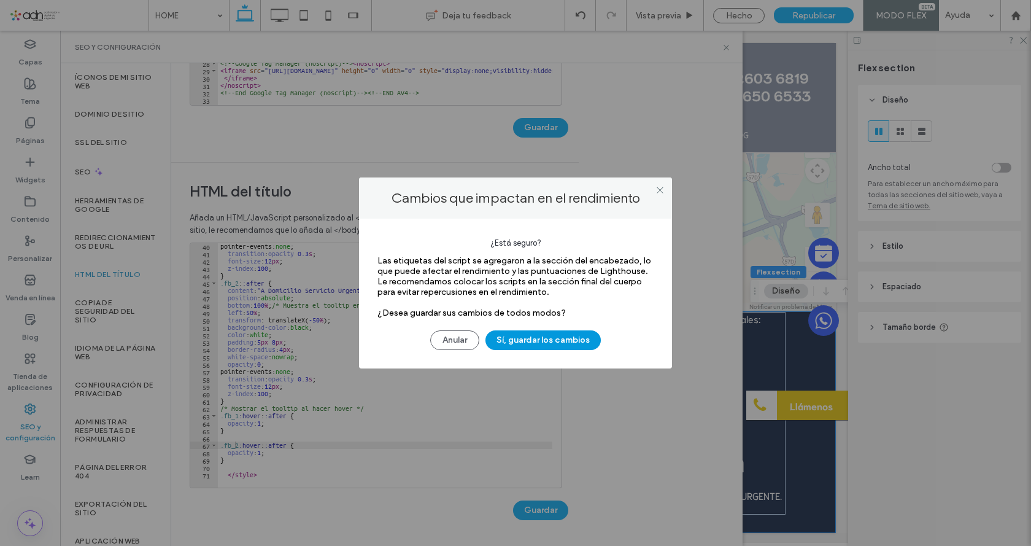
click at [540, 341] on button "Sí, guardar los cambios" at bounding box center [542, 340] width 115 height 20
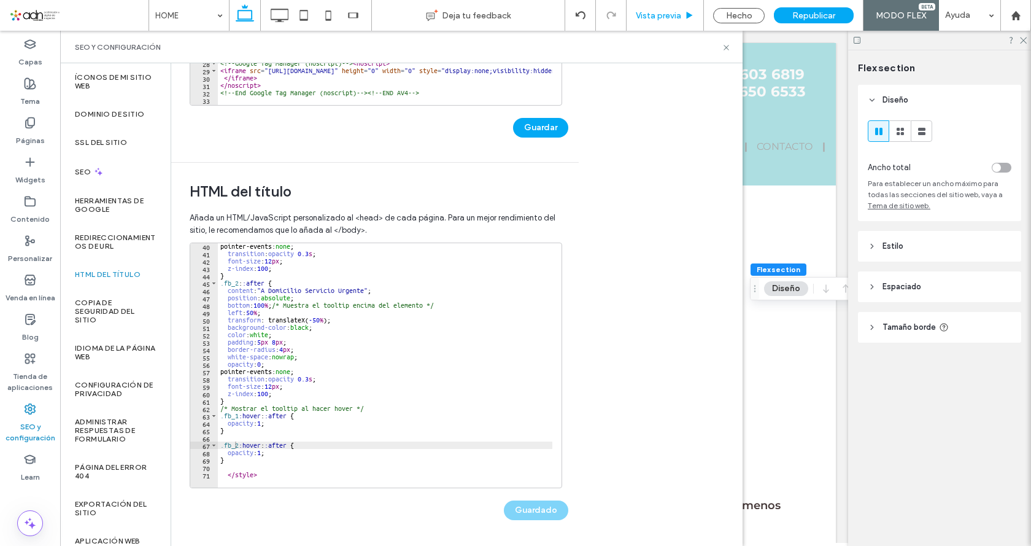
click at [654, 14] on div at bounding box center [515, 273] width 1031 height 546
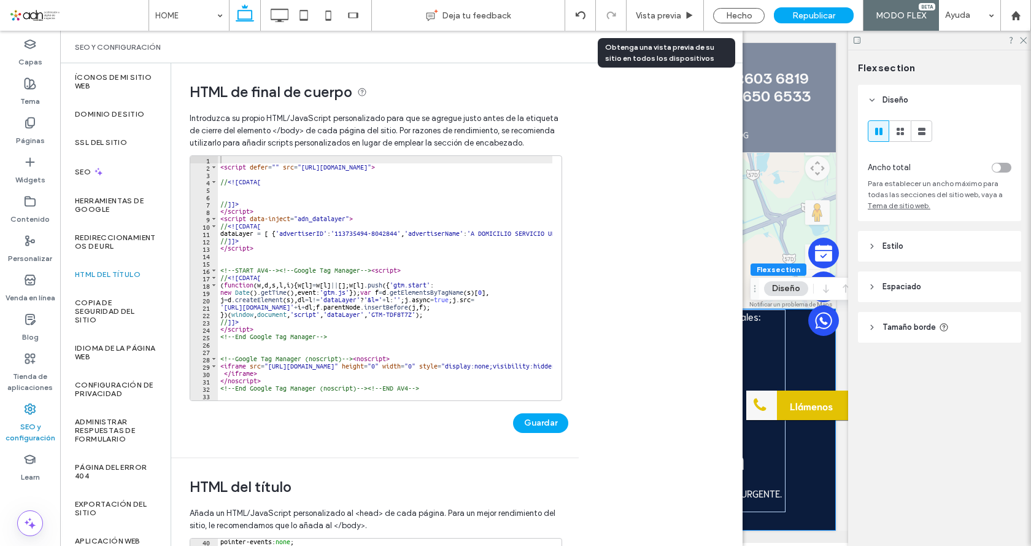
scroll to position [288, 0]
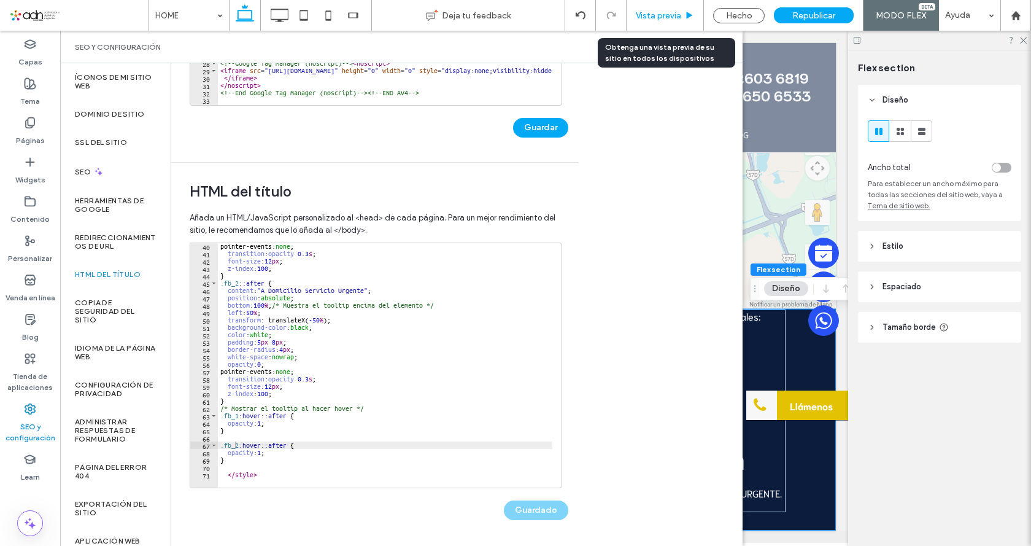
click at [644, 23] on div "Vista previa" at bounding box center [665, 15] width 77 height 31
click at [728, 47] on icon at bounding box center [726, 47] width 9 height 9
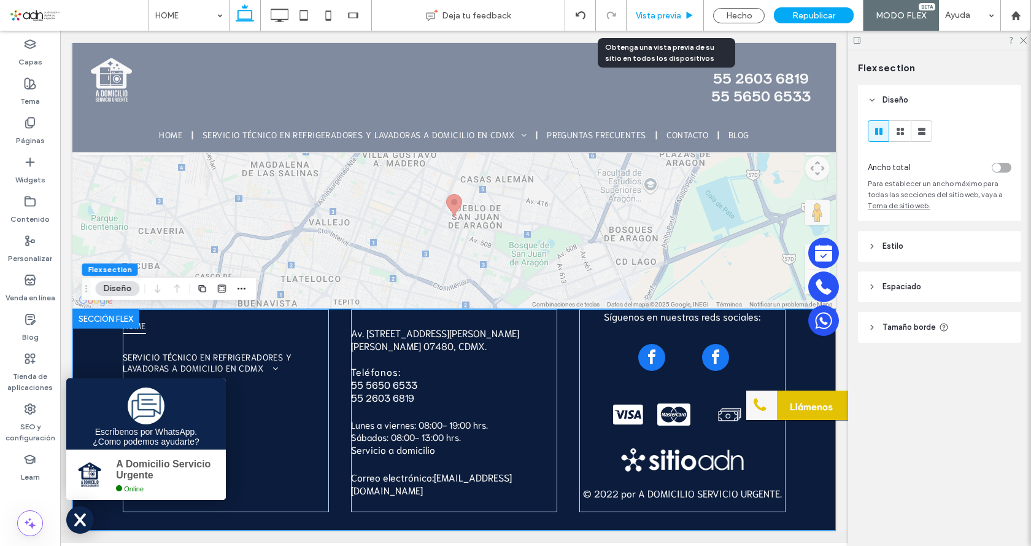
click at [654, 18] on span "Vista previa" at bounding box center [658, 15] width 45 height 10
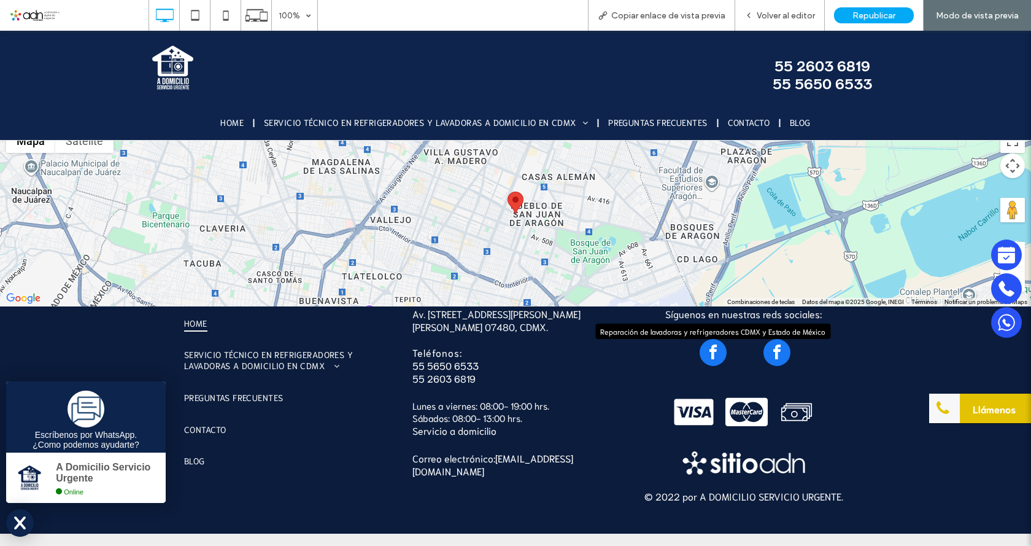
scroll to position [3314, 0]
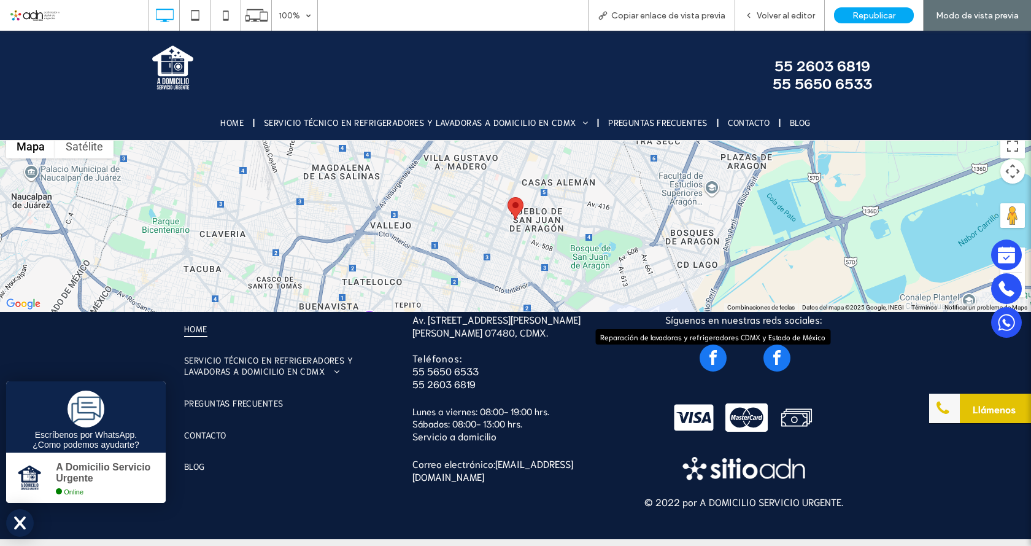
click at [708, 358] on span "facebook" at bounding box center [713, 357] width 27 height 27
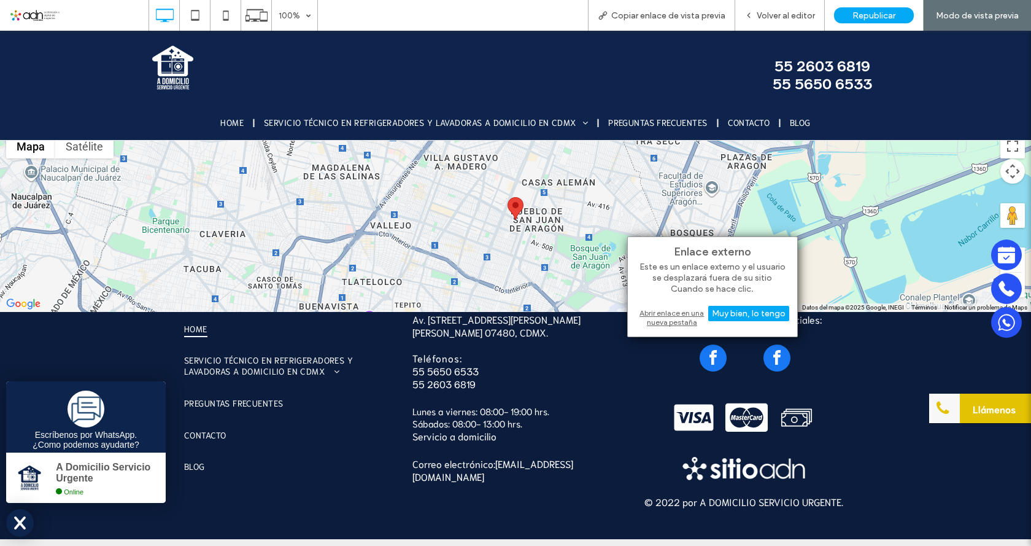
click at [684, 320] on div "Abrir enlace en una nueva pestaña" at bounding box center [712, 317] width 153 height 22
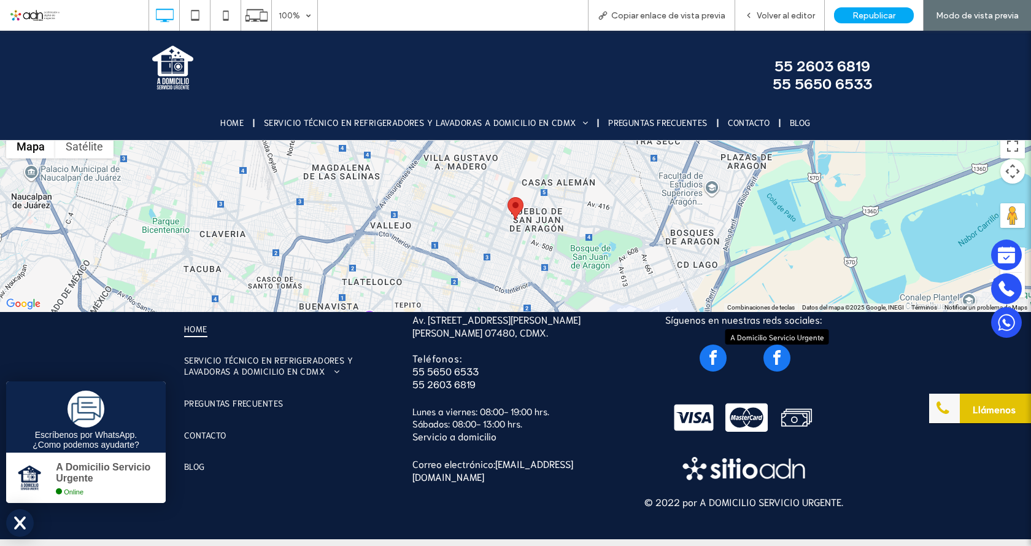
click at [766, 361] on span "facebook" at bounding box center [776, 357] width 27 height 27
click at [767, 355] on span "facebook" at bounding box center [776, 357] width 27 height 27
click at [768, 355] on span "facebook" at bounding box center [776, 357] width 27 height 27
click at [769, 356] on span "facebook" at bounding box center [776, 357] width 27 height 27
click at [753, 15] on icon at bounding box center [748, 15] width 9 height 9
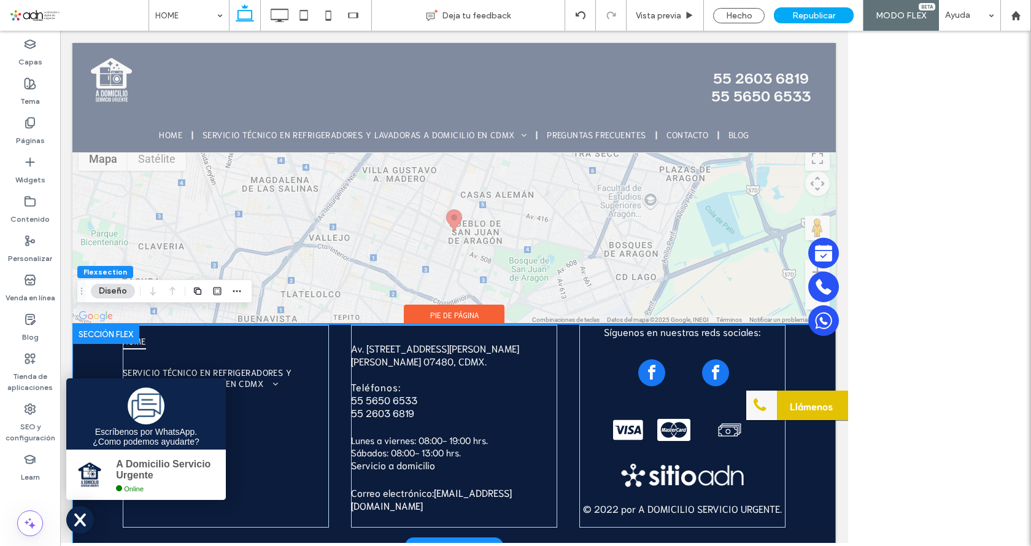
scroll to position [3327, 0]
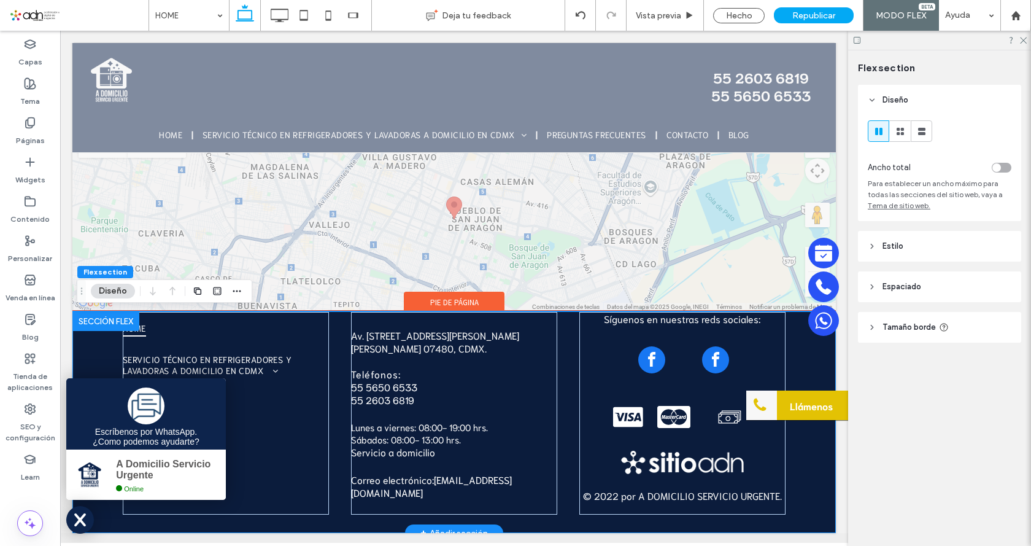
click at [325, 336] on div "HOME SERVICIO TÉCNICO EN REFRIGERADORES Y LAVADORAS A DOMICILIO EN CDMX REPARAC…" at bounding box center [454, 422] width 736 height 222
click at [873, 325] on icon at bounding box center [872, 327] width 9 height 9
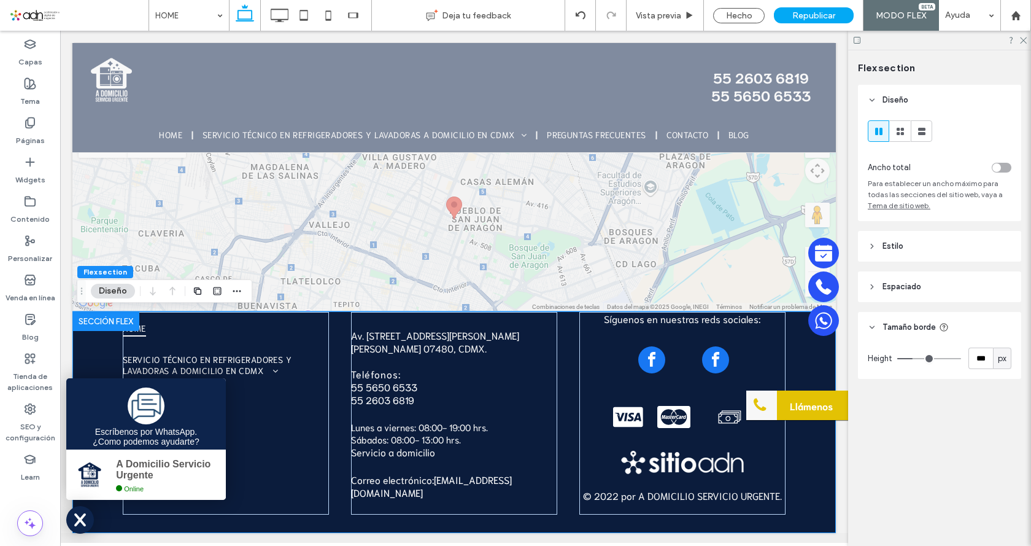
click at [881, 288] on header "Espaciado" at bounding box center [939, 286] width 163 height 31
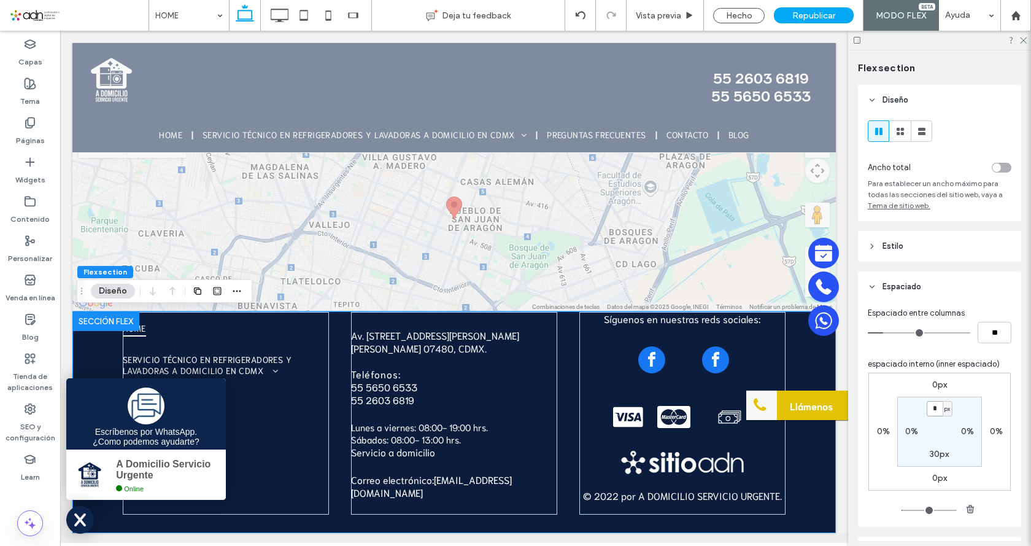
click at [928, 410] on input "*" at bounding box center [935, 408] width 16 height 15
type input "**"
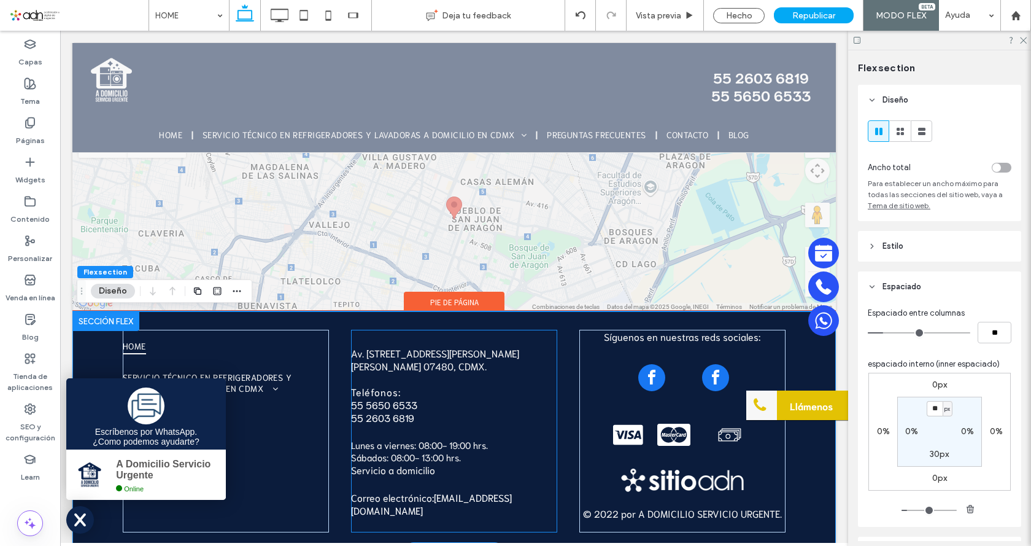
click at [395, 343] on div "Av. [STREET_ADDRESS][PERSON_NAME][PERSON_NAME] 07480, CDMX. Teléfonos: [PHONE_N…" at bounding box center [454, 431] width 206 height 203
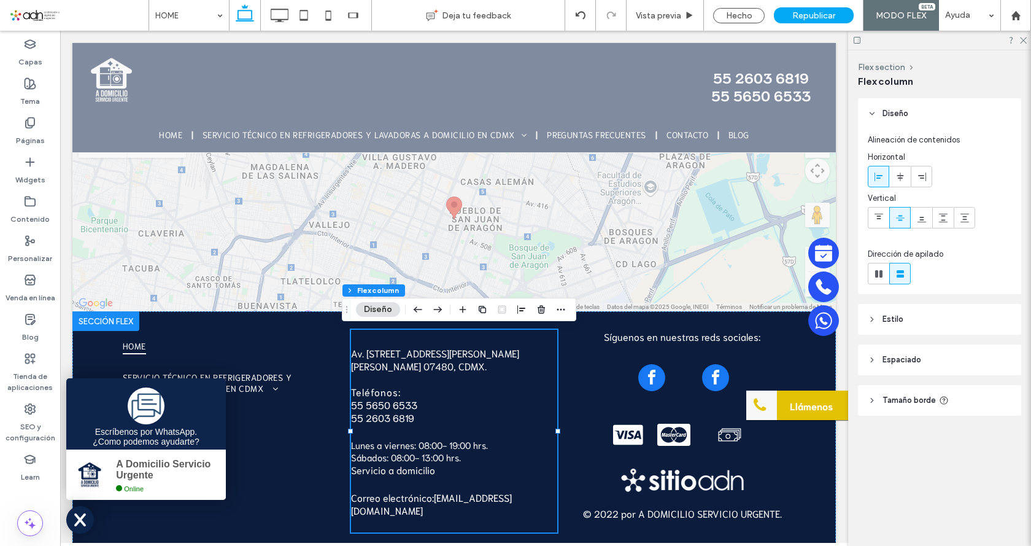
click at [879, 322] on header "Estilo" at bounding box center [939, 319] width 163 height 31
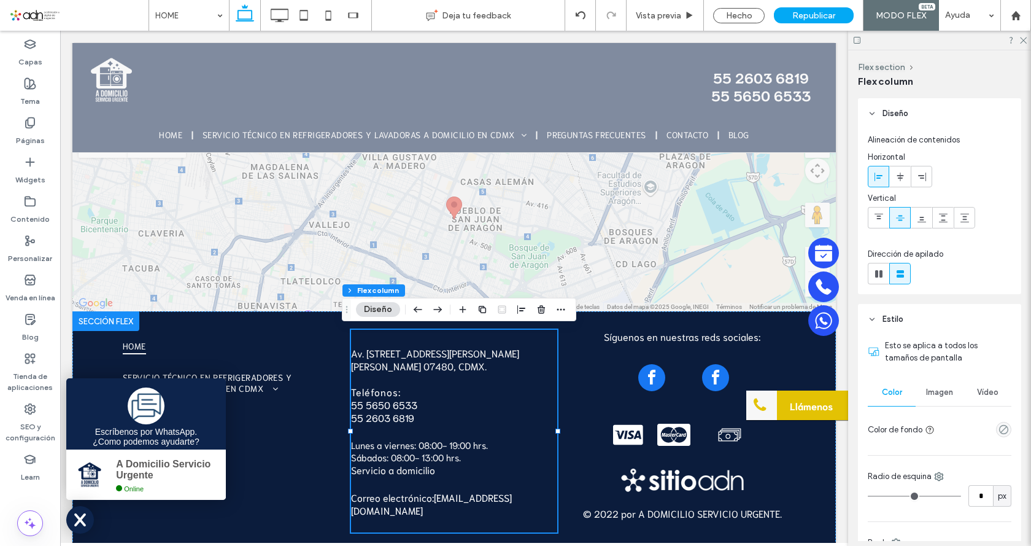
click at [879, 322] on header "Estilo" at bounding box center [939, 319] width 163 height 31
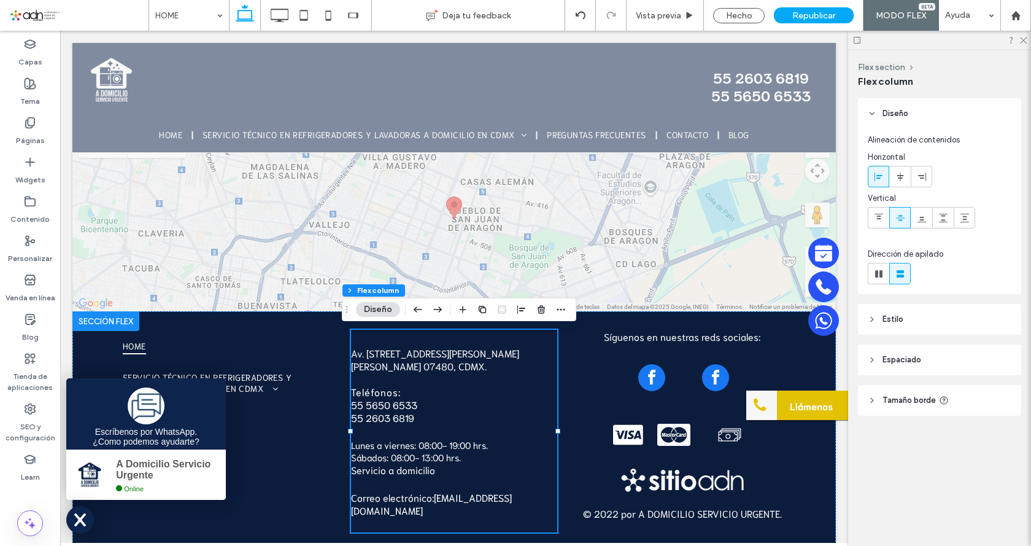
click at [890, 355] on span "Espaciado" at bounding box center [901, 359] width 39 height 12
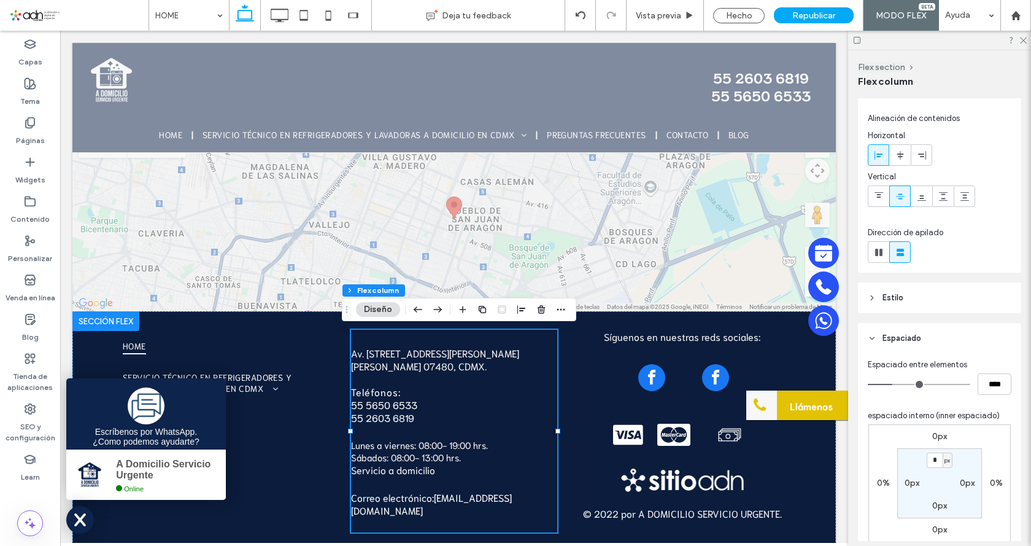
scroll to position [0, 0]
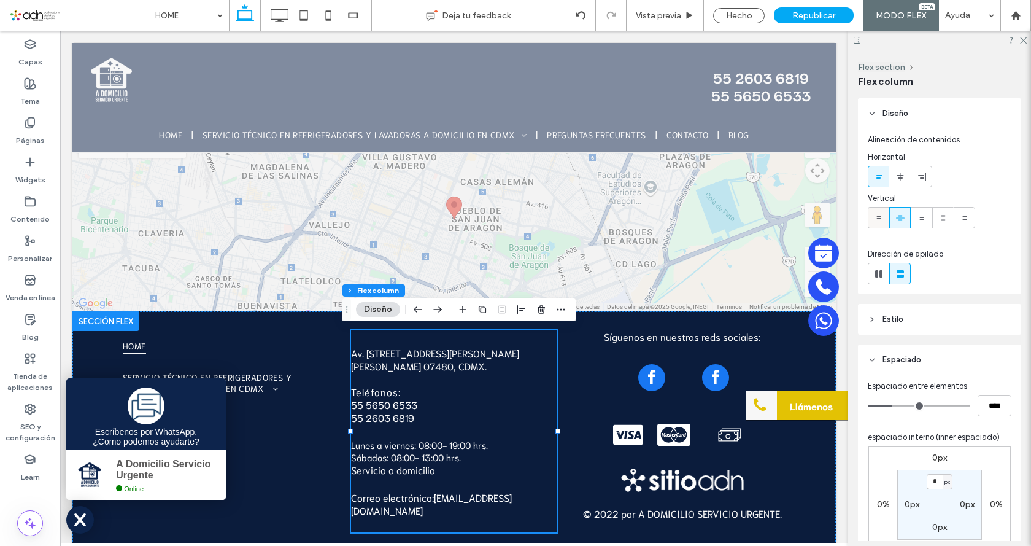
click at [875, 217] on icon at bounding box center [879, 218] width 10 height 10
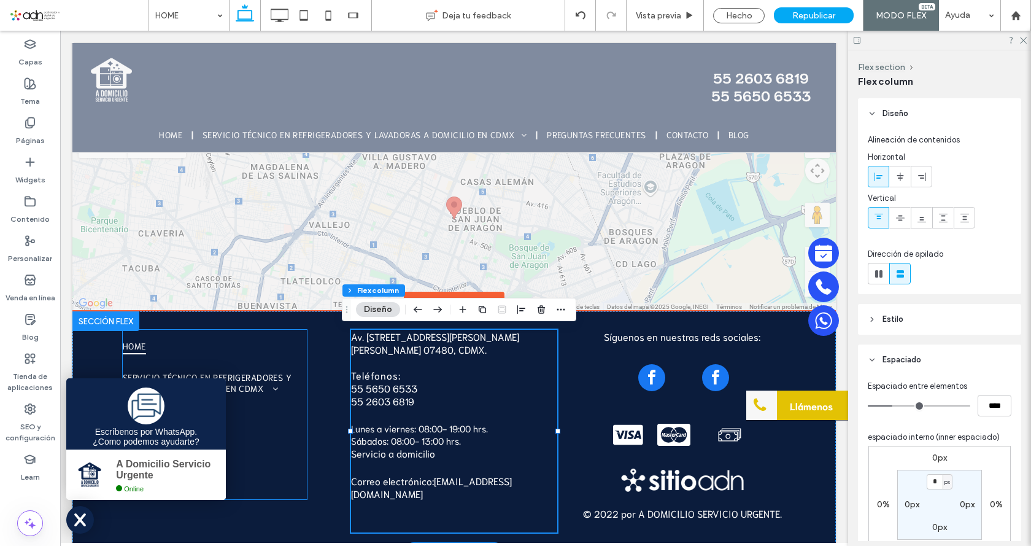
drag, startPoint x: 210, startPoint y: 344, endPoint x: 959, endPoint y: 279, distance: 751.4
click at [210, 344] on link "HOME" at bounding box center [215, 346] width 184 height 32
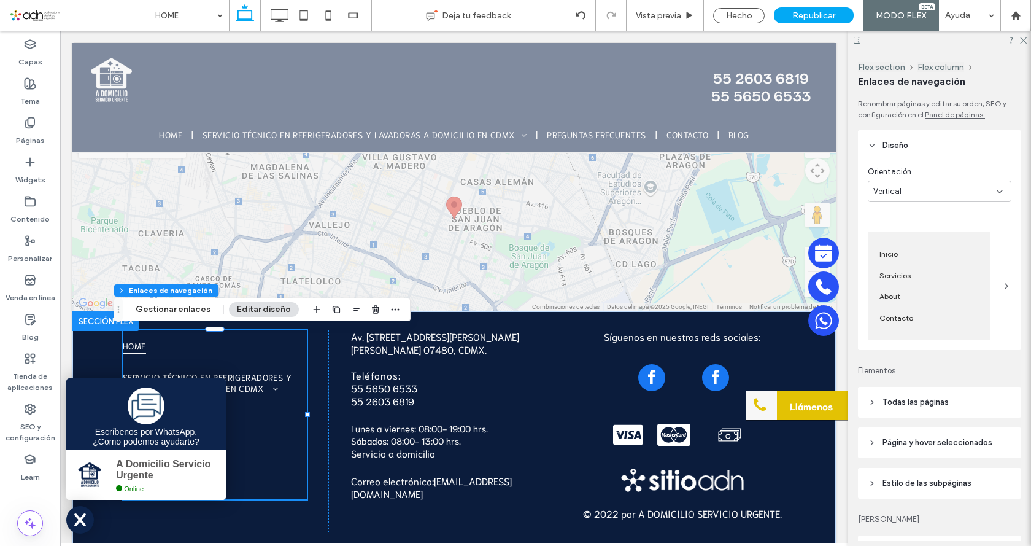
type input "***"
type input "****"
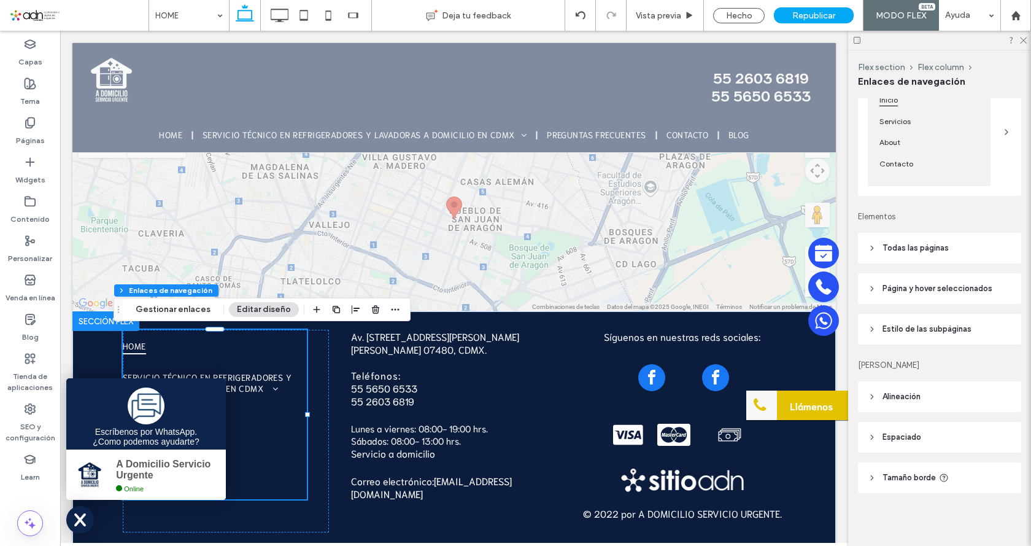
scroll to position [155, 0]
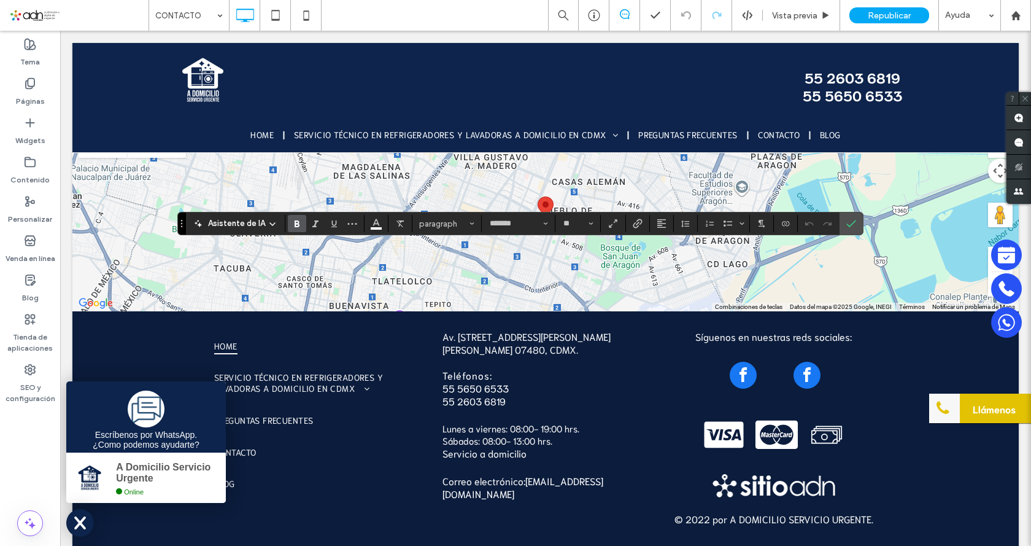
type input "*******"
type input "**"
click at [659, 225] on use "Alineación" at bounding box center [661, 223] width 9 height 9
click at [672, 258] on use "ui.textEditor.alignment.center" at bounding box center [670, 261] width 9 height 9
click at [849, 223] on icon "Confirmar" at bounding box center [851, 223] width 10 height 10
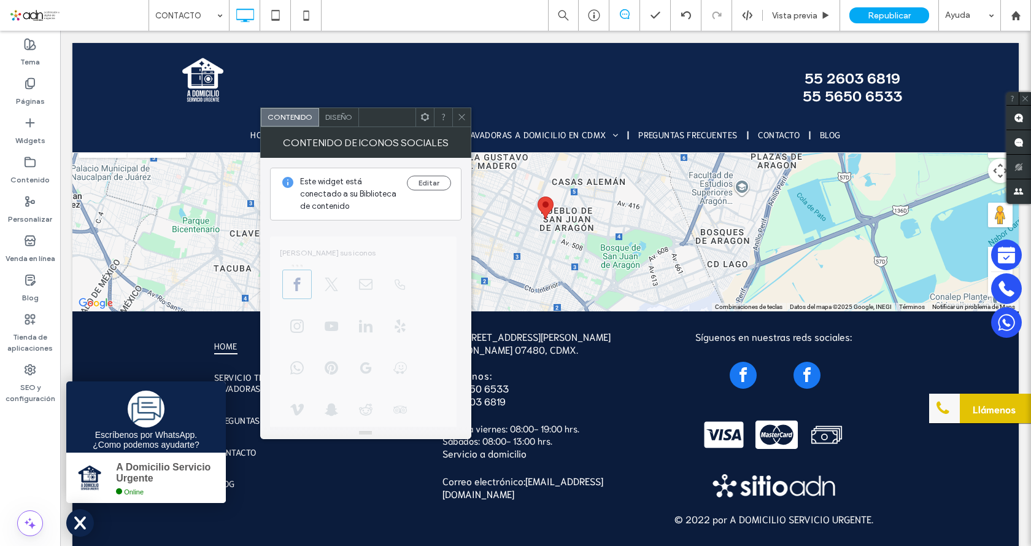
click at [336, 113] on span "Diseño" at bounding box center [338, 116] width 27 height 9
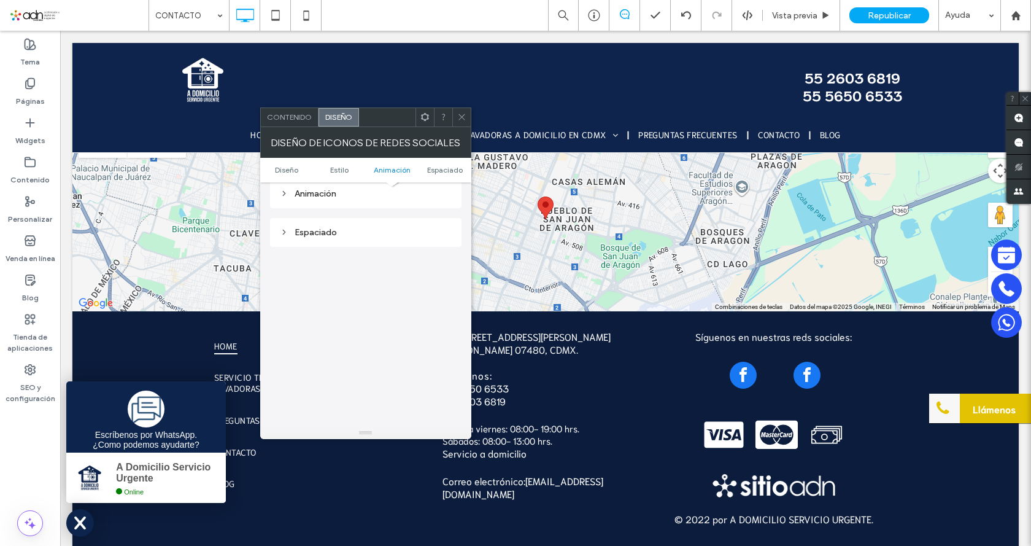
click at [307, 224] on div "Espaciado" at bounding box center [366, 232] width 172 height 17
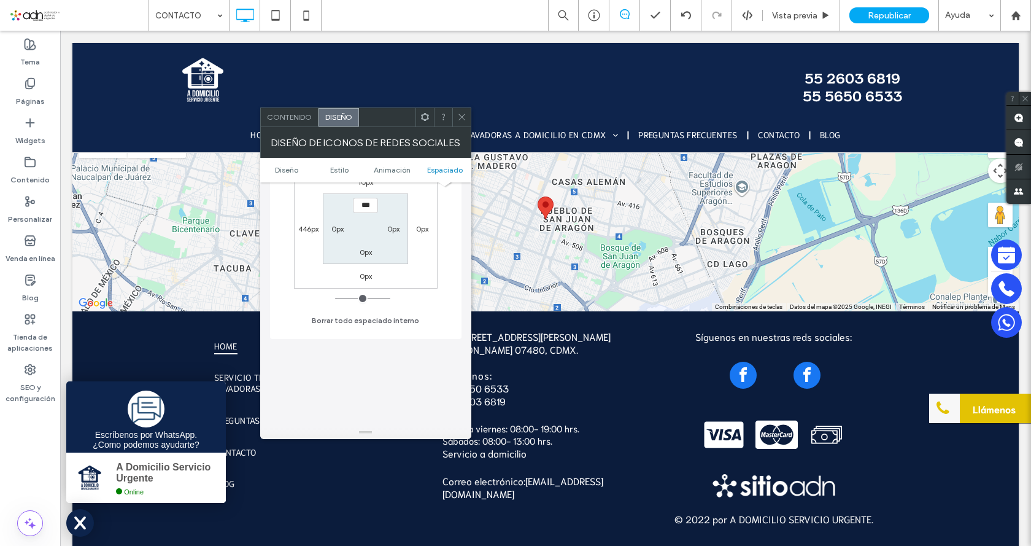
scroll to position [547, 0]
click at [460, 112] on icon at bounding box center [461, 116] width 9 height 9
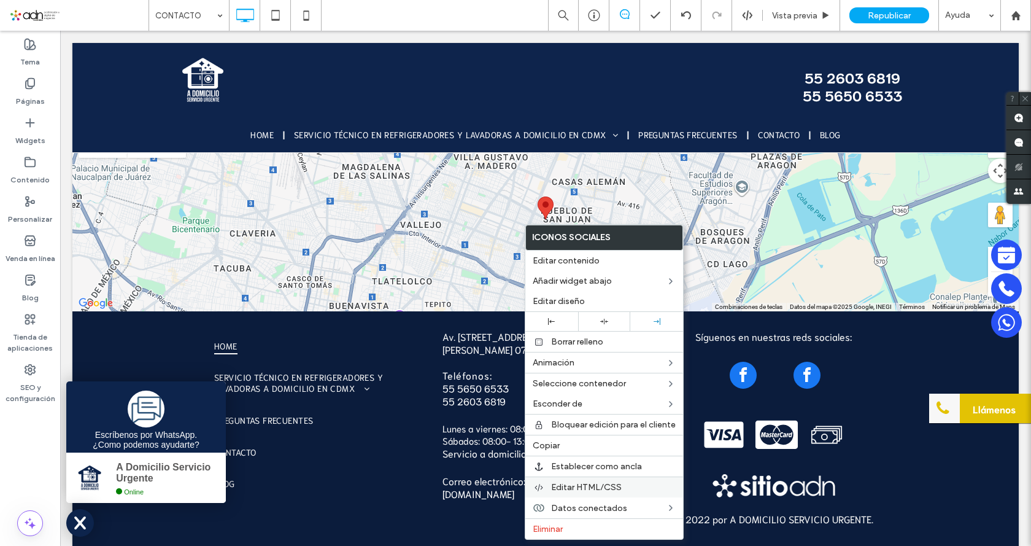
click at [578, 487] on span "Editar HTML/CSS" at bounding box center [586, 487] width 71 height 10
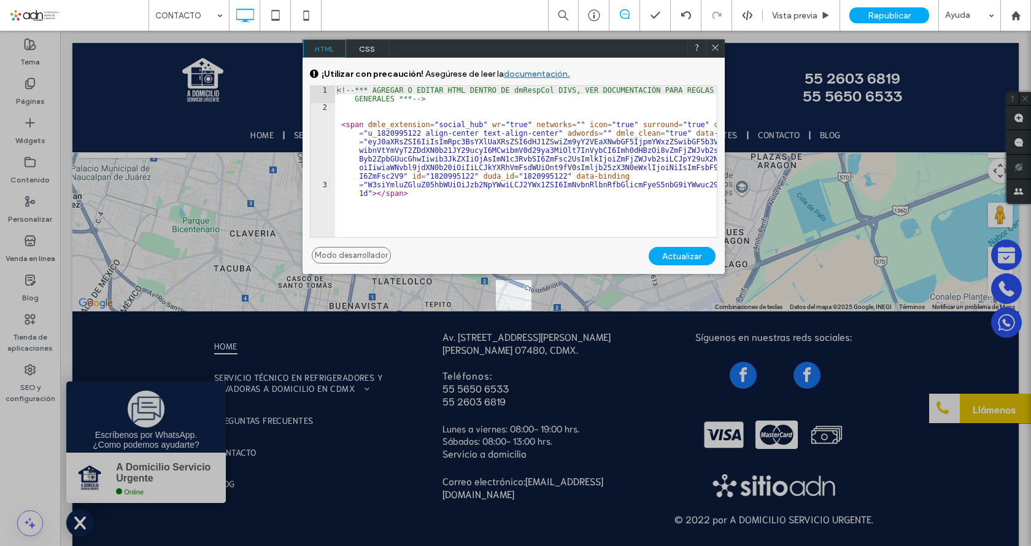
click at [716, 45] on icon at bounding box center [715, 47] width 9 height 9
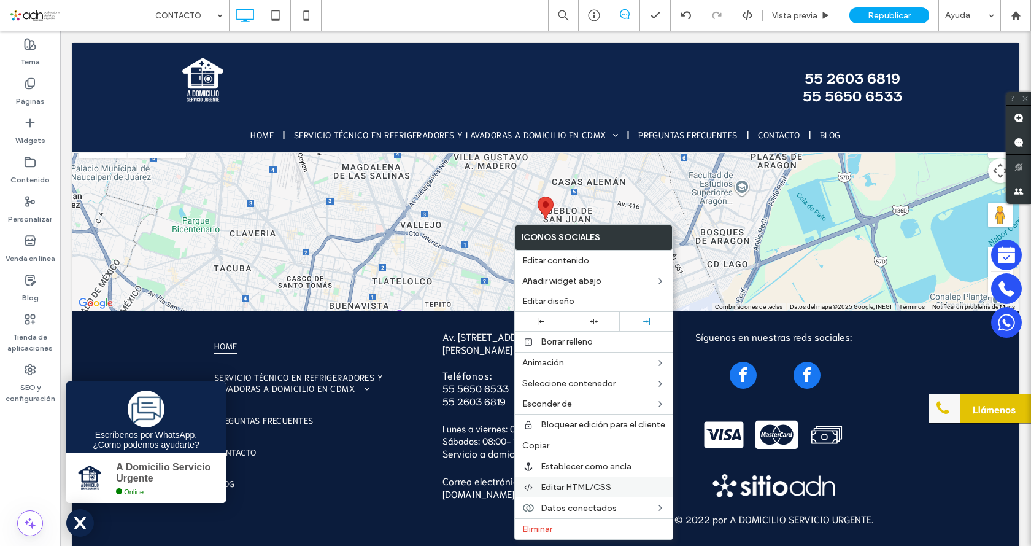
click at [582, 488] on span "Editar HTML/CSS" at bounding box center [576, 487] width 71 height 10
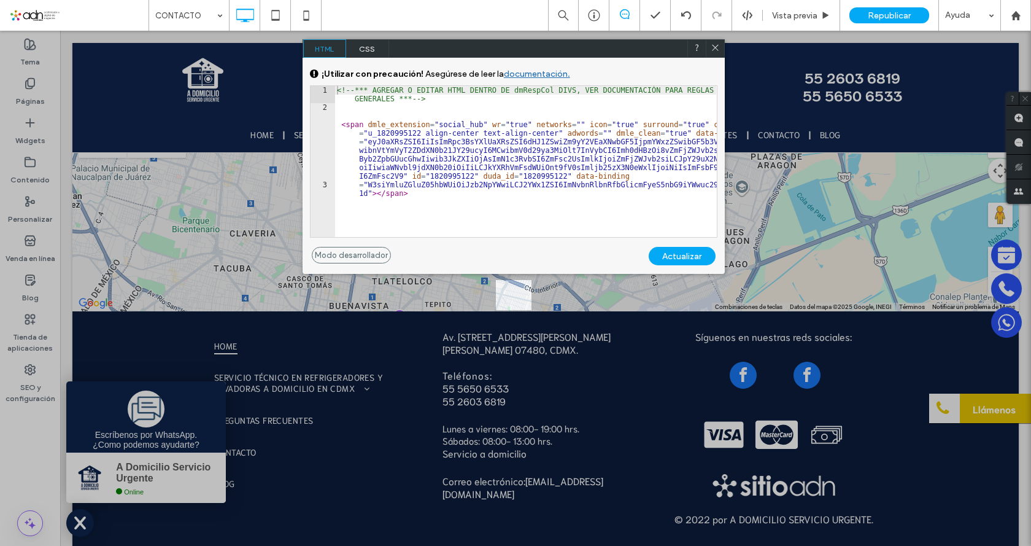
type textarea "**********"
click at [683, 125] on div "<!-- *** AGREGAR O EDITAR HTML DENTRO DE dmRespCol DIVS, VER DOCUMENTACIÓN PARA…" at bounding box center [525, 174] width 382 height 177
click at [369, 193] on div "<!-- *** AGREGAR O EDITAR HTML DENTRO DE dmRespCol DIVS, VER DOCUMENTACIÓN PARA…" at bounding box center [525, 174] width 382 height 177
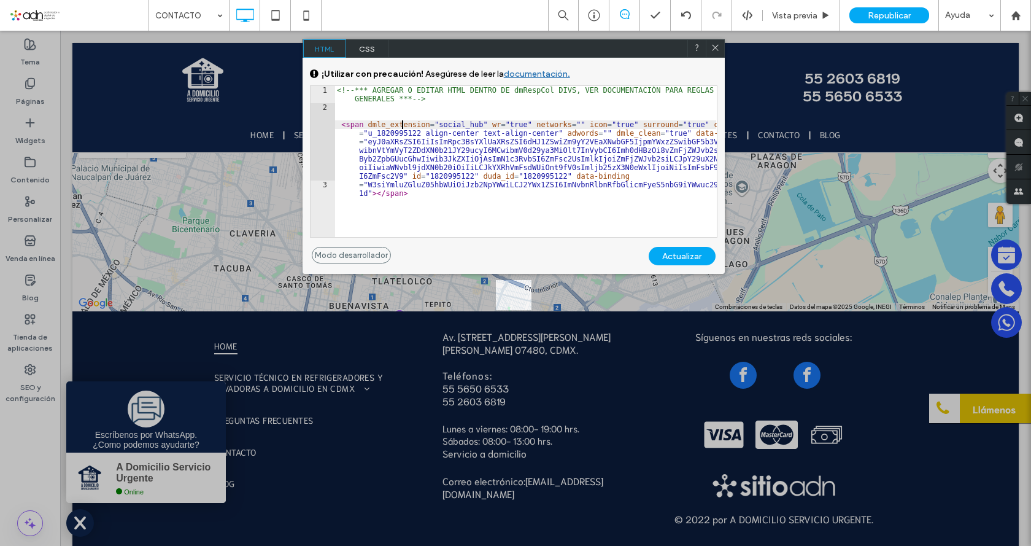
click at [403, 124] on div "<!-- *** AGREGAR O EDITAR HTML DENTRO DE dmRespCol DIVS, VER DOCUMENTACIÓN PARA…" at bounding box center [525, 174] width 382 height 177
drag, startPoint x: 414, startPoint y: 130, endPoint x: 492, endPoint y: 174, distance: 89.6
click at [413, 130] on div "<!-- *** AGREGAR O EDITAR HTML DENTRO DE dmRespCol DIVS, VER DOCUMENTACIÓN PARA…" at bounding box center [525, 174] width 382 height 177
click at [715, 46] on icon at bounding box center [715, 47] width 9 height 9
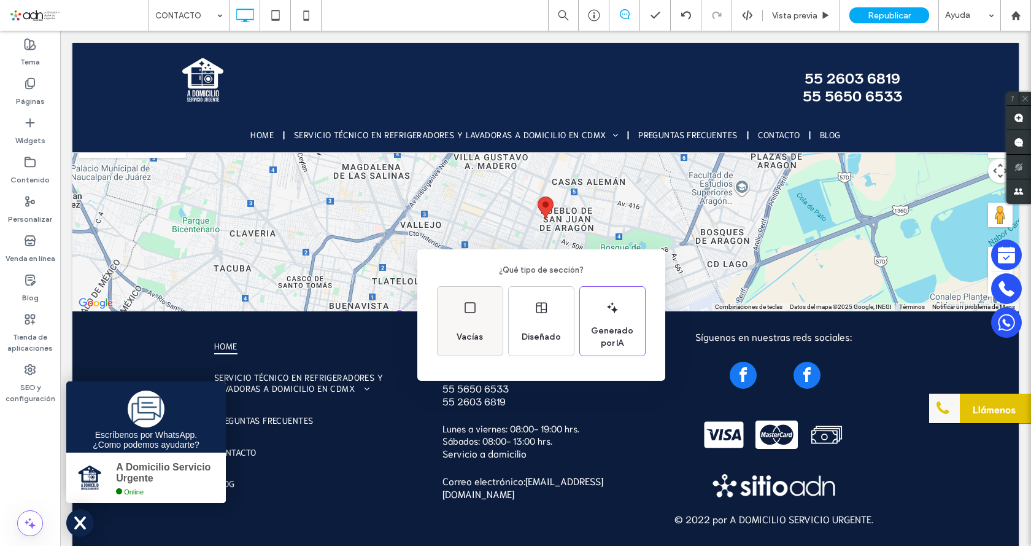
click at [478, 321] on div "Vacías" at bounding box center [470, 321] width 65 height 69
click at [527, 233] on div "¿Qué tipo de sección? Vacías Diseñado Generado por IA" at bounding box center [515, 303] width 1031 height 606
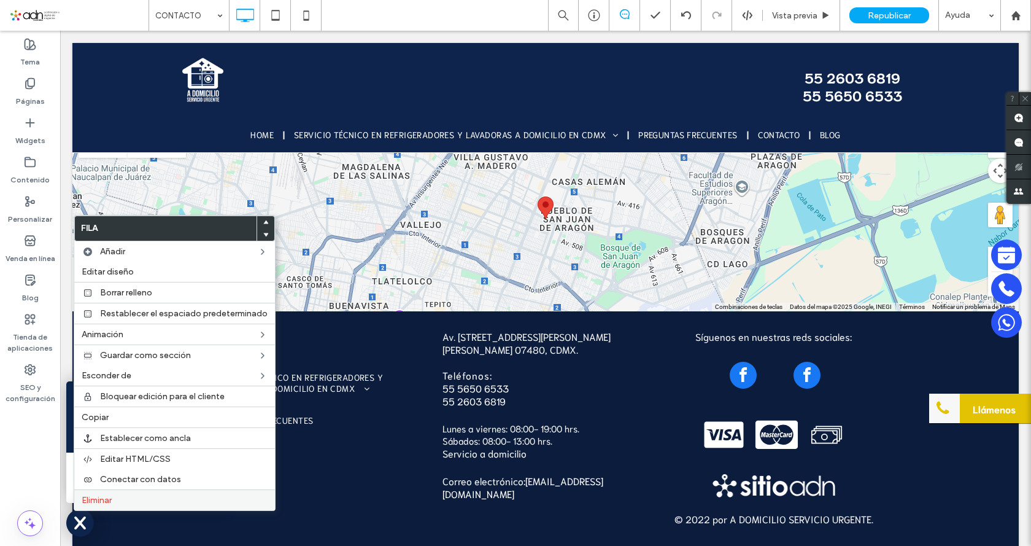
click at [106, 492] on div "Eliminar" at bounding box center [174, 499] width 201 height 21
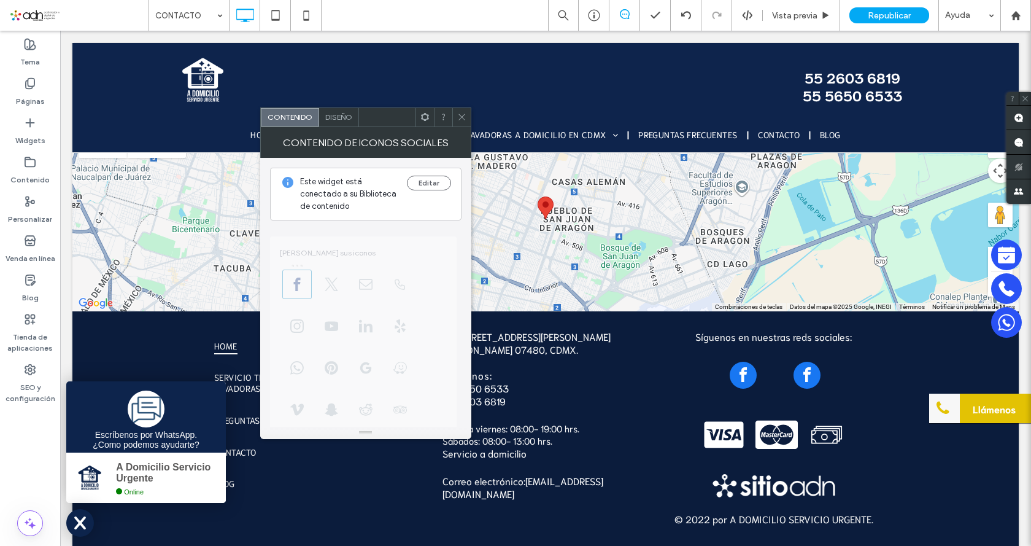
click at [426, 121] on span at bounding box center [424, 117] width 9 height 18
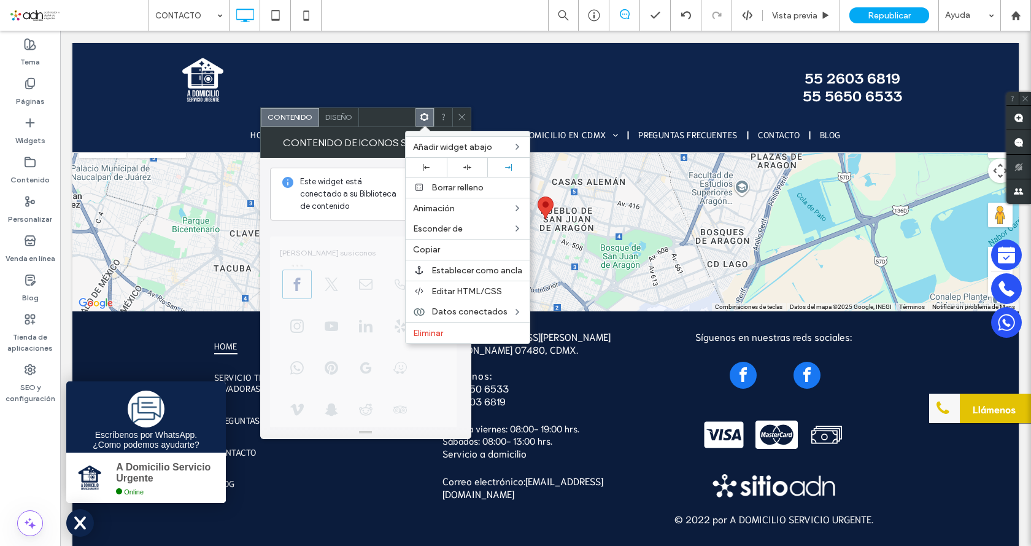
click at [461, 116] on icon at bounding box center [461, 116] width 9 height 9
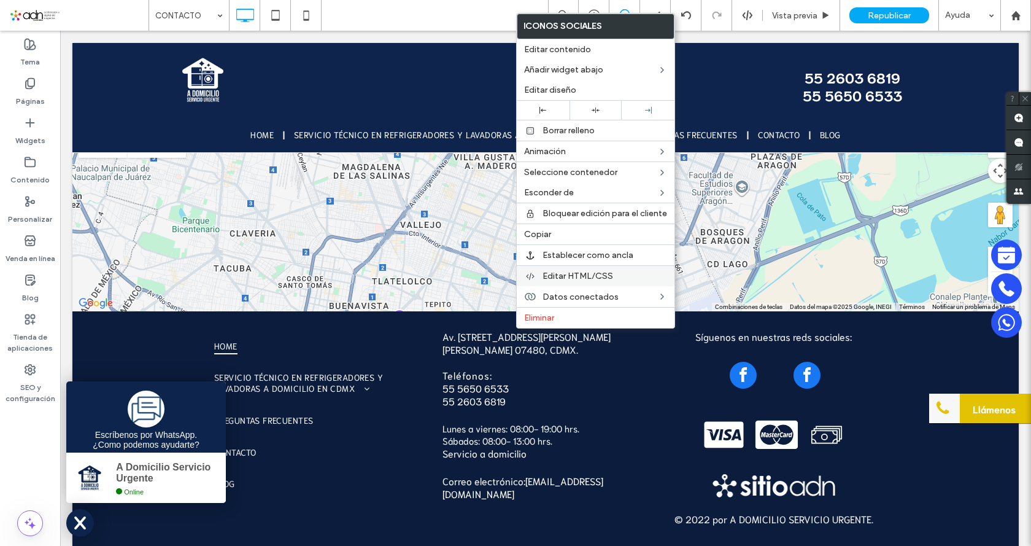
click at [569, 277] on span "Editar HTML/CSS" at bounding box center [577, 276] width 71 height 10
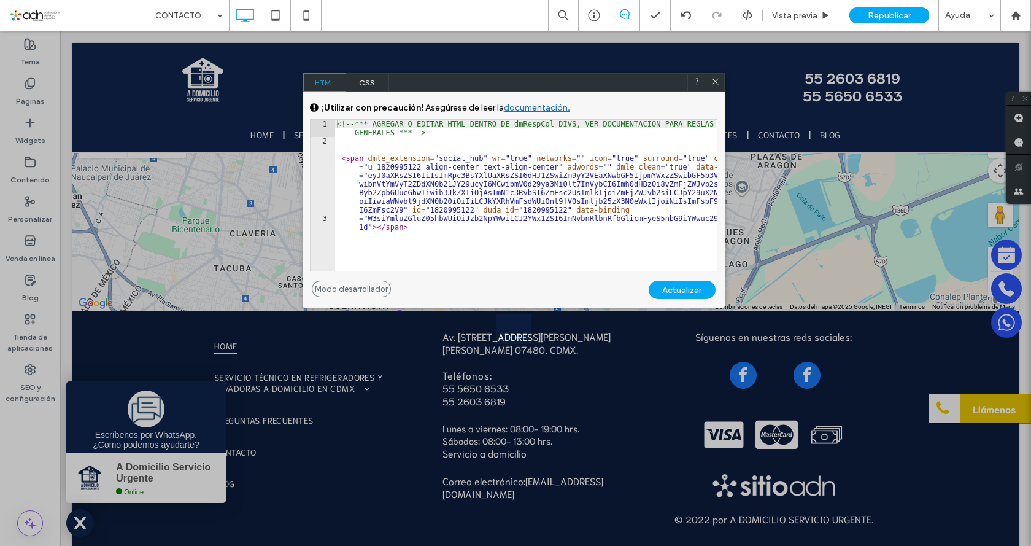
click at [366, 79] on span "CSS" at bounding box center [367, 82] width 43 height 18
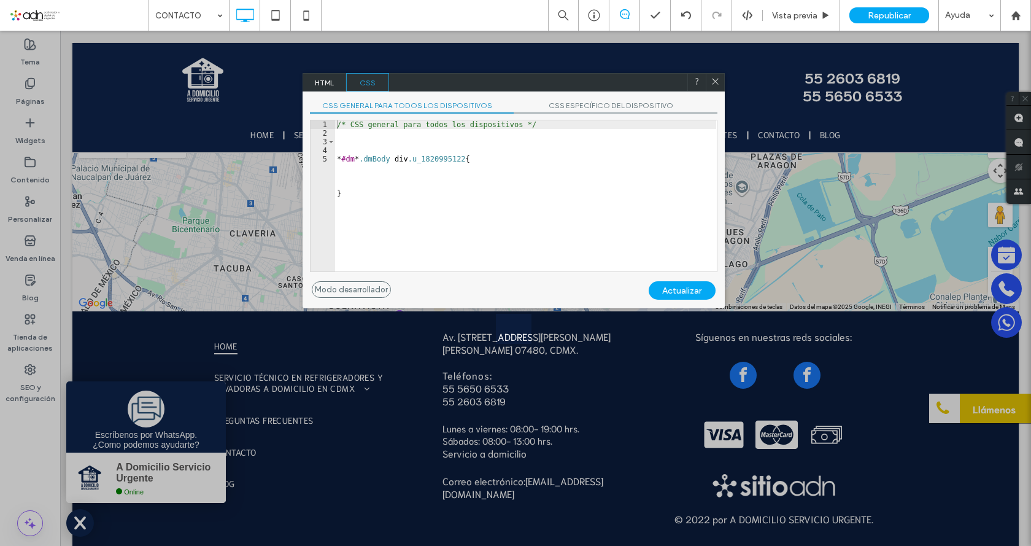
click at [327, 85] on span "HTML" at bounding box center [324, 82] width 43 height 18
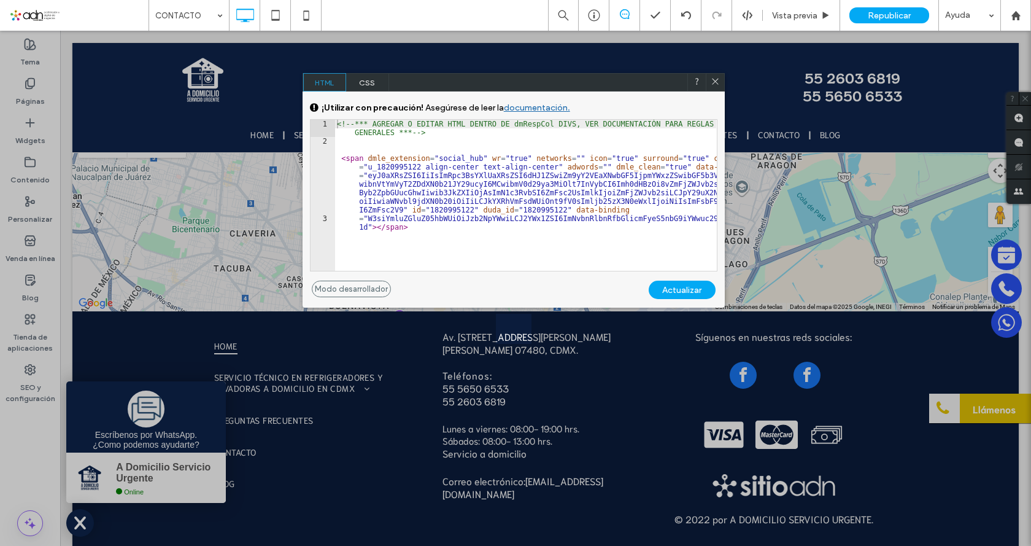
click at [365, 169] on div "<!-- *** AGREGAR O EDITAR HTML DENTRO DE dmRespCol DIVS, VER DOCUMENTACIÓN PARA…" at bounding box center [525, 208] width 382 height 177
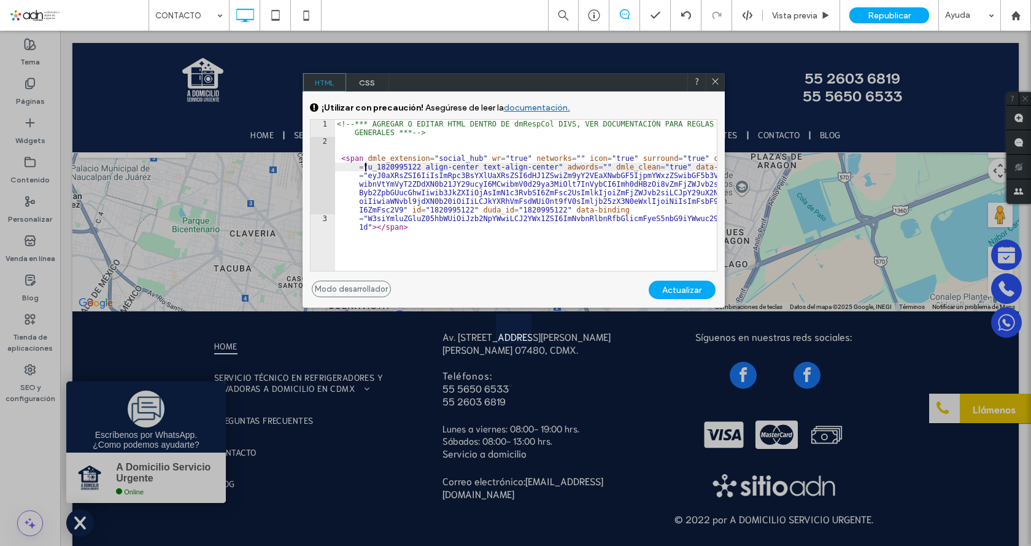
type textarea "**********"
click at [717, 79] on icon at bounding box center [715, 81] width 9 height 9
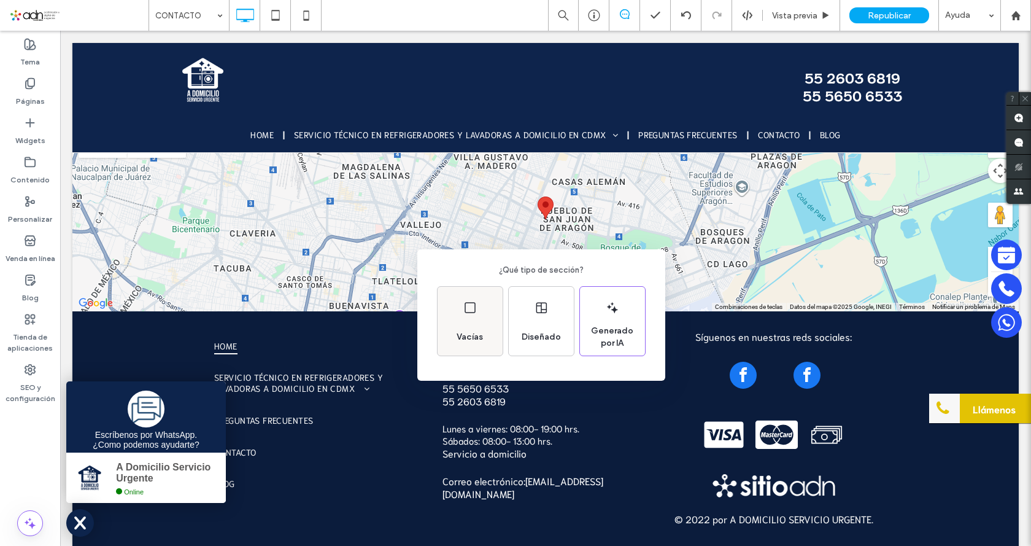
click at [474, 326] on div "Vacías" at bounding box center [470, 336] width 36 height 27
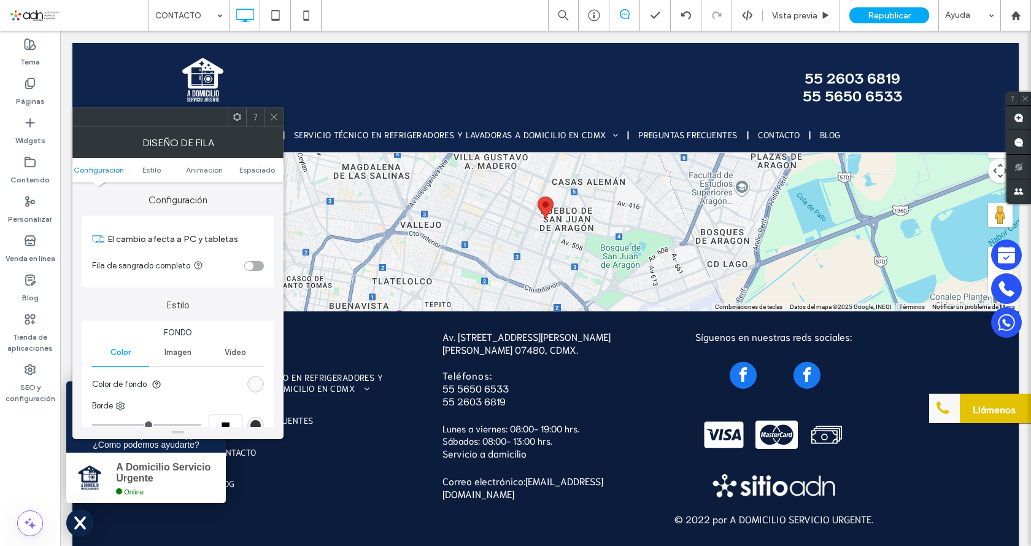
click at [280, 112] on div at bounding box center [273, 117] width 18 height 18
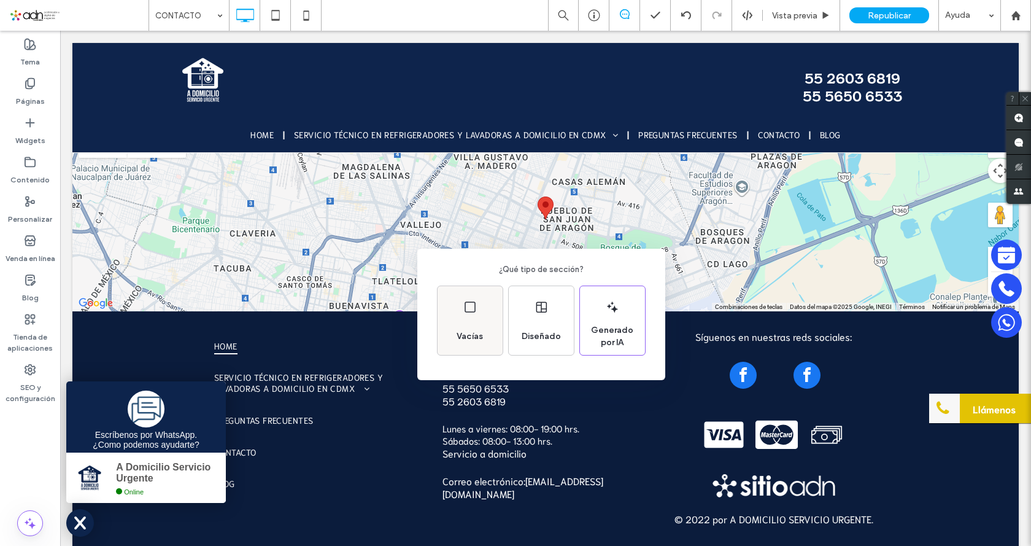
click at [480, 318] on div "Vacías" at bounding box center [470, 320] width 65 height 69
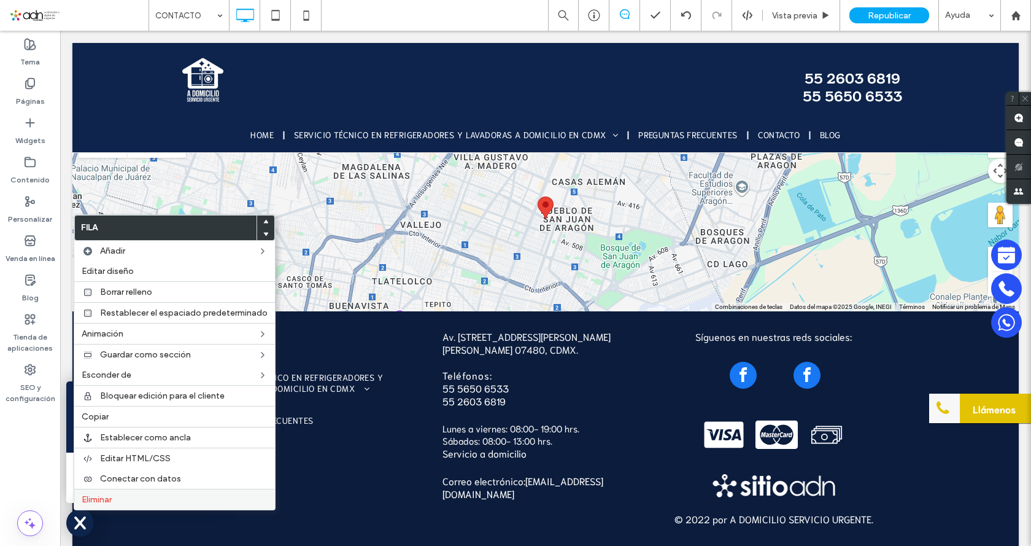
click at [129, 495] on label "Eliminar" at bounding box center [175, 499] width 186 height 10
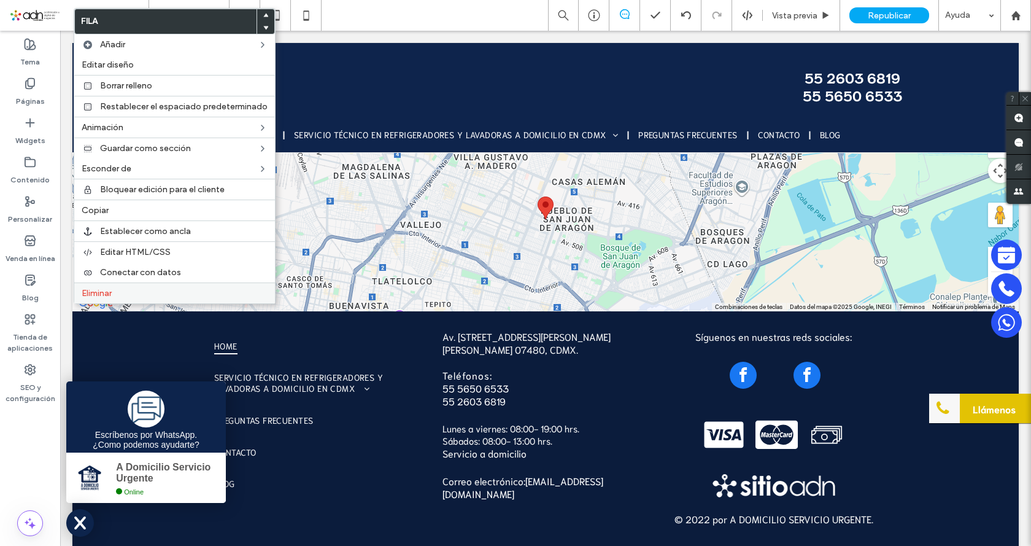
click at [120, 296] on label "Eliminar" at bounding box center [175, 293] width 186 height 10
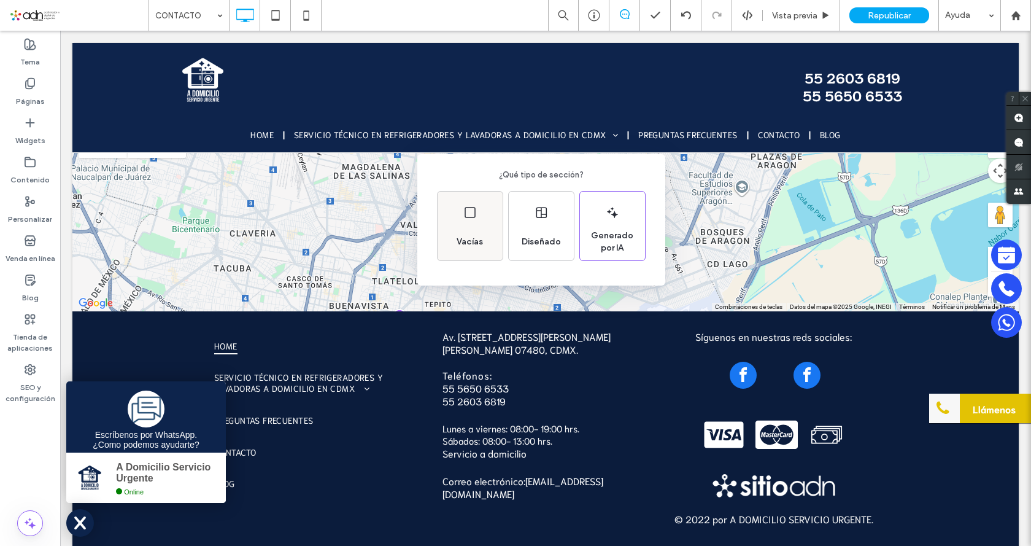
click at [486, 219] on div "Vacías" at bounding box center [470, 225] width 65 height 69
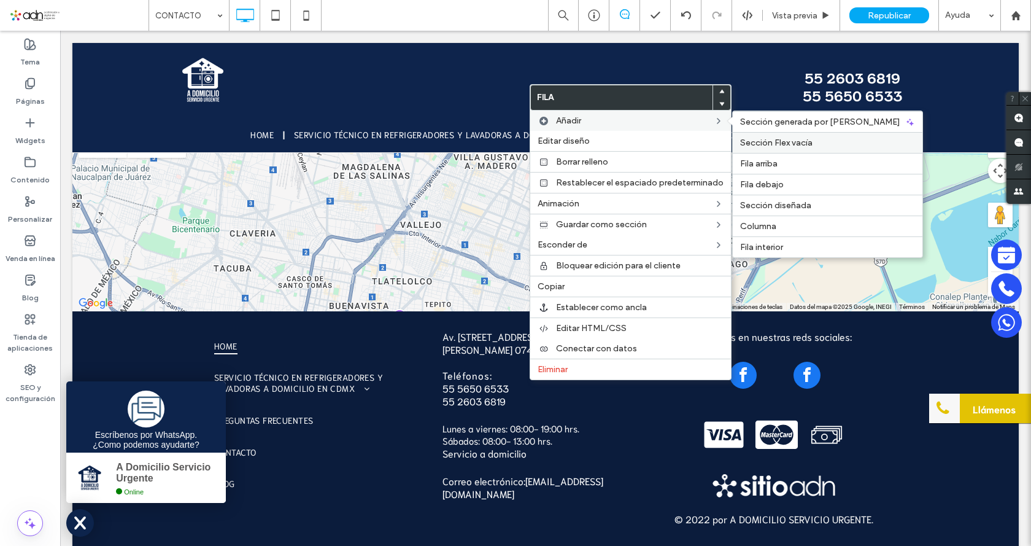
click at [799, 144] on span "Sección Flex vacía" at bounding box center [776, 142] width 72 height 10
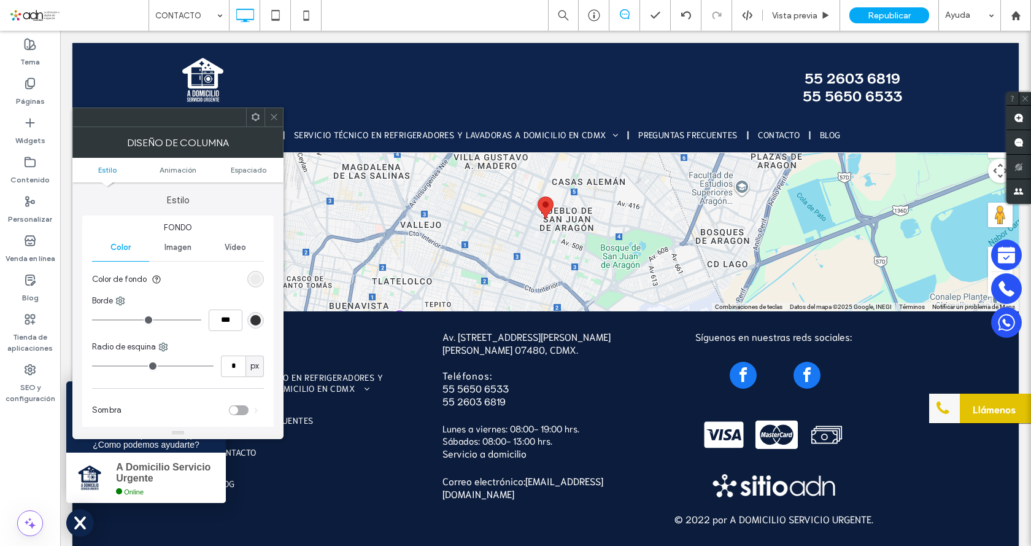
click at [270, 115] on icon at bounding box center [273, 116] width 9 height 9
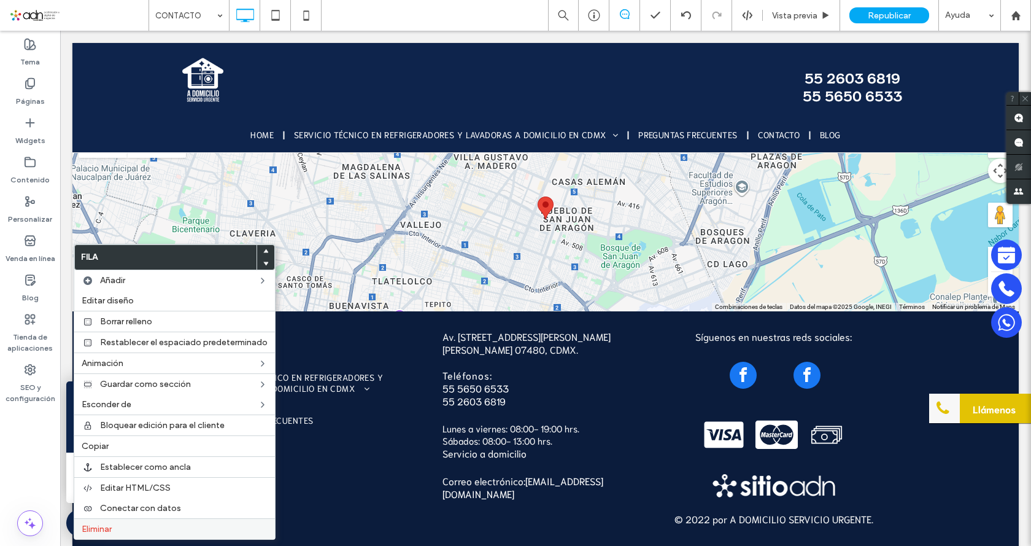
click at [108, 530] on span "Eliminar" at bounding box center [97, 528] width 30 height 10
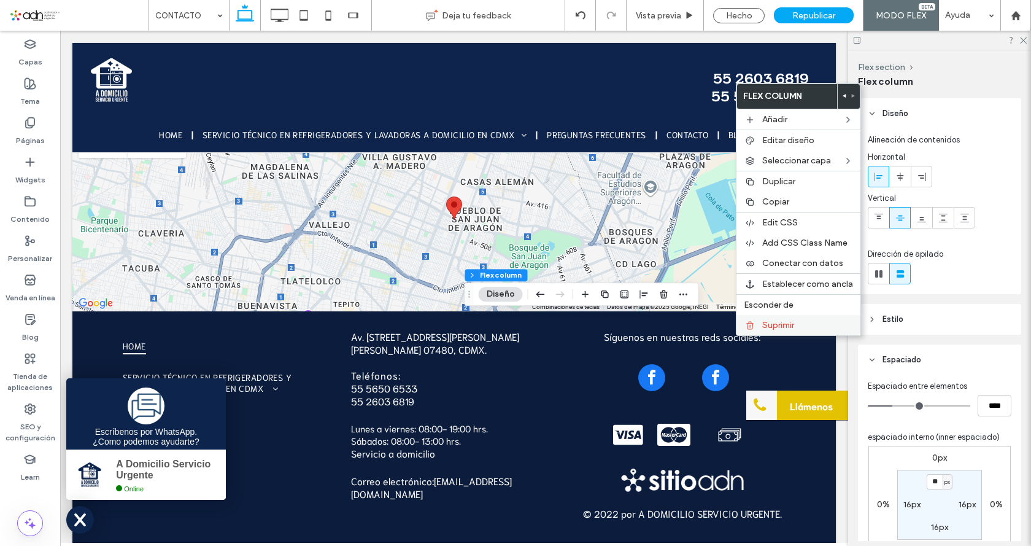
click at [763, 327] on span "Suprimir" at bounding box center [778, 325] width 32 height 10
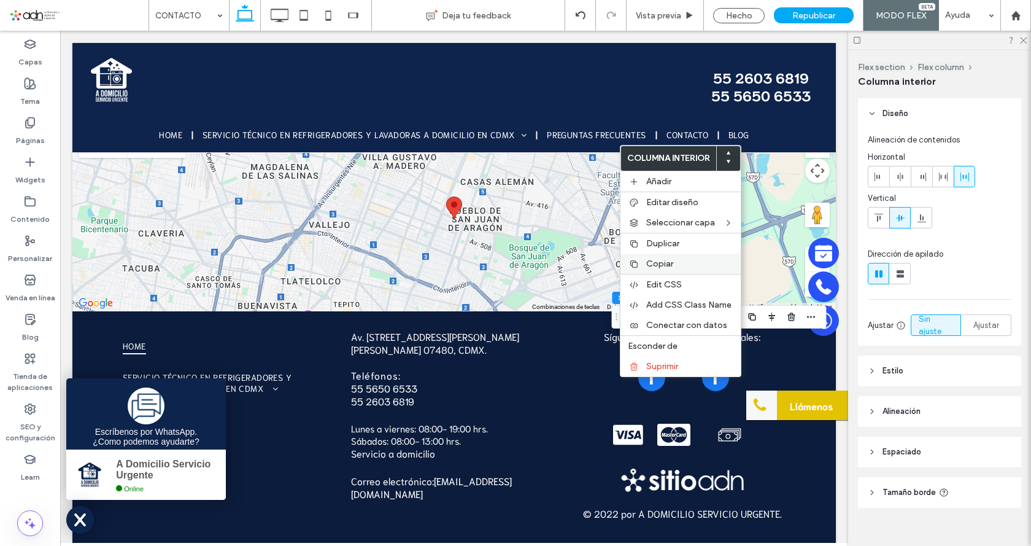
click at [653, 260] on span "Copiar" at bounding box center [659, 263] width 27 height 10
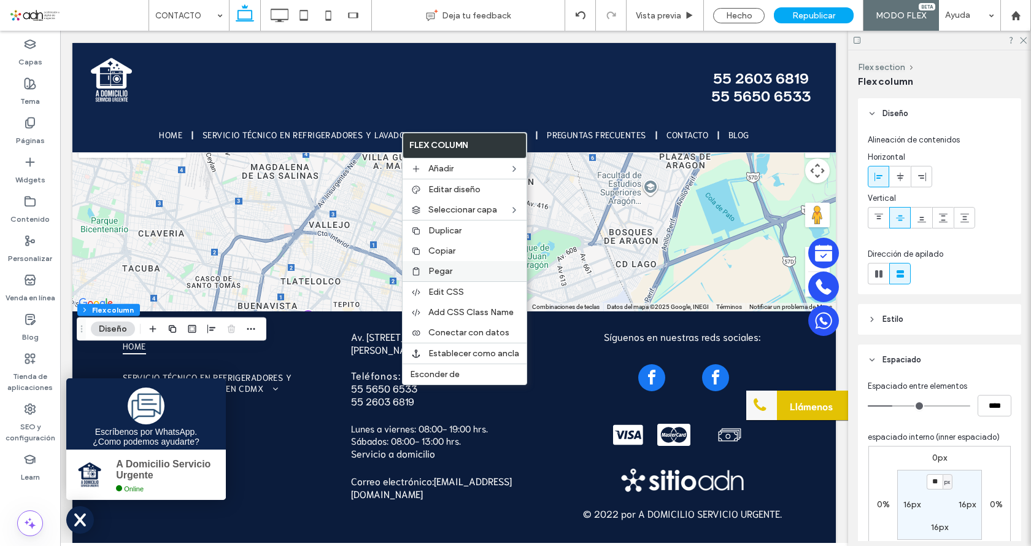
click at [436, 268] on span "Pegar" at bounding box center [440, 271] width 24 height 10
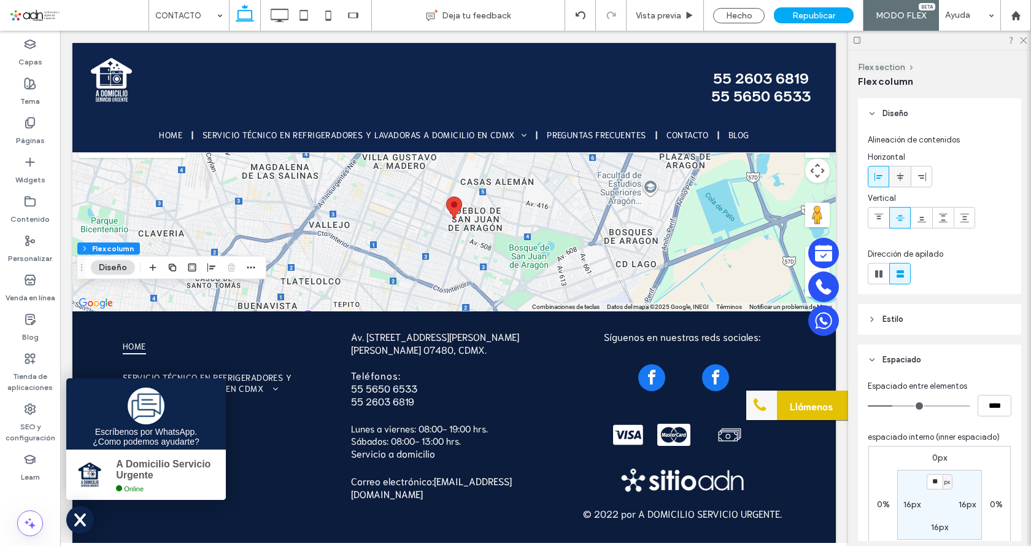
click at [895, 172] on icon at bounding box center [900, 177] width 10 height 10
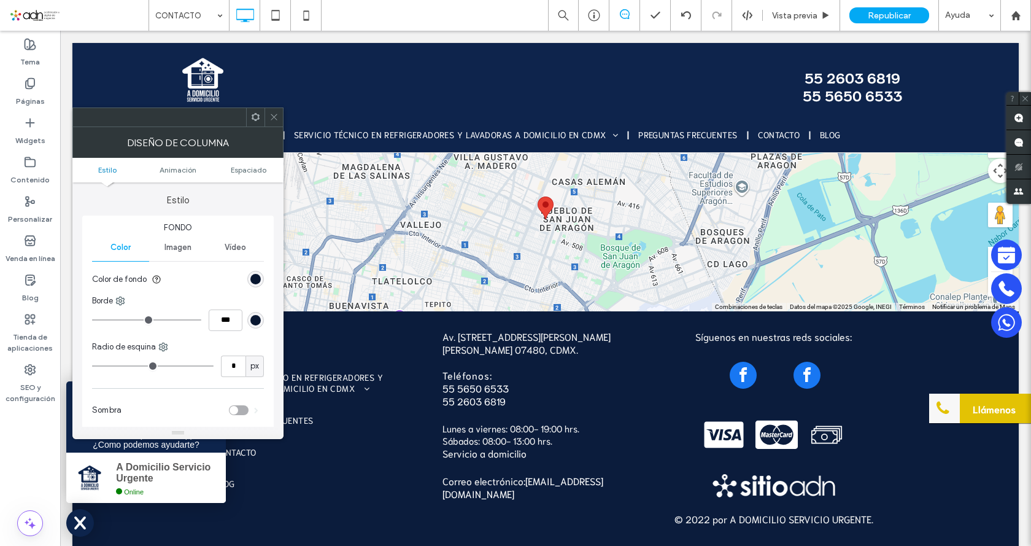
click at [277, 115] on icon at bounding box center [273, 116] width 9 height 9
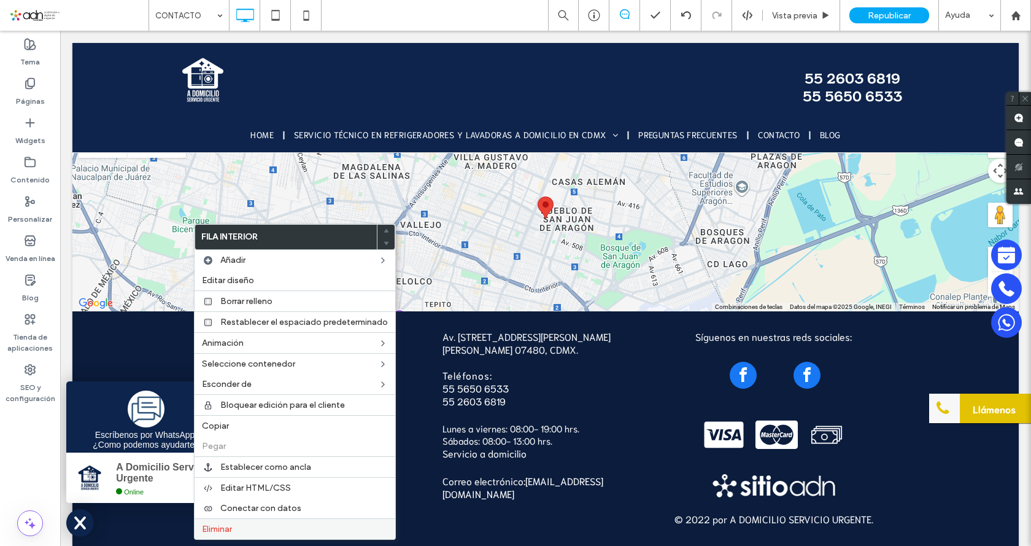
click at [260, 531] on label "Eliminar" at bounding box center [295, 528] width 186 height 10
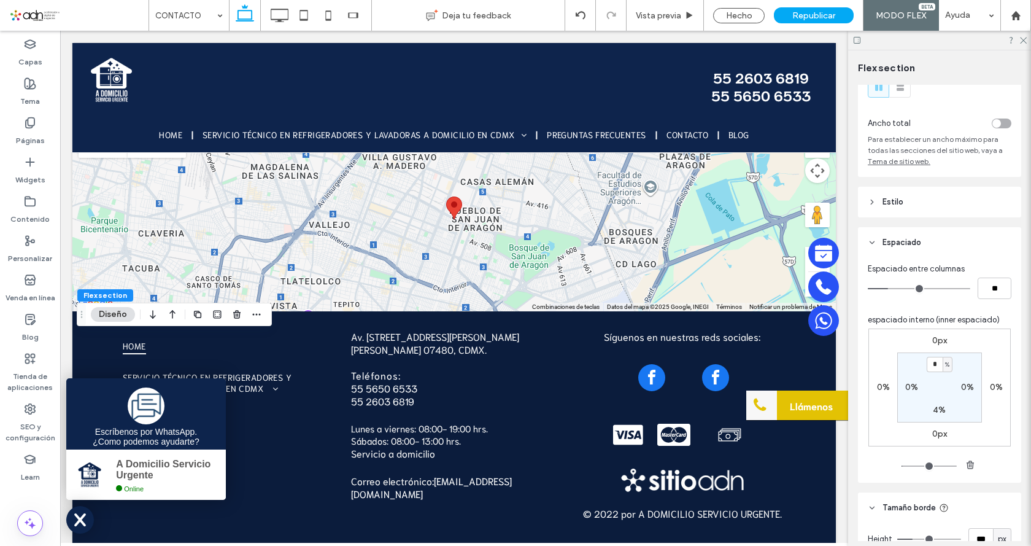
scroll to position [152, 0]
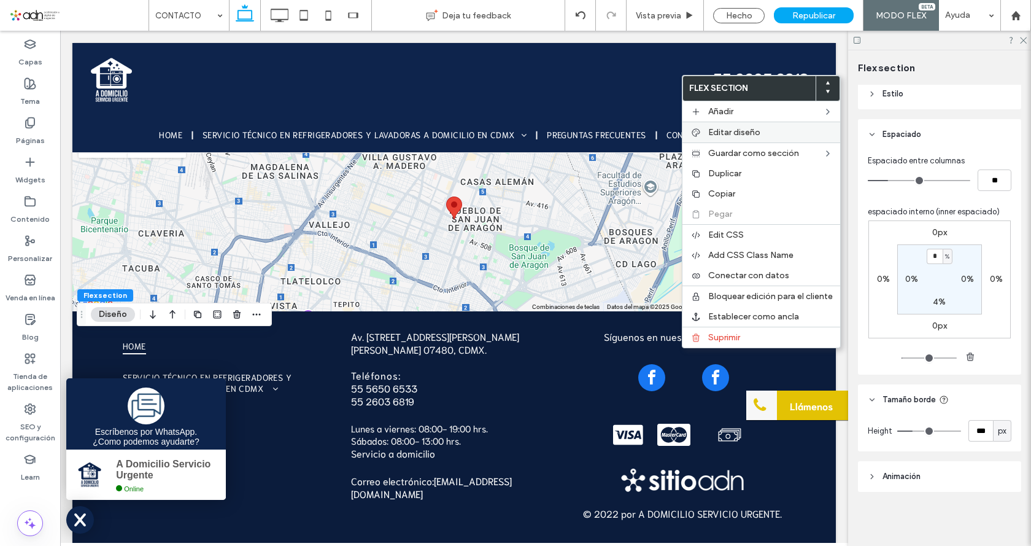
click at [727, 129] on span "Editar diseño" at bounding box center [734, 132] width 52 height 10
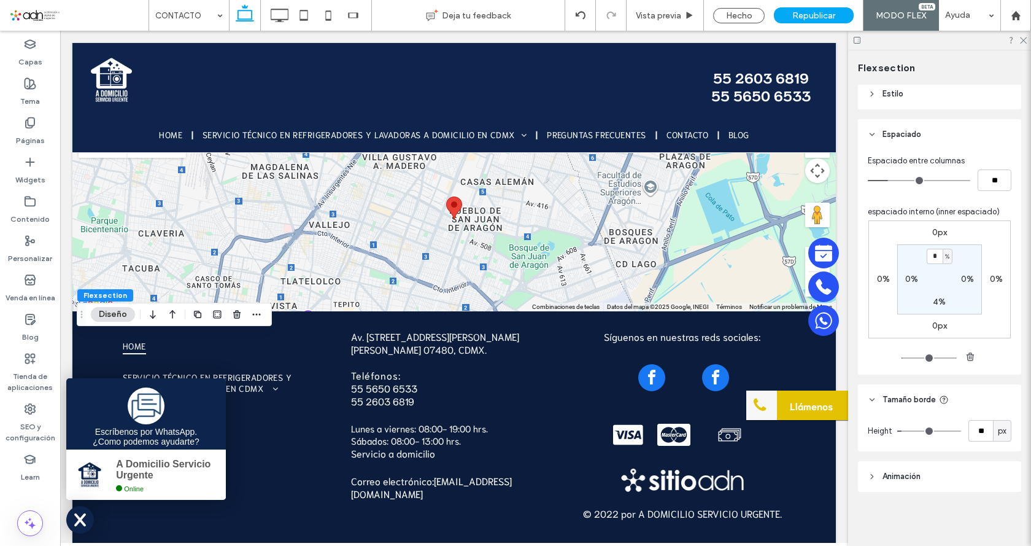
type input "**"
click at [874, 91] on icon at bounding box center [872, 94] width 9 height 9
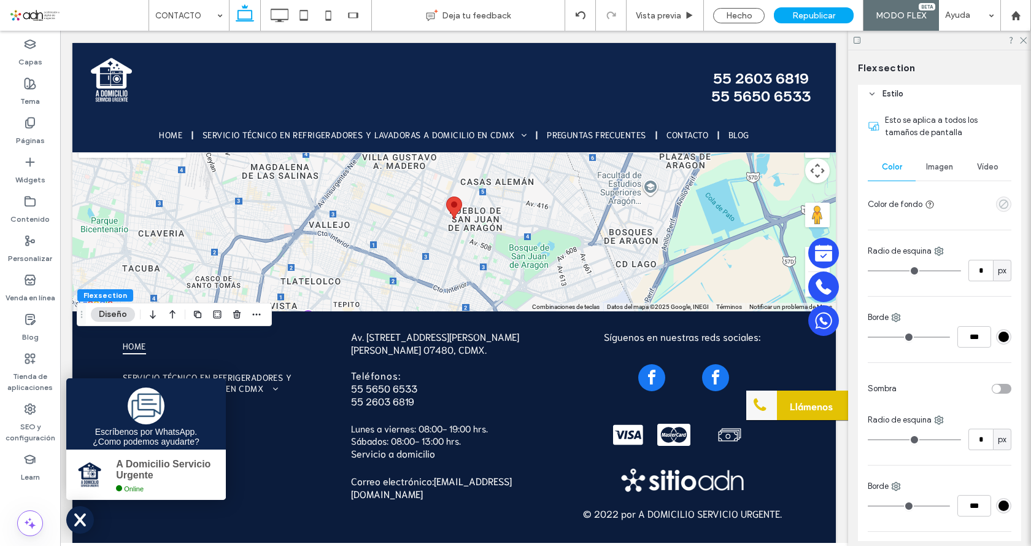
click at [1000, 203] on icon "empty color" at bounding box center [1003, 204] width 10 height 10
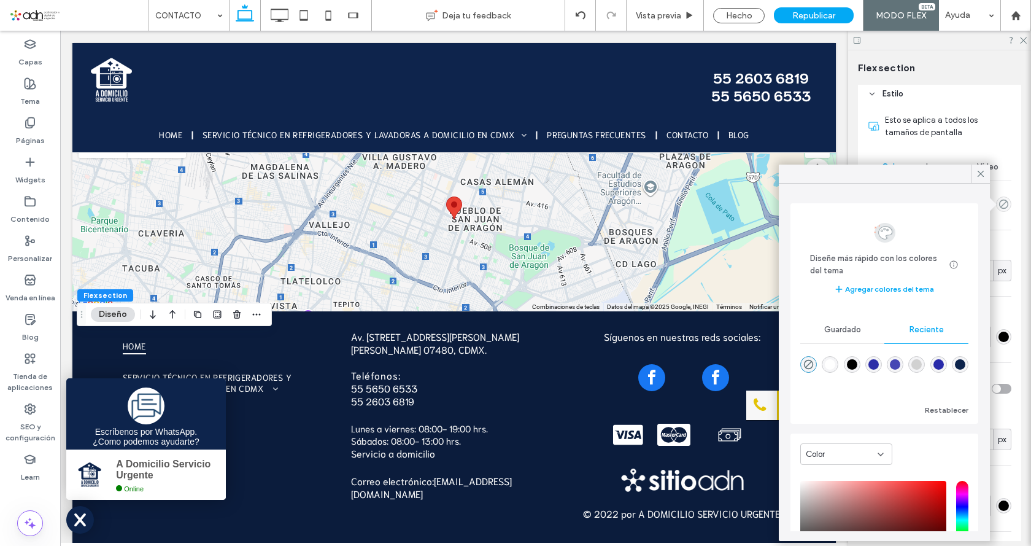
click at [955, 369] on div "rgba(13, 36, 76, 1)" at bounding box center [960, 364] width 10 height 10
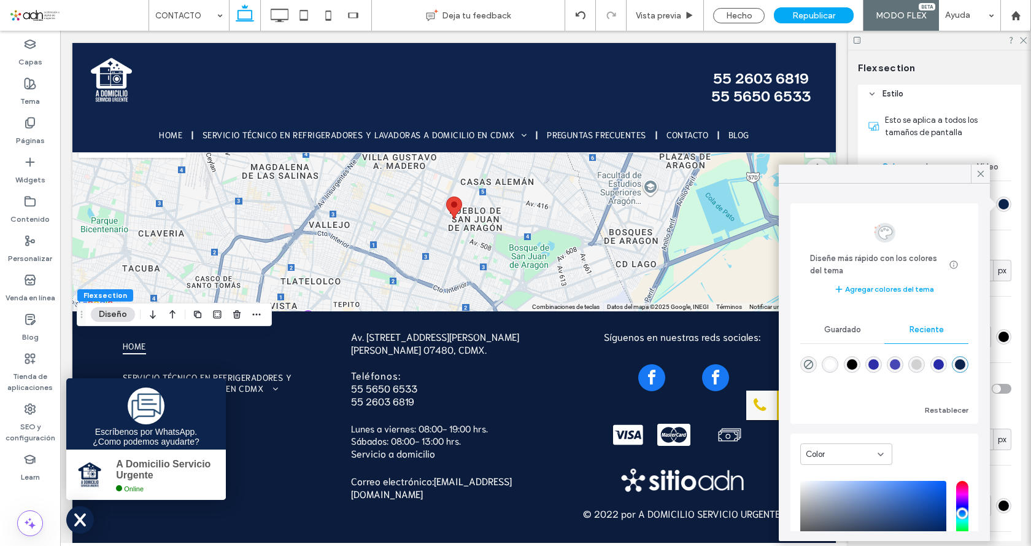
type input "*******"
type input "***"
type input "****"
click at [979, 172] on icon at bounding box center [980, 173] width 11 height 11
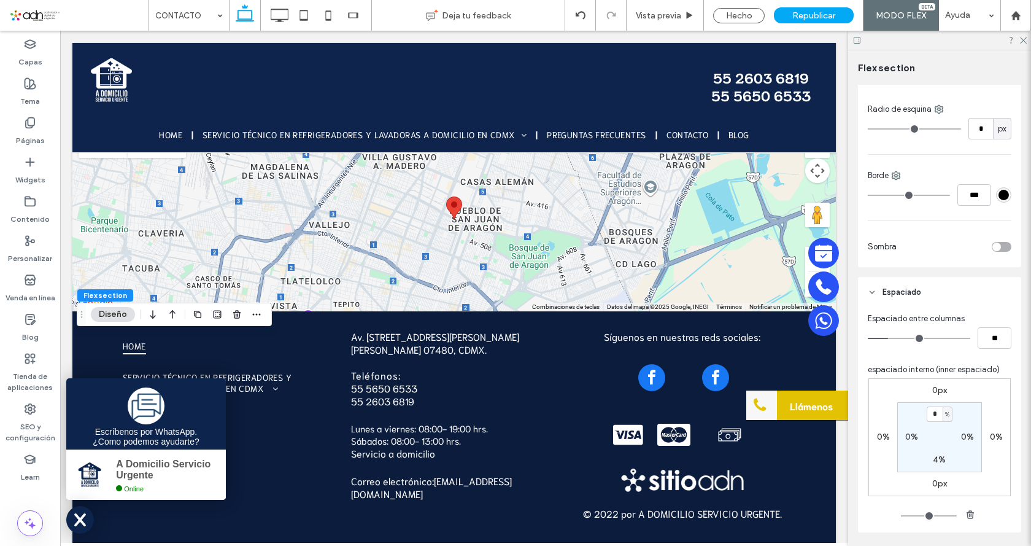
scroll to position [620, 0]
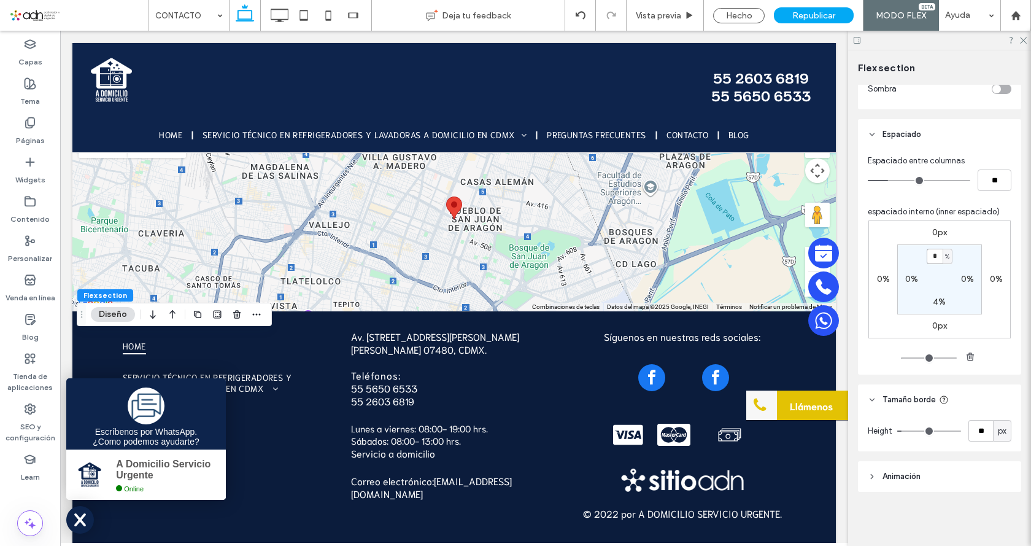
drag, startPoint x: 935, startPoint y: 257, endPoint x: 921, endPoint y: 266, distance: 16.8
click at [914, 256] on section "* % 0% 4% 0%" at bounding box center [939, 279] width 85 height 70
type input "*"
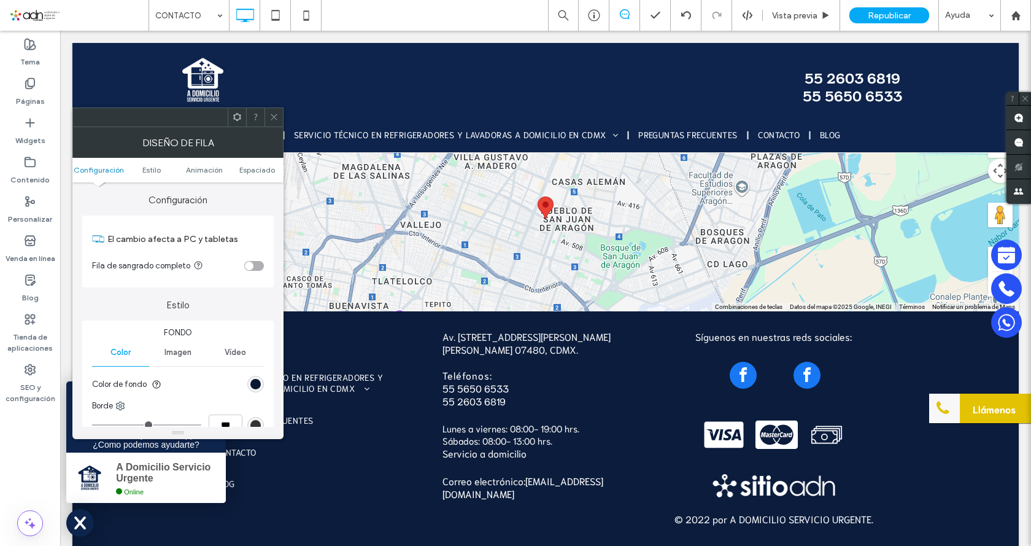
click at [276, 119] on icon at bounding box center [273, 116] width 9 height 9
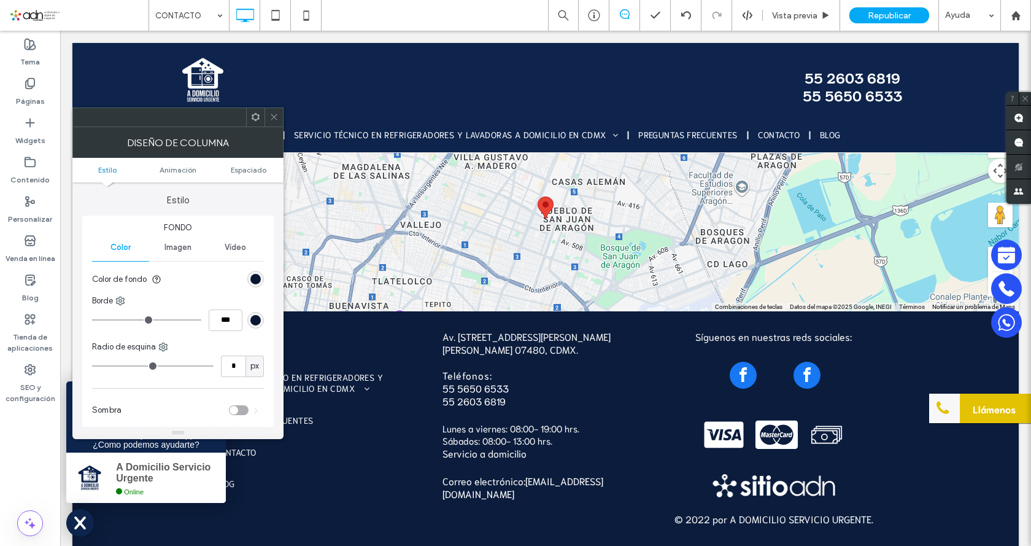
click at [280, 125] on div at bounding box center [273, 117] width 18 height 18
click at [278, 114] on icon at bounding box center [273, 116] width 9 height 9
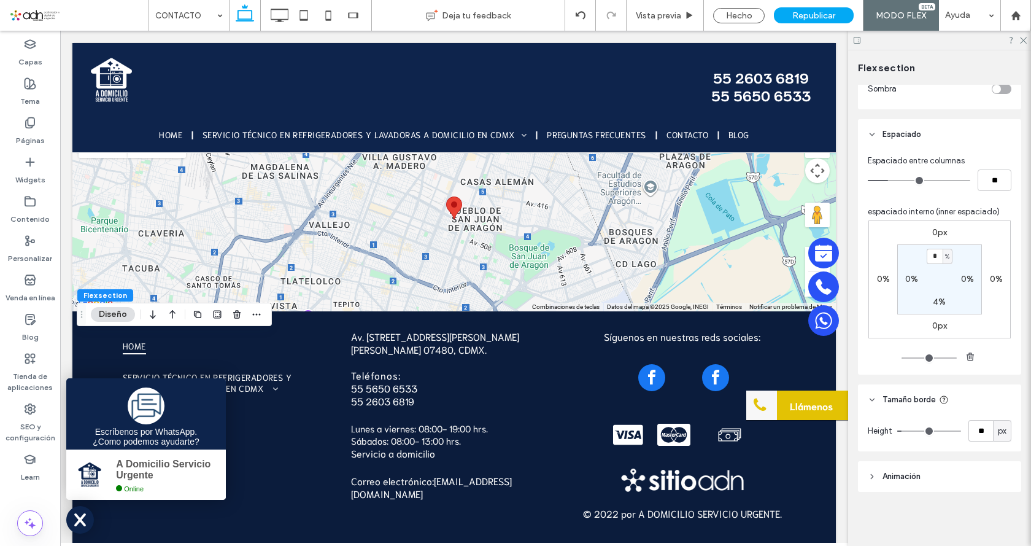
click at [936, 303] on label "4%" at bounding box center [939, 301] width 13 height 10
type input "*"
click at [936, 304] on input "*" at bounding box center [935, 302] width 16 height 15
type input "*"
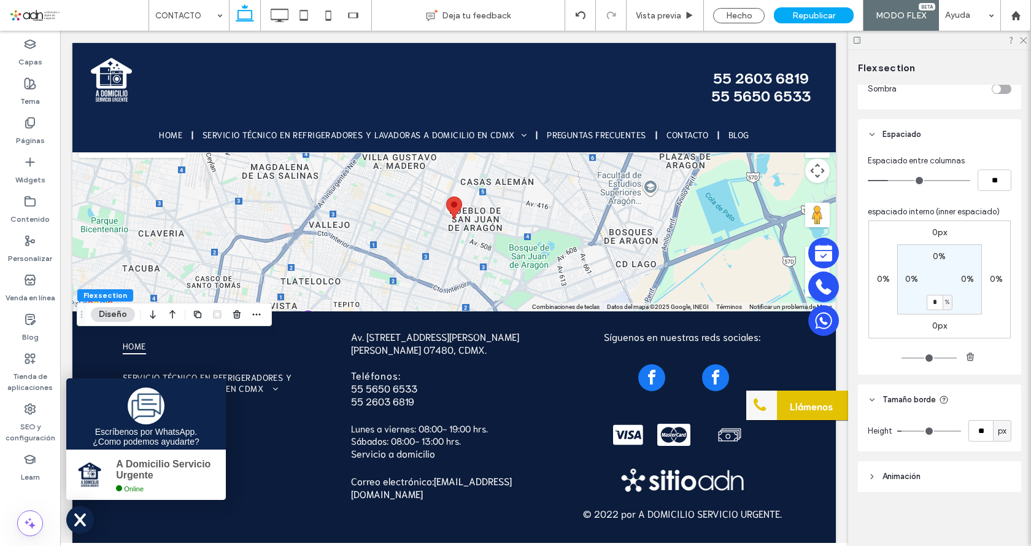
type input "*"
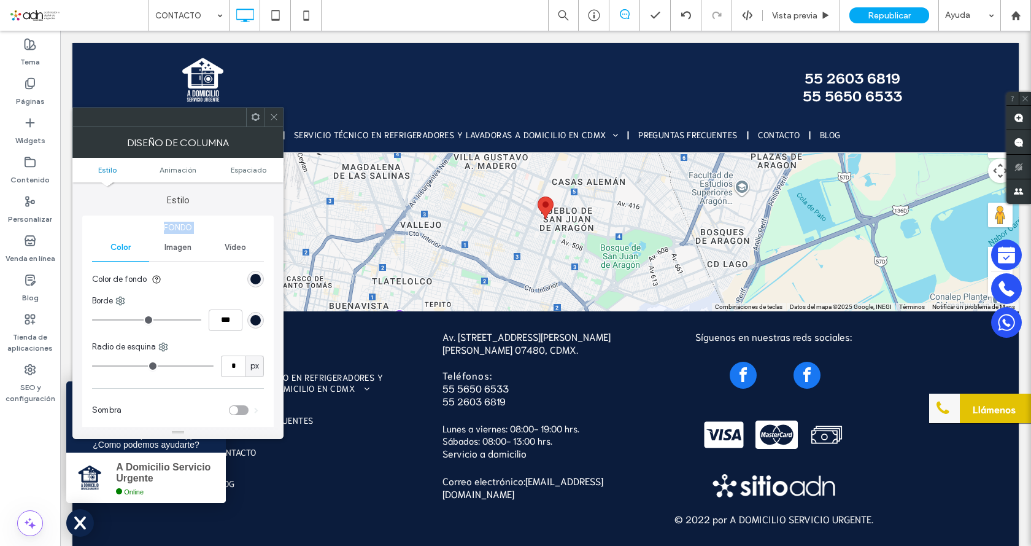
click at [277, 120] on icon at bounding box center [273, 116] width 9 height 9
click at [128, 489] on div "Espaciado" at bounding box center [178, 494] width 172 height 10
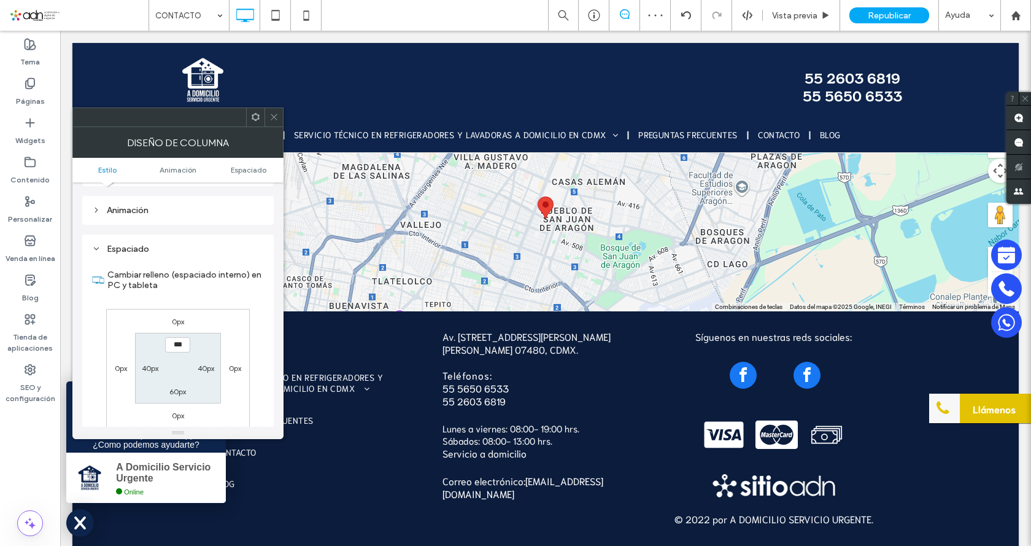
click at [178, 392] on label "60px" at bounding box center [177, 391] width 17 height 9
type input "**"
type input "*"
click at [172, 393] on input "***" at bounding box center [177, 391] width 25 height 15
type input "****"
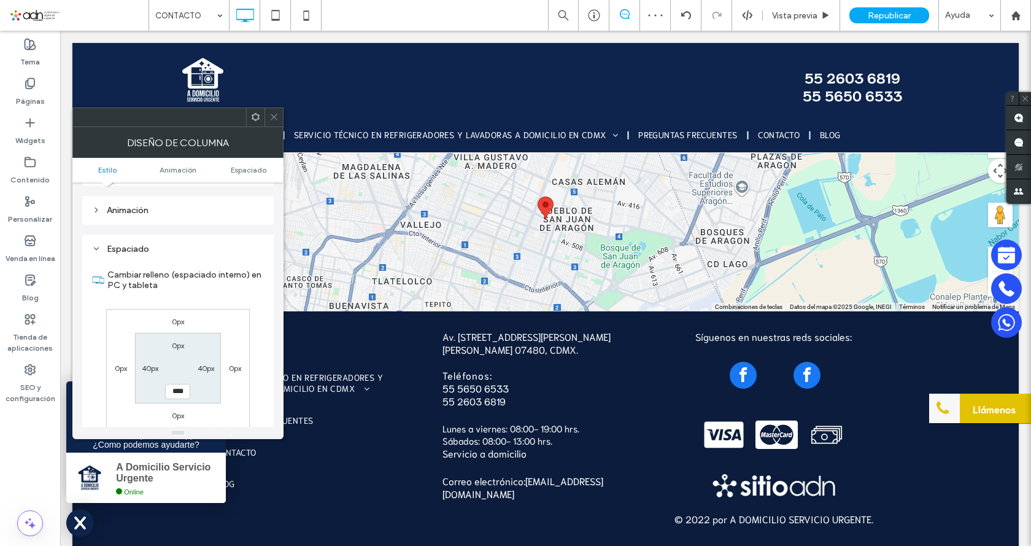
type input "**"
click at [273, 117] on icon at bounding box center [273, 116] width 9 height 9
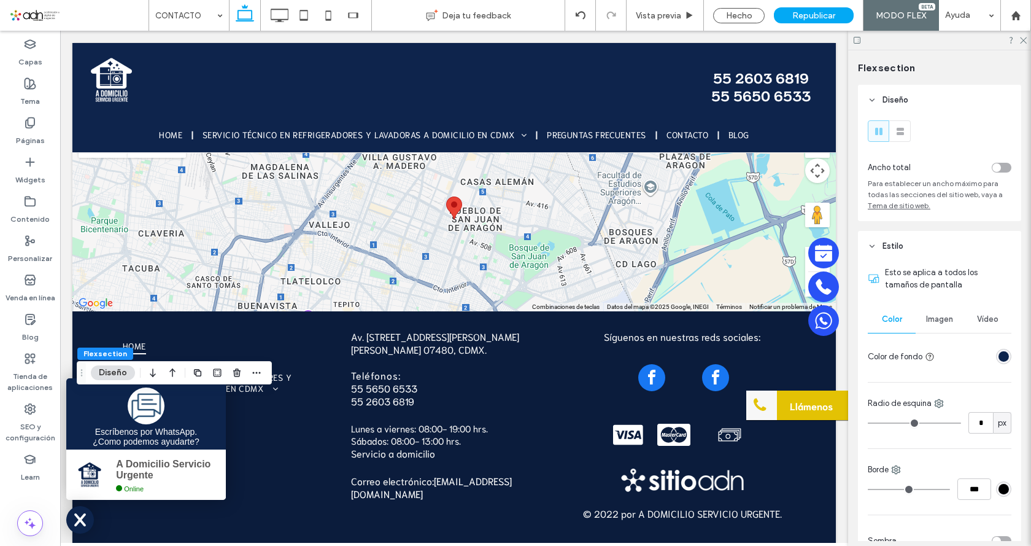
click at [1000, 358] on div "rgba(13, 36, 76, 1)" at bounding box center [1003, 356] width 10 height 10
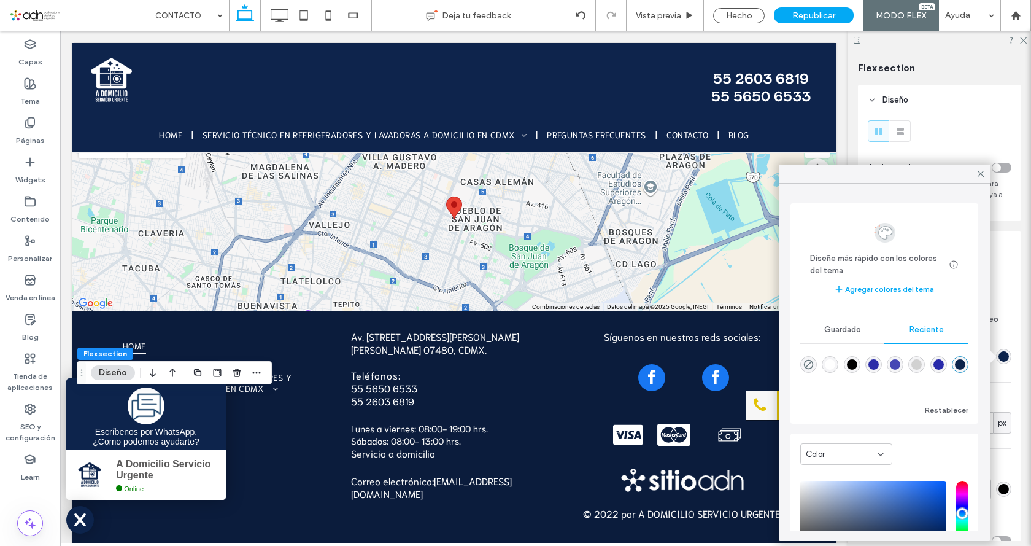
click at [851, 363] on div "rgba(0, 0, 0, 1)" at bounding box center [852, 364] width 10 height 10
type input "*******"
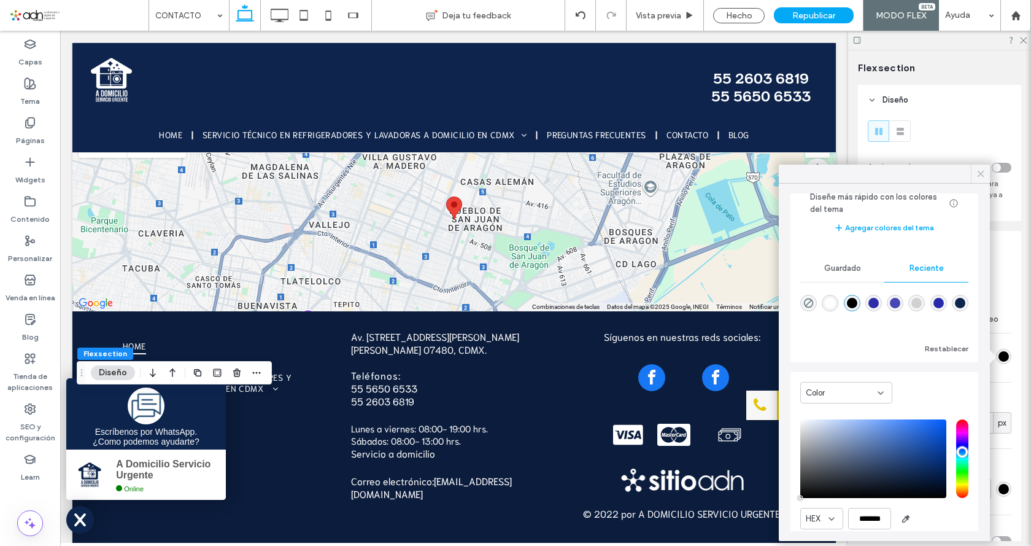
click at [980, 173] on use at bounding box center [981, 174] width 6 height 6
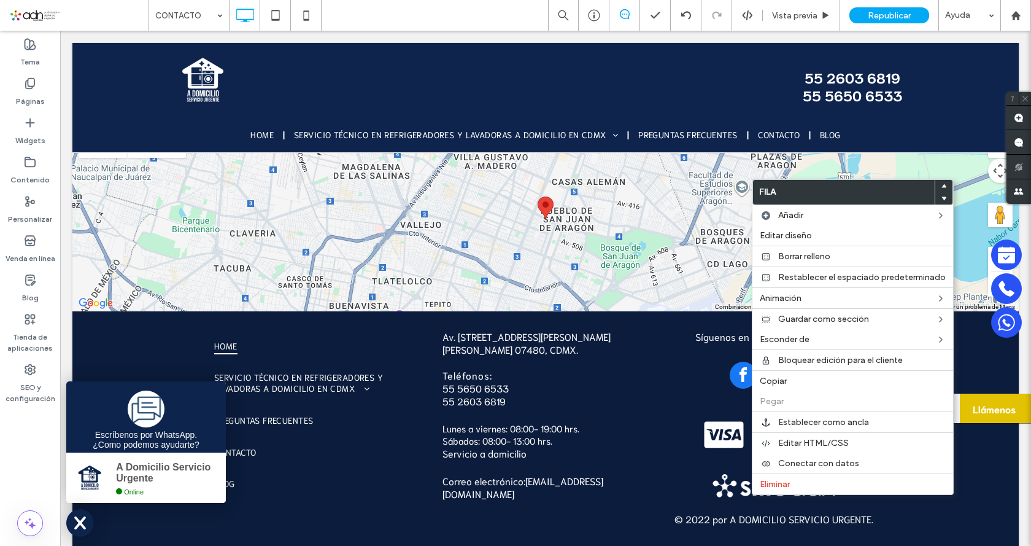
click at [799, 237] on span "Editar diseño" at bounding box center [786, 235] width 52 height 10
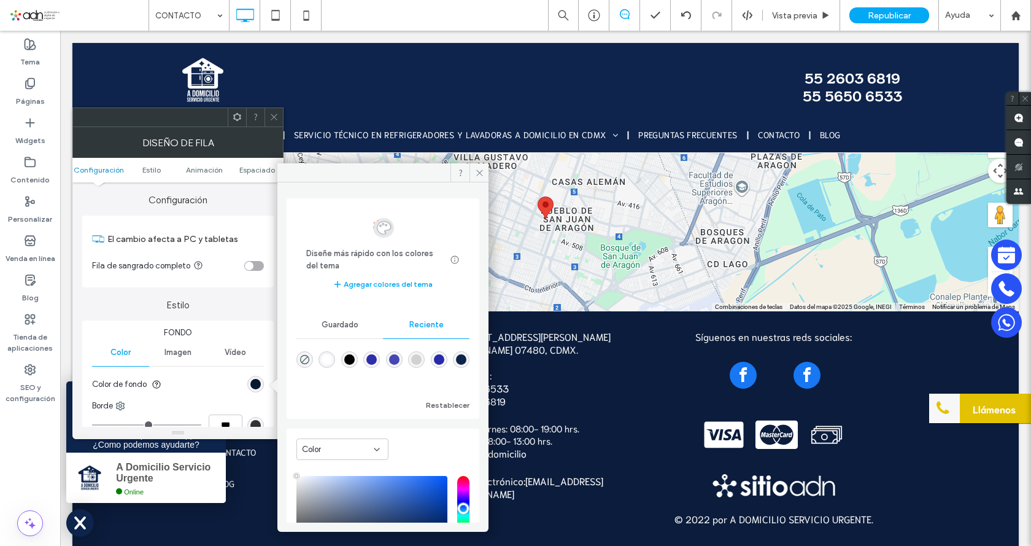
click at [482, 173] on icon at bounding box center [479, 172] width 9 height 9
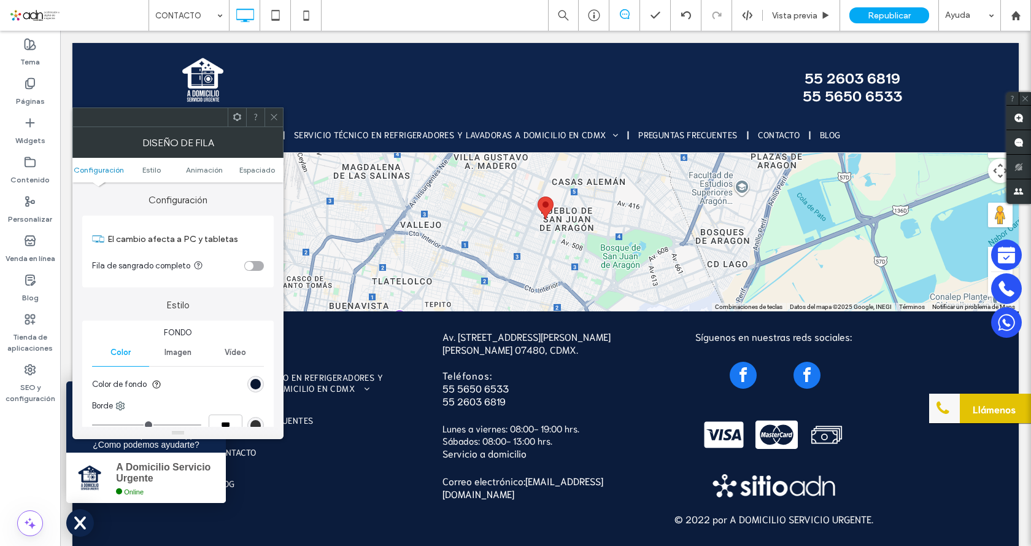
click at [269, 116] on div at bounding box center [273, 117] width 18 height 18
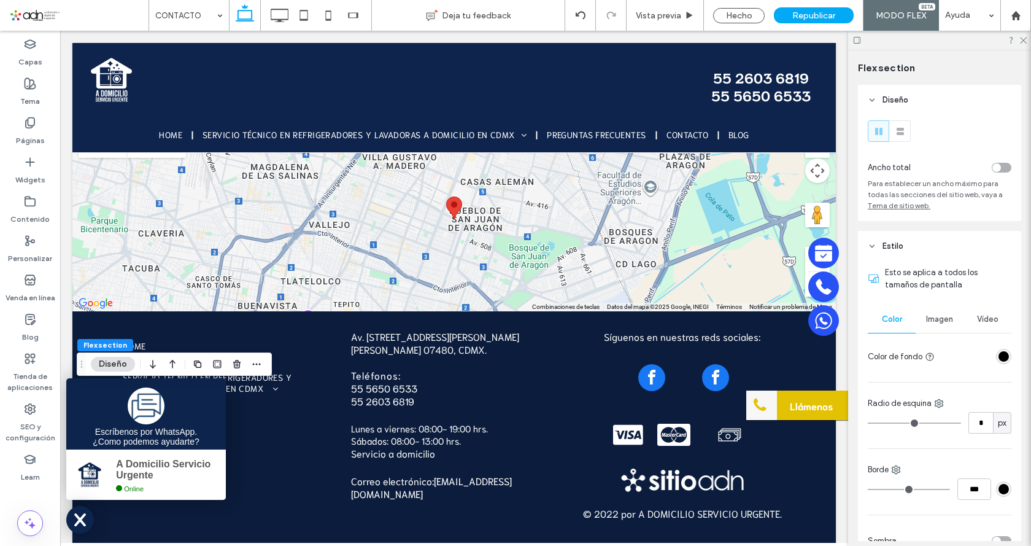
click at [998, 352] on div "rgba(0, 0, 0, 1)" at bounding box center [1003, 356] width 10 height 10
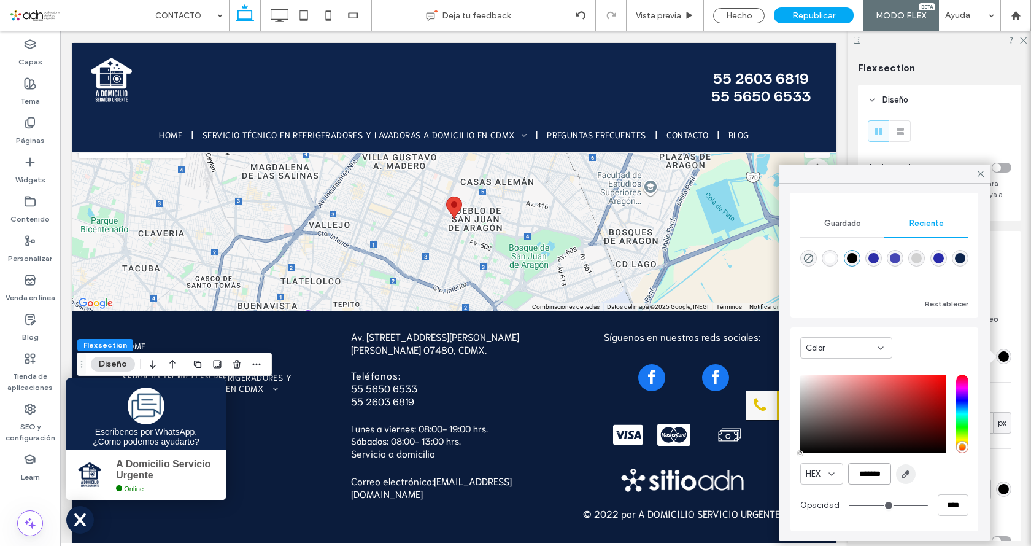
scroll to position [0, 3]
drag, startPoint x: 852, startPoint y: 476, endPoint x: 900, endPoint y: 473, distance: 47.9
click at [900, 473] on div "HEX *******" at bounding box center [884, 473] width 168 height 21
paste input "color picker textbox"
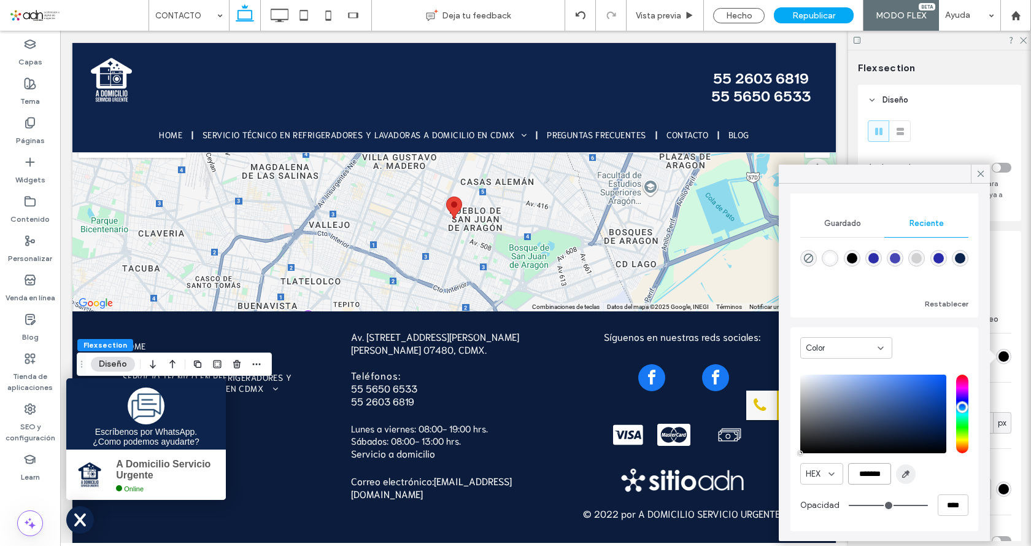
scroll to position [0, 0]
type input "*******"
click at [980, 174] on icon at bounding box center [980, 173] width 11 height 11
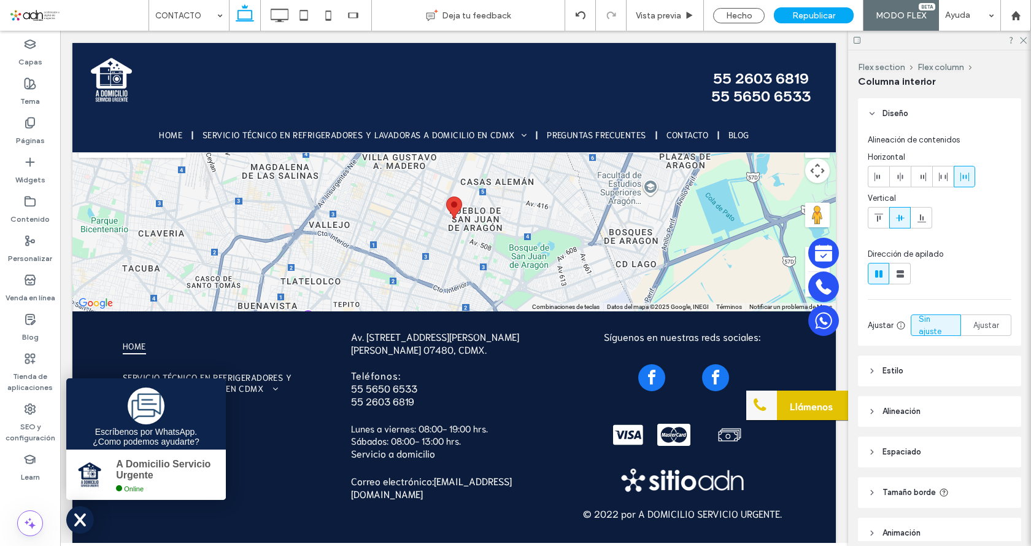
scroll to position [56, 0]
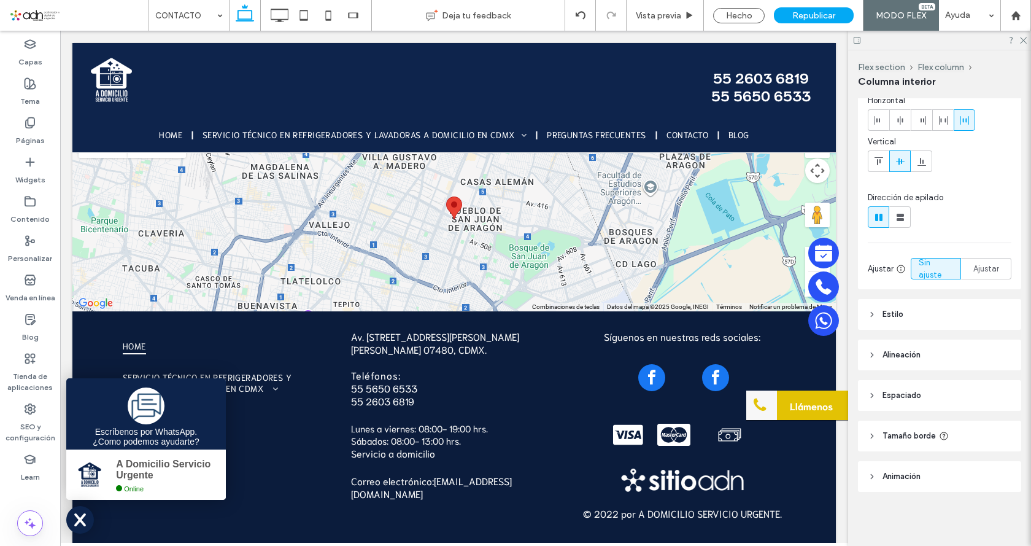
type input "**"
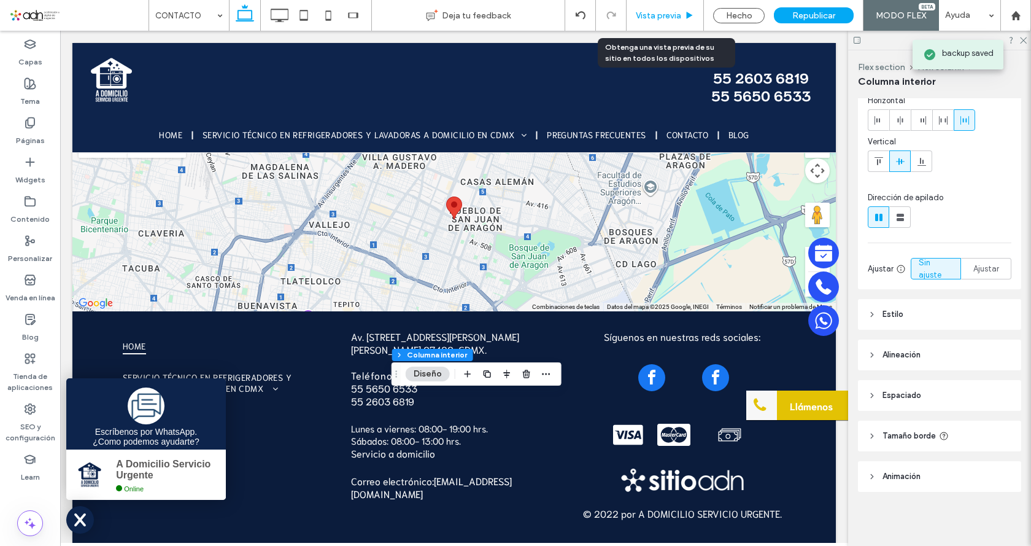
click at [653, 15] on span "Vista previa" at bounding box center [658, 15] width 45 height 10
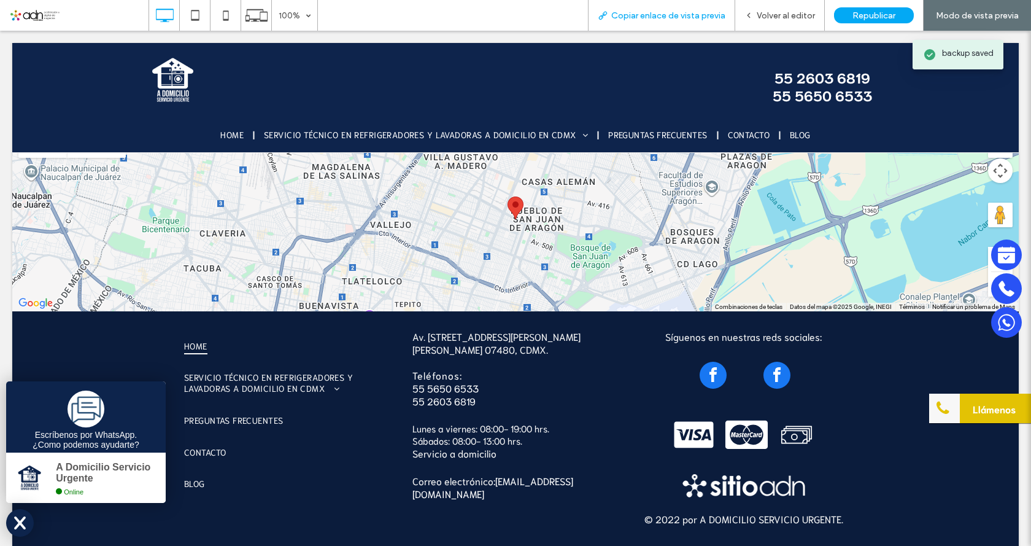
click at [649, 20] on span "Copiar enlace de vista previa" at bounding box center [668, 15] width 114 height 10
click at [199, 20] on use at bounding box center [195, 15] width 8 height 10
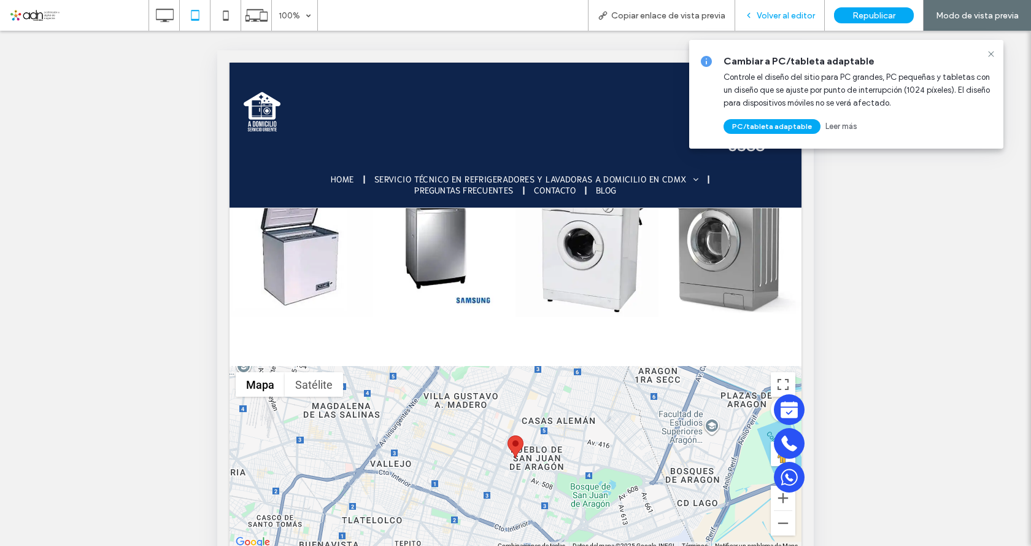
click at [755, 17] on div "Volver al editor" at bounding box center [779, 15] width 89 height 10
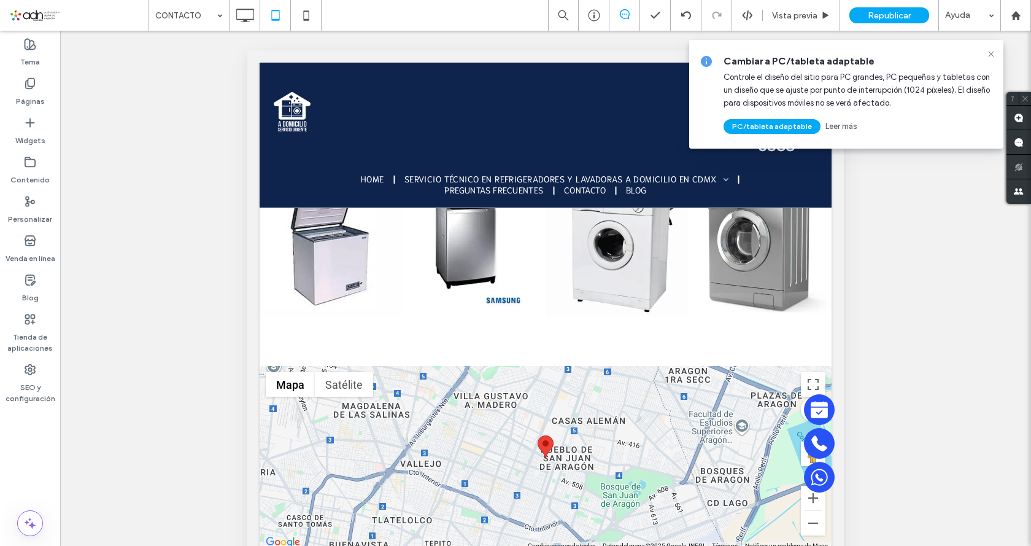
type input "****"
type input "**"
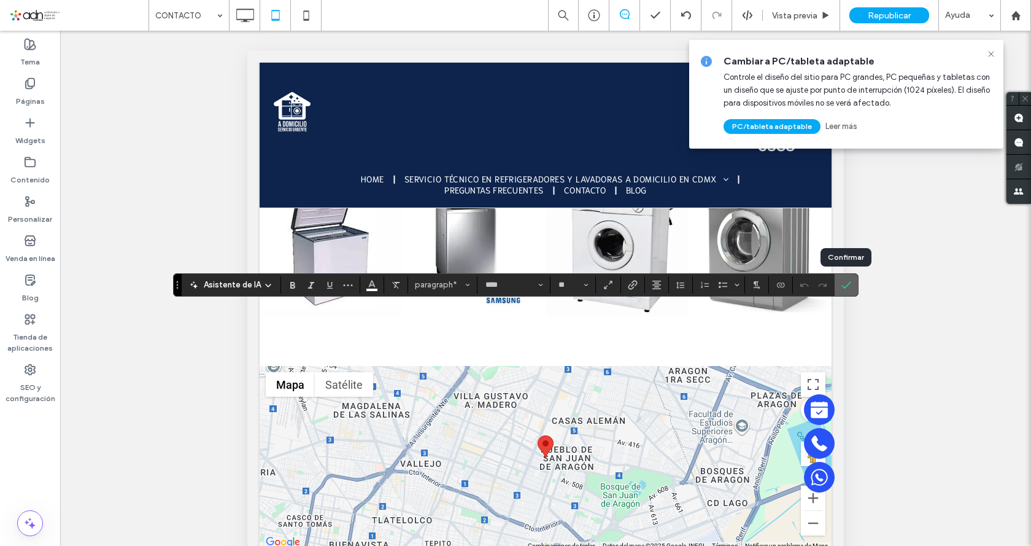
click at [846, 293] on span "Confirmar" at bounding box center [844, 285] width 6 height 22
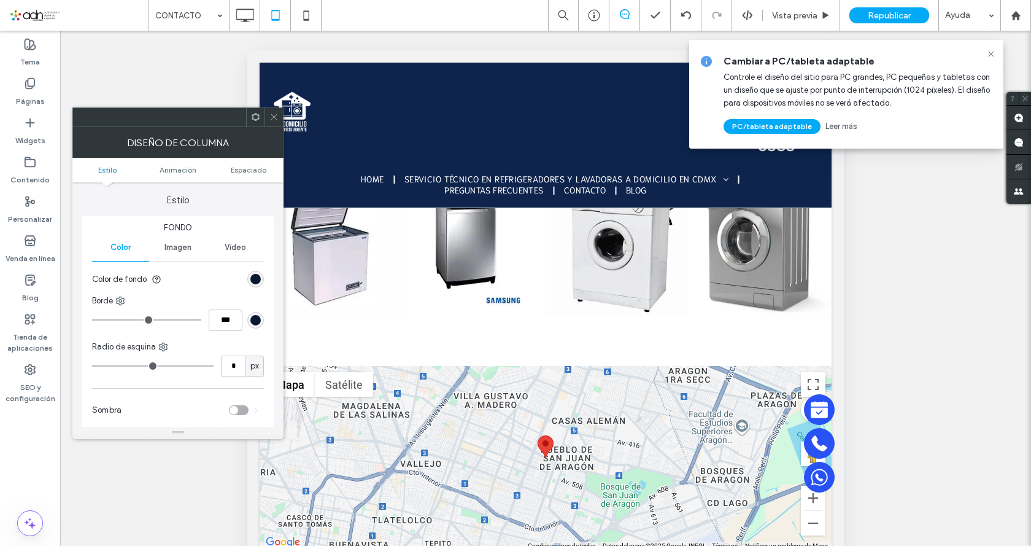
scroll to position [245, 0]
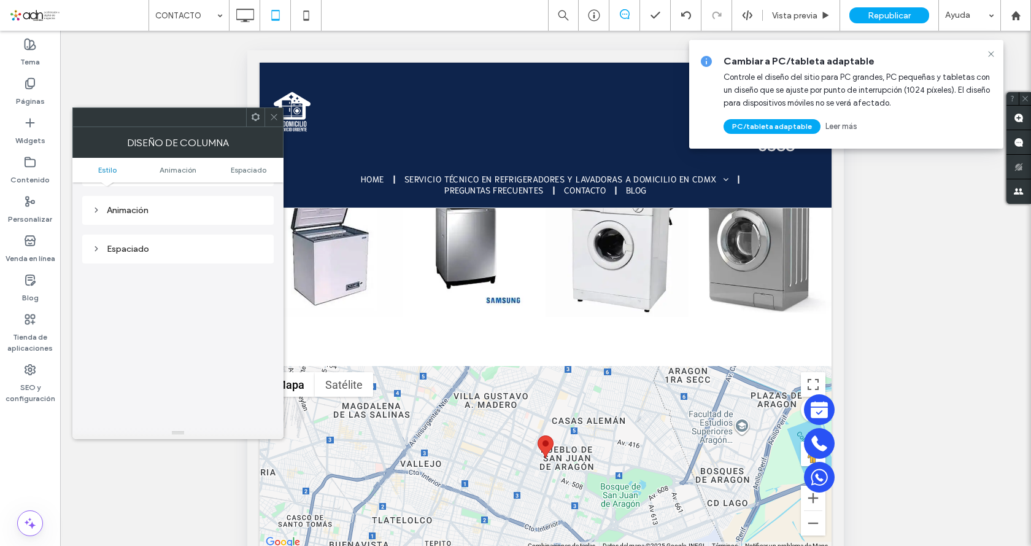
click at [120, 250] on div "Espaciado" at bounding box center [178, 249] width 172 height 10
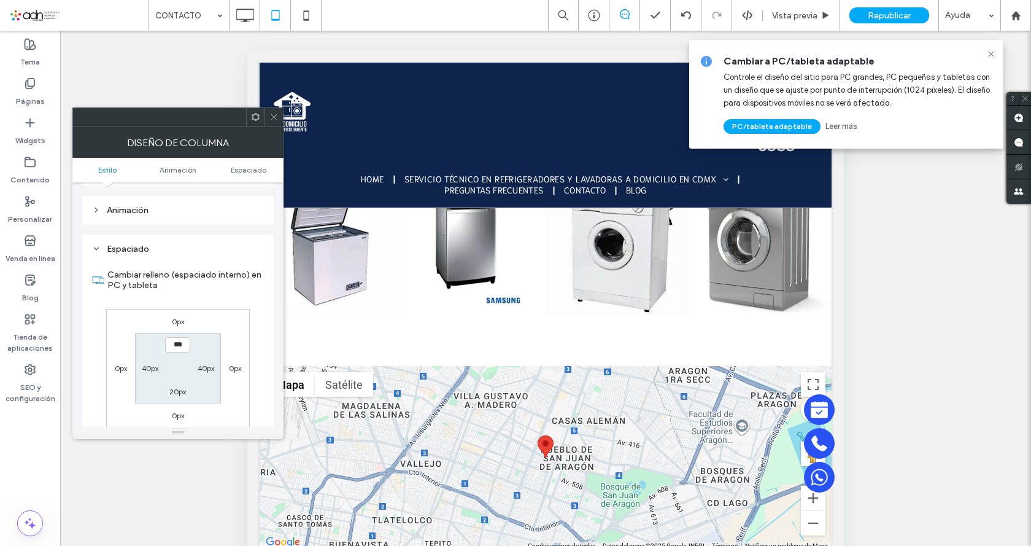
click at [174, 389] on label "20px" at bounding box center [177, 391] width 17 height 9
type input "**"
click at [174, 391] on input "****" at bounding box center [177, 391] width 25 height 15
drag, startPoint x: 174, startPoint y: 391, endPoint x: 158, endPoint y: 395, distance: 16.5
click at [158, 395] on section "0px 40px **** 40px" at bounding box center [177, 368] width 85 height 71
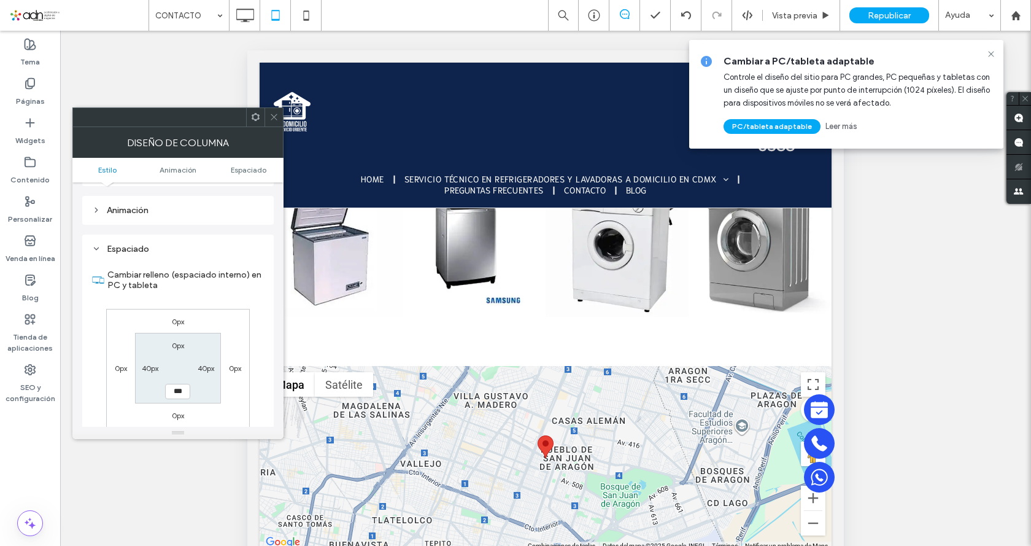
type input "***"
type input "*"
click at [270, 115] on icon at bounding box center [273, 116] width 9 height 9
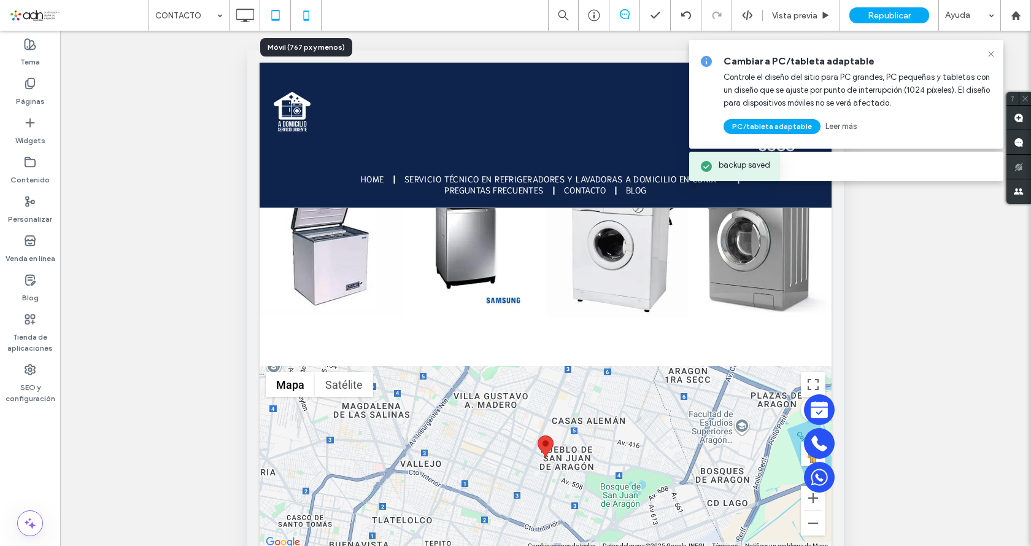
click at [302, 15] on icon at bounding box center [306, 15] width 25 height 25
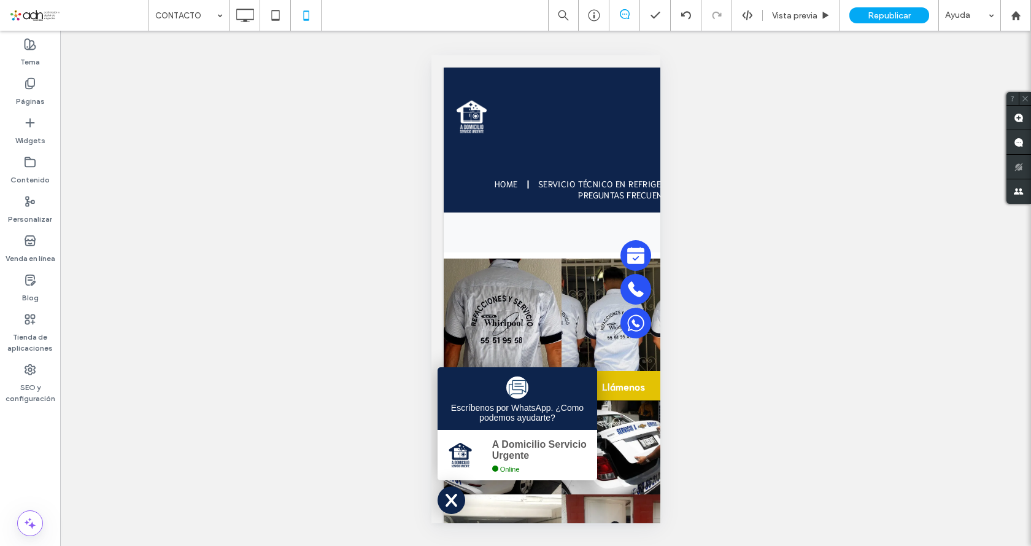
click at [452, 328] on div "Hacer visible? Sí Hacer visible? Sí Hacer visible? Sí Hacer visible? Sí Hacer v…" at bounding box center [545, 288] width 971 height 515
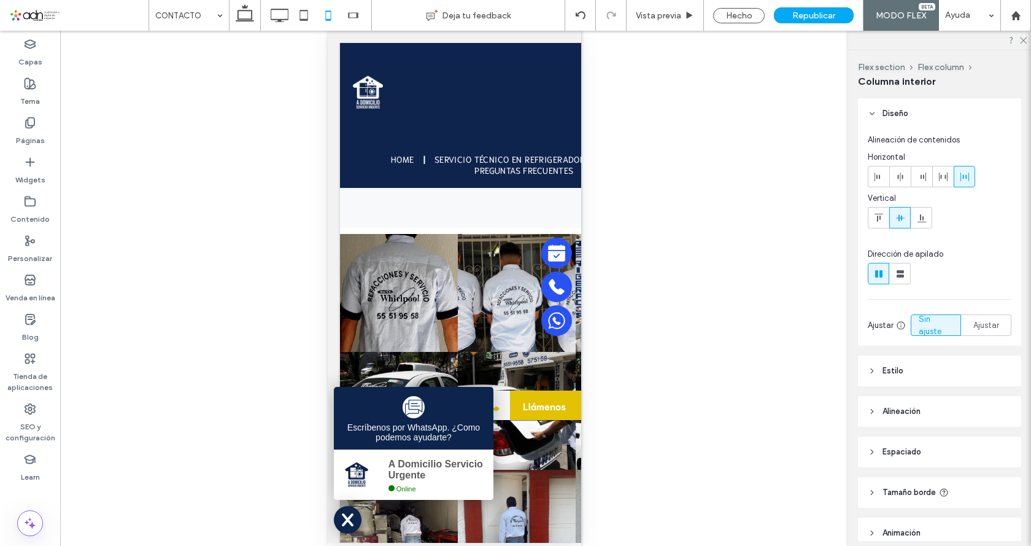
scroll to position [56, 0]
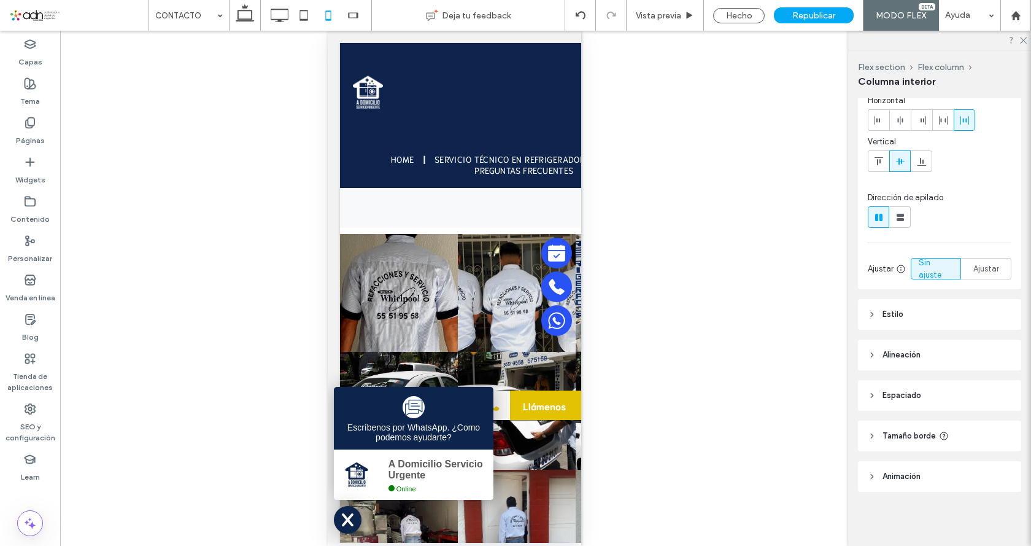
type input "**"
type input "****"
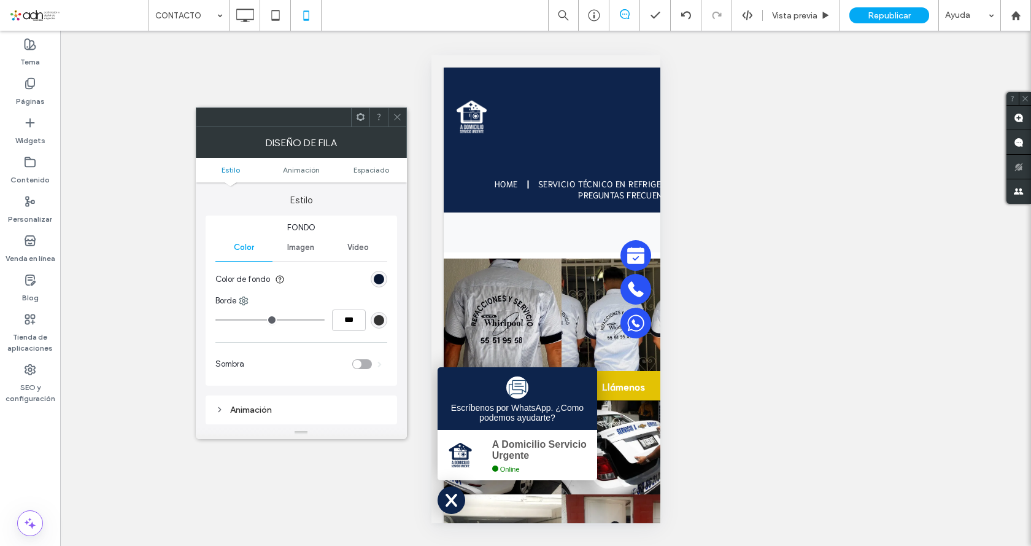
click at [247, 411] on div "Animación" at bounding box center [301, 409] width 172 height 10
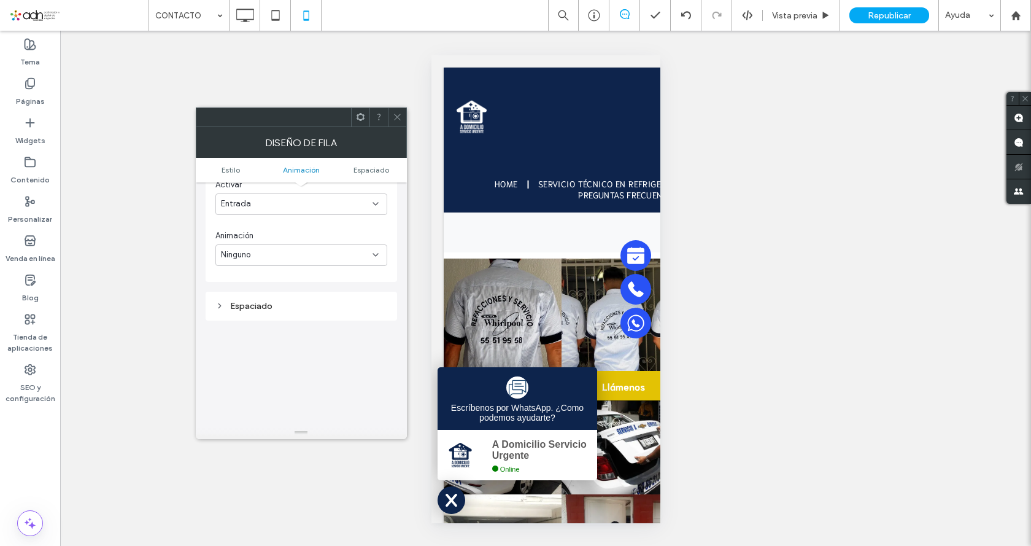
scroll to position [368, 0]
click at [252, 225] on div "Espaciado" at bounding box center [301, 227] width 172 height 10
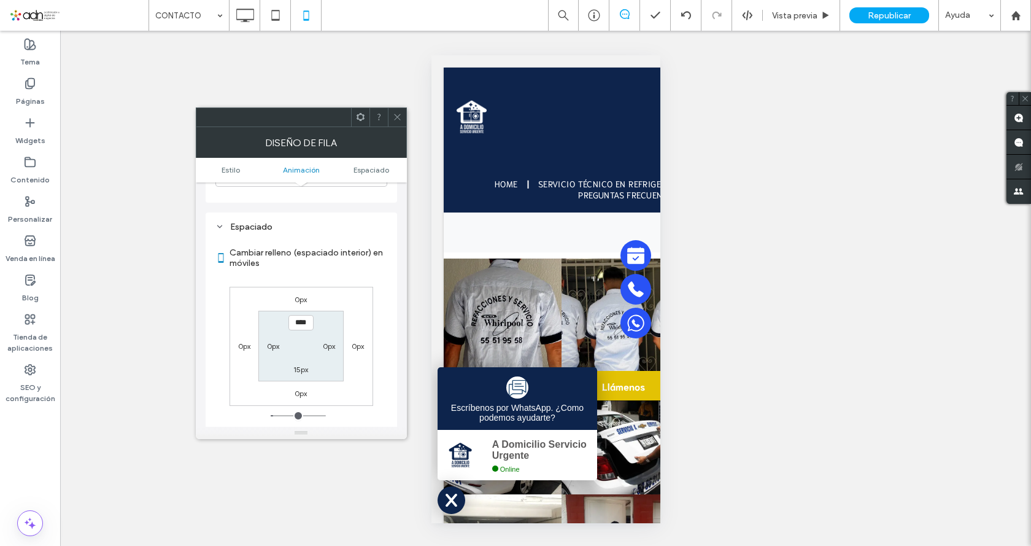
click at [300, 367] on label "15px" at bounding box center [300, 369] width 15 height 9
type input "*"
type input "***"
click at [393, 112] on icon at bounding box center [397, 116] width 9 height 9
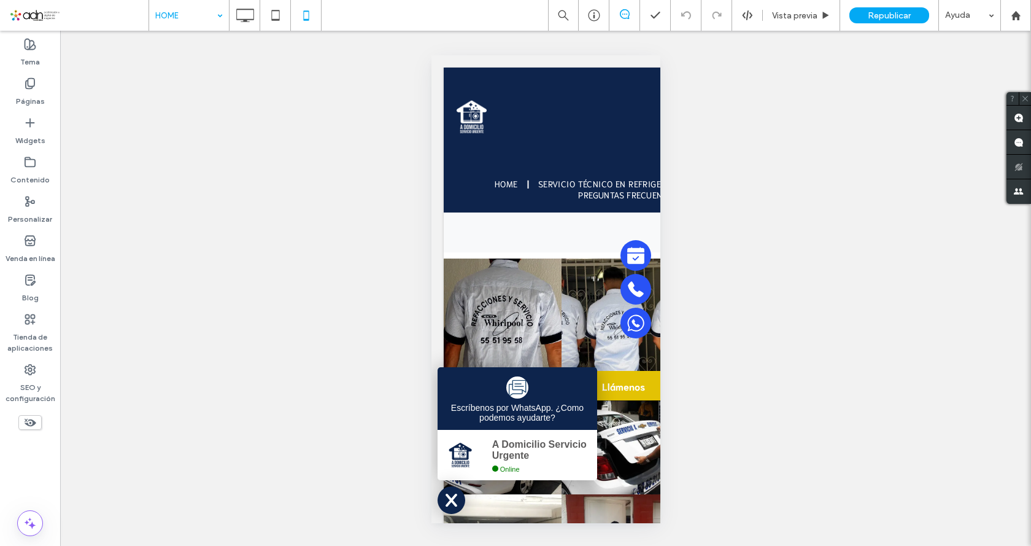
click at [519, 150] on div "Hacer visible? Sí Hacer visible? Sí Hacer visible? Sí Hacer visible? Sí Hacer v…" at bounding box center [545, 288] width 971 height 515
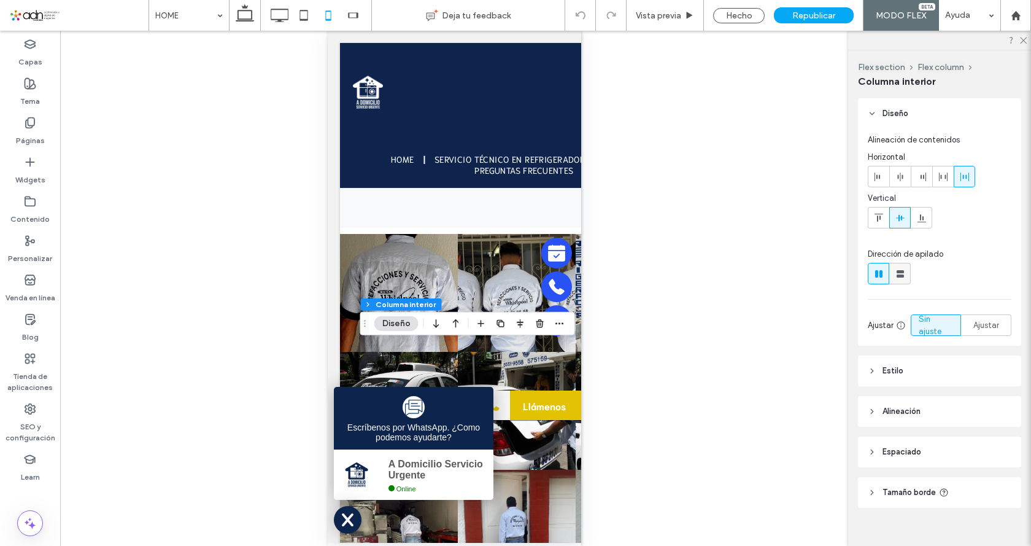
click at [898, 273] on icon at bounding box center [900, 274] width 12 height 12
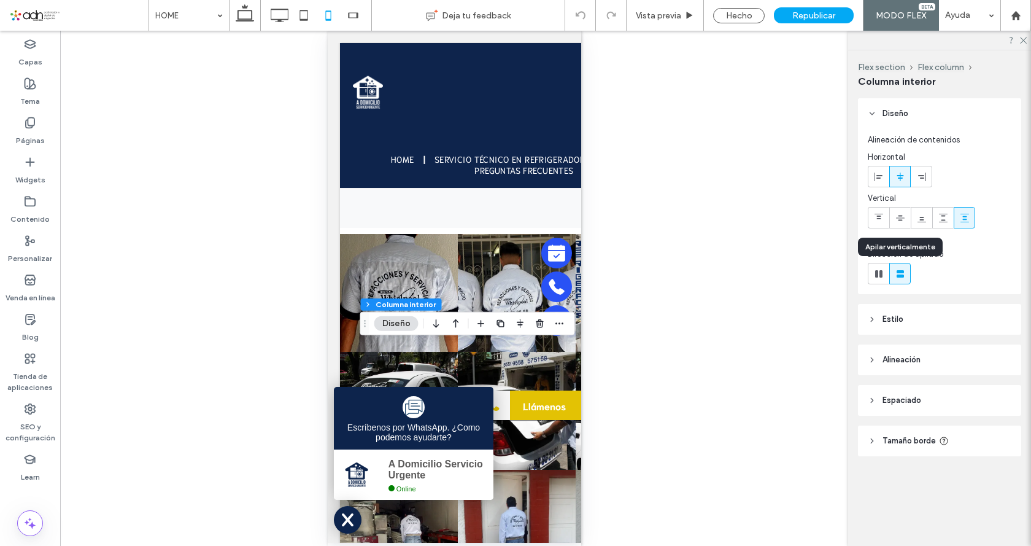
type input "**"
type input "****"
click at [716, 325] on div "Hacer visible? Sí Hacer visible? Sí Hacer visible? Sí Hacer visible? Sí Hacer v…" at bounding box center [454, 288] width 788 height 515
